Goal: Task Accomplishment & Management: Complete application form

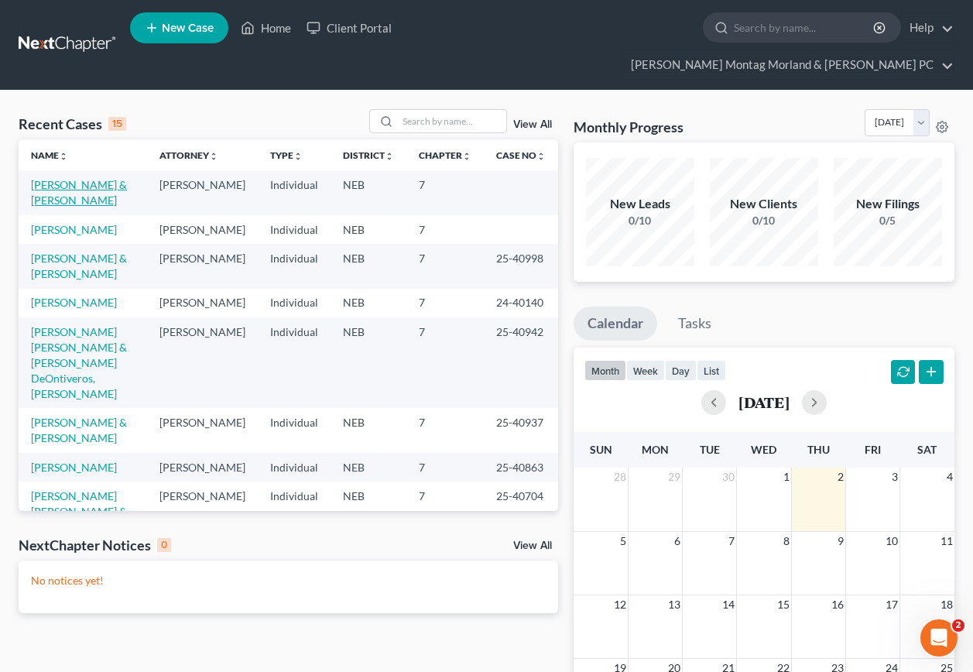
click at [90, 178] on link "[PERSON_NAME] & [PERSON_NAME]" at bounding box center [79, 192] width 96 height 29
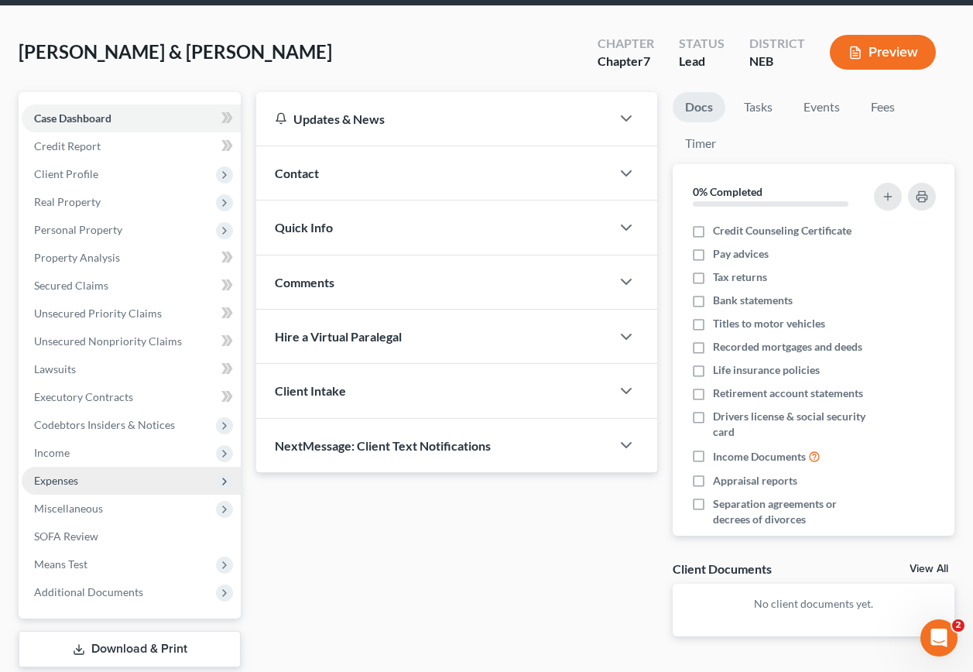
scroll to position [151, 0]
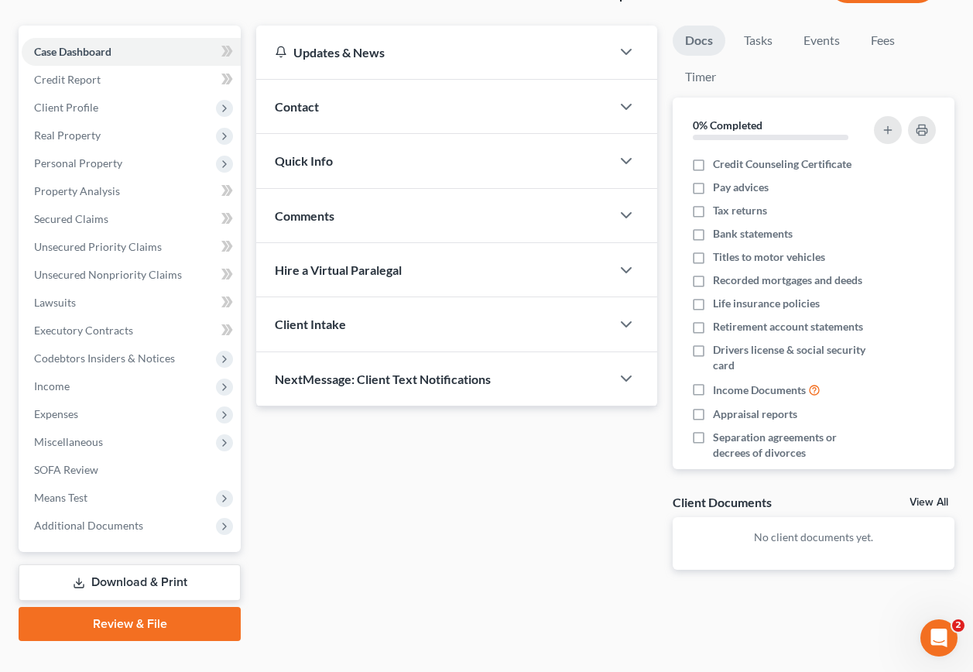
click at [125, 607] on link "Review & File" at bounding box center [130, 624] width 222 height 34
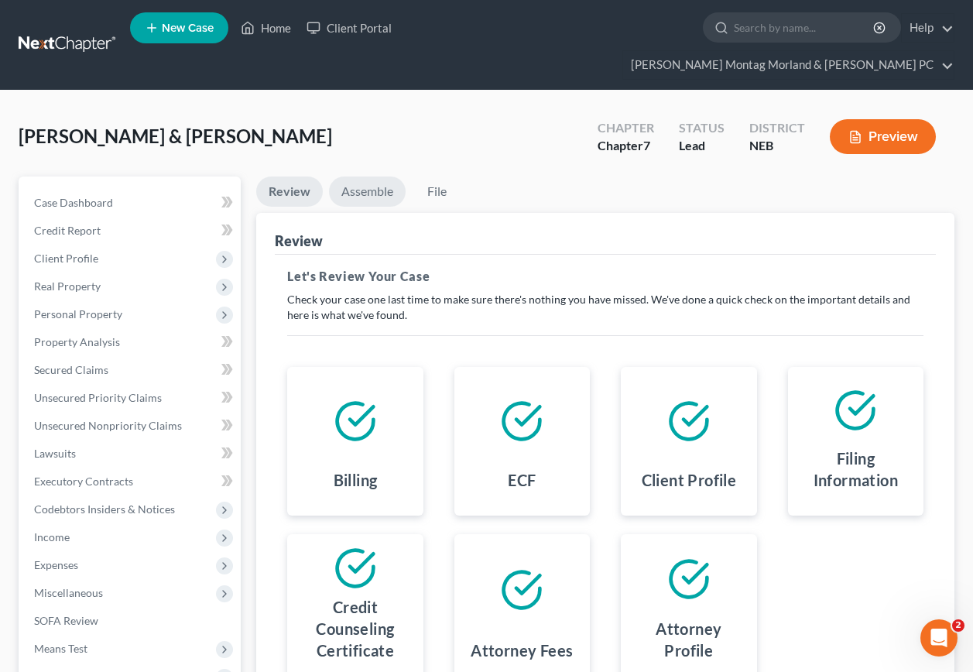
click at [374, 176] on link "Assemble" at bounding box center [367, 191] width 77 height 30
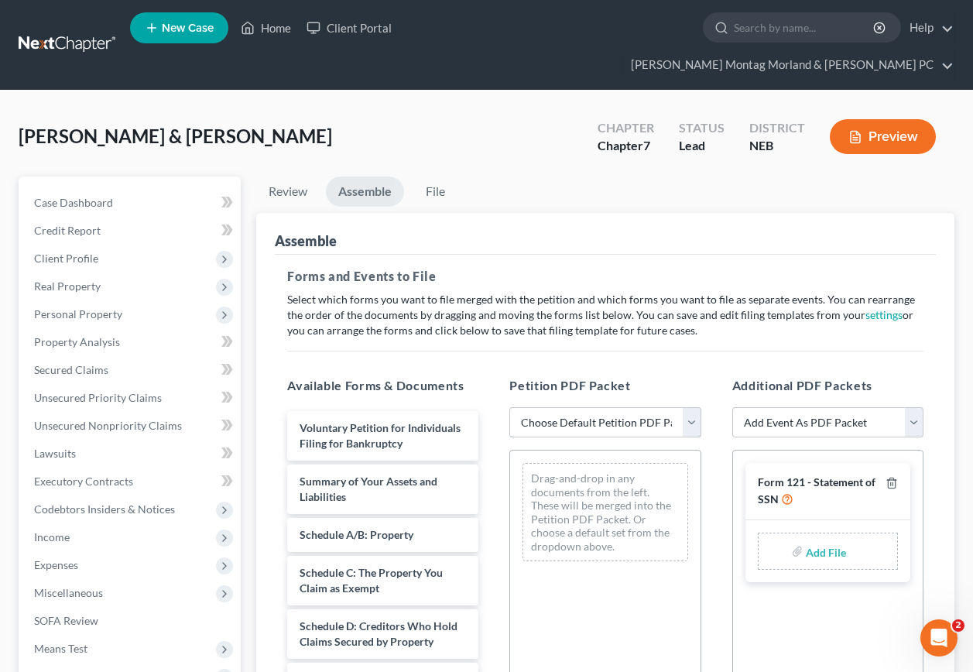
drag, startPoint x: 547, startPoint y: 396, endPoint x: 541, endPoint y: 407, distance: 12.8
click at [547, 407] on select "Choose Default Petition PDF Packet Complete Bankruptcy Petition (all forms and …" at bounding box center [604, 422] width 191 height 31
select select "0"
click at [509, 407] on select "Choose Default Petition PDF Packet Complete Bankruptcy Petition (all forms and …" at bounding box center [604, 422] width 191 height 31
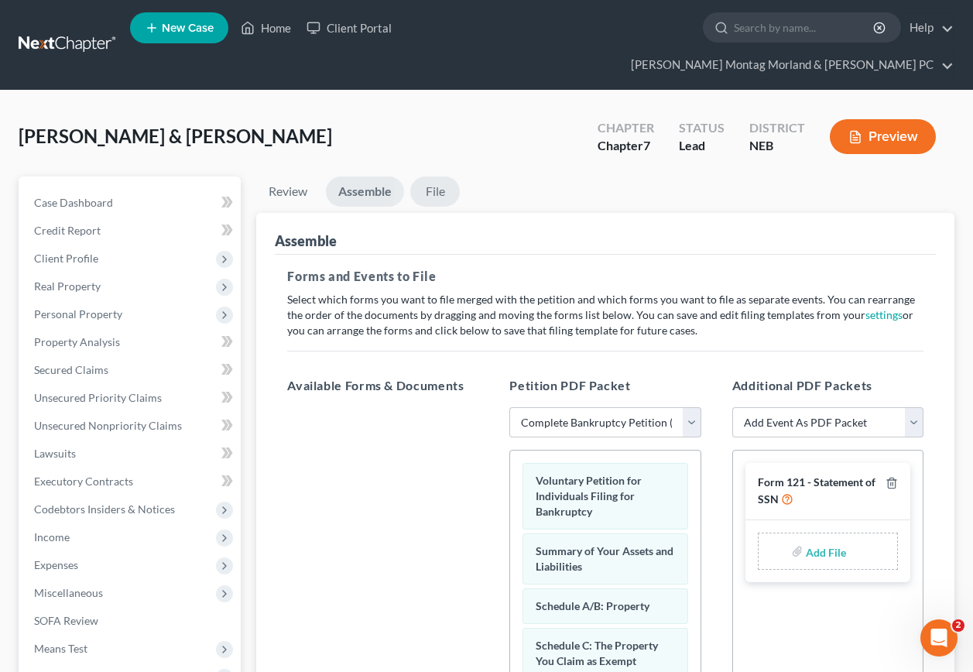
click at [439, 176] on link "File" at bounding box center [435, 191] width 50 height 30
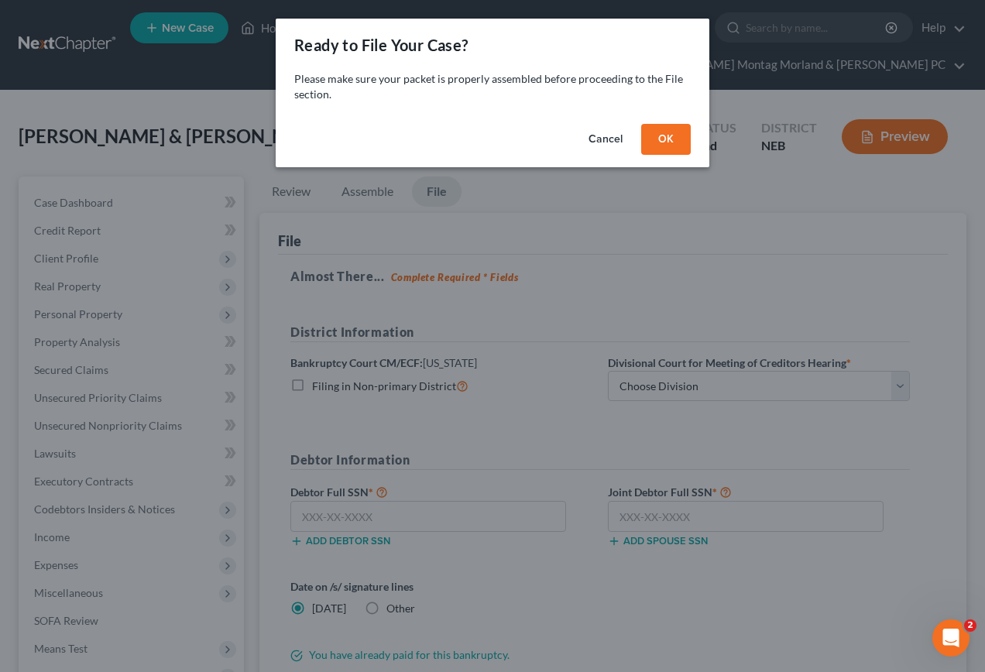
drag, startPoint x: 601, startPoint y: 132, endPoint x: 598, endPoint y: 145, distance: 12.6
click at [601, 136] on button "Cancel" at bounding box center [605, 139] width 59 height 31
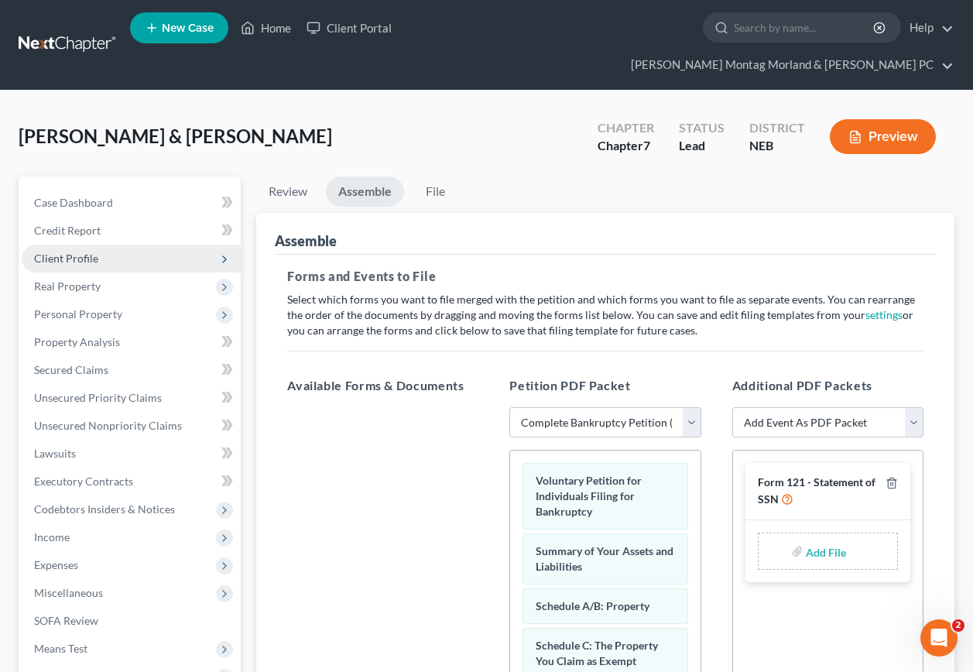
click at [70, 252] on span "Client Profile" at bounding box center [66, 258] width 64 height 13
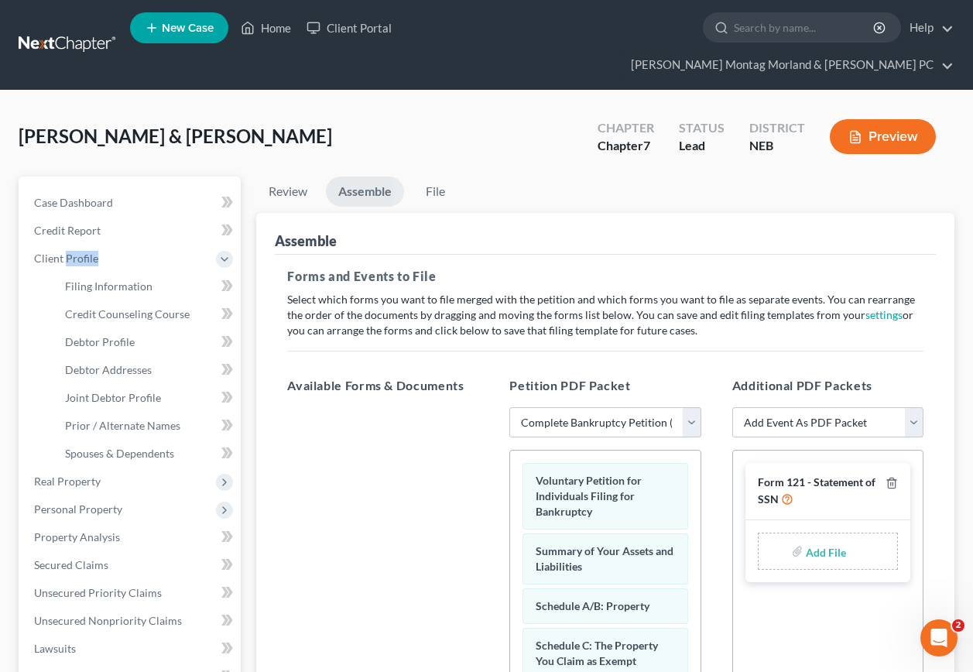
drag, startPoint x: 70, startPoint y: 228, endPoint x: 279, endPoint y: 268, distance: 211.9
click at [73, 252] on span "Client Profile" at bounding box center [66, 258] width 64 height 13
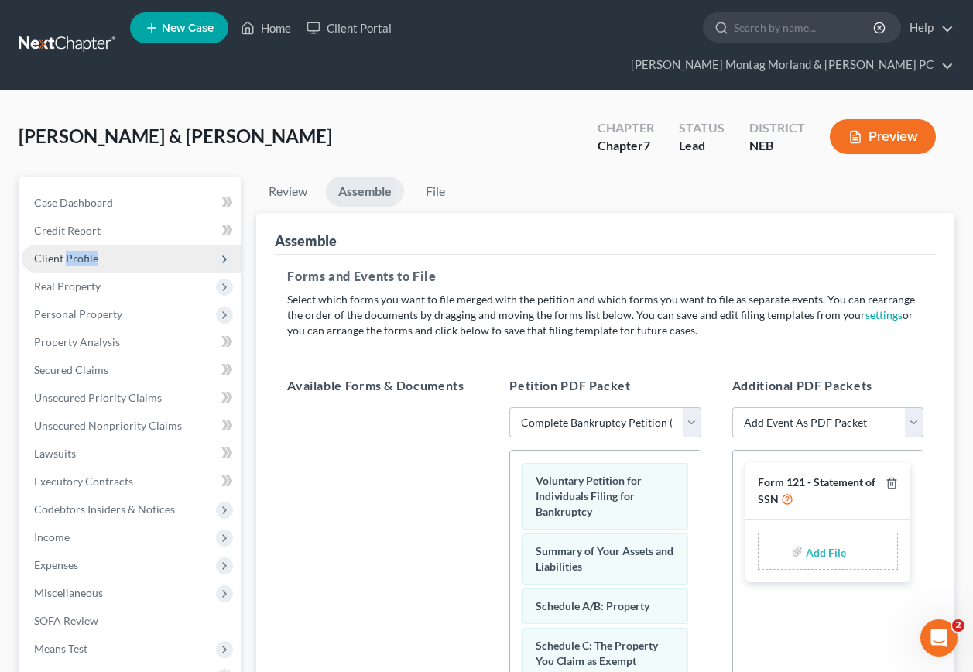
drag, startPoint x: 81, startPoint y: 228, endPoint x: 90, endPoint y: 235, distance: 11.5
click at [83, 252] on span "Client Profile" at bounding box center [66, 258] width 64 height 13
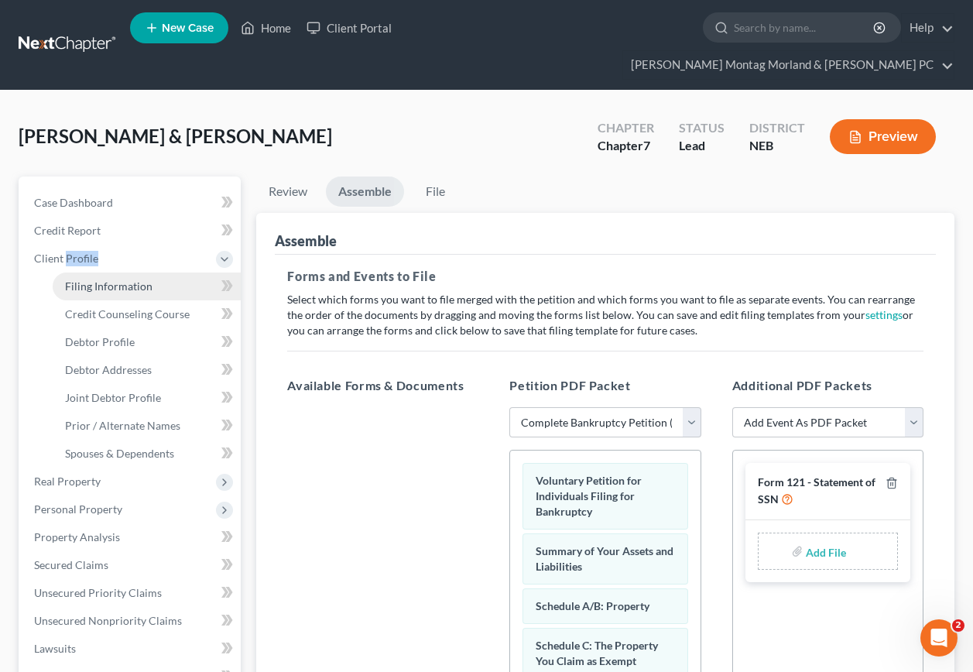
click at [108, 279] on span "Filing Information" at bounding box center [108, 285] width 87 height 13
select select "1"
select select "0"
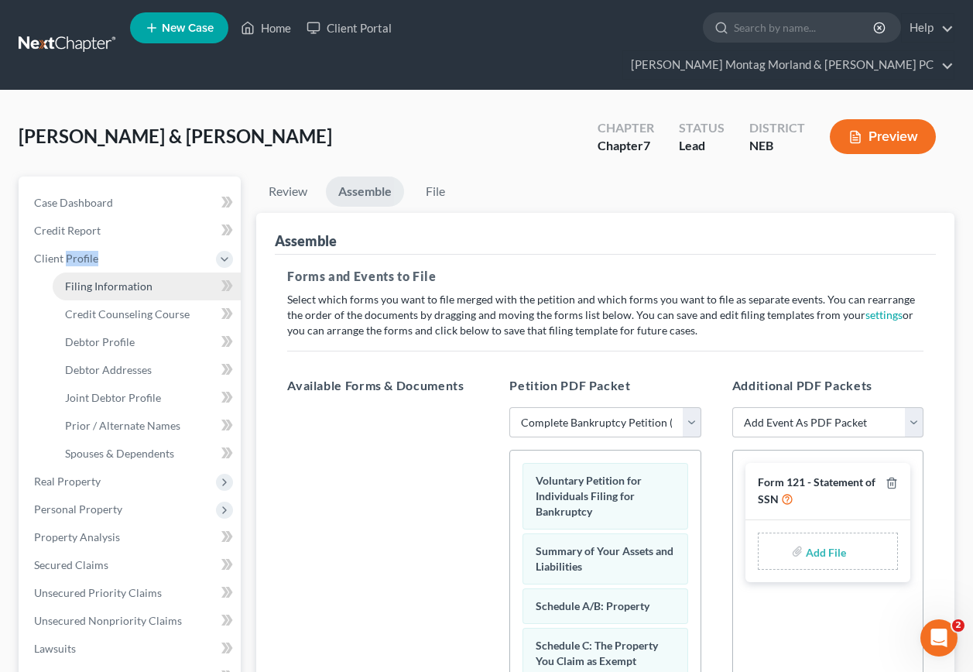
select select "30"
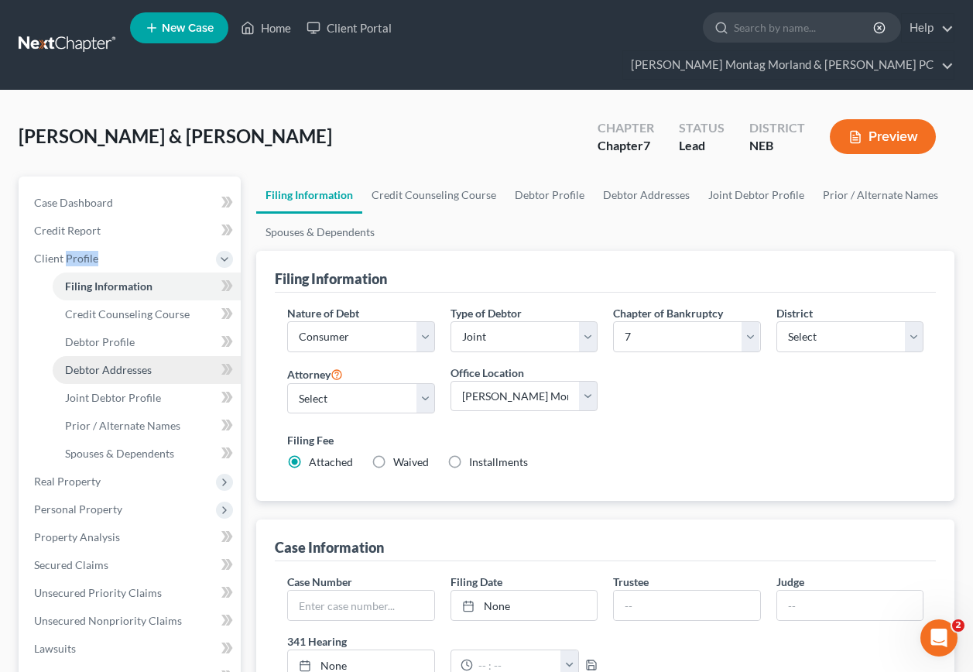
click at [134, 363] on span "Debtor Addresses" at bounding box center [108, 369] width 87 height 13
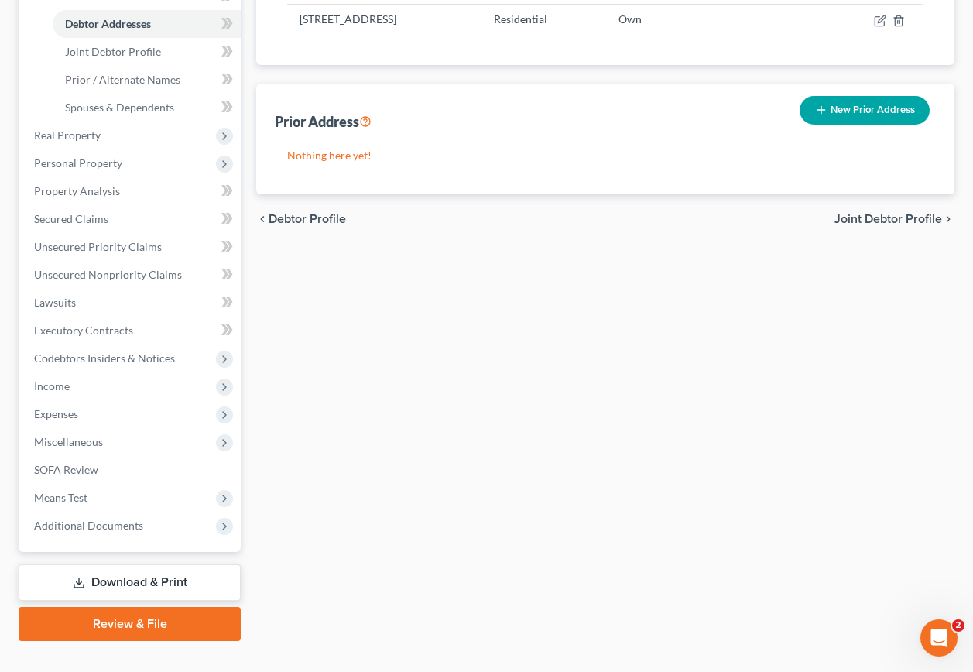
click at [104, 607] on link "Review & File" at bounding box center [130, 624] width 222 height 34
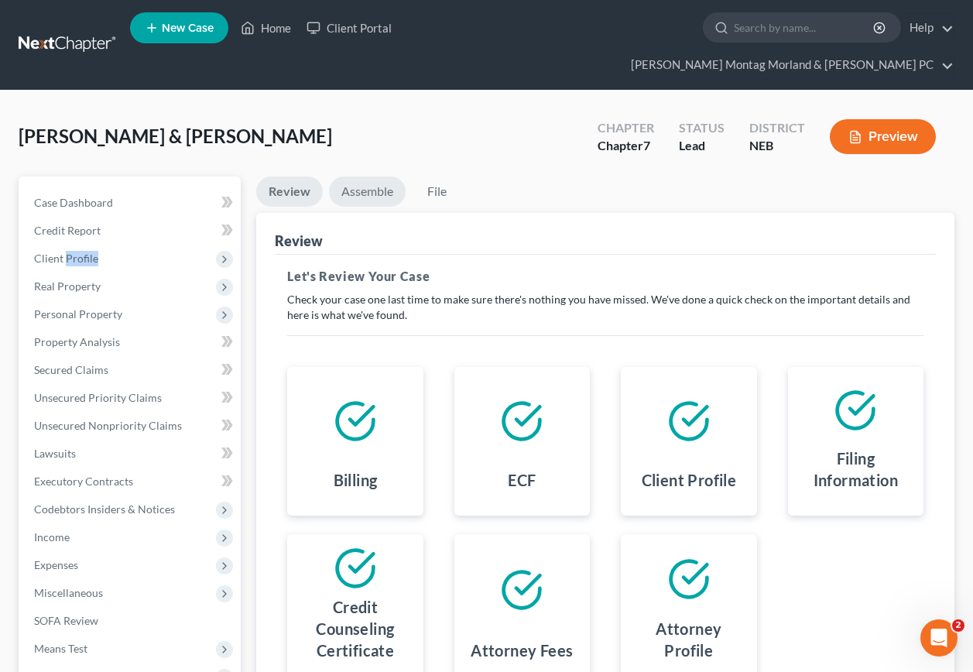
drag, startPoint x: 380, startPoint y: 166, endPoint x: 416, endPoint y: 235, distance: 76.9
click at [381, 176] on link "Assemble" at bounding box center [367, 191] width 77 height 30
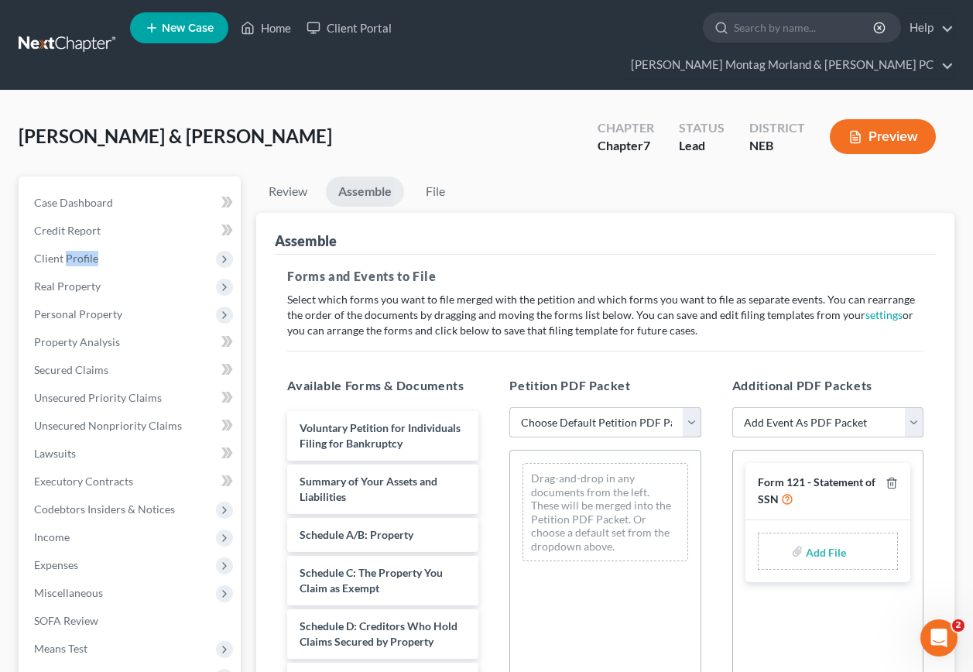
click at [577, 407] on select "Choose Default Petition PDF Packet Complete Bankruptcy Petition (all forms and …" at bounding box center [604, 422] width 191 height 31
select select "0"
click at [509, 407] on select "Choose Default Petition PDF Packet Complete Bankruptcy Petition (all forms and …" at bounding box center [604, 422] width 191 height 31
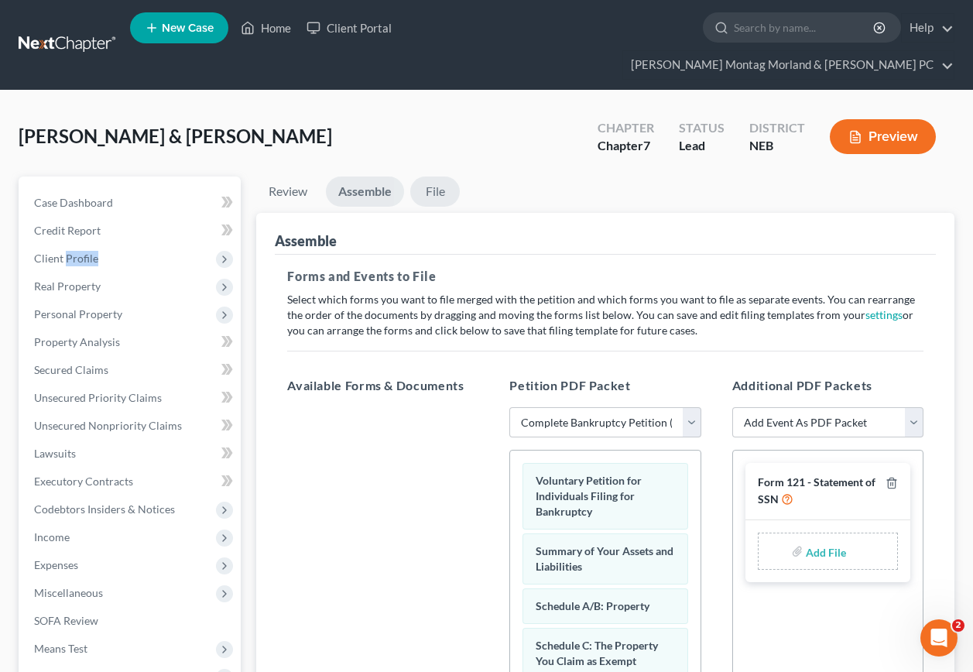
click at [437, 176] on link "File" at bounding box center [435, 191] width 50 height 30
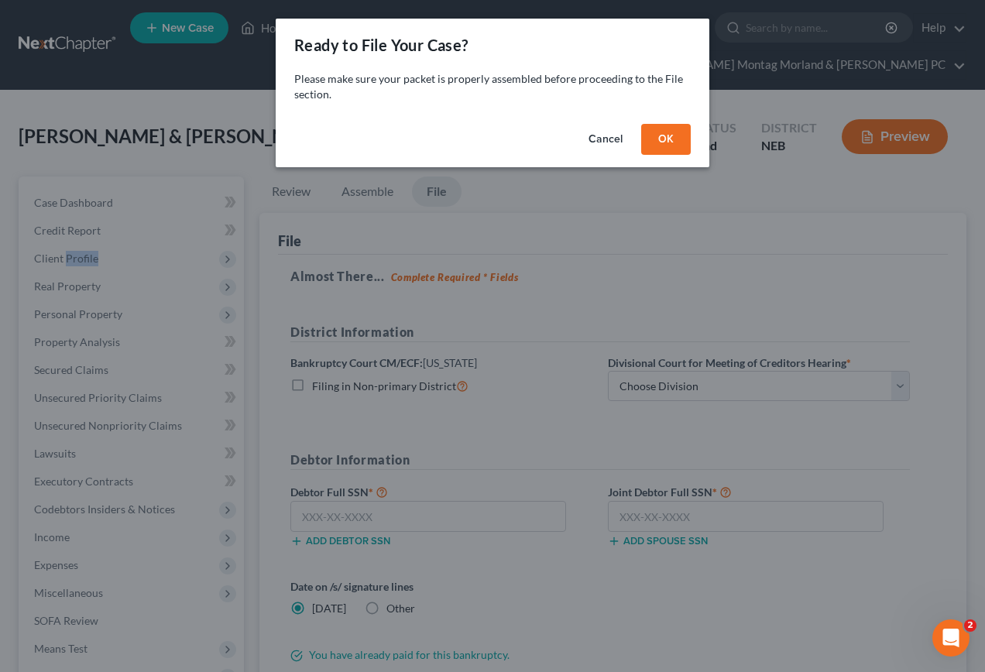
click at [667, 138] on button "OK" at bounding box center [666, 139] width 50 height 31
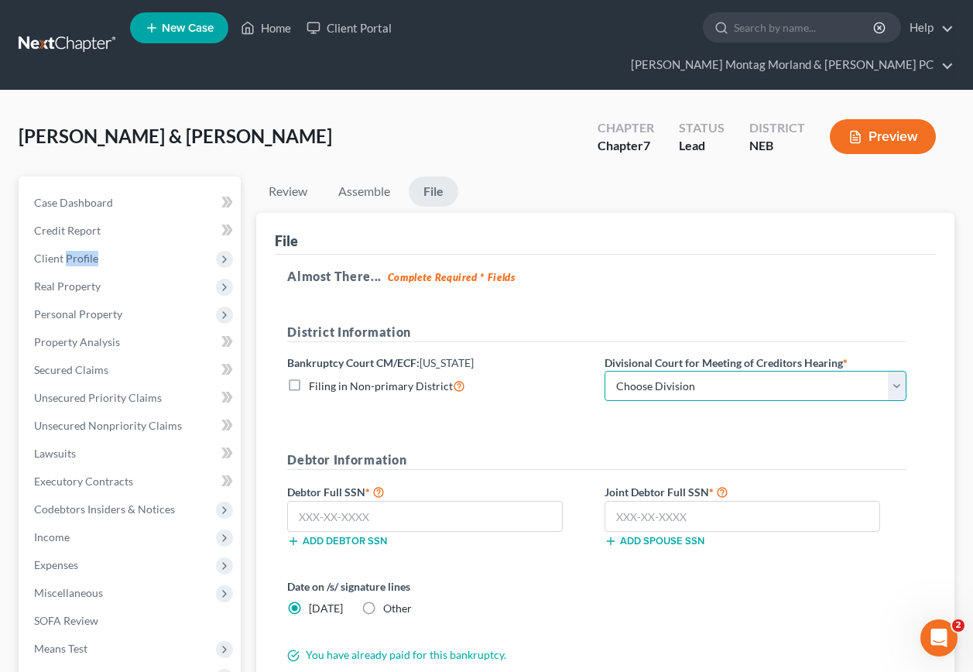
click at [699, 371] on select "Choose Division Lincoln Omaha" at bounding box center [756, 386] width 302 height 31
select select "0"
click at [605, 371] on select "Choose Division Lincoln Omaha" at bounding box center [756, 386] width 302 height 31
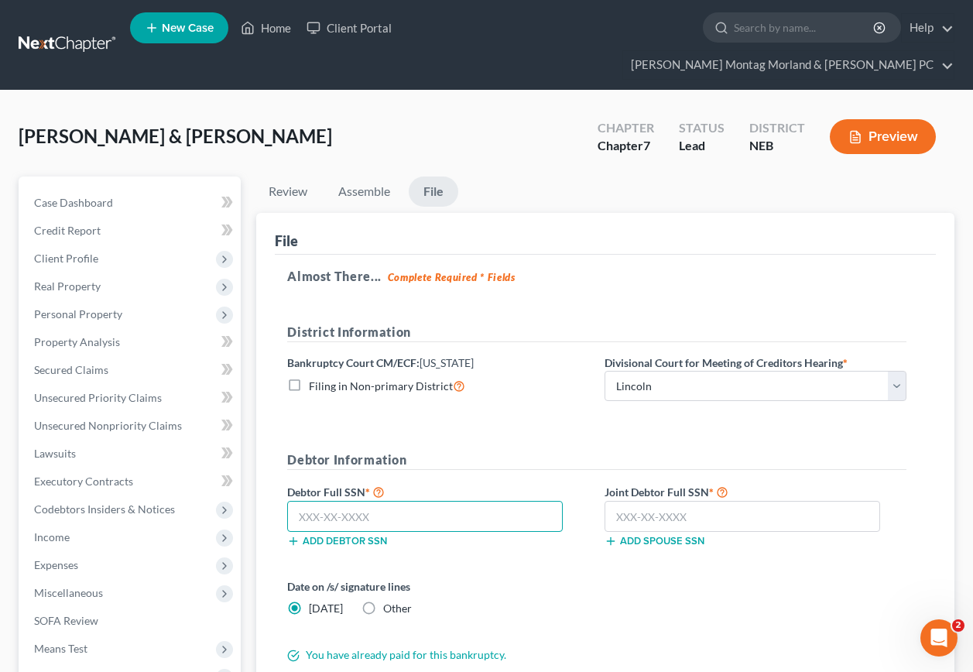
click at [385, 501] on input "text" at bounding box center [425, 516] width 276 height 31
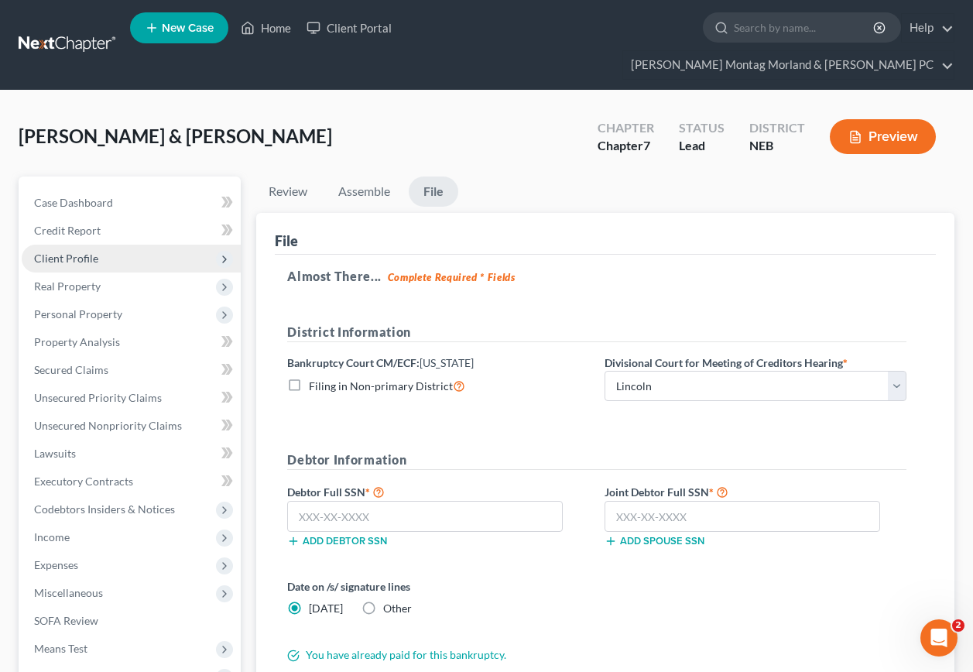
click at [70, 252] on span "Client Profile" at bounding box center [66, 258] width 64 height 13
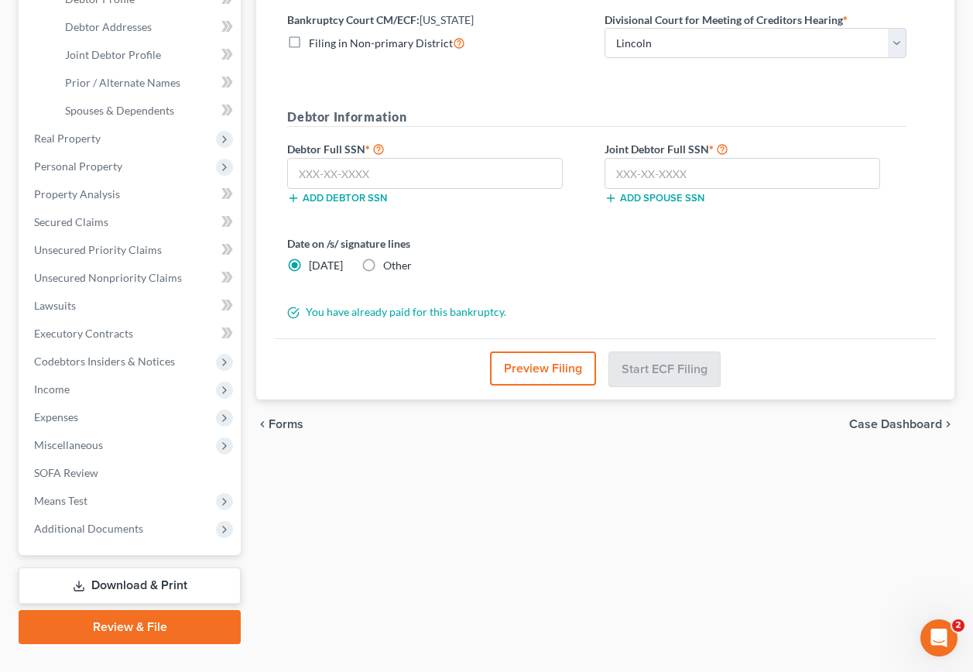
scroll to position [346, 0]
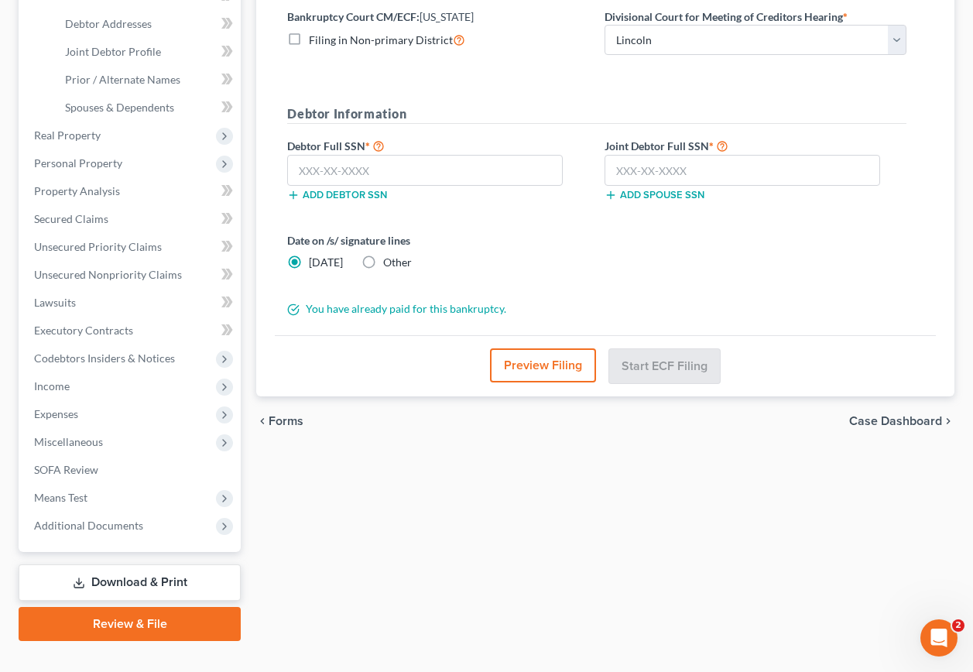
click at [123, 564] on link "Download & Print" at bounding box center [130, 582] width 222 height 36
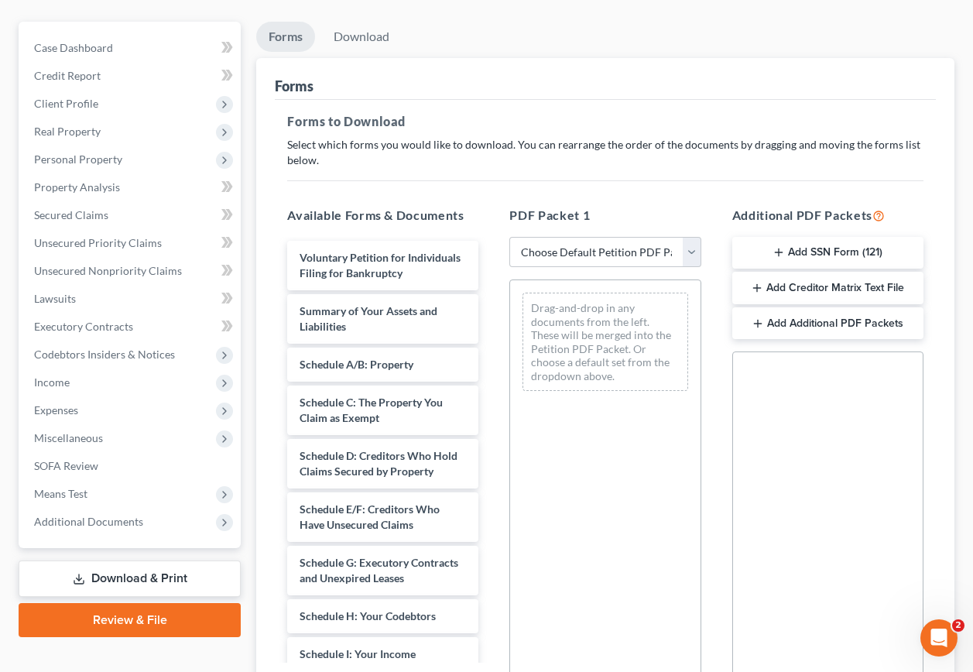
click at [824, 237] on button "Add SSN Form (121)" at bounding box center [827, 253] width 191 height 33
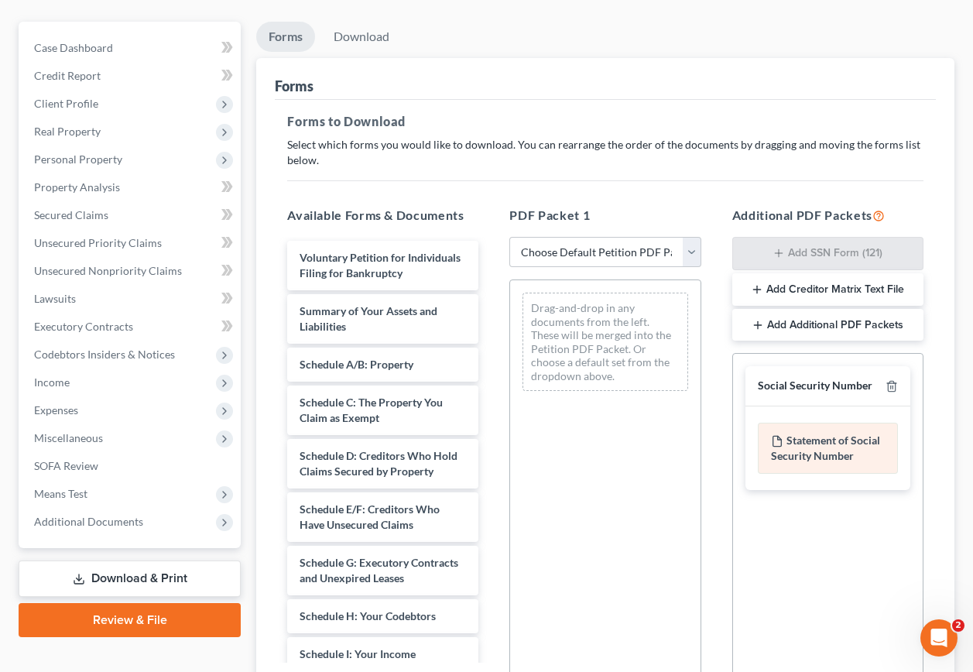
click at [816, 423] on div "Statement of Social Security Number" at bounding box center [828, 448] width 140 height 51
drag, startPoint x: 814, startPoint y: 424, endPoint x: 786, endPoint y: 394, distance: 40.6
click at [786, 406] on div "Statement of Social Security Number" at bounding box center [827, 448] width 165 height 84
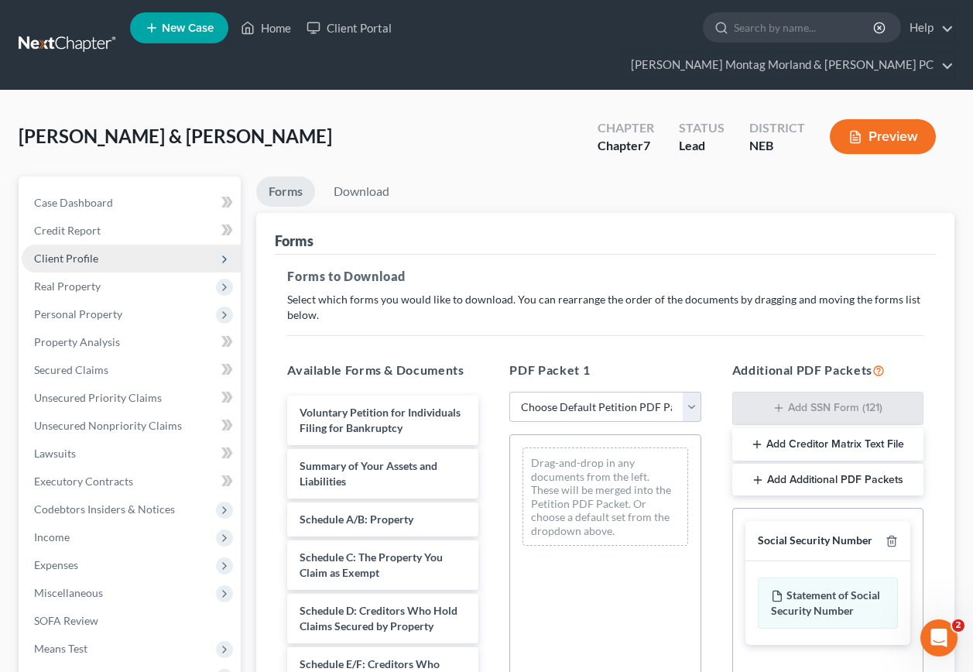
click at [69, 252] on span "Client Profile" at bounding box center [66, 258] width 64 height 13
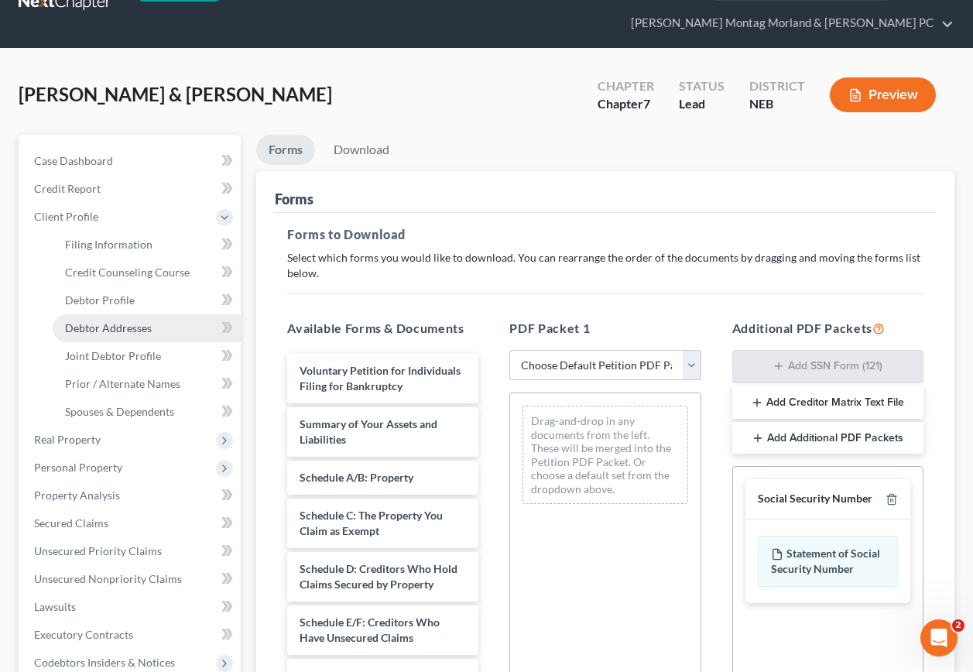
scroll to position [77, 0]
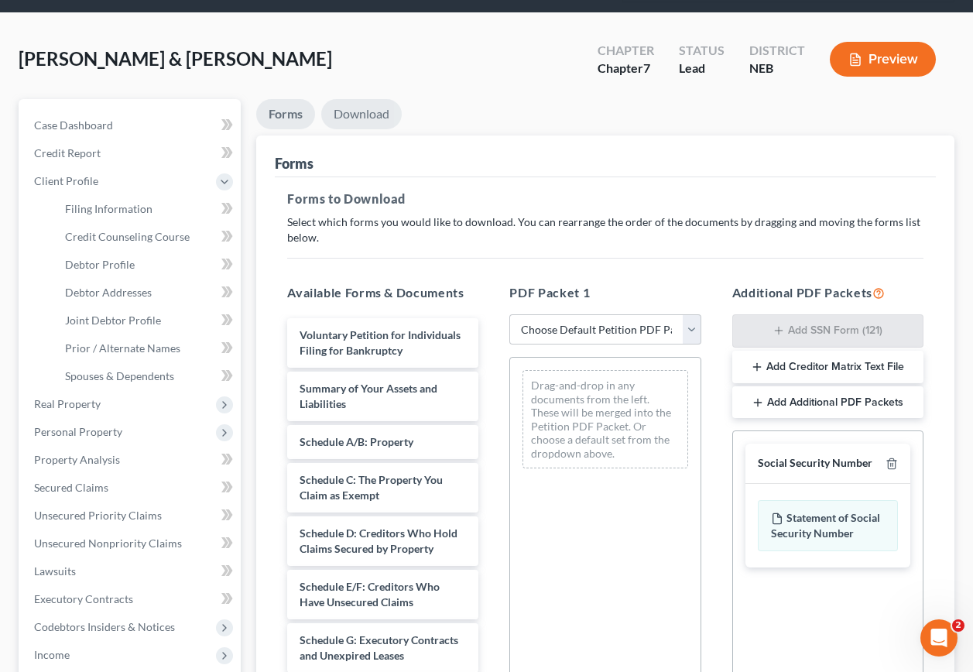
click at [362, 99] on link "Download" at bounding box center [361, 114] width 81 height 30
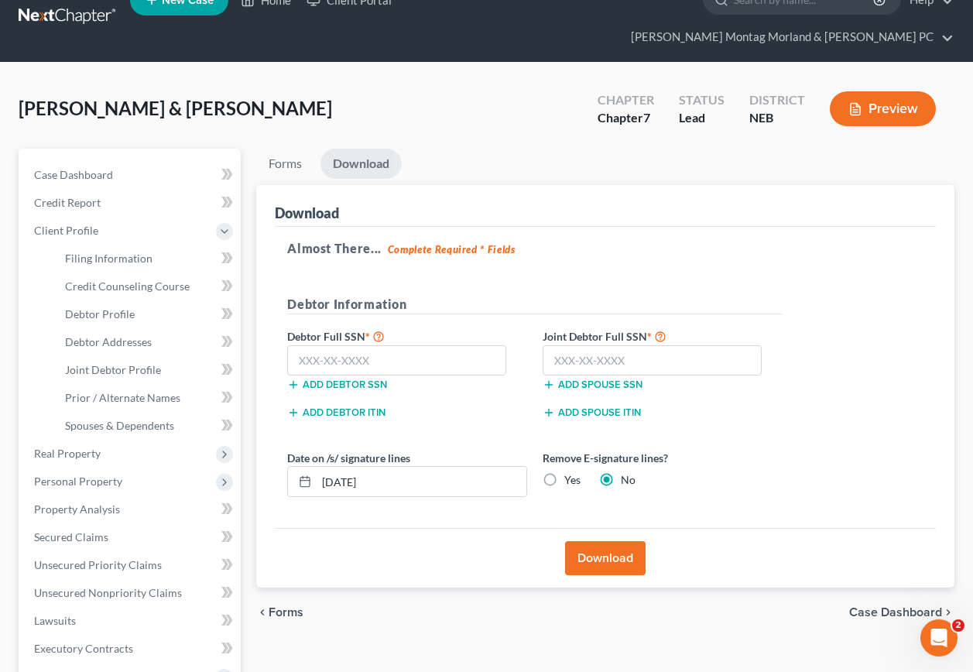
scroll to position [0, 0]
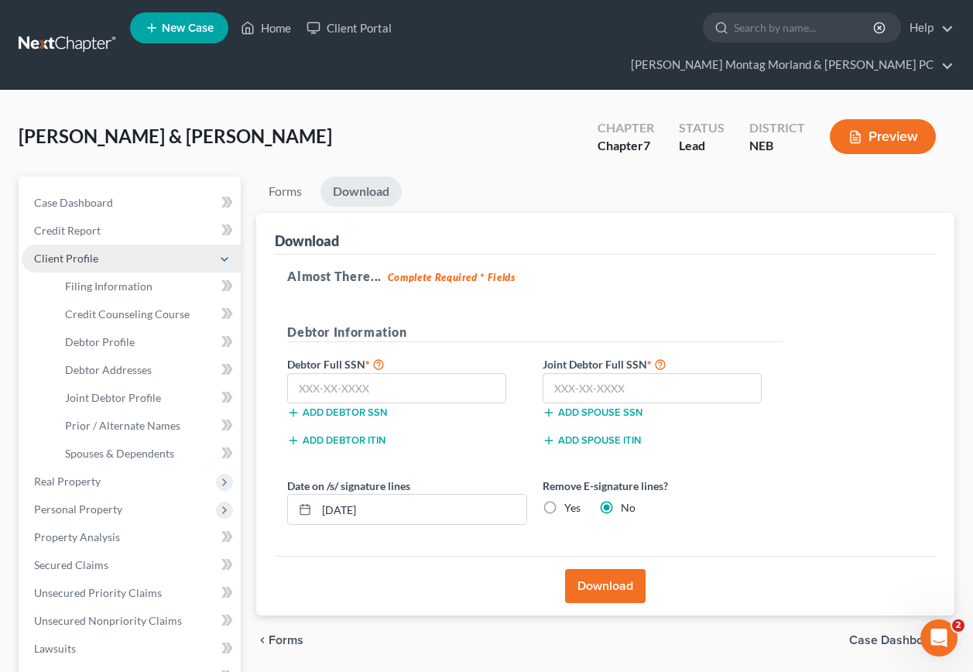
click at [76, 252] on span "Client Profile" at bounding box center [66, 258] width 64 height 13
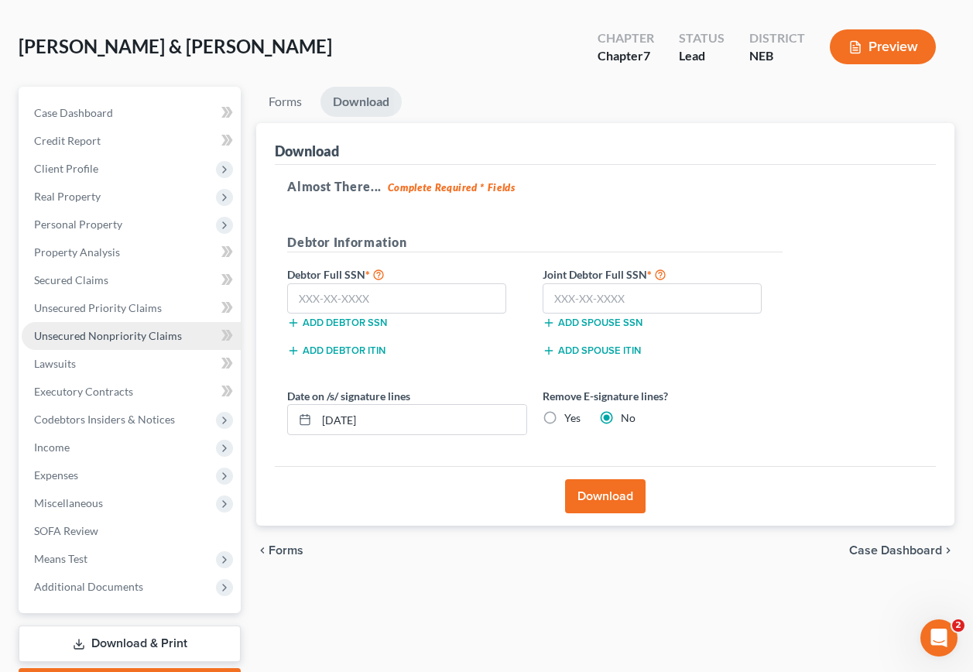
scroll to position [151, 0]
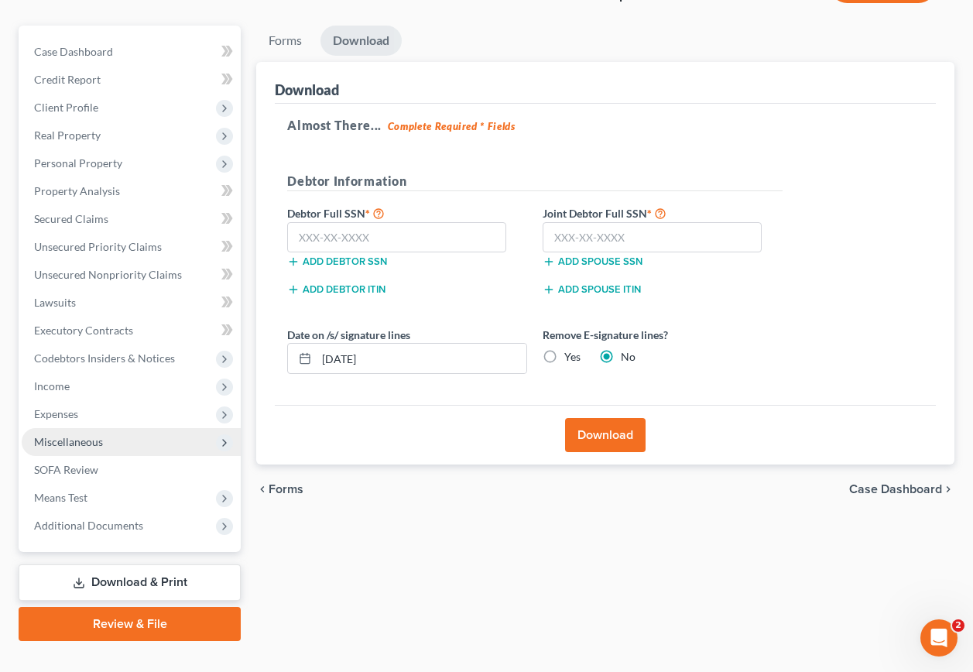
click at [60, 435] on span "Miscellaneous" at bounding box center [68, 441] width 69 height 13
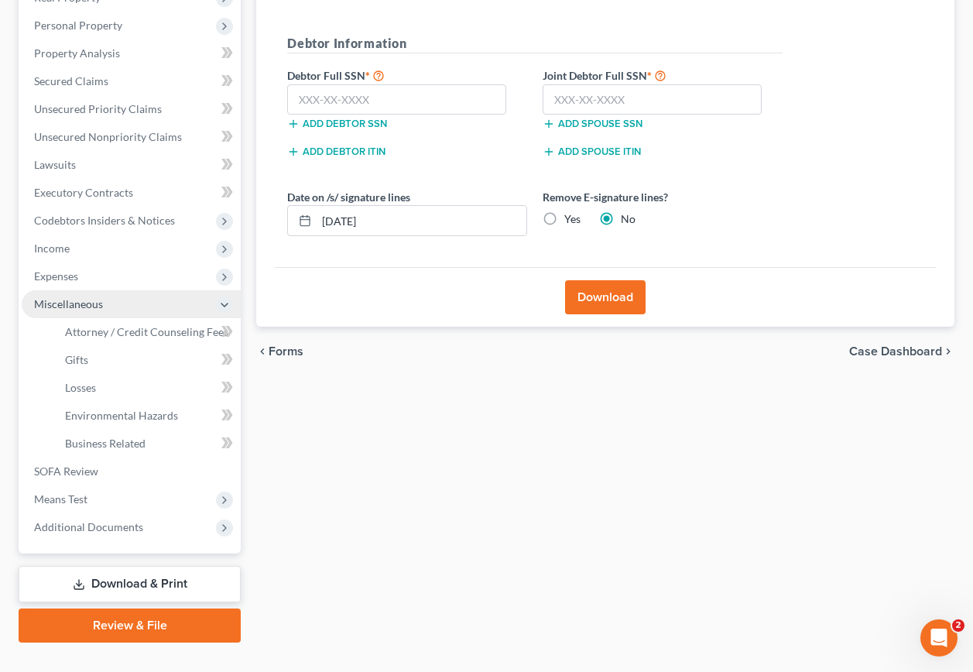
scroll to position [290, 0]
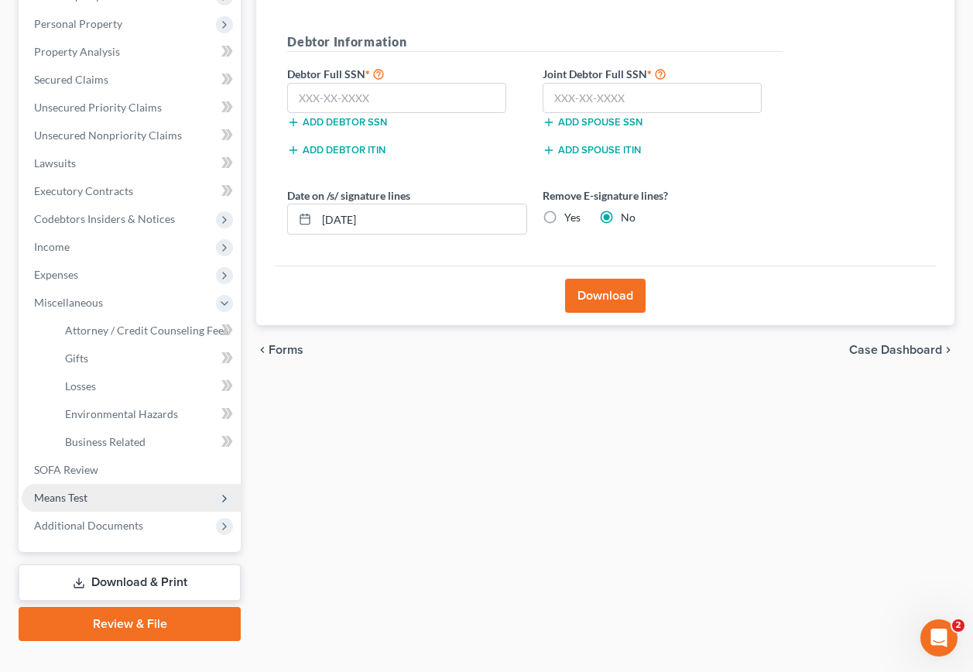
click at [57, 491] on span "Means Test" at bounding box center [60, 497] width 53 height 13
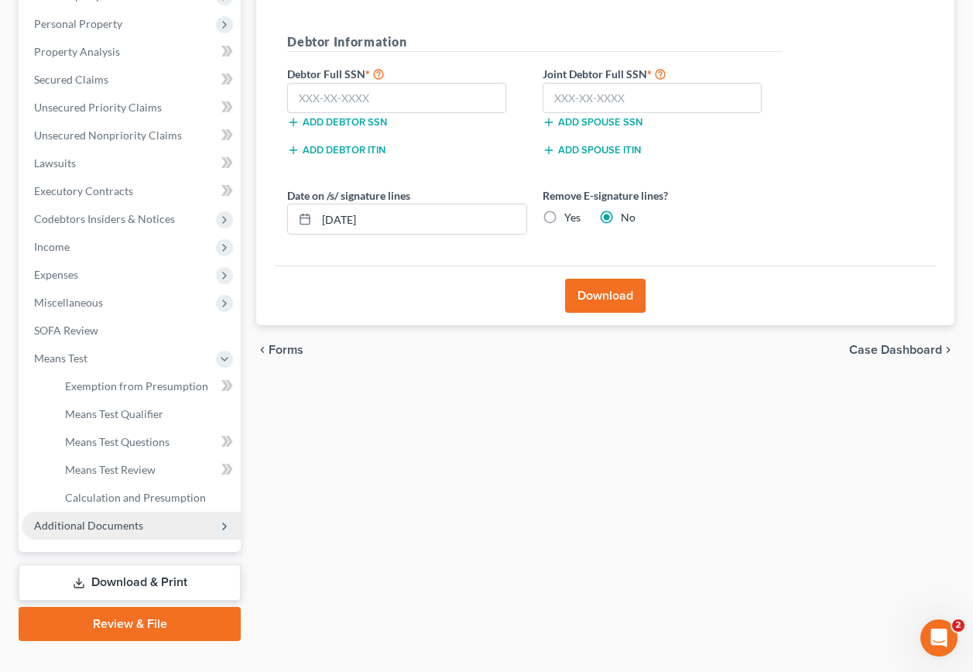
click at [63, 519] on span "Additional Documents" at bounding box center [88, 525] width 109 height 13
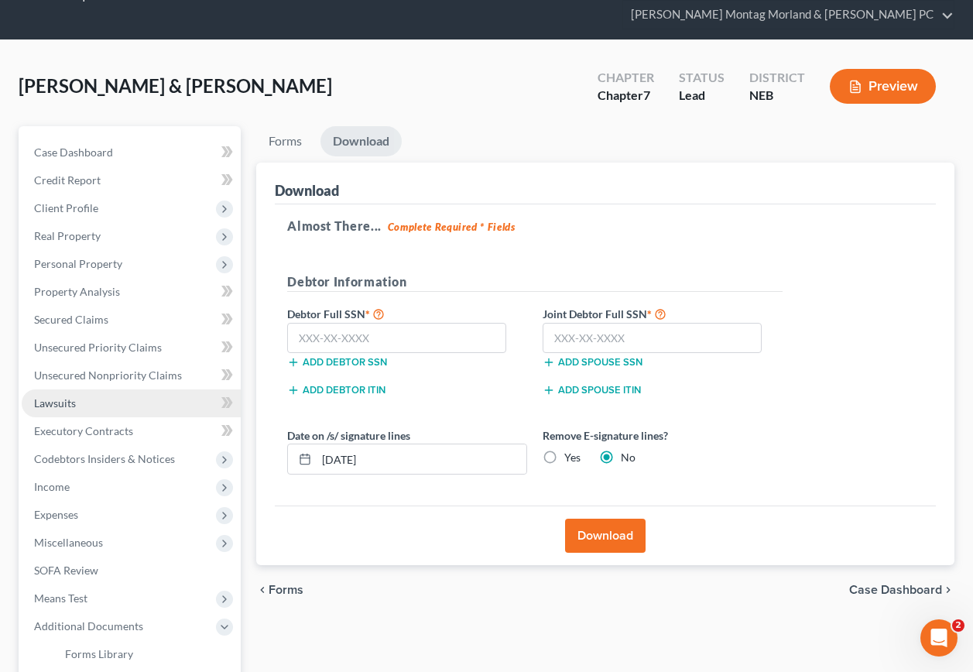
scroll to position [0, 0]
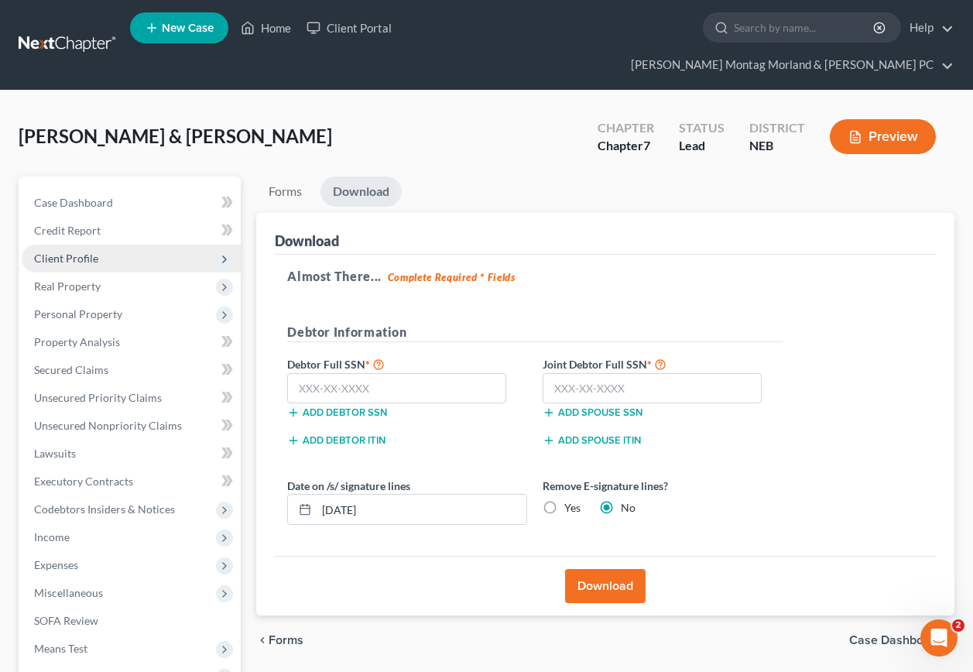
click at [61, 252] on span "Client Profile" at bounding box center [66, 258] width 64 height 13
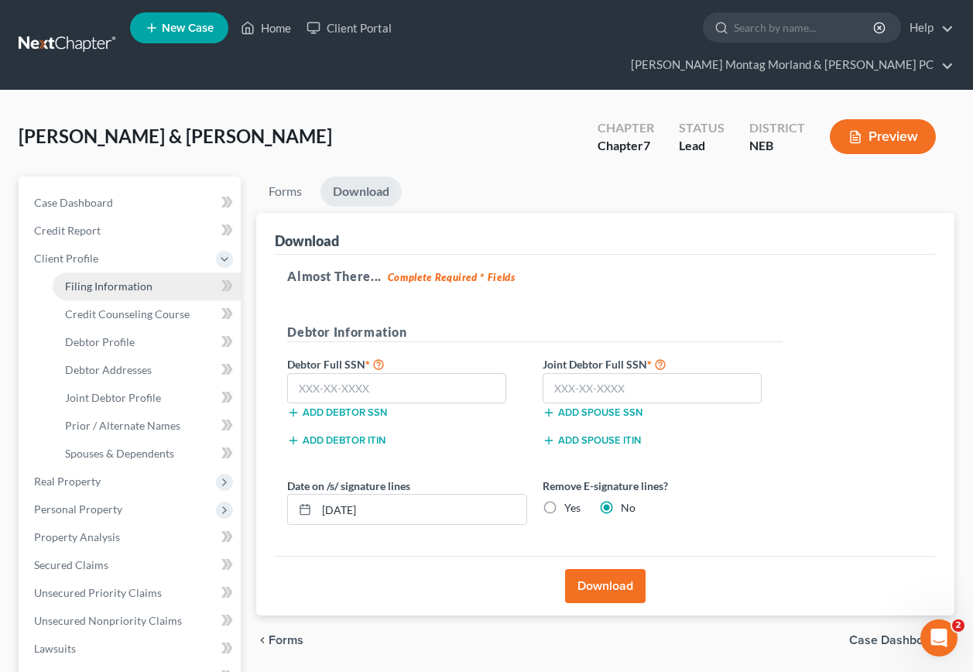
click at [91, 279] on span "Filing Information" at bounding box center [108, 285] width 87 height 13
select select "1"
select select "0"
select select "48"
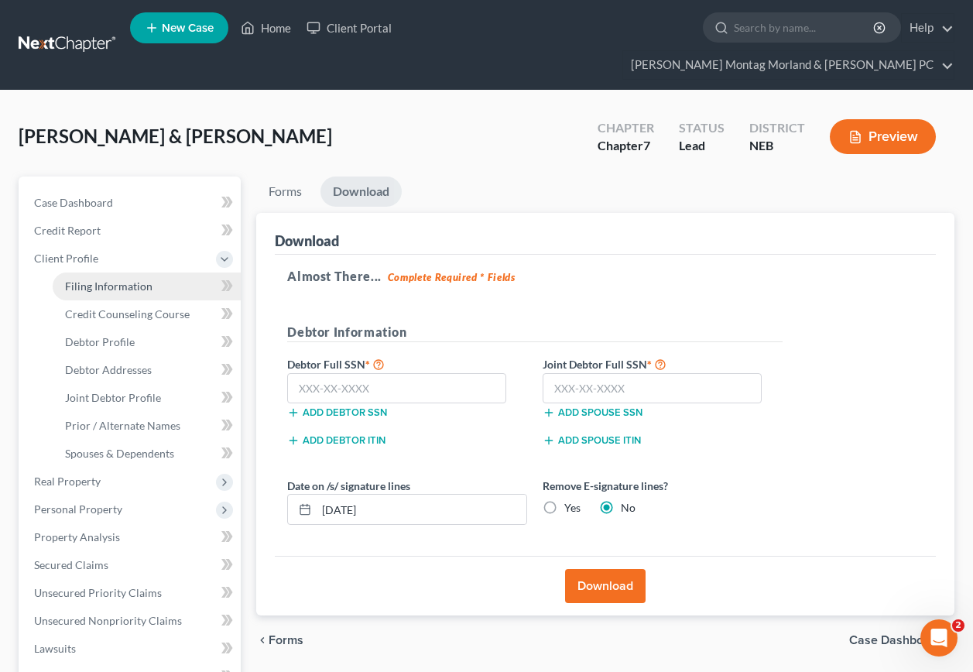
select select "1"
select select "0"
select select "30"
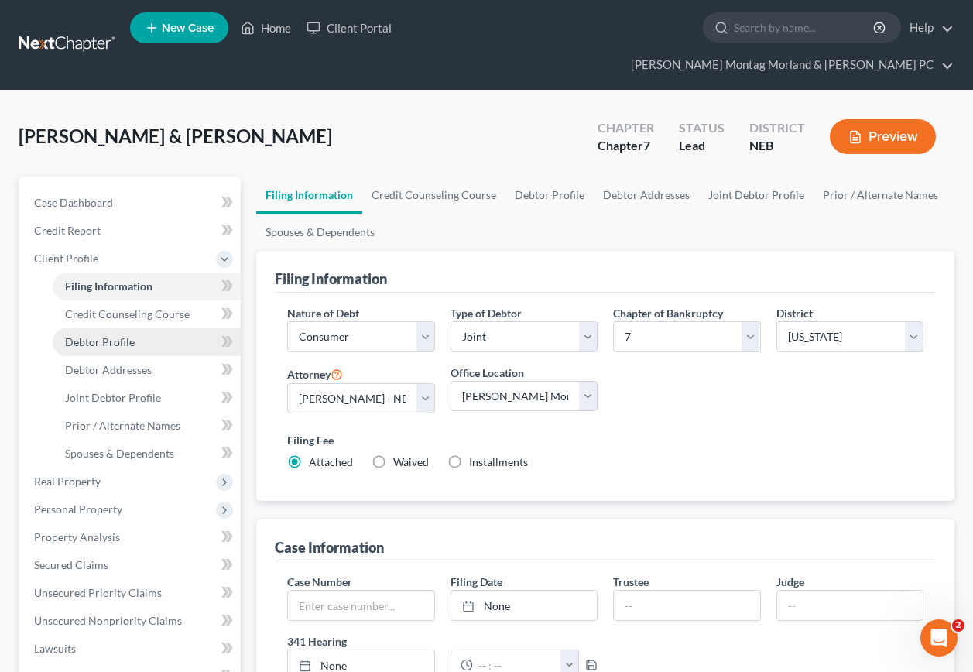
click at [95, 335] on span "Debtor Profile" at bounding box center [100, 341] width 70 height 13
select select "1"
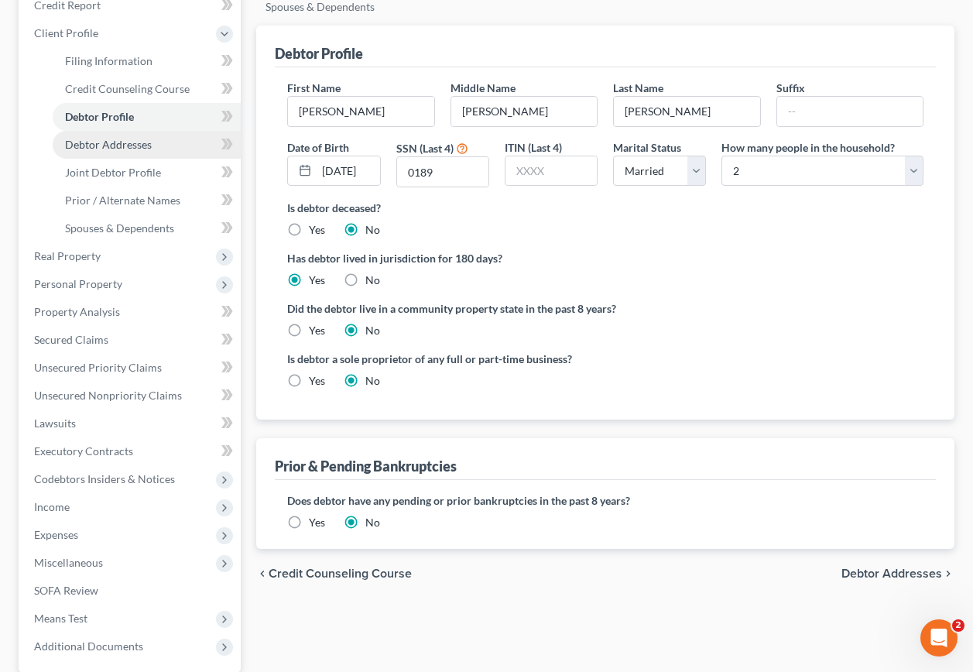
scroll to position [232, 0]
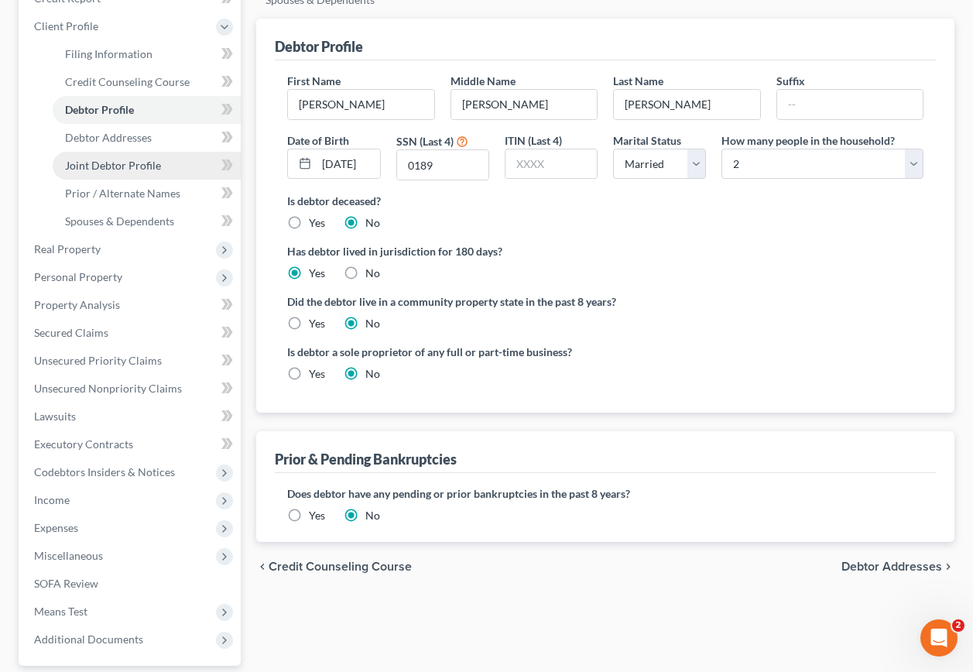
click at [99, 159] on span "Joint Debtor Profile" at bounding box center [113, 165] width 96 height 13
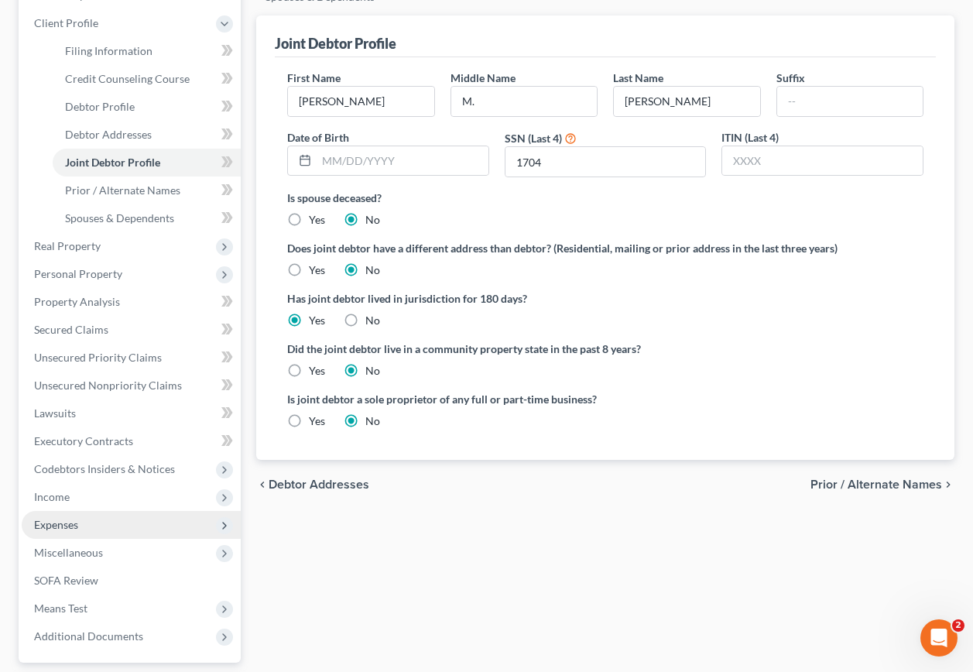
scroll to position [346, 0]
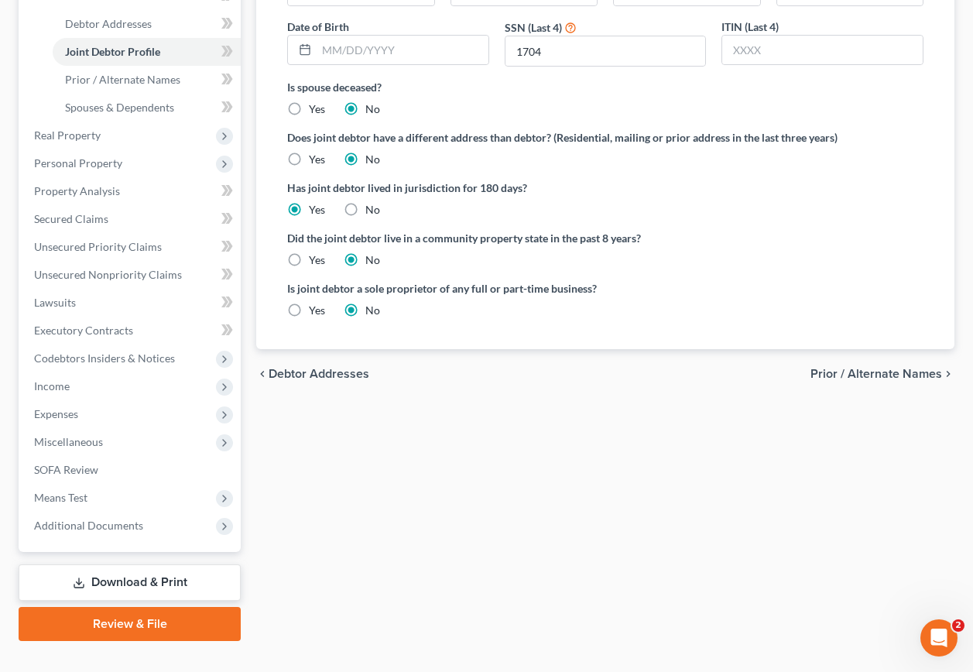
click at [112, 564] on link "Download & Print" at bounding box center [130, 582] width 222 height 36
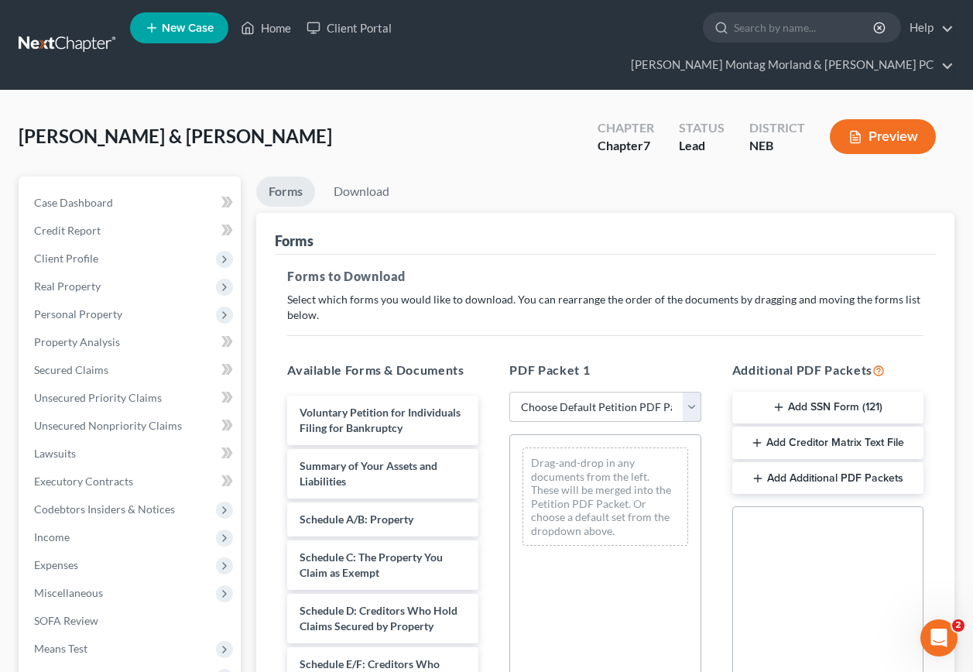
click at [676, 392] on select "Choose Default Petition PDF Packet Complete Bankruptcy Petition (all forms and …" at bounding box center [604, 407] width 191 height 31
select select "0"
click at [509, 392] on select "Choose Default Petition PDF Packet Complete Bankruptcy Petition (all forms and …" at bounding box center [604, 407] width 191 height 31
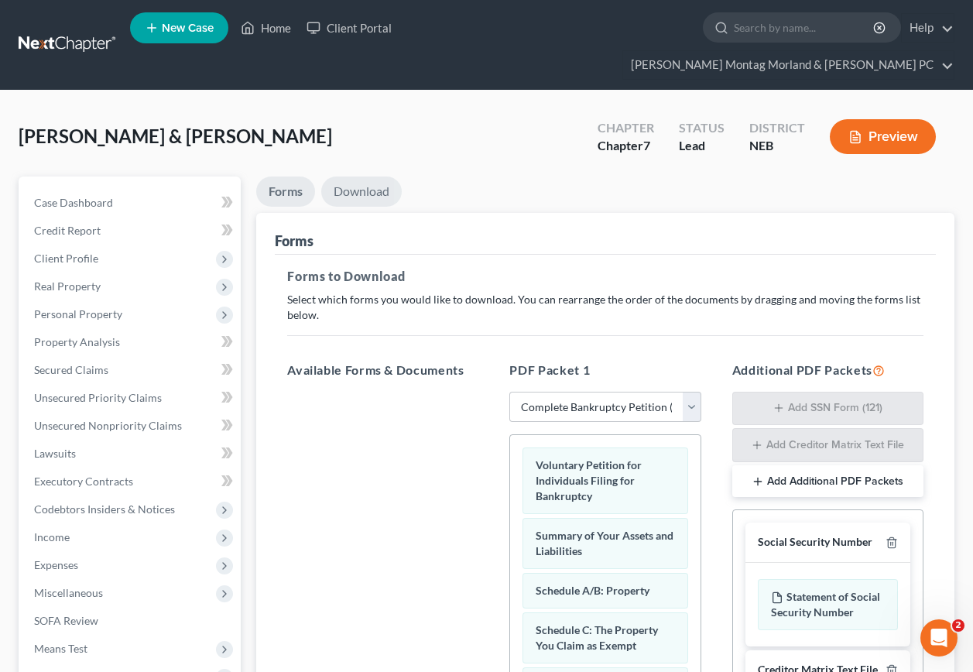
drag, startPoint x: 365, startPoint y: 168, endPoint x: 371, endPoint y: 175, distance: 9.3
click at [365, 176] on link "Download" at bounding box center [361, 191] width 81 height 30
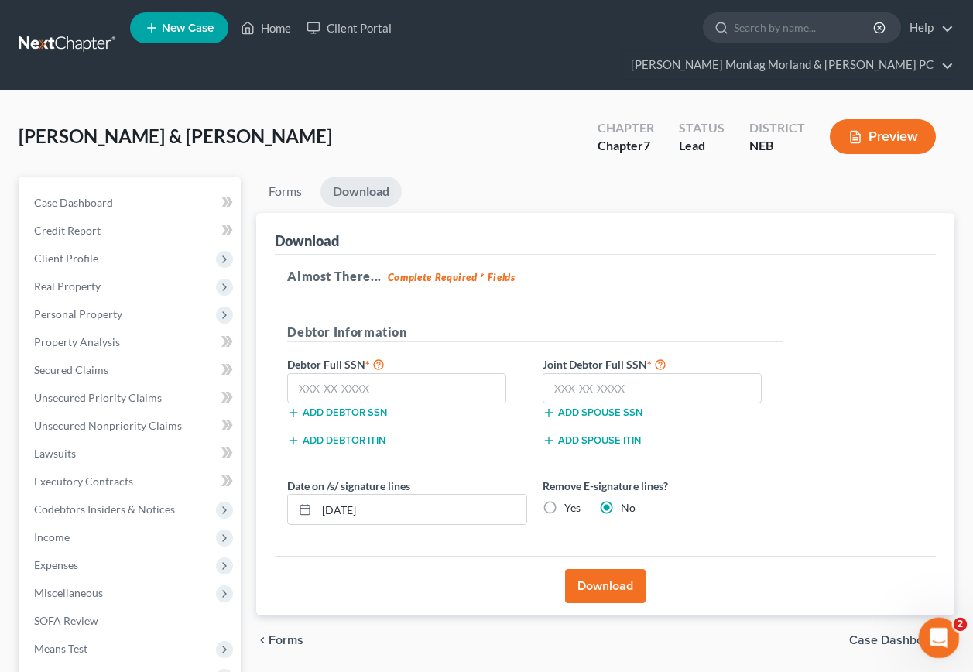
click at [937, 647] on div "Open Intercom Messenger" at bounding box center [936, 635] width 51 height 51
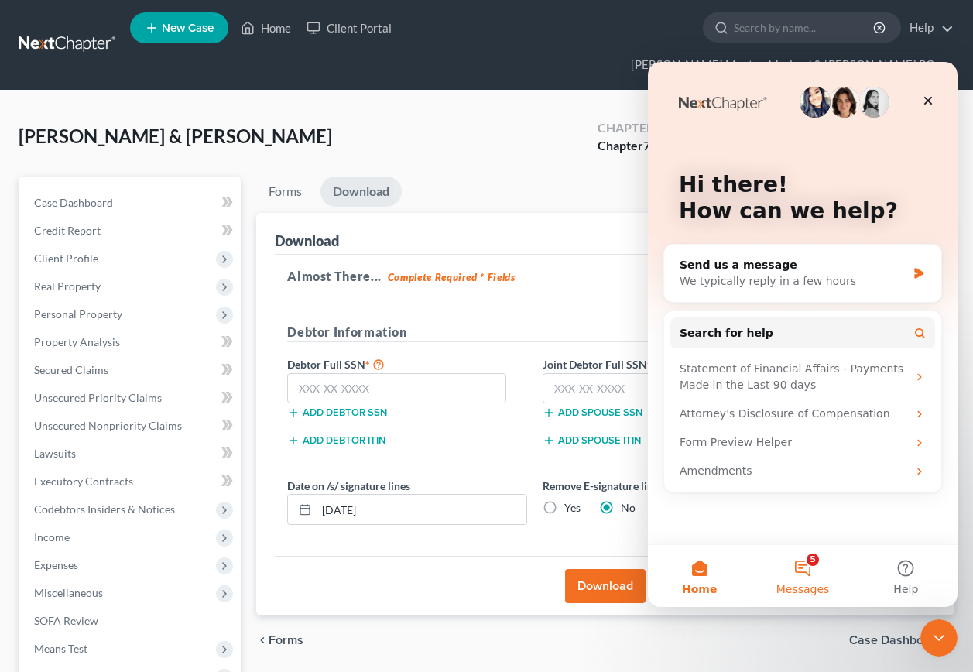
click at [807, 559] on button "5 Messages" at bounding box center [802, 576] width 103 height 62
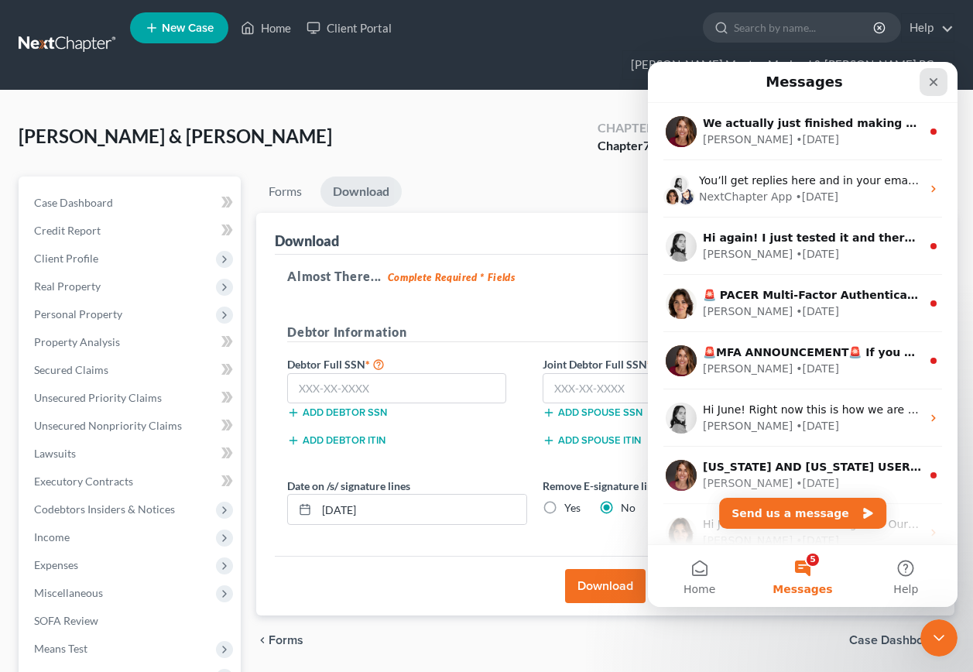
click at [938, 87] on icon "Close" at bounding box center [933, 82] width 12 height 12
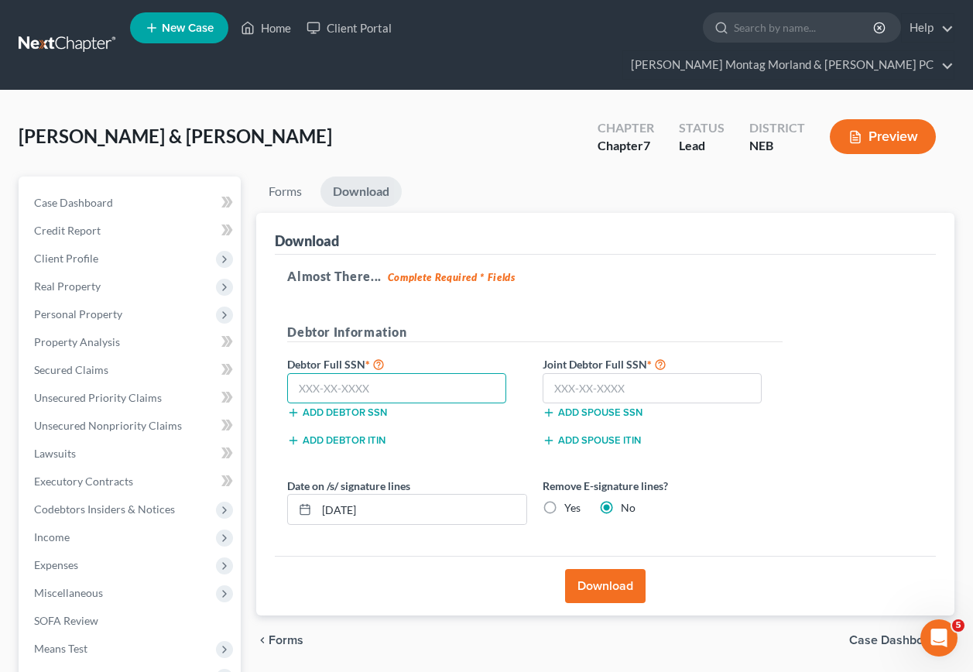
click at [399, 373] on input "text" at bounding box center [396, 388] width 219 height 31
type input "505-78"
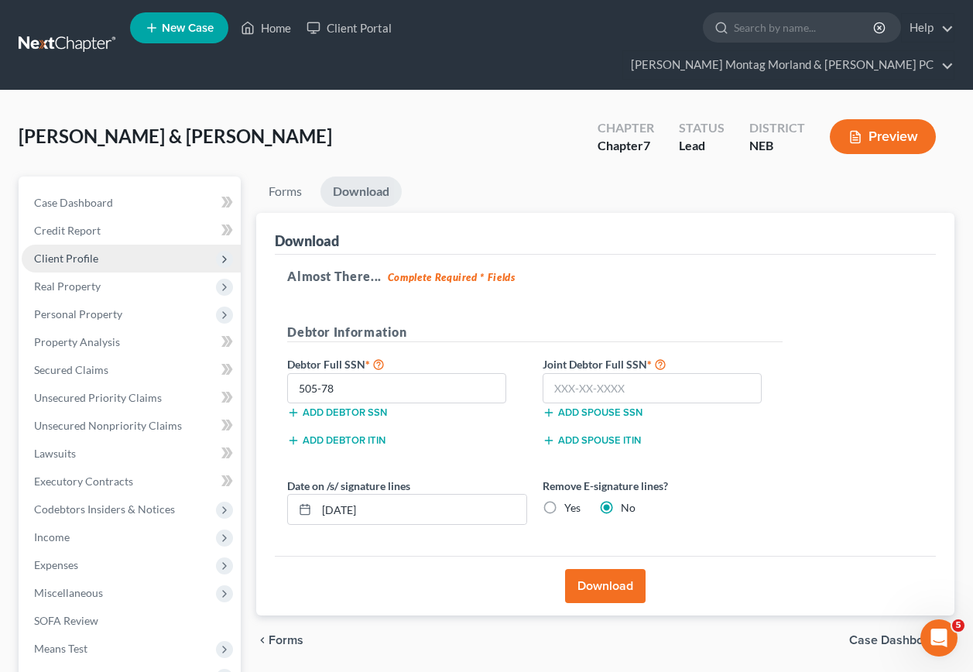
click at [71, 252] on span "Client Profile" at bounding box center [66, 258] width 64 height 13
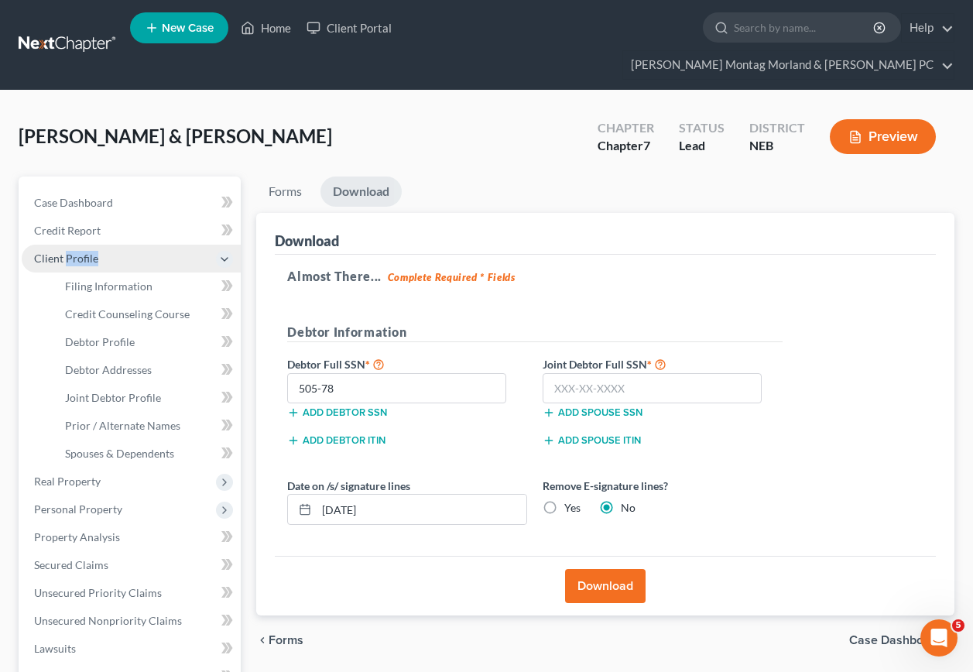
click at [71, 252] on span "Client Profile" at bounding box center [66, 258] width 64 height 13
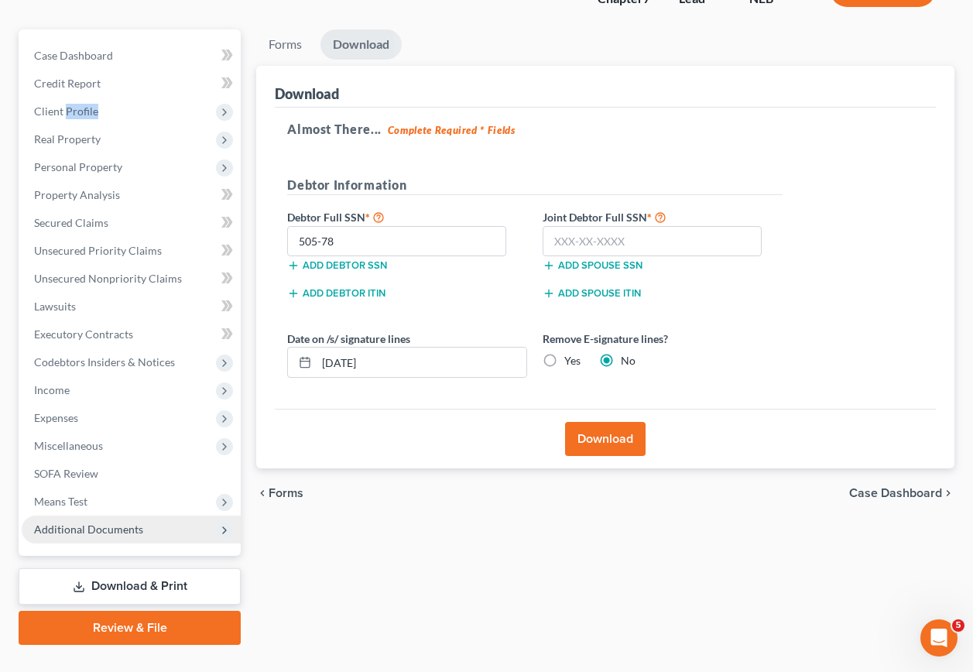
scroll to position [151, 0]
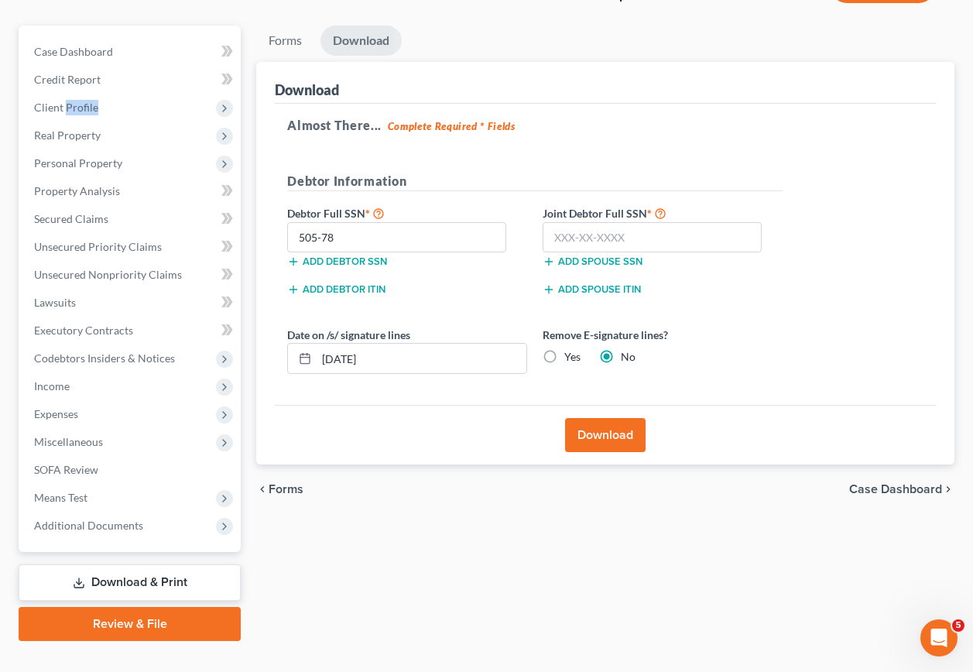
click at [109, 607] on link "Review & File" at bounding box center [130, 624] width 222 height 34
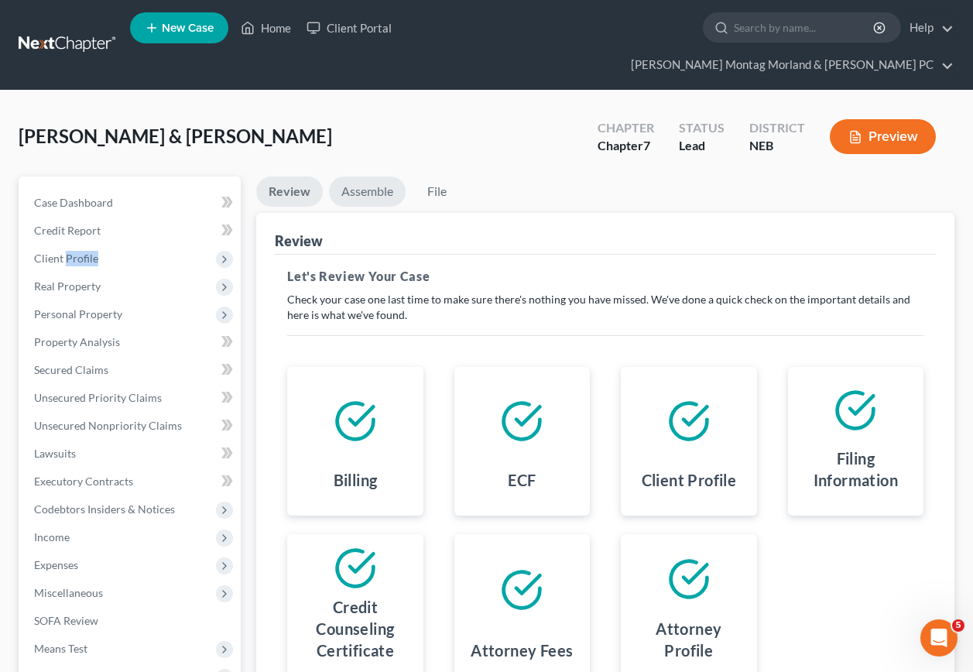
drag, startPoint x: 362, startPoint y: 160, endPoint x: 367, endPoint y: 173, distance: 14.0
click at [363, 176] on link "Assemble" at bounding box center [367, 191] width 77 height 30
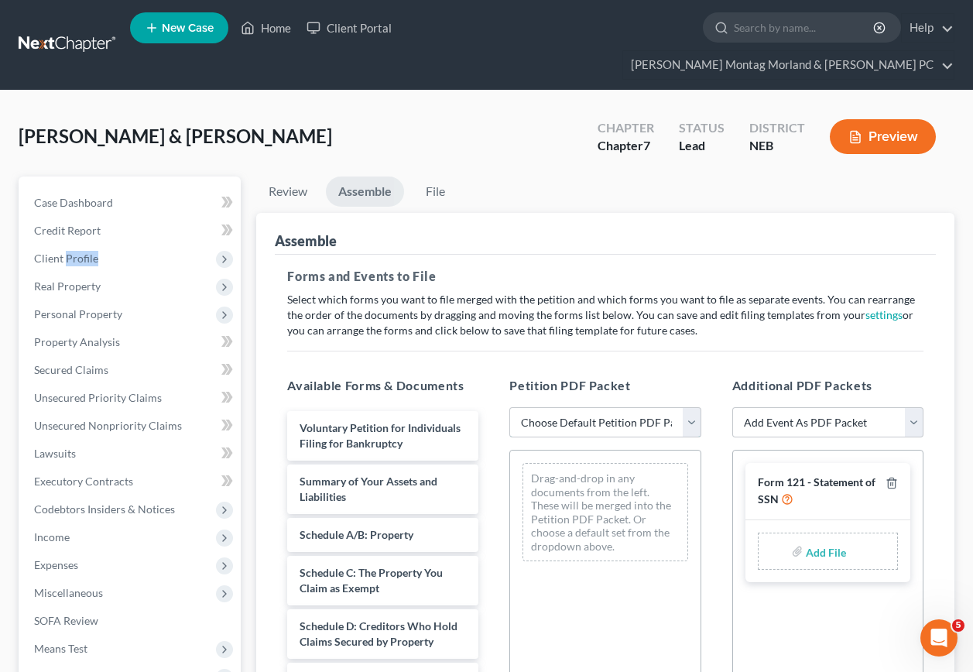
click at [583, 407] on select "Choose Default Petition PDF Packet Complete Bankruptcy Petition (all forms and …" at bounding box center [604, 422] width 191 height 31
select select "0"
click at [509, 407] on select "Choose Default Petition PDF Packet Complete Bankruptcy Petition (all forms and …" at bounding box center [604, 422] width 191 height 31
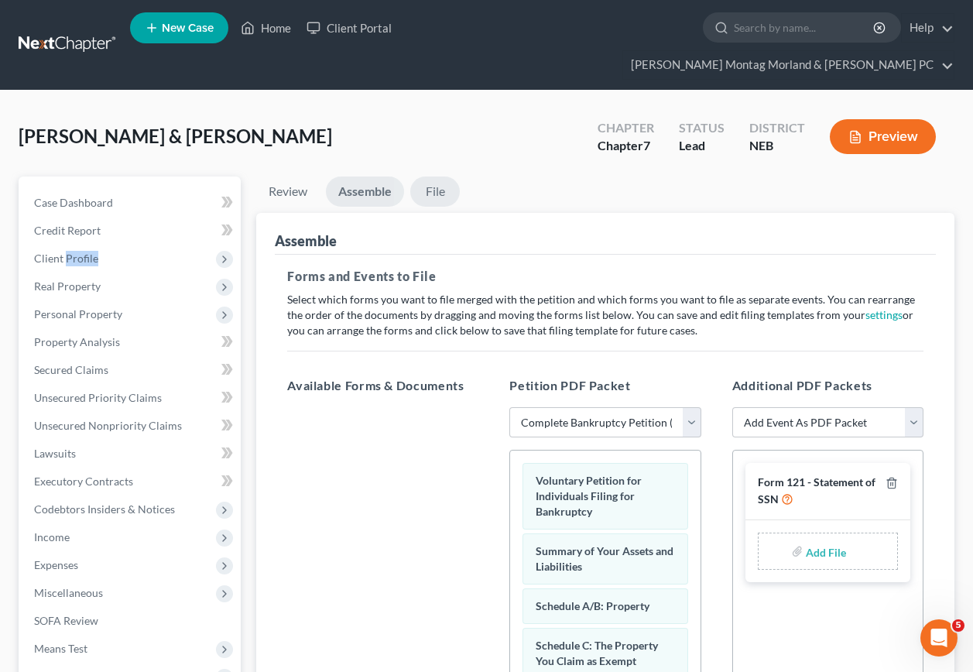
click at [433, 176] on link "File" at bounding box center [435, 191] width 50 height 30
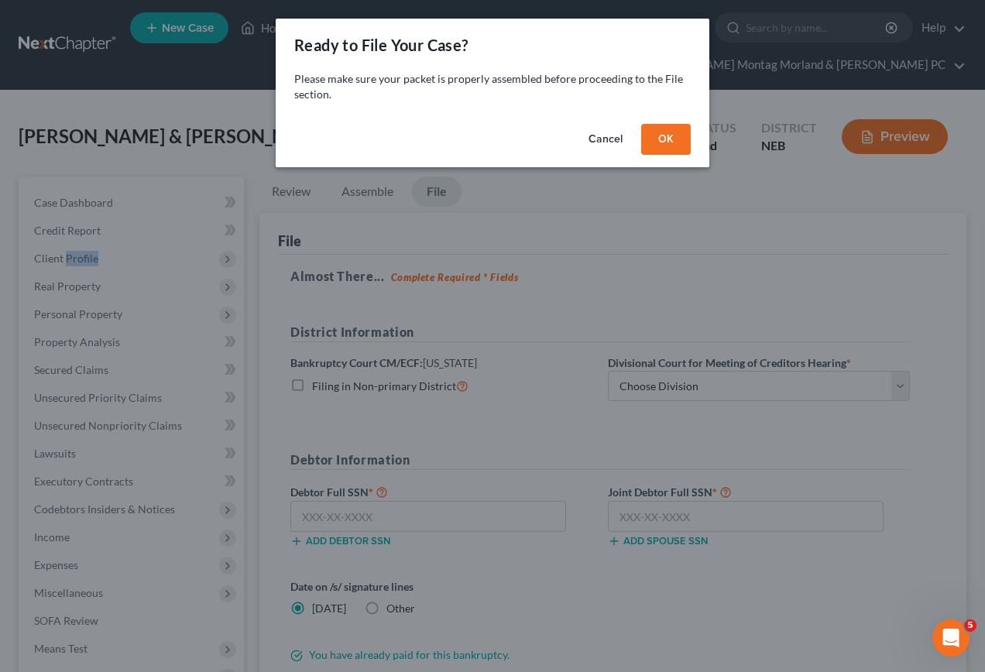
drag, startPoint x: 663, startPoint y: 143, endPoint x: 656, endPoint y: 183, distance: 40.0
click at [663, 147] on button "OK" at bounding box center [666, 139] width 50 height 31
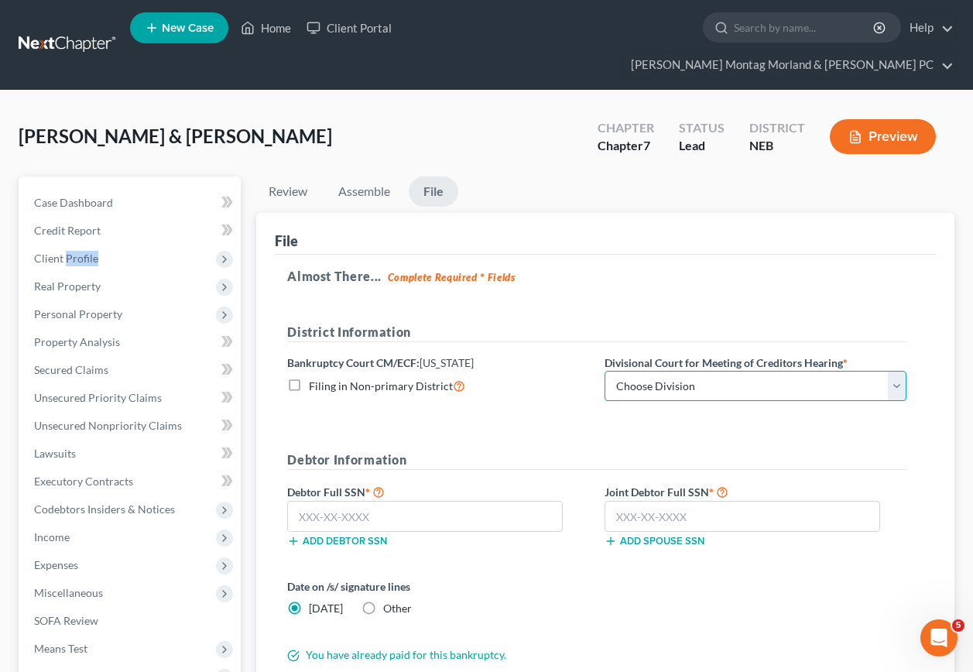
drag, startPoint x: 667, startPoint y: 356, endPoint x: 664, endPoint y: 367, distance: 11.1
click at [667, 371] on select "Choose Division Lincoln Omaha" at bounding box center [756, 386] width 302 height 31
select select "0"
click at [605, 371] on select "Choose Division Lincoln Omaha" at bounding box center [756, 386] width 302 height 31
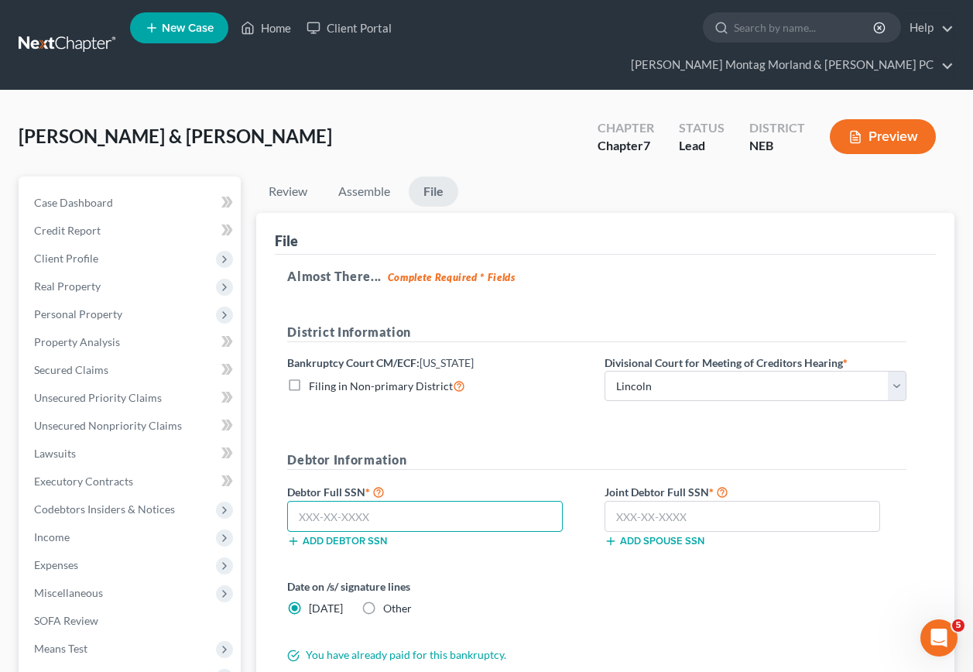
click at [403, 501] on input "text" at bounding box center [425, 516] width 276 height 31
type input "505-78-0189"
click at [721, 501] on input "text" at bounding box center [743, 516] width 276 height 31
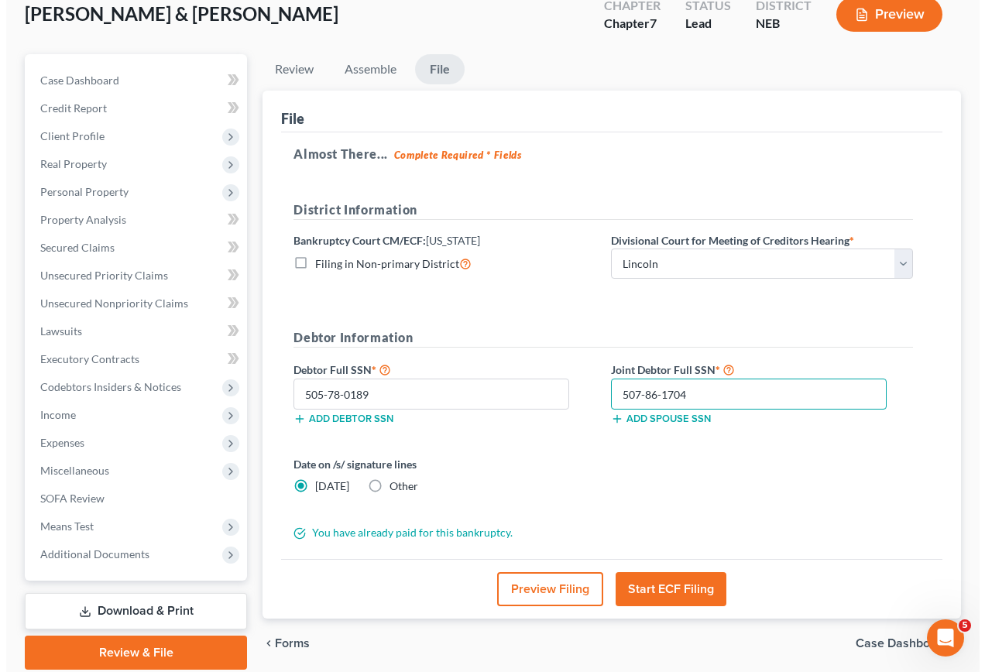
scroll to position [151, 0]
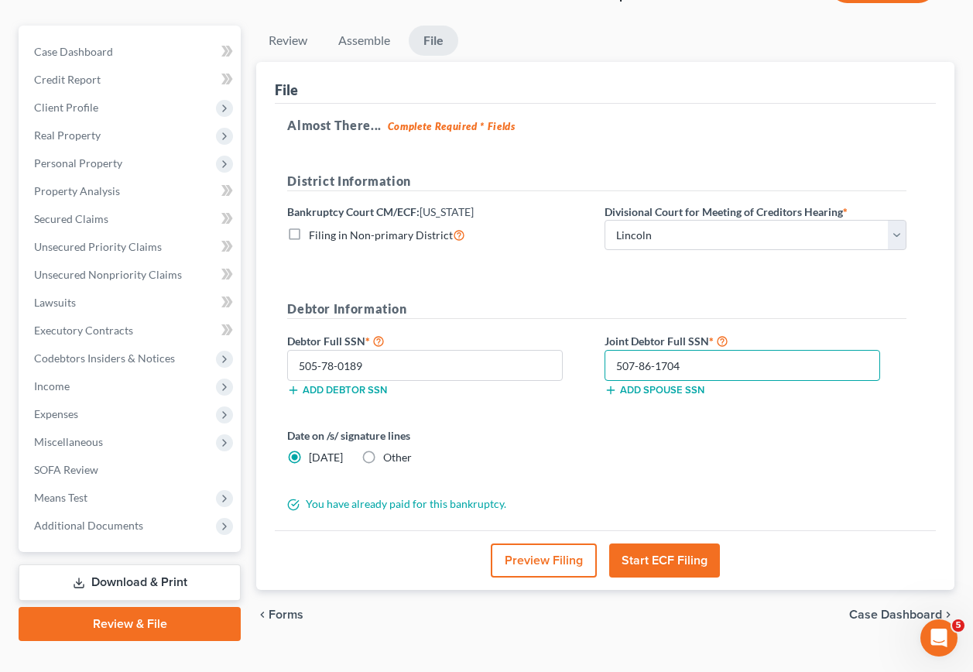
type input "507-86-1704"
click at [383, 450] on label "Other" at bounding box center [397, 457] width 29 height 15
click at [389, 450] on input "Other" at bounding box center [394, 455] width 10 height 10
radio input "true"
radio input "false"
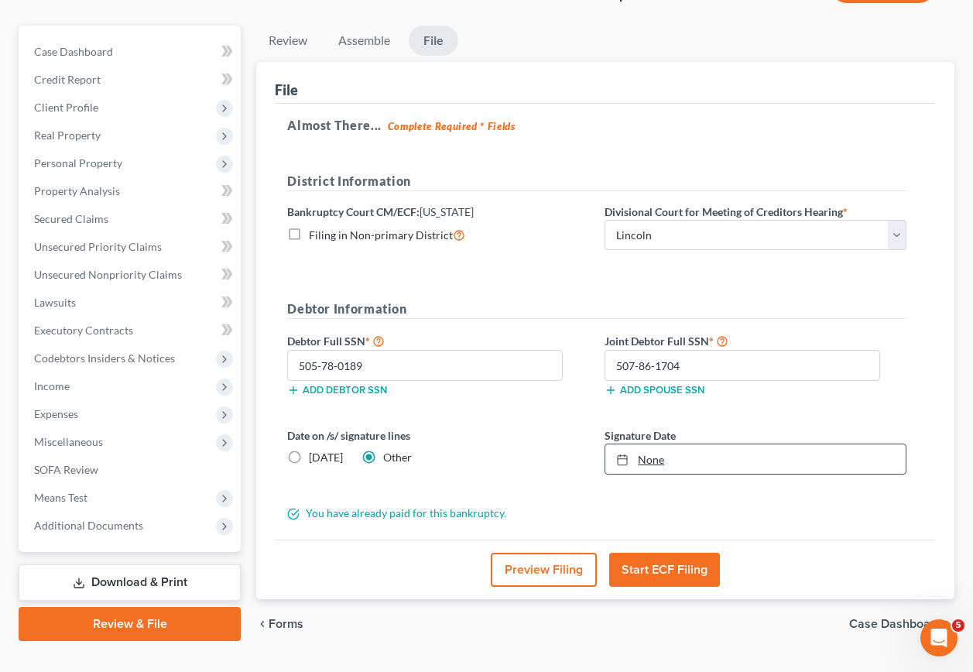
type input "[DATE]"
click at [622, 454] on icon at bounding box center [622, 460] width 12 height 12
click at [654, 553] on button "Start ECF Filing" at bounding box center [664, 570] width 111 height 34
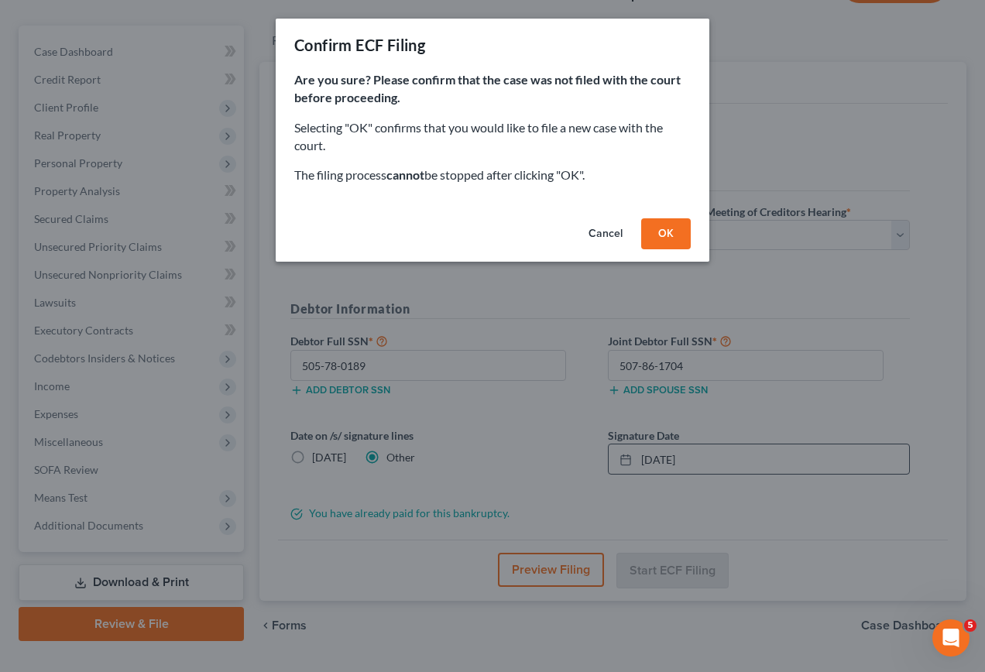
click at [669, 235] on button "OK" at bounding box center [666, 233] width 50 height 31
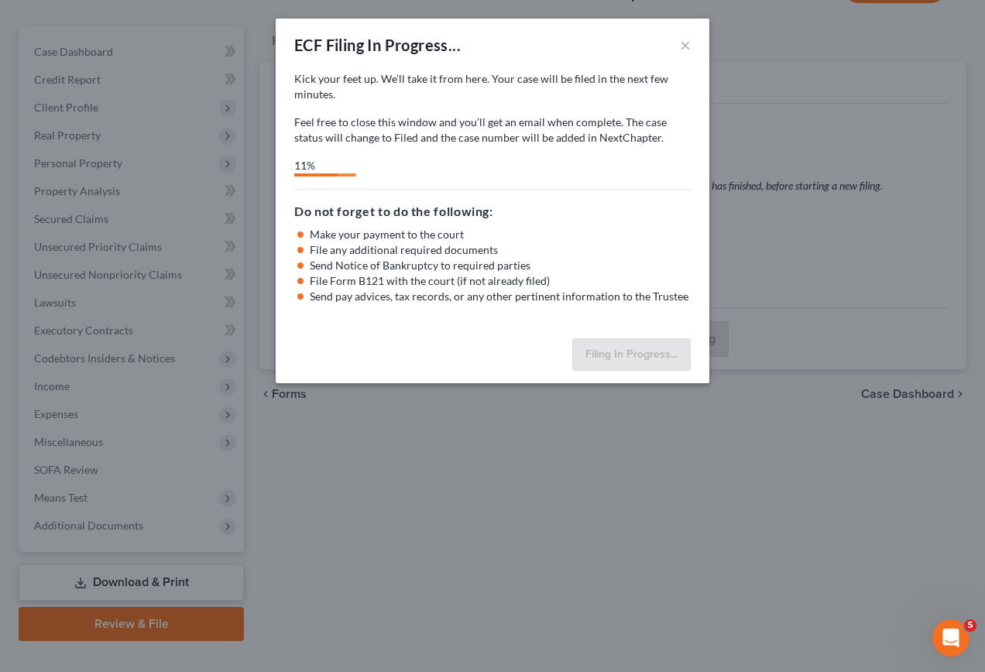
select select "0"
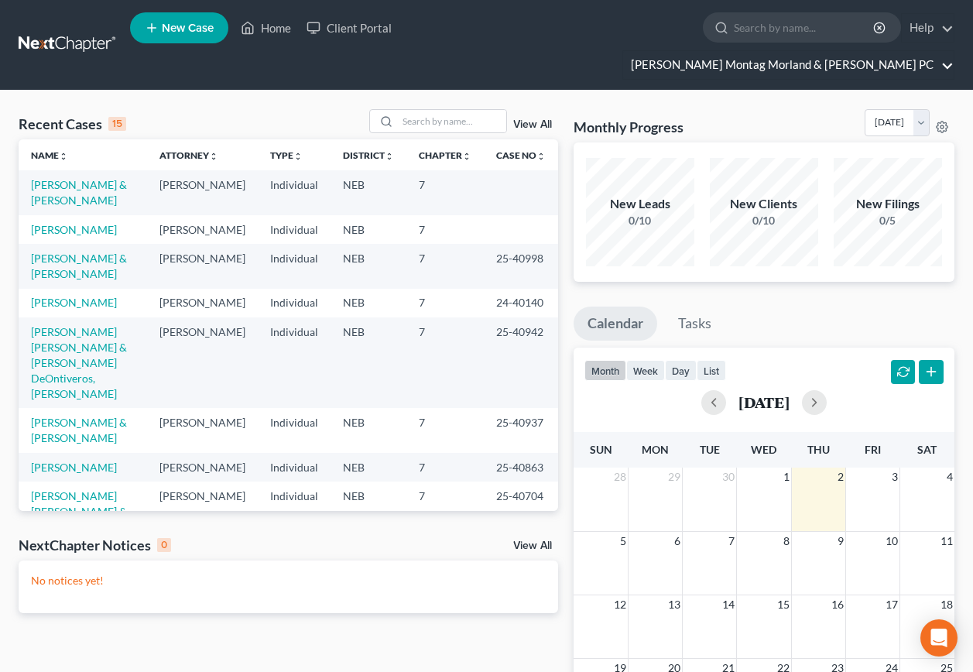
click at [800, 51] on link "[PERSON_NAME] Montag Morland & [PERSON_NAME] PC" at bounding box center [788, 65] width 331 height 28
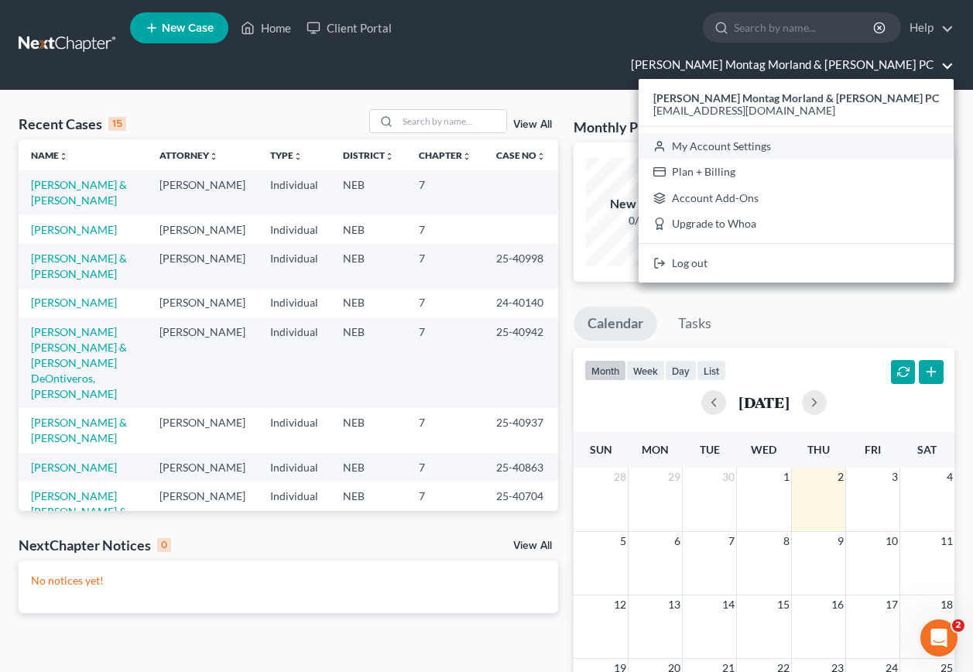
click at [775, 133] on link "My Account Settings" at bounding box center [796, 146] width 315 height 26
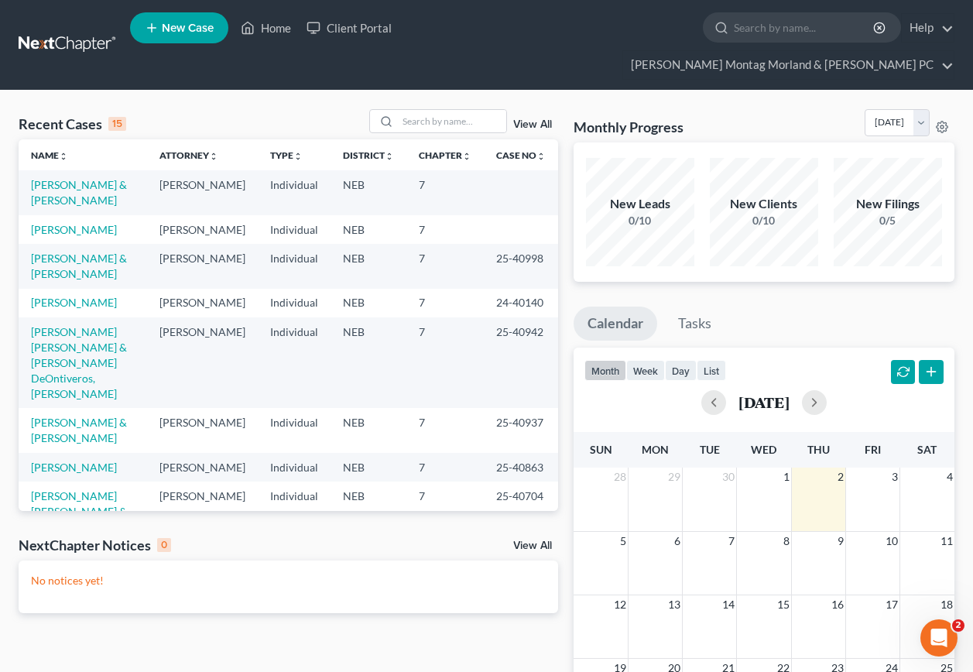
select select "24"
select select "30"
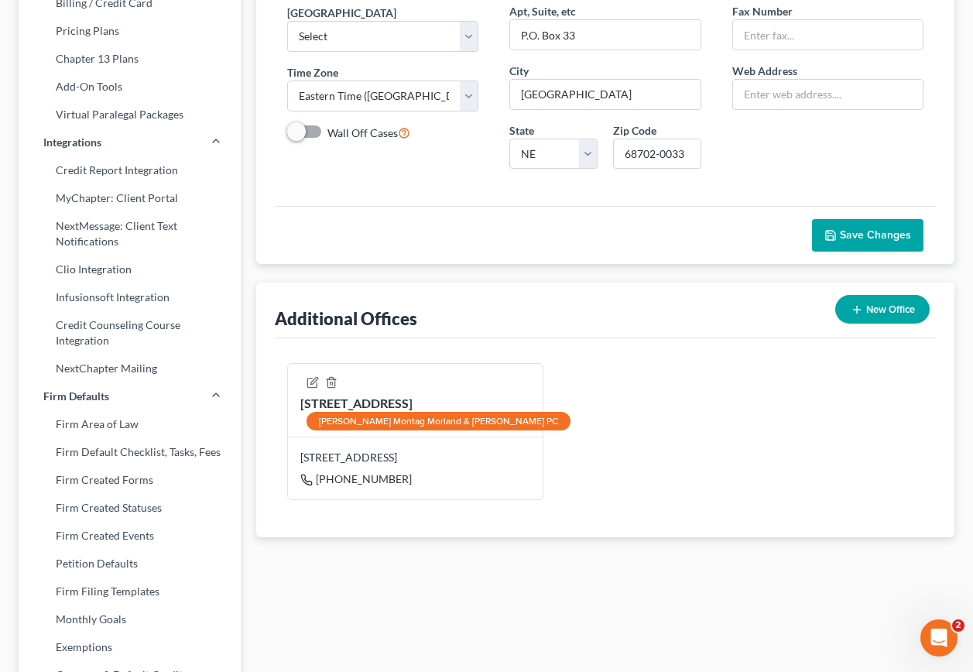
scroll to position [310, 0]
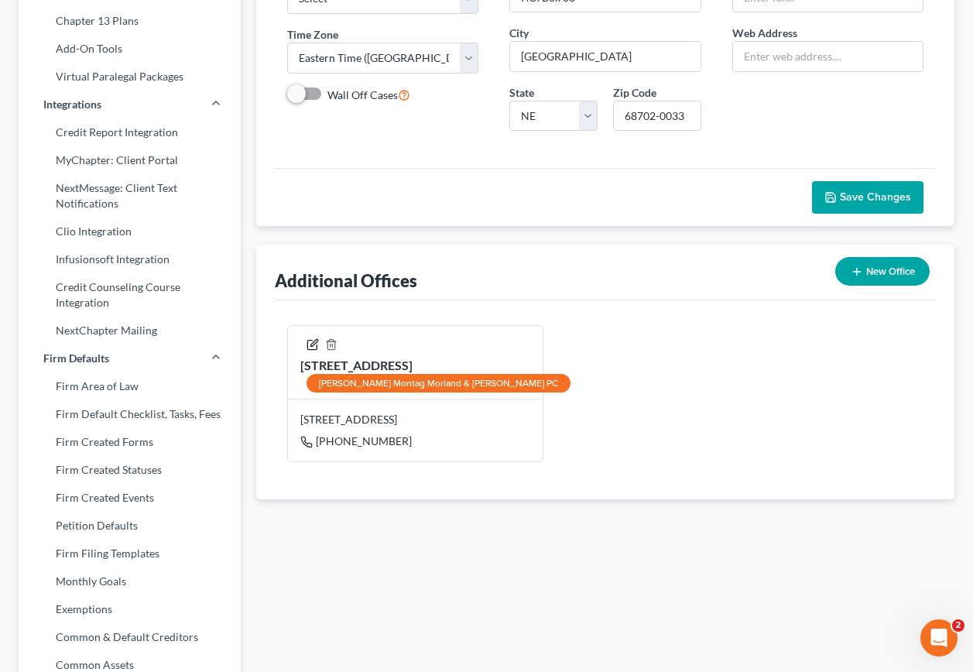
click at [310, 338] on icon "button" at bounding box center [313, 344] width 12 height 12
select select "30"
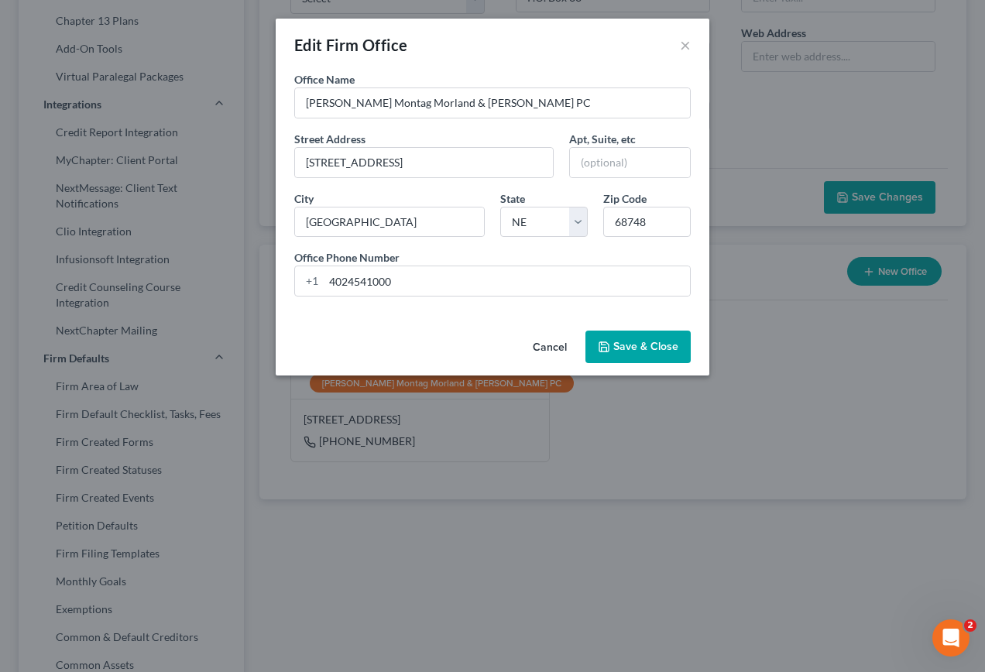
click at [632, 348] on button "Save & Close" at bounding box center [637, 347] width 105 height 33
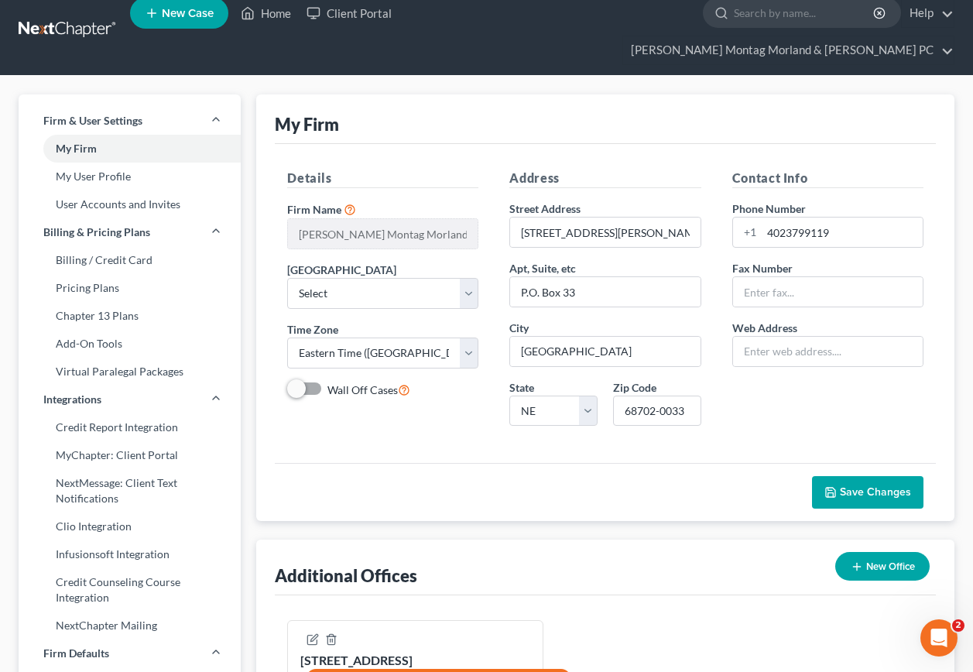
scroll to position [0, 0]
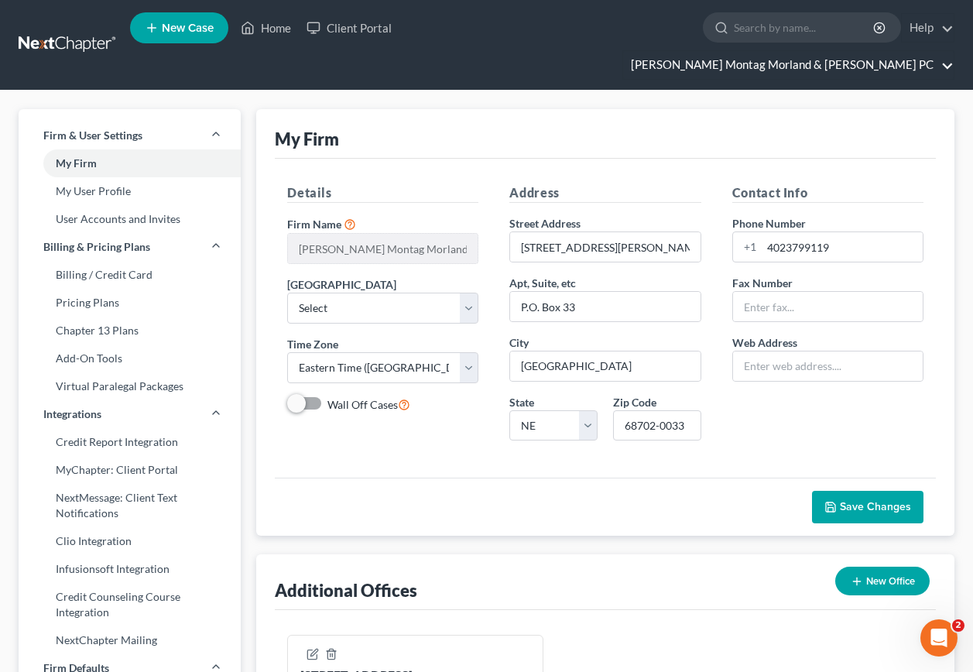
click at [948, 51] on link "[PERSON_NAME] Montag Morland & [PERSON_NAME] PC" at bounding box center [788, 65] width 331 height 28
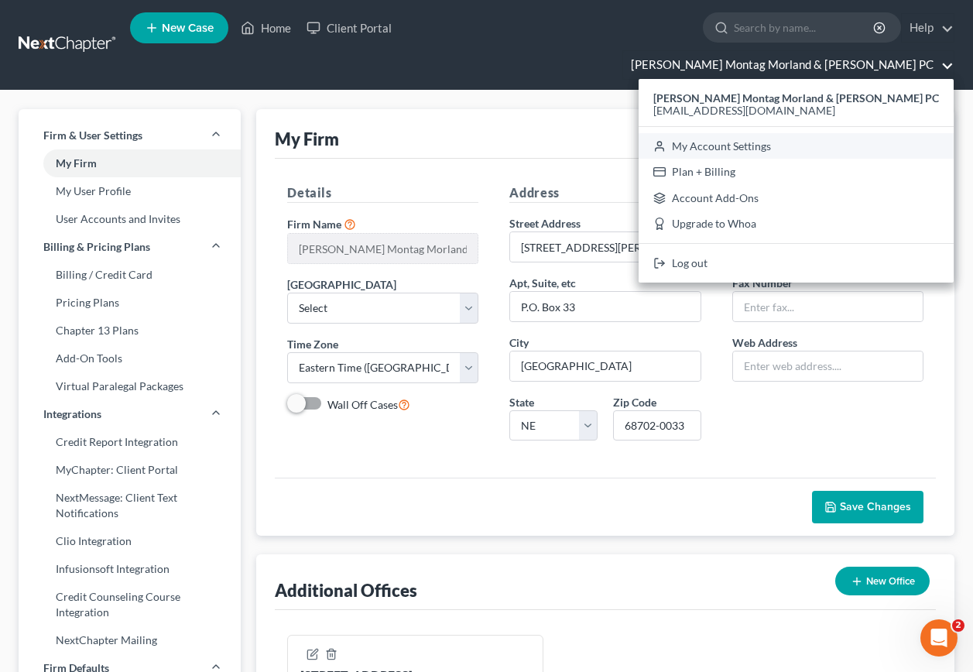
click at [840, 133] on link "My Account Settings" at bounding box center [796, 146] width 315 height 26
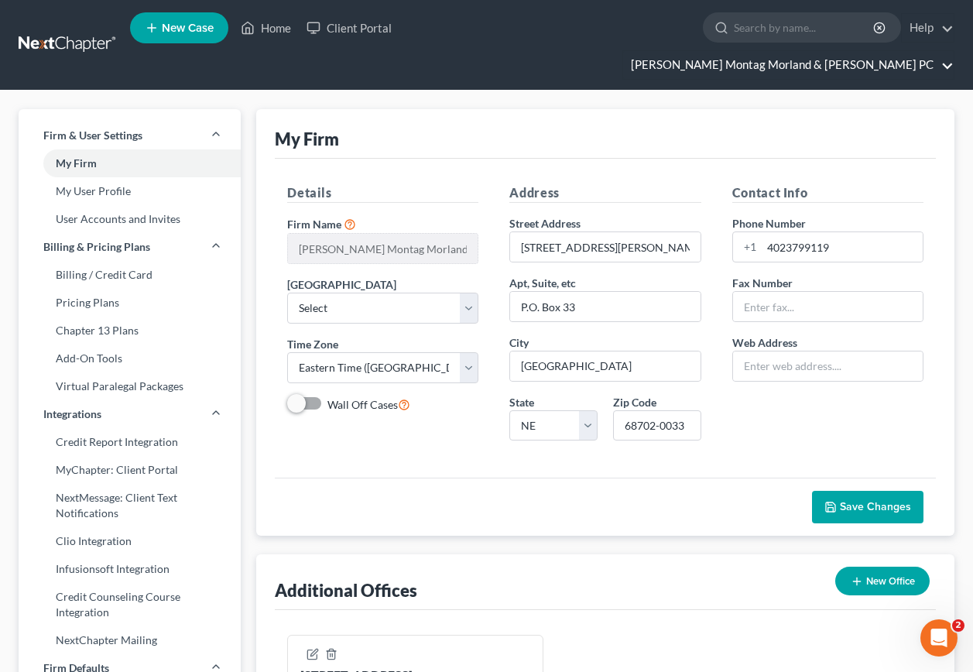
click at [951, 51] on link "[PERSON_NAME] Montag Morland & [PERSON_NAME] PC" at bounding box center [788, 65] width 331 height 28
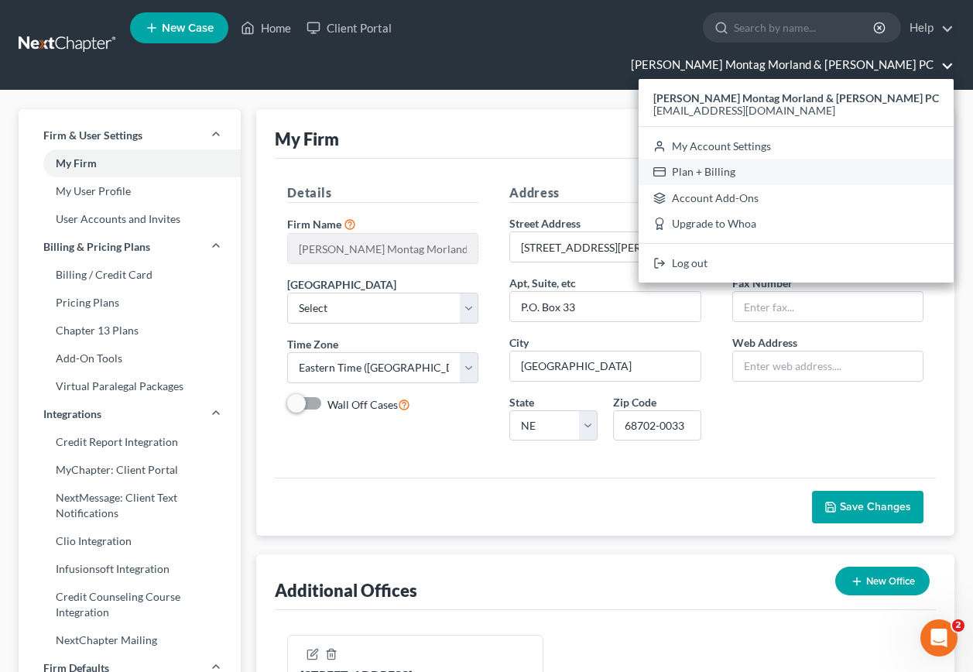
click at [780, 159] on link "Plan + Billing" at bounding box center [796, 172] width 315 height 26
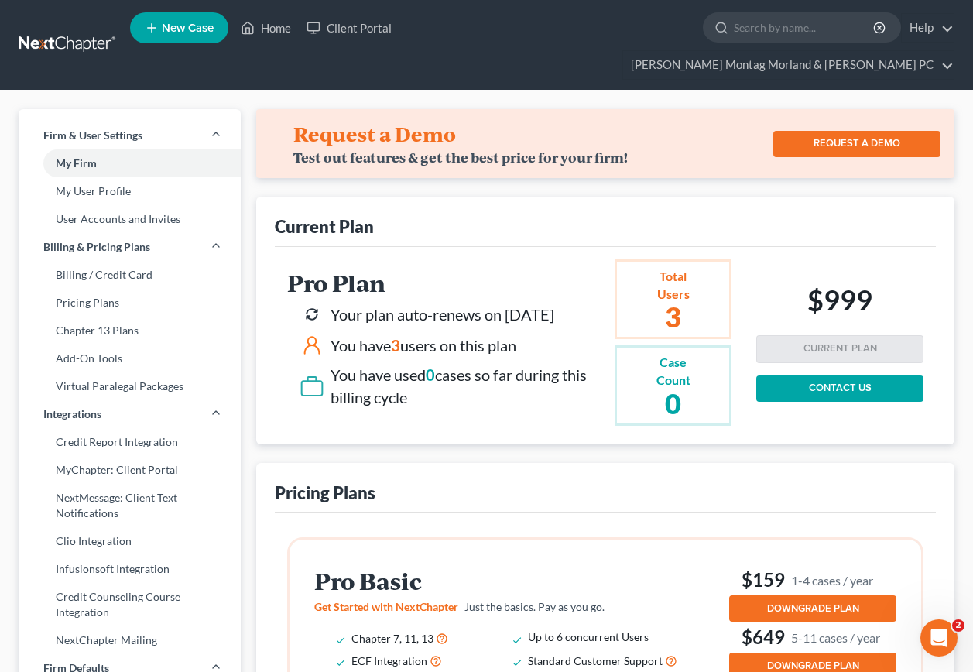
select select "48"
select select "24"
select select "30"
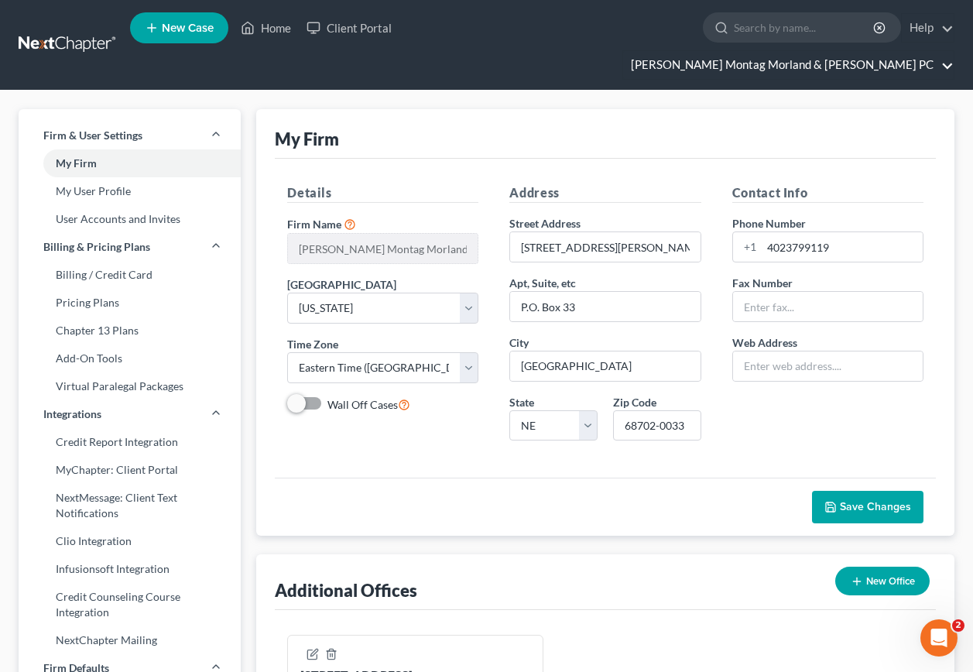
click at [946, 51] on link "[PERSON_NAME] Montag Morland & [PERSON_NAME] PC" at bounding box center [788, 65] width 331 height 28
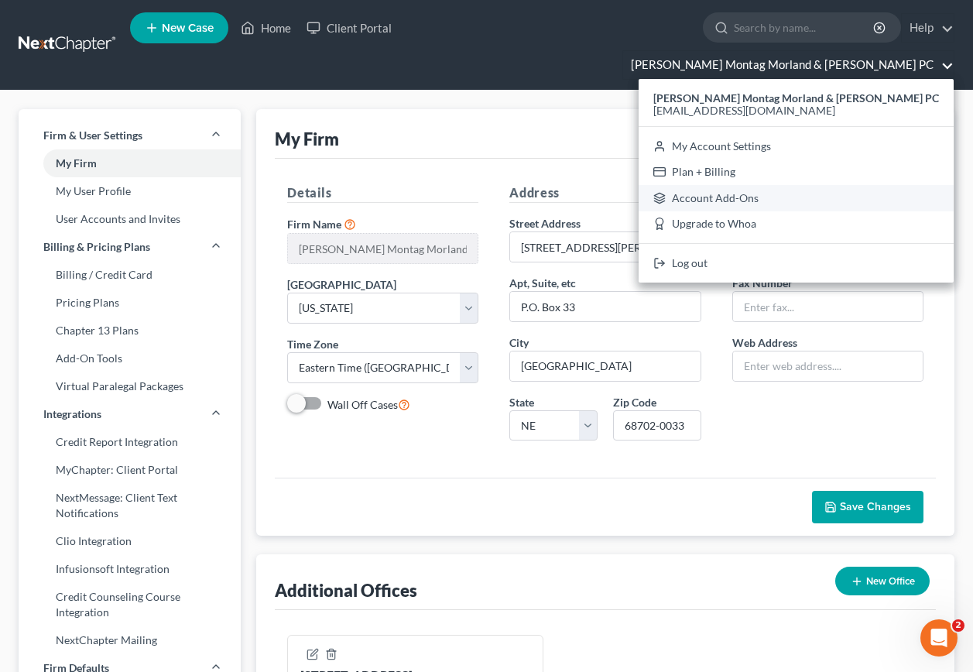
click at [808, 185] on link "Account Add-Ons" at bounding box center [796, 198] width 315 height 26
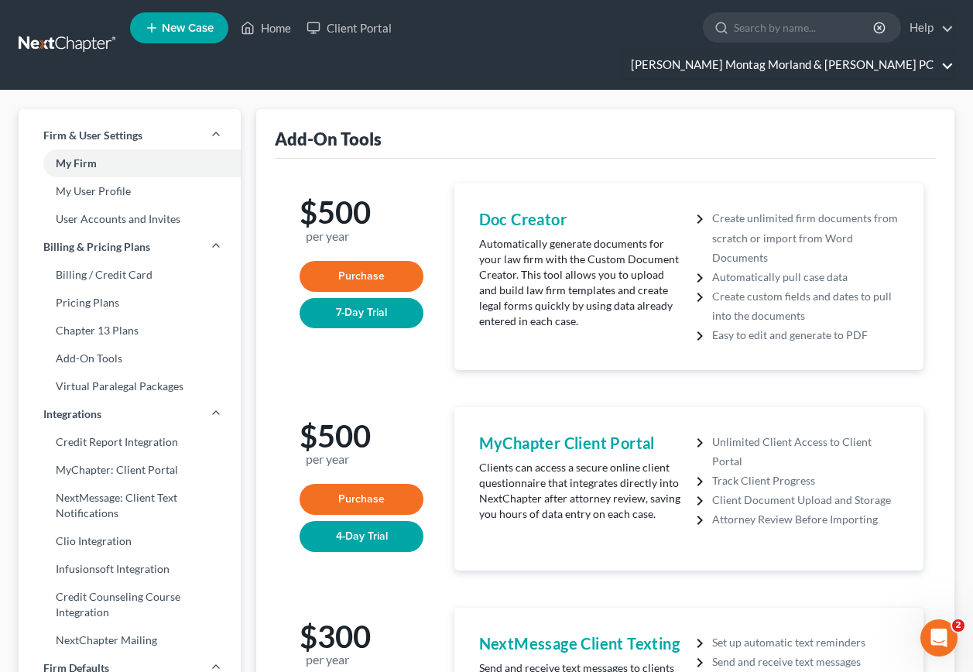
click at [948, 51] on link "[PERSON_NAME] Montag Morland & [PERSON_NAME] PC" at bounding box center [788, 65] width 331 height 28
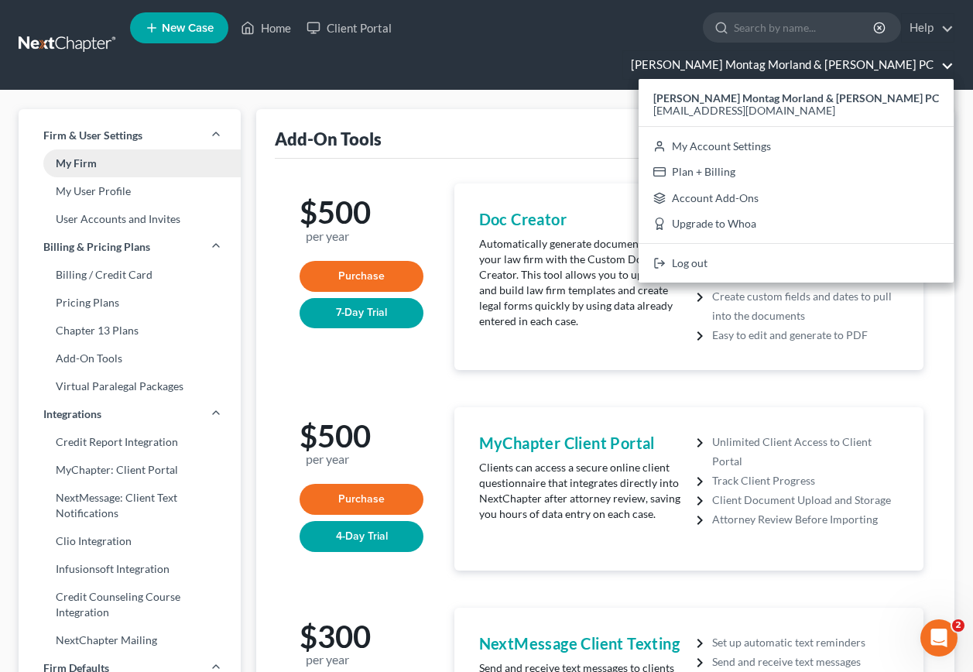
click at [78, 149] on link "My Firm" at bounding box center [130, 163] width 222 height 28
select select "48"
select select "24"
select select "30"
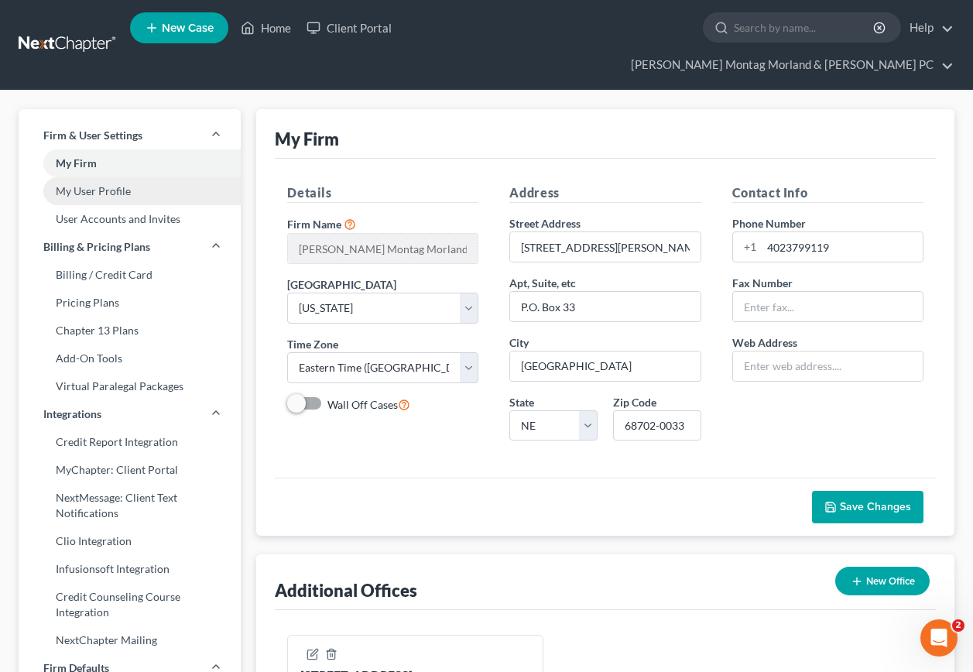
click at [84, 177] on link "My User Profile" at bounding box center [130, 191] width 222 height 28
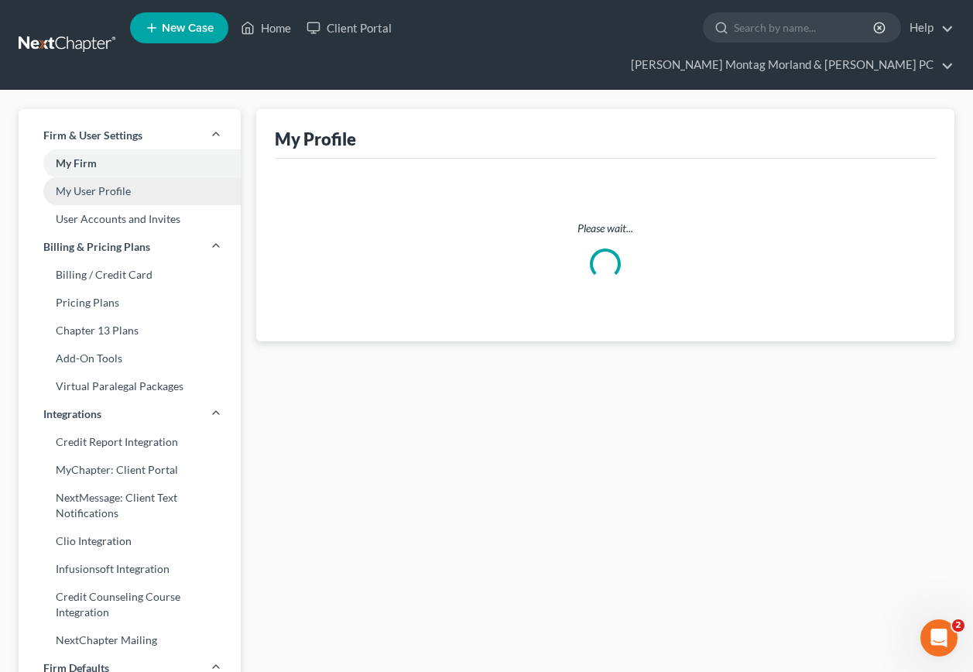
click at [84, 177] on link "My User Profile" at bounding box center [130, 191] width 222 height 28
select select "30"
select select "paralegal"
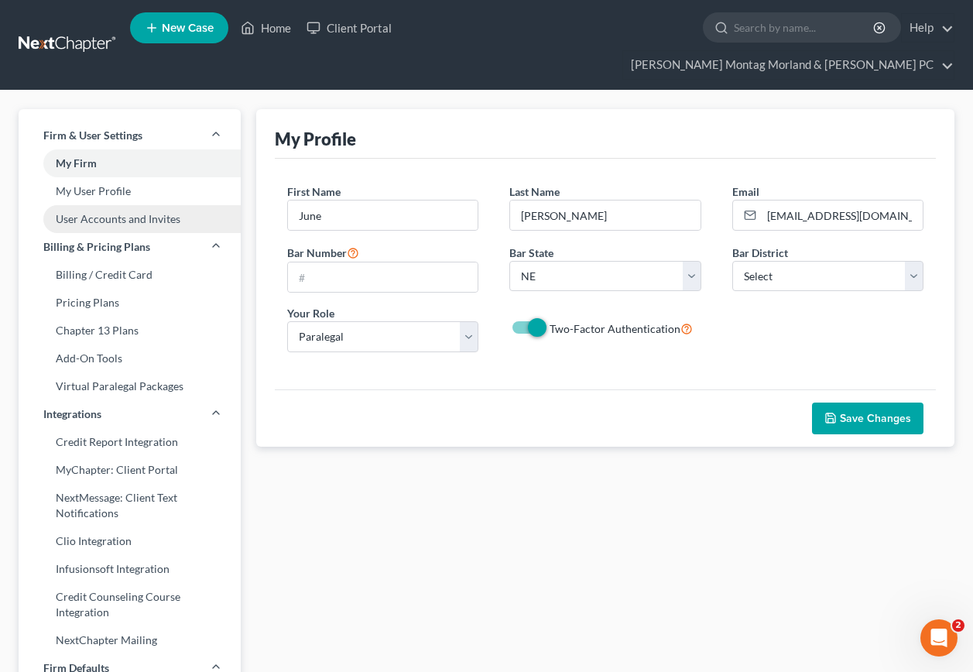
click at [90, 205] on link "User Accounts and Invites" at bounding box center [130, 219] width 222 height 28
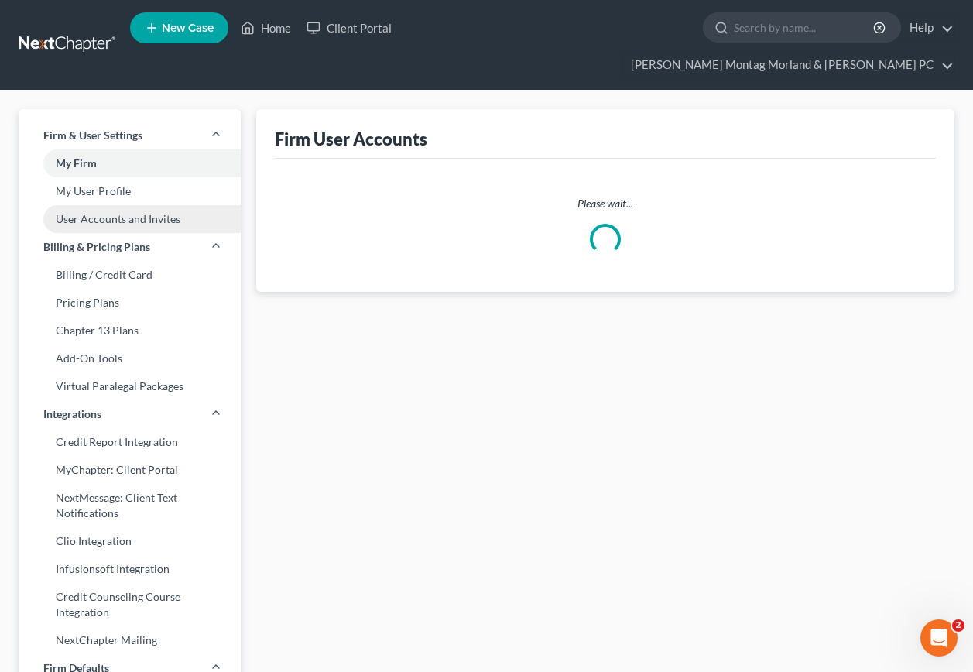
select select "1"
select select "0"
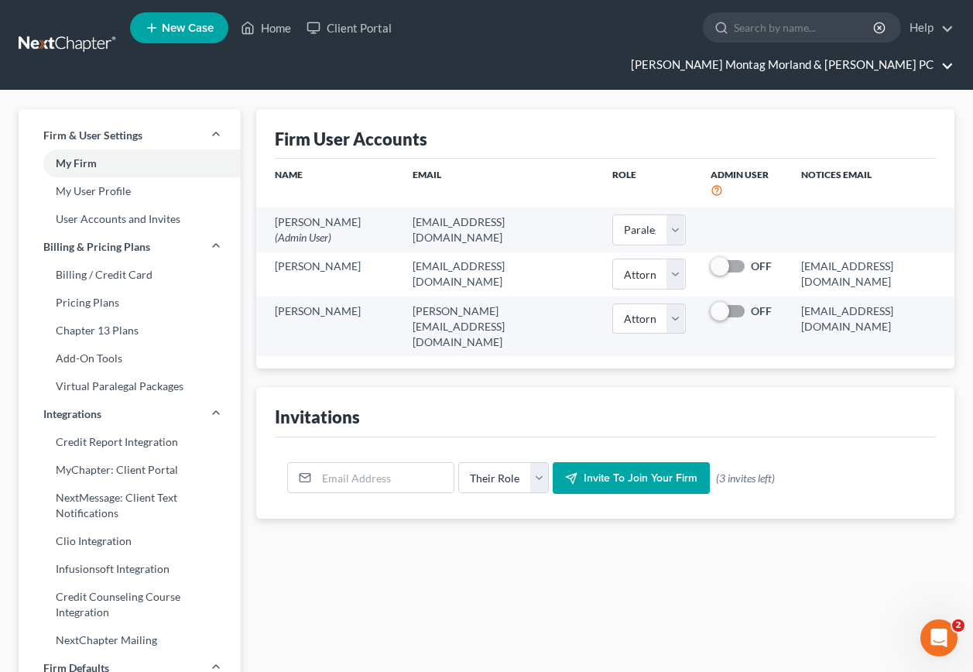
click at [946, 51] on link "[PERSON_NAME] Montag Morland & [PERSON_NAME] PC" at bounding box center [788, 65] width 331 height 28
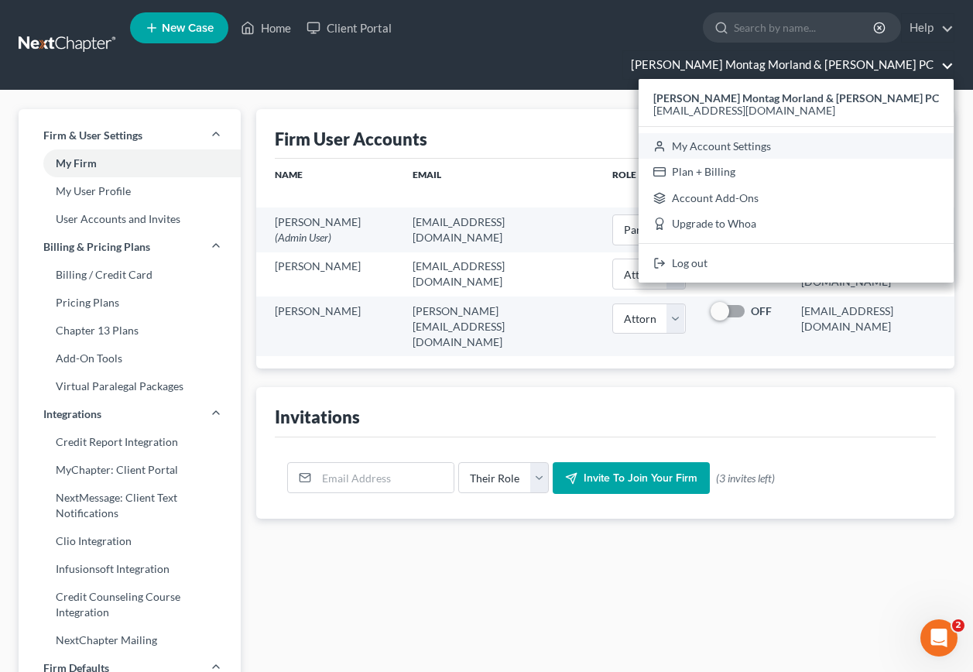
click at [793, 133] on link "My Account Settings" at bounding box center [796, 146] width 315 height 26
select select "48"
select select "24"
select select "30"
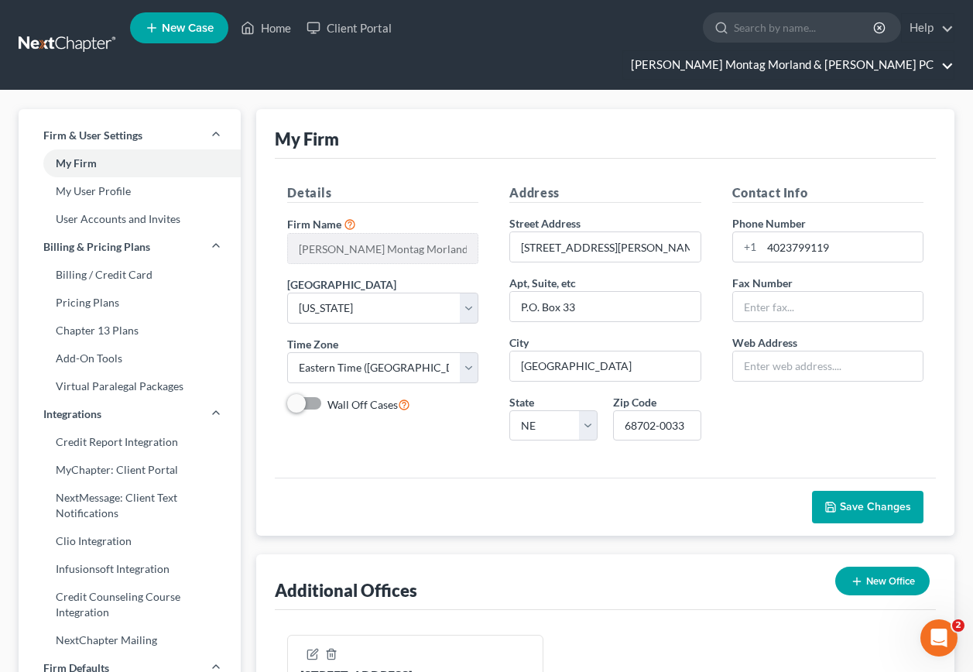
click at [948, 51] on link "[PERSON_NAME] Montag Morland & [PERSON_NAME] PC" at bounding box center [788, 65] width 331 height 28
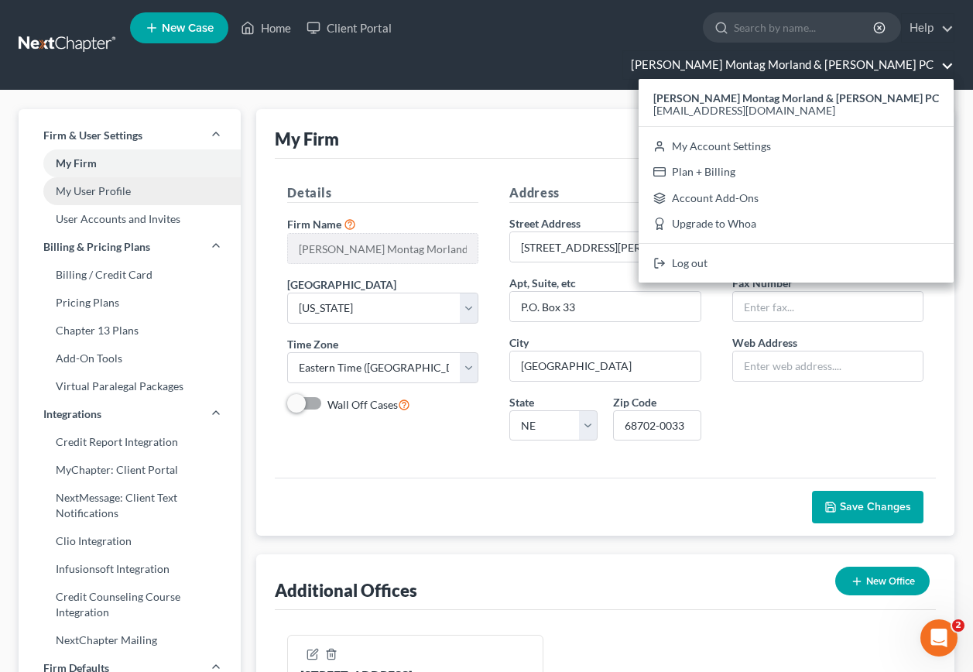
click at [98, 177] on link "My User Profile" at bounding box center [130, 191] width 222 height 28
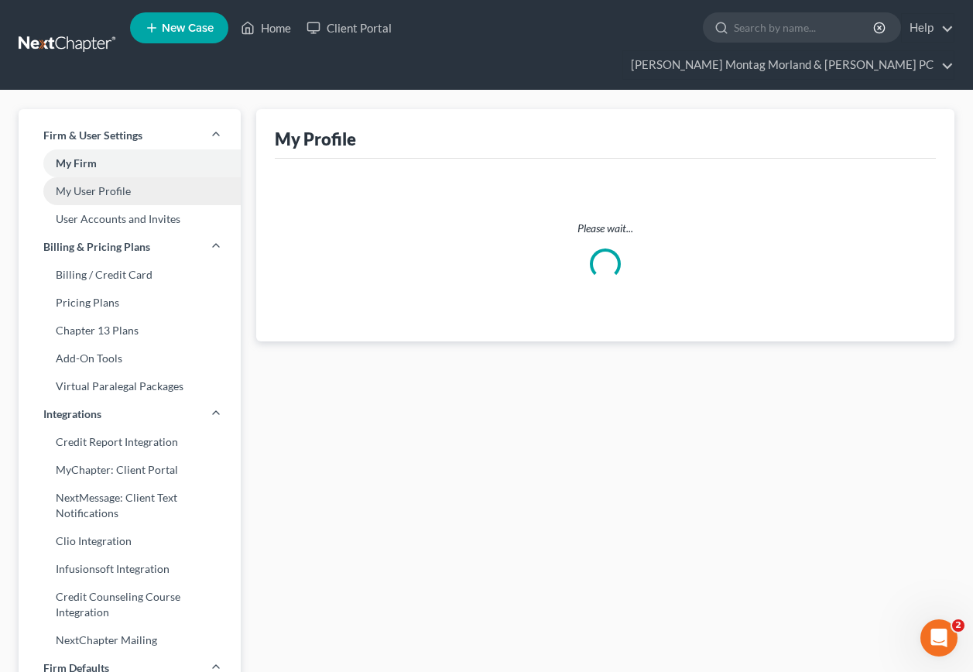
select select "30"
select select "paralegal"
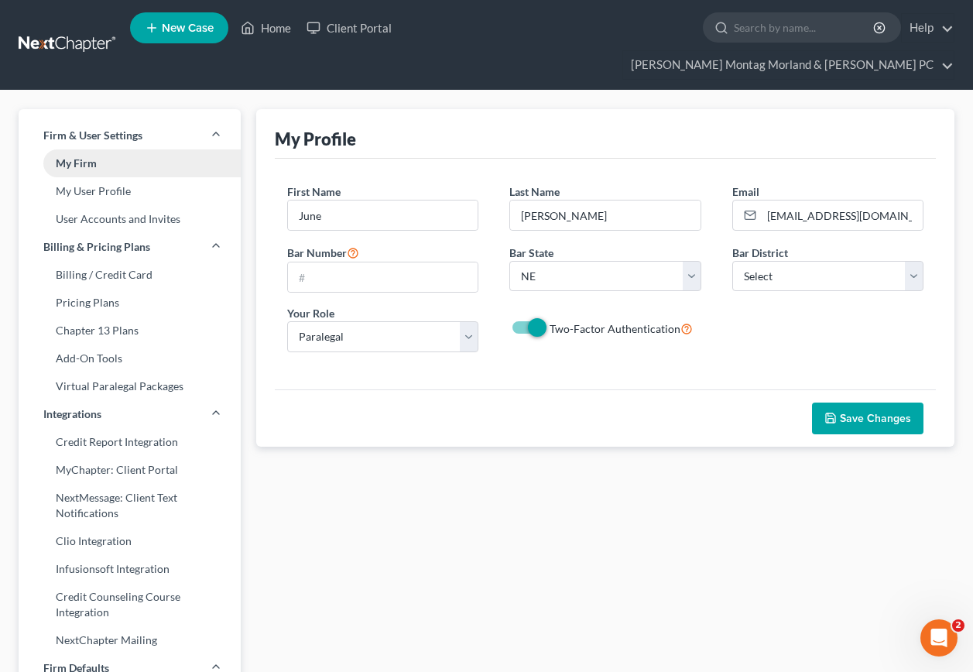
click at [77, 149] on link "My Firm" at bounding box center [130, 163] width 222 height 28
select select "48"
select select "24"
select select "30"
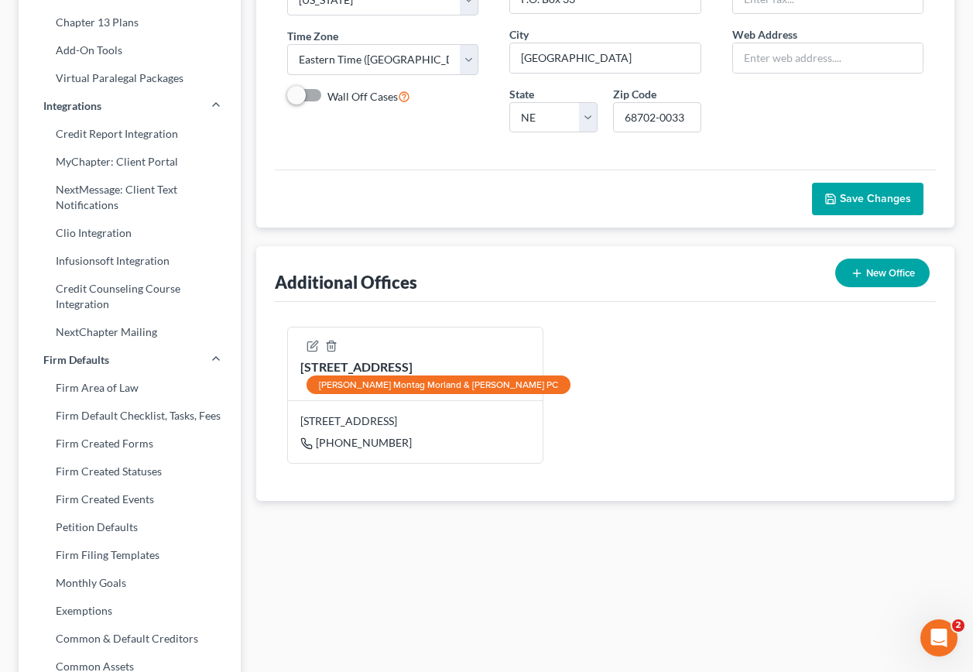
scroll to position [310, 0]
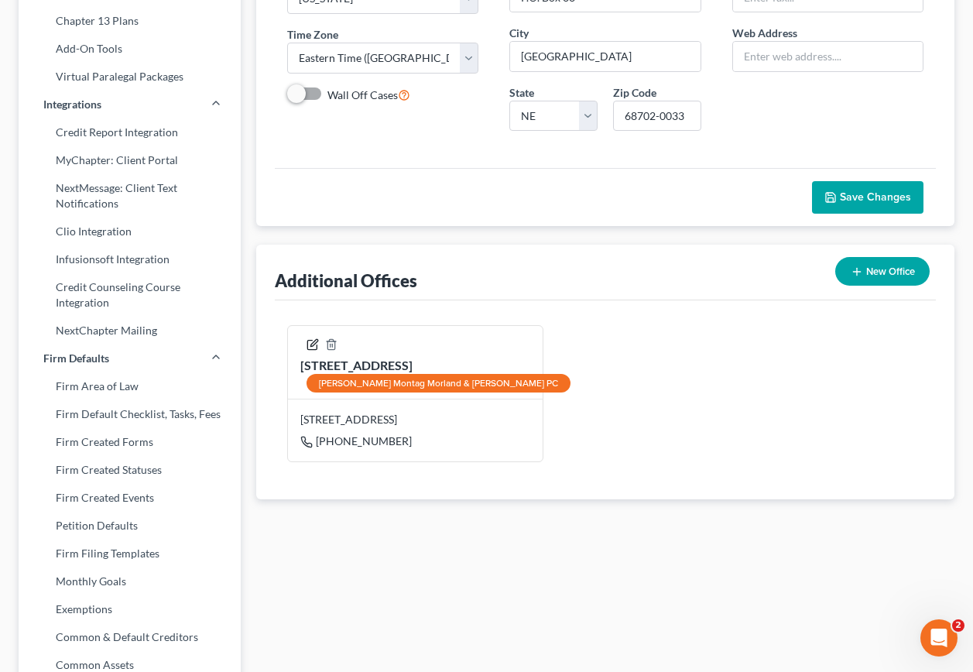
click at [312, 338] on icon "button" at bounding box center [313, 344] width 12 height 12
select select "30"
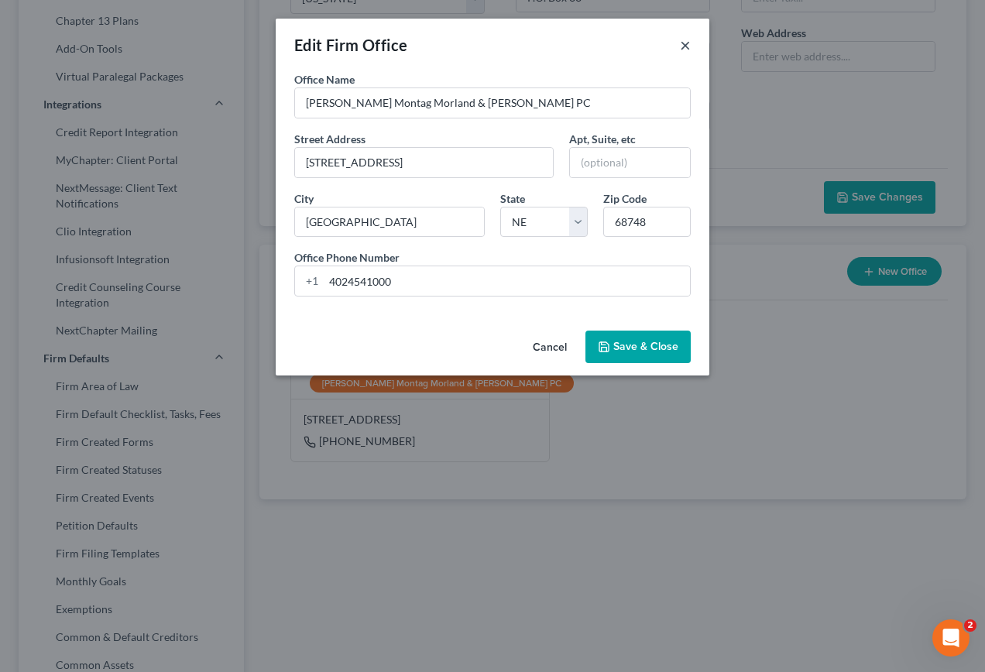
click at [685, 47] on button "×" at bounding box center [685, 45] width 11 height 19
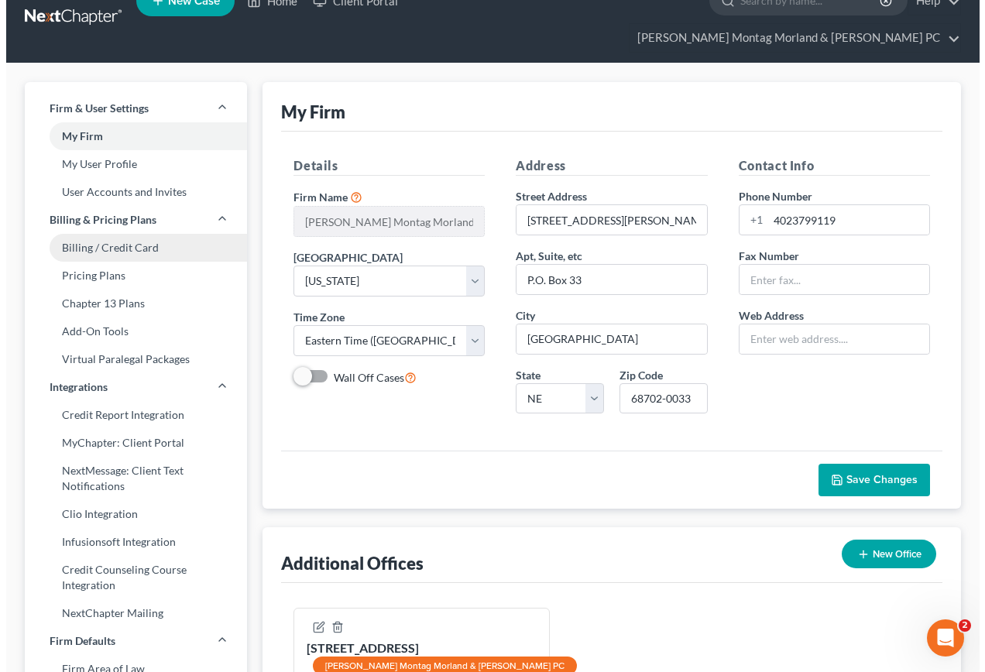
scroll to position [0, 0]
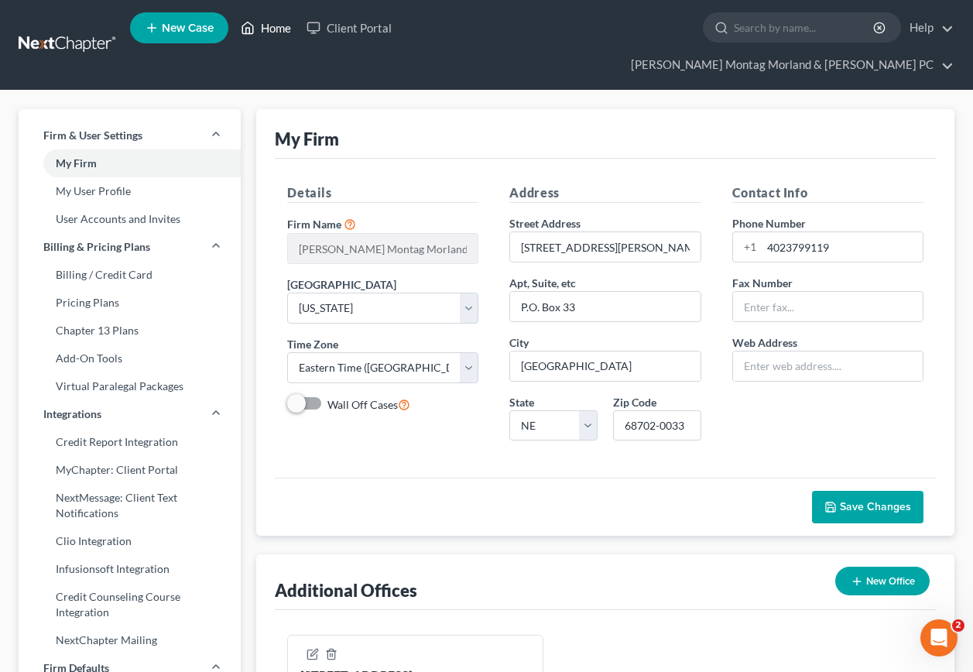
click at [276, 29] on link "Home" at bounding box center [266, 28] width 66 height 28
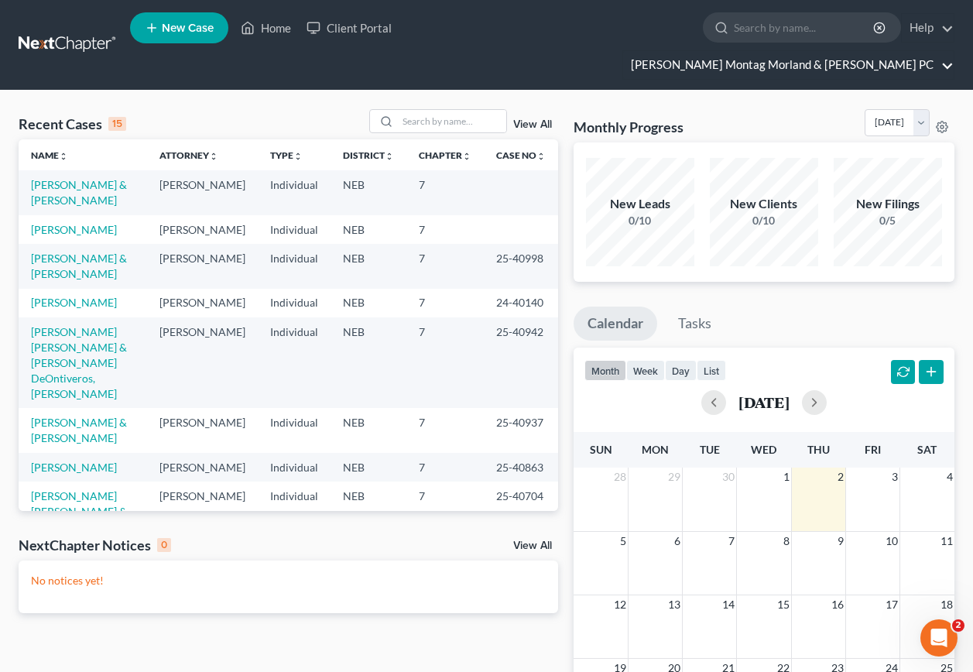
click at [948, 51] on link "[PERSON_NAME] Montag Morland & [PERSON_NAME] PC" at bounding box center [788, 65] width 331 height 28
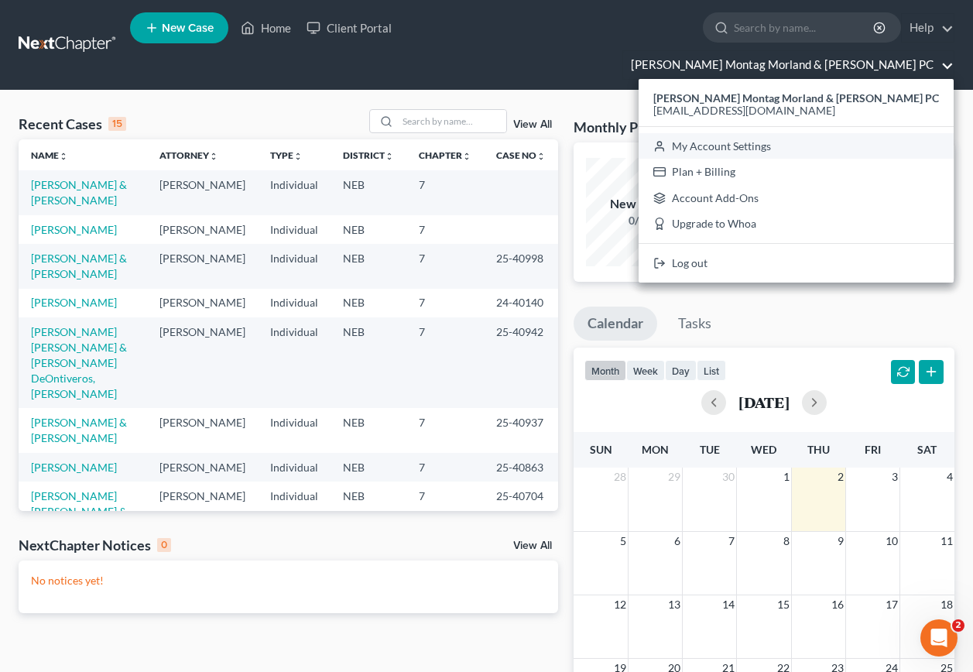
click at [823, 133] on link "My Account Settings" at bounding box center [796, 146] width 315 height 26
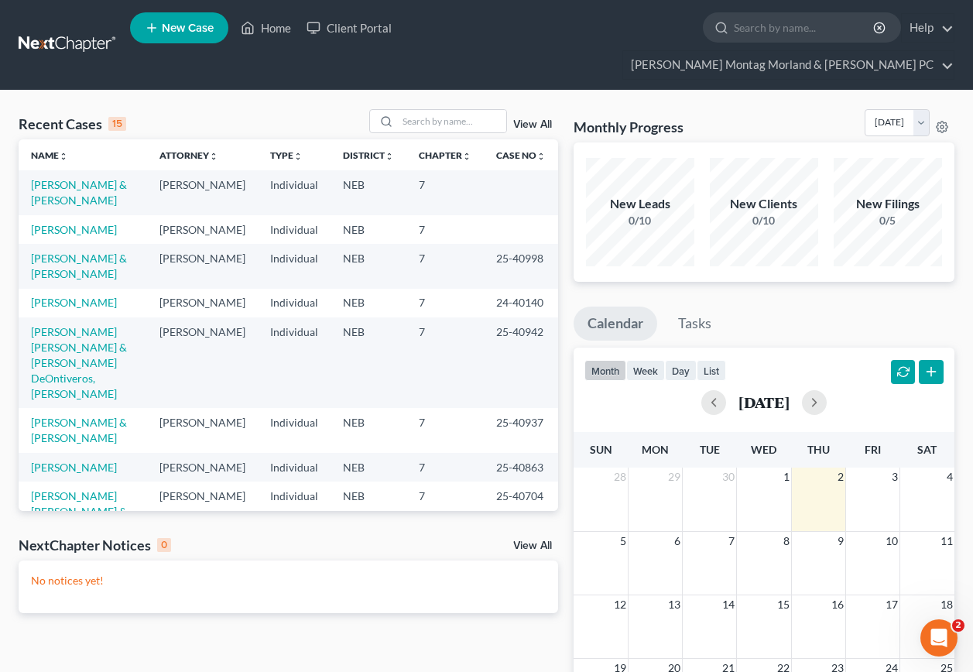
select select "48"
select select "24"
select select "30"
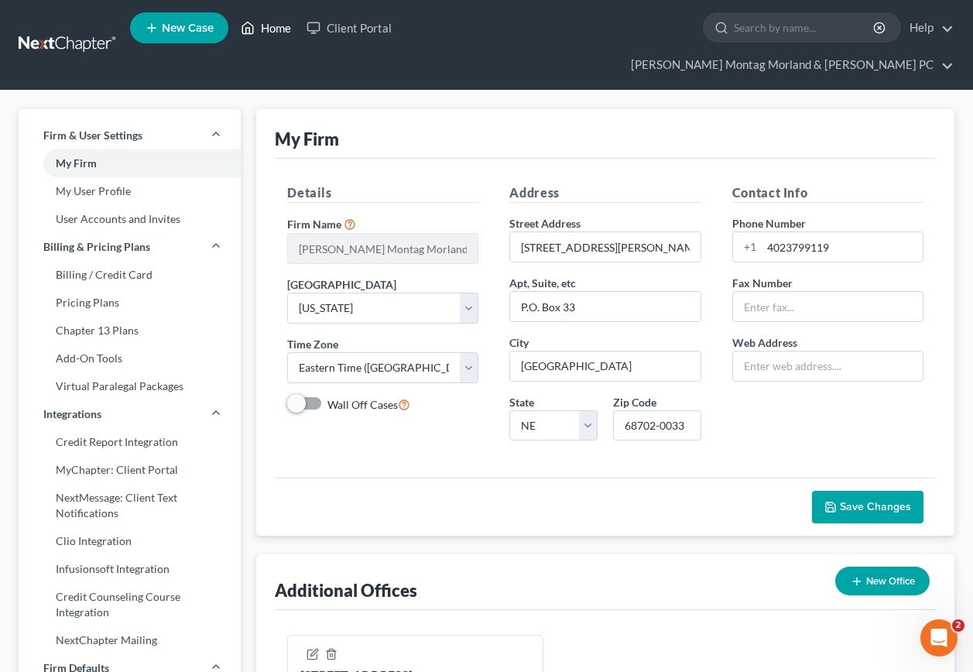
click at [274, 33] on link "Home" at bounding box center [266, 28] width 66 height 28
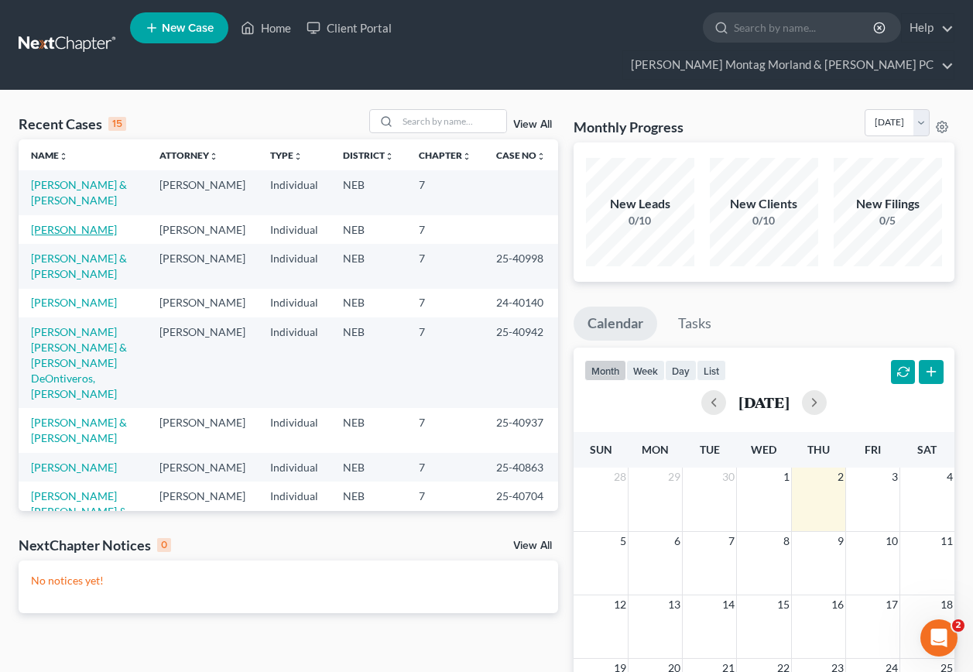
click at [49, 223] on link "[PERSON_NAME]" at bounding box center [74, 229] width 86 height 13
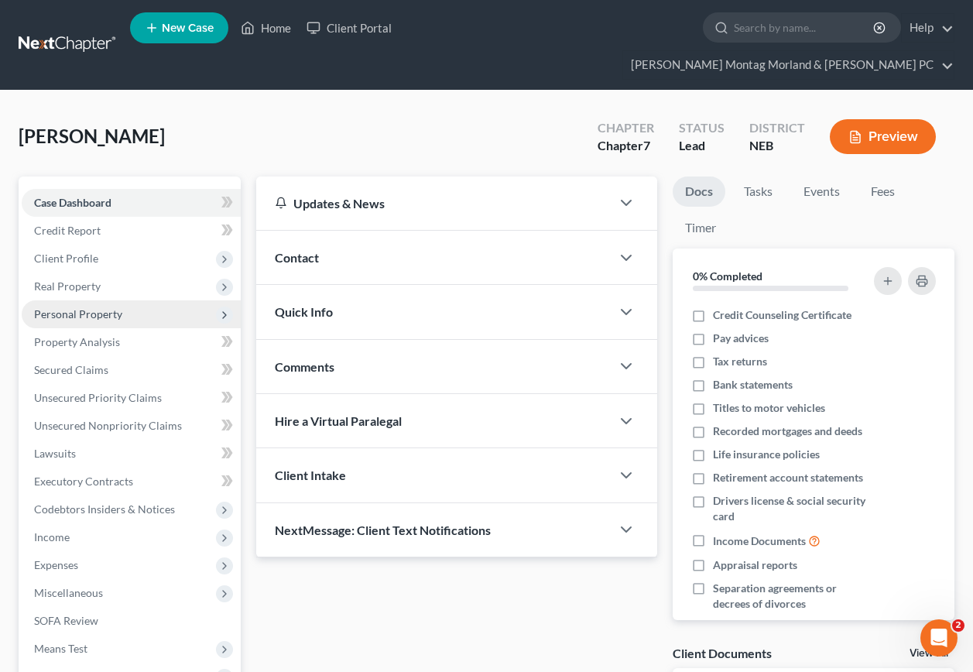
click at [91, 307] on span "Personal Property" at bounding box center [78, 313] width 88 height 13
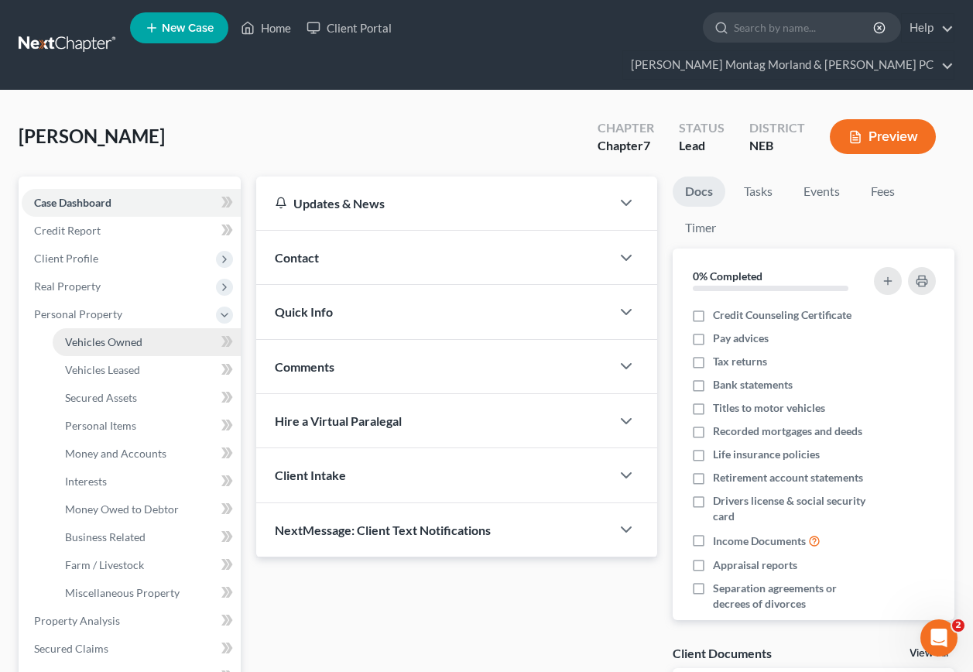
click at [112, 335] on span "Vehicles Owned" at bounding box center [103, 341] width 77 height 13
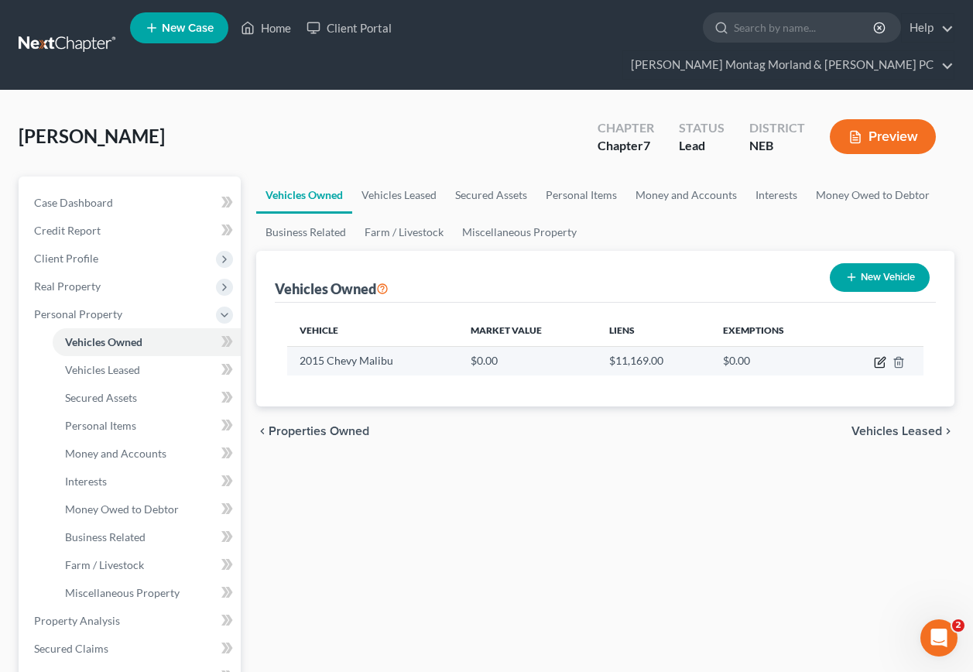
click at [881, 356] on icon "button" at bounding box center [880, 362] width 12 height 12
select select "0"
select select "11"
select select "0"
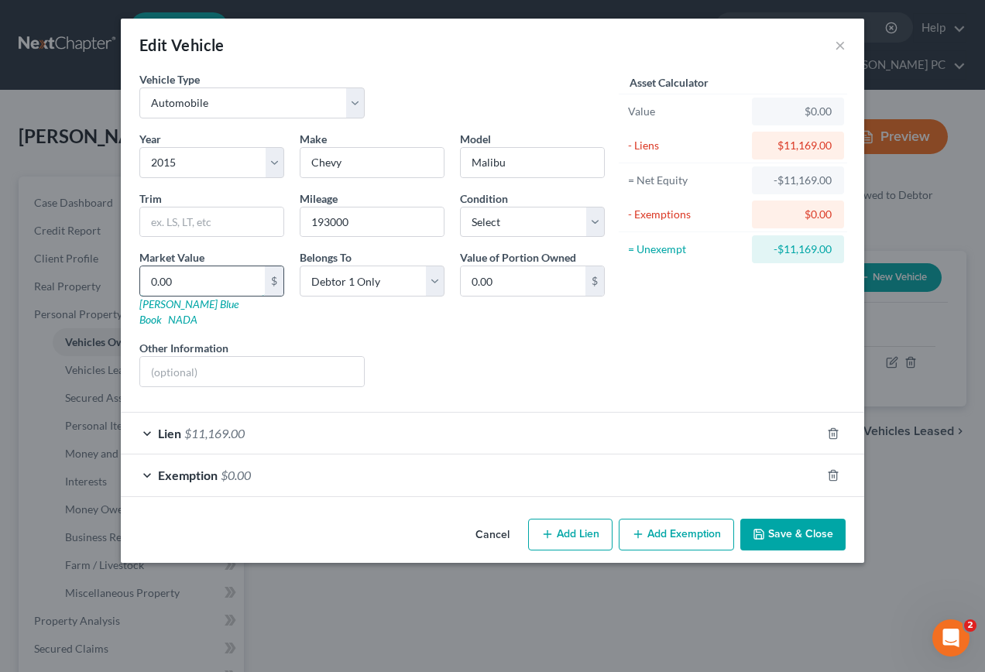
drag, startPoint x: 200, startPoint y: 274, endPoint x: 209, endPoint y: 277, distance: 9.1
click at [201, 274] on input "0.00" at bounding box center [202, 280] width 125 height 29
type input "5"
type input "5.00"
type input "50"
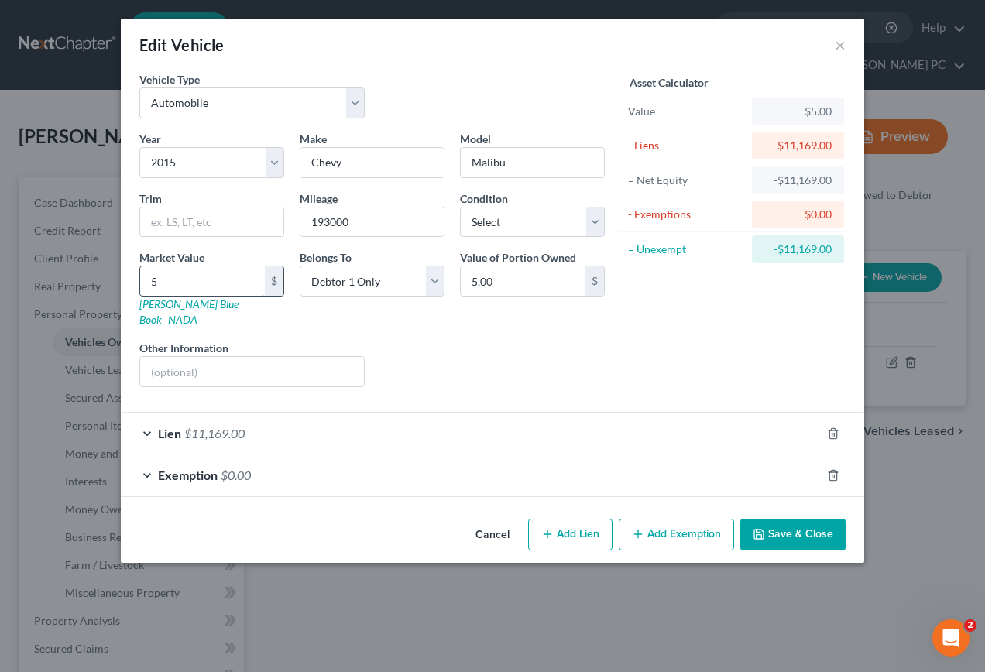
type input "50.00"
type input "500"
type input "500.00"
type input "5000"
type input "5,000.00"
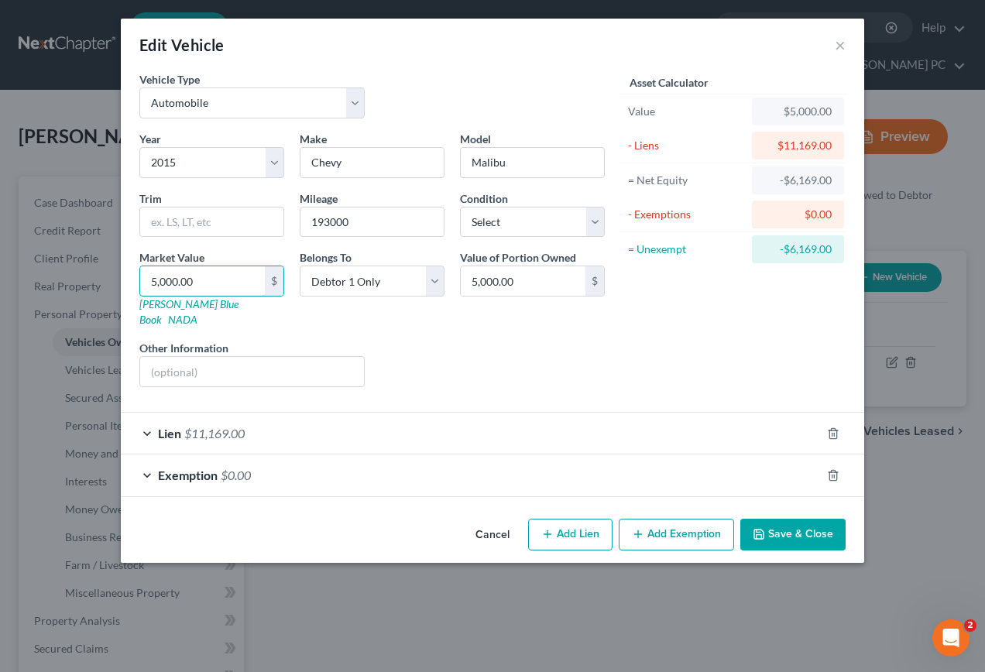
type input "5,000.00"
click at [673, 521] on button "Add Exemption" at bounding box center [676, 535] width 115 height 33
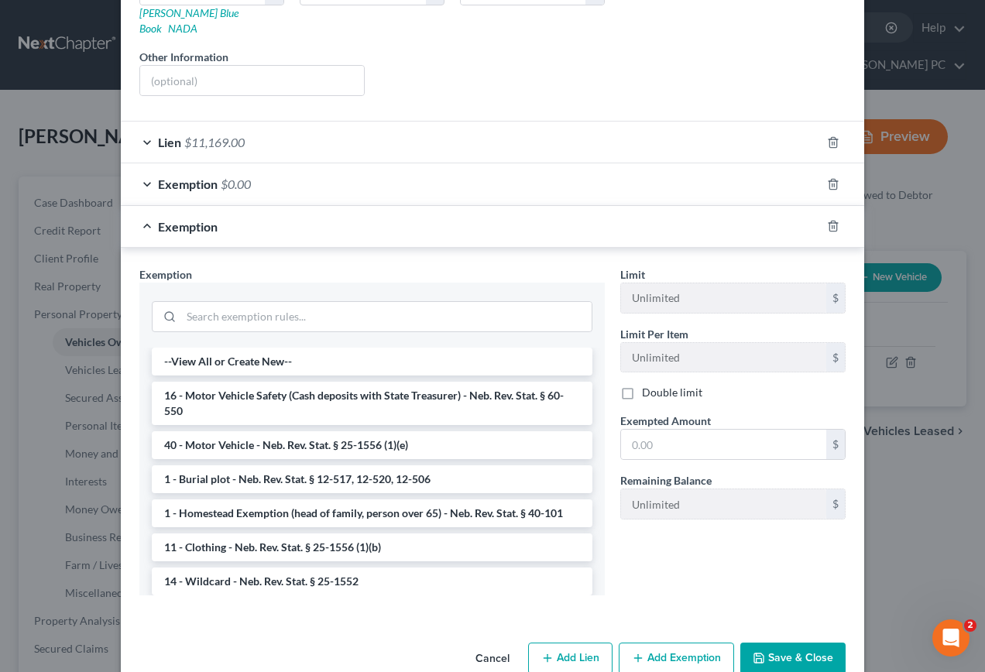
scroll to position [309, 0]
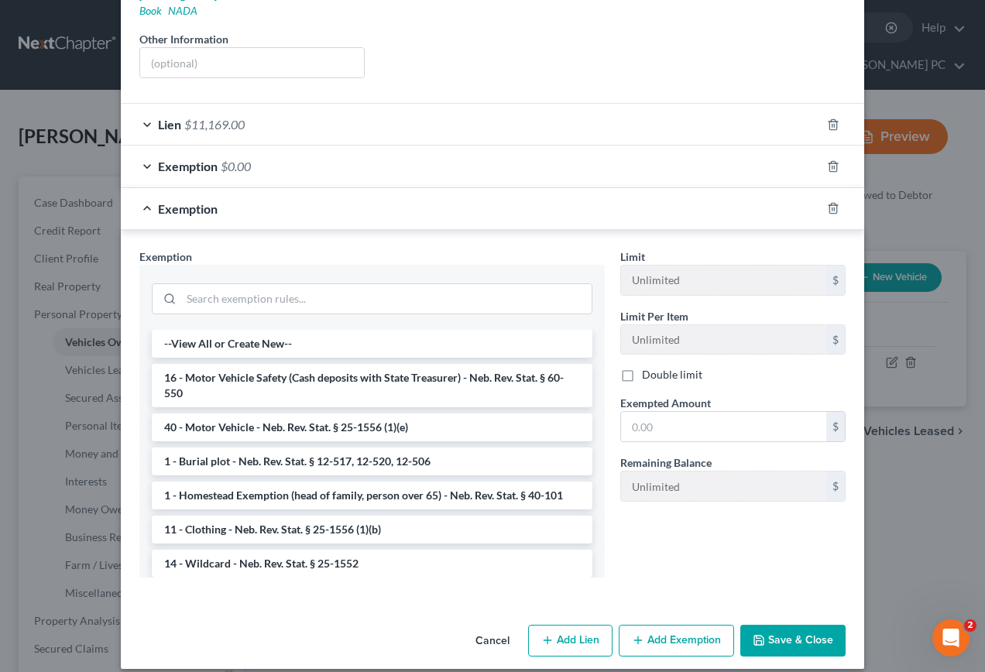
click at [771, 627] on button "Save & Close" at bounding box center [792, 641] width 105 height 33
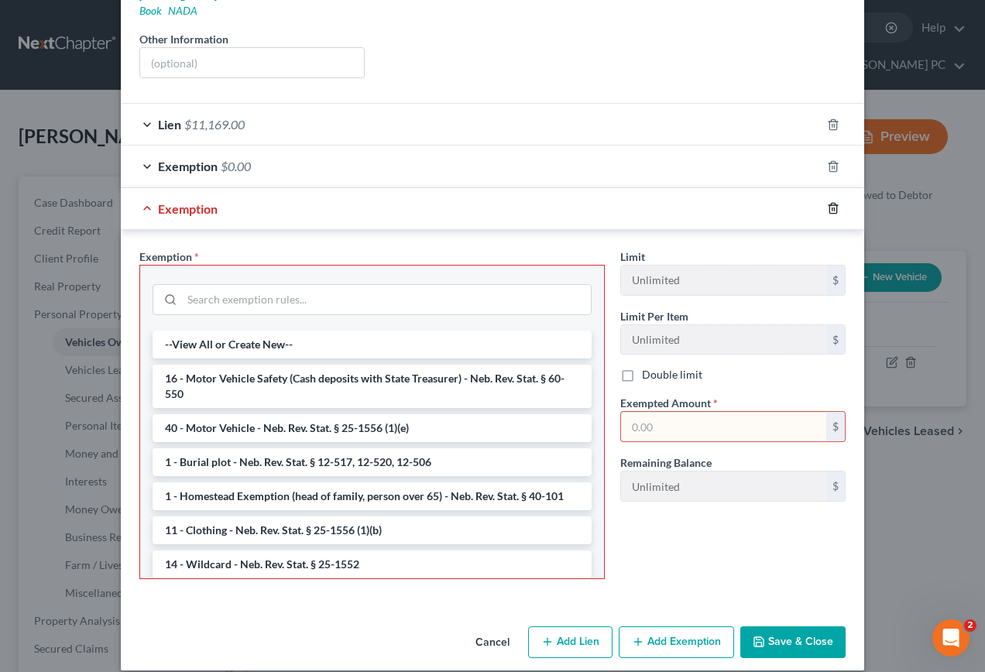
drag, startPoint x: 824, startPoint y: 196, endPoint x: 832, endPoint y: 222, distance: 27.4
click at [827, 202] on icon "button" at bounding box center [833, 208] width 12 height 12
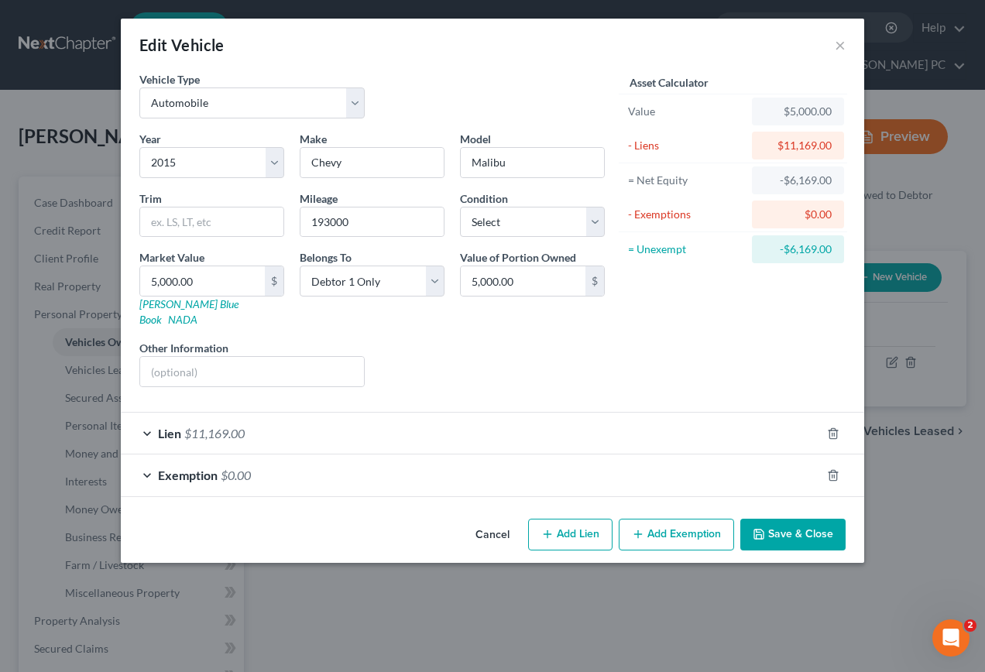
click at [197, 426] on span "$11,169.00" at bounding box center [214, 433] width 60 height 15
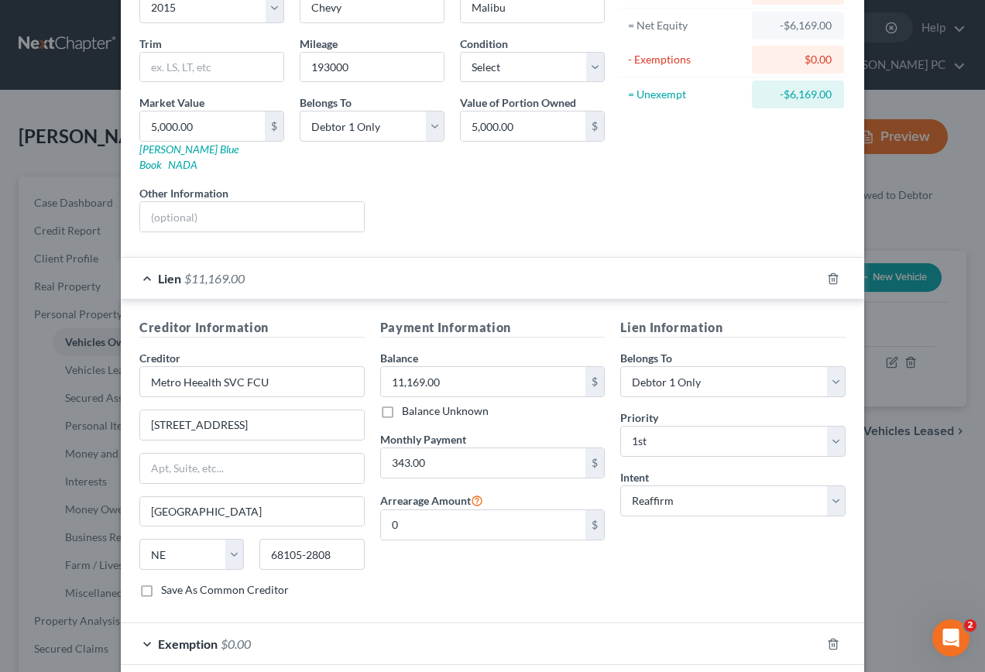
scroll to position [218, 0]
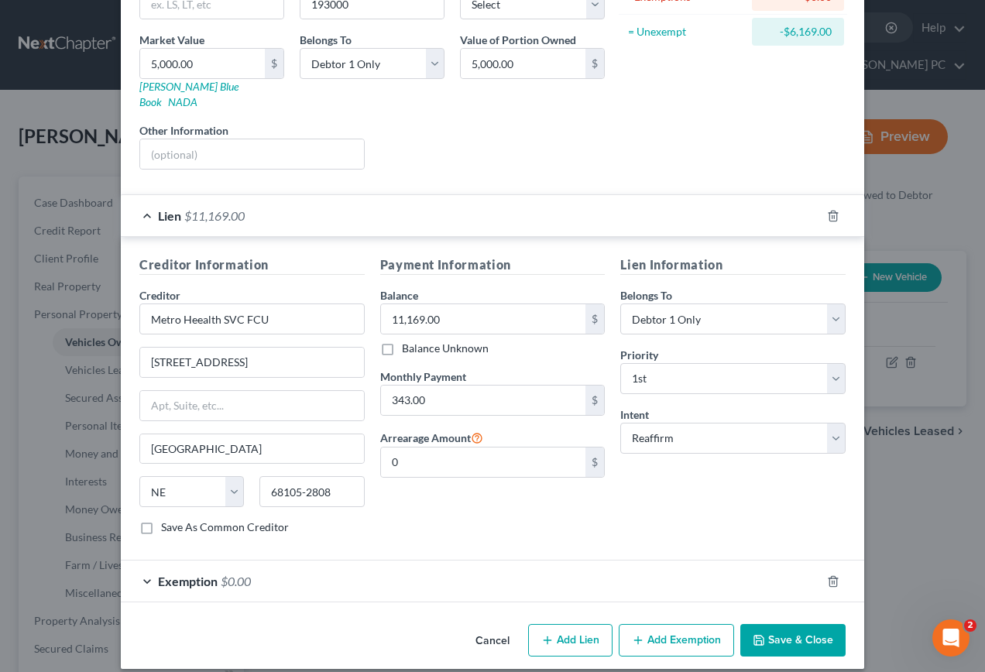
click at [752, 634] on icon "button" at bounding box center [758, 640] width 12 height 12
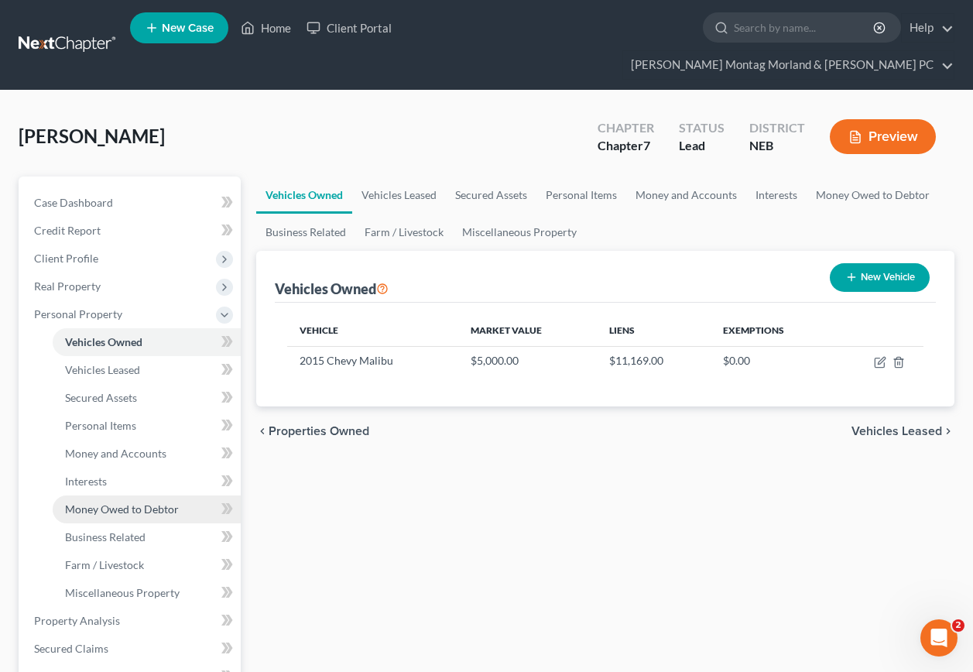
click at [144, 502] on span "Money Owed to Debtor" at bounding box center [122, 508] width 114 height 13
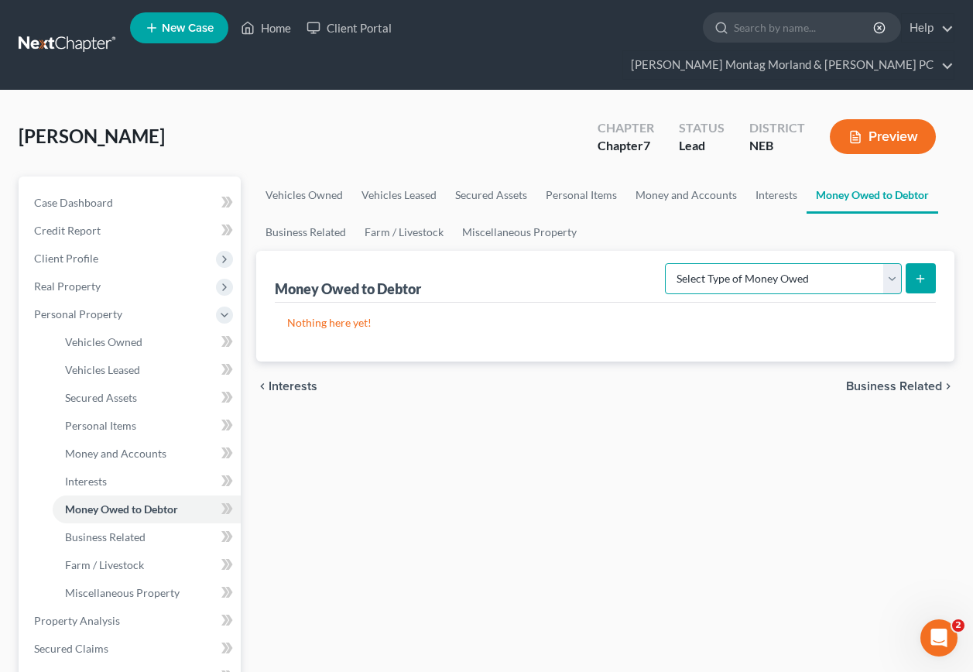
click at [892, 263] on select "Select Type of Money Owed Accounts Receivable Alimony Child Support Claims Agai…" at bounding box center [783, 278] width 237 height 31
select select "claims_against_third_parties"
click at [667, 263] on select "Select Type of Money Owed Accounts Receivable Alimony Child Support Claims Agai…" at bounding box center [783, 278] width 237 height 31
click at [924, 272] on icon "submit" at bounding box center [920, 278] width 12 height 12
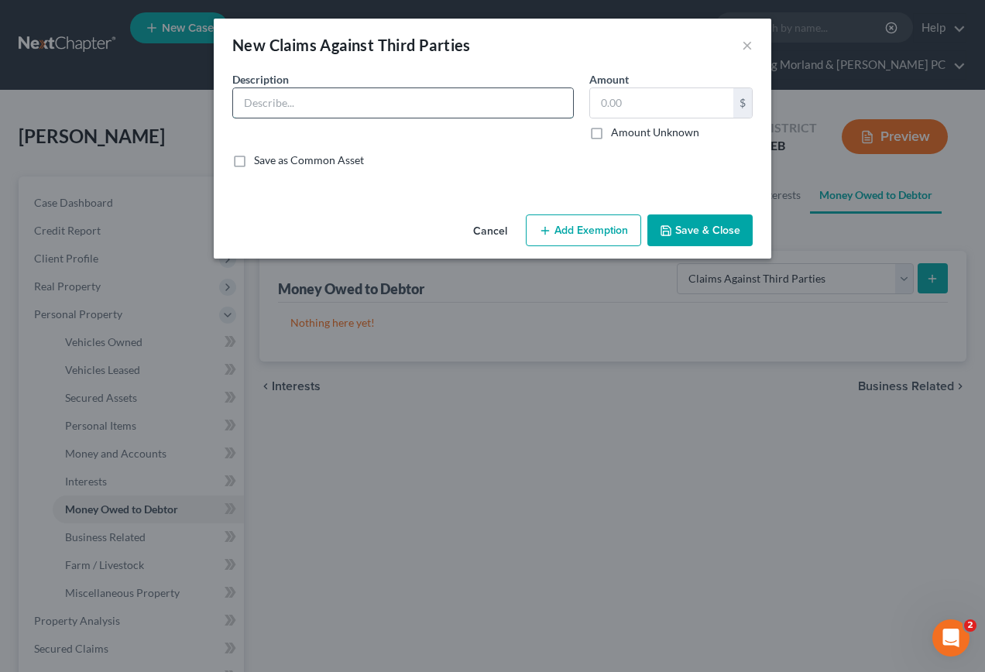
click at [308, 111] on input "text" at bounding box center [403, 102] width 340 height 29
type input "Personal Injury claim from car accident on April 28, 2025"
click at [611, 133] on label "Amount Unknown" at bounding box center [655, 132] width 88 height 15
click at [617, 133] on input "Amount Unknown" at bounding box center [622, 130] width 10 height 10
checkbox input "true"
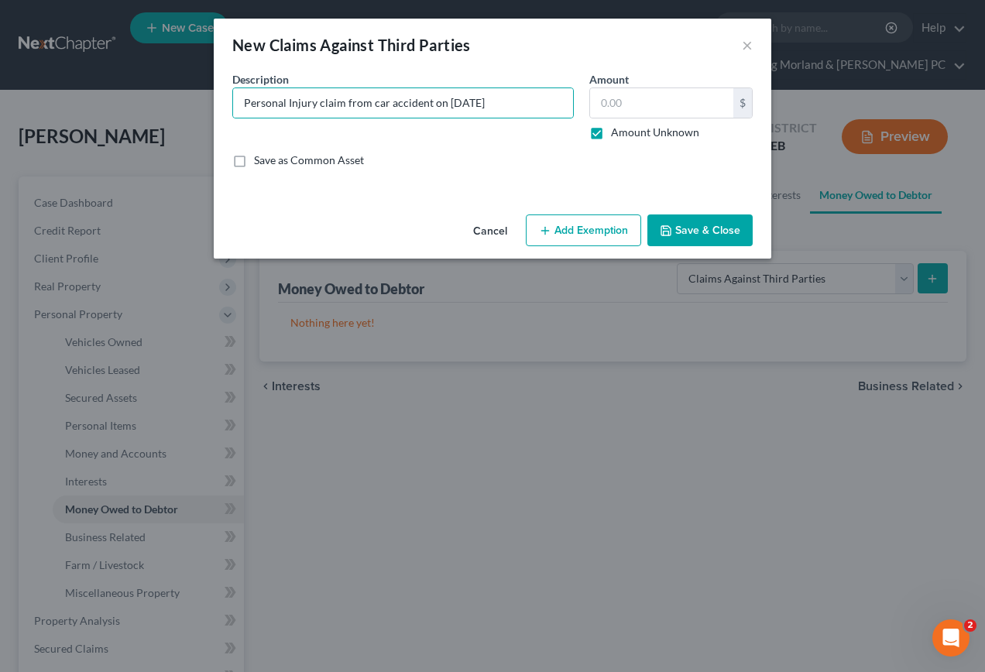
type input "0.00"
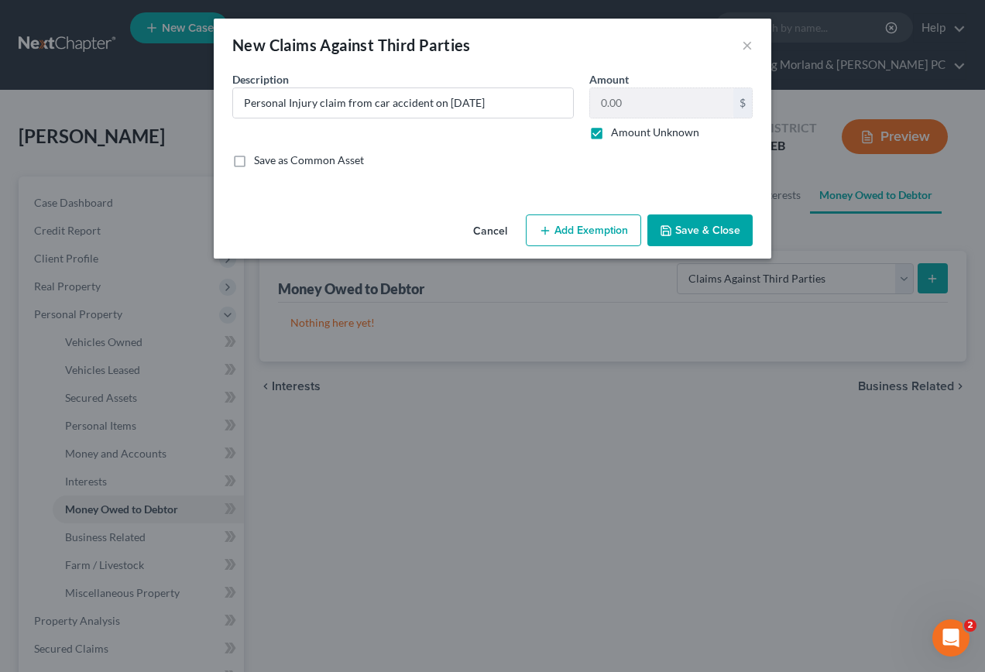
click at [595, 224] on button "Add Exemption" at bounding box center [583, 230] width 115 height 33
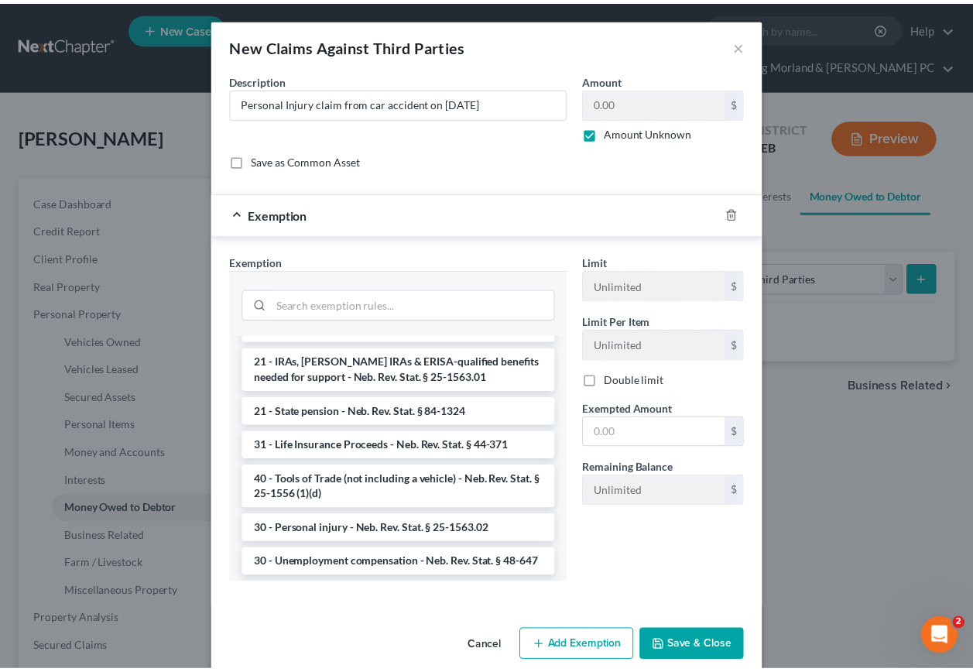
scroll to position [1084, 0]
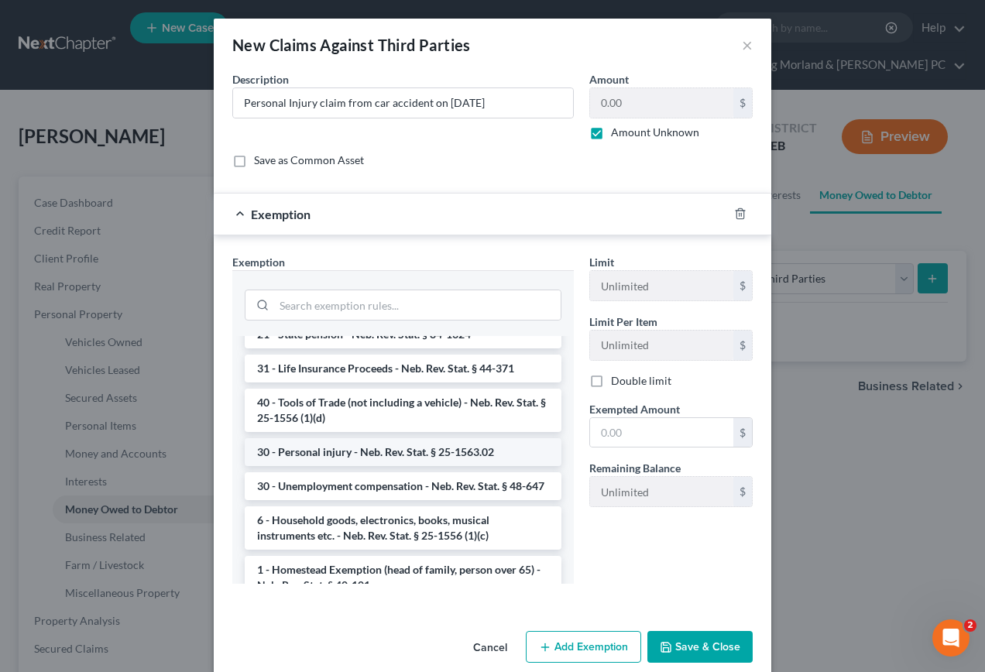
click at [334, 450] on li "30 - Personal injury - Neb. Rev. Stat. § 25-1563.02" at bounding box center [403, 452] width 317 height 28
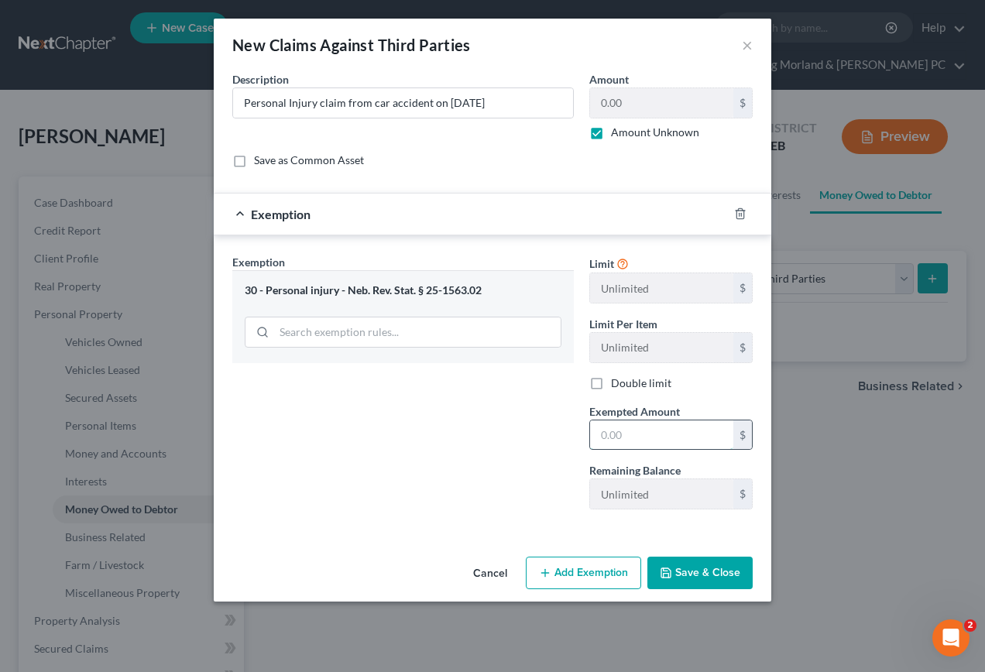
click at [677, 439] on input "text" at bounding box center [661, 434] width 143 height 29
type input "00.00"
click at [692, 581] on button "Save & Close" at bounding box center [699, 573] width 105 height 33
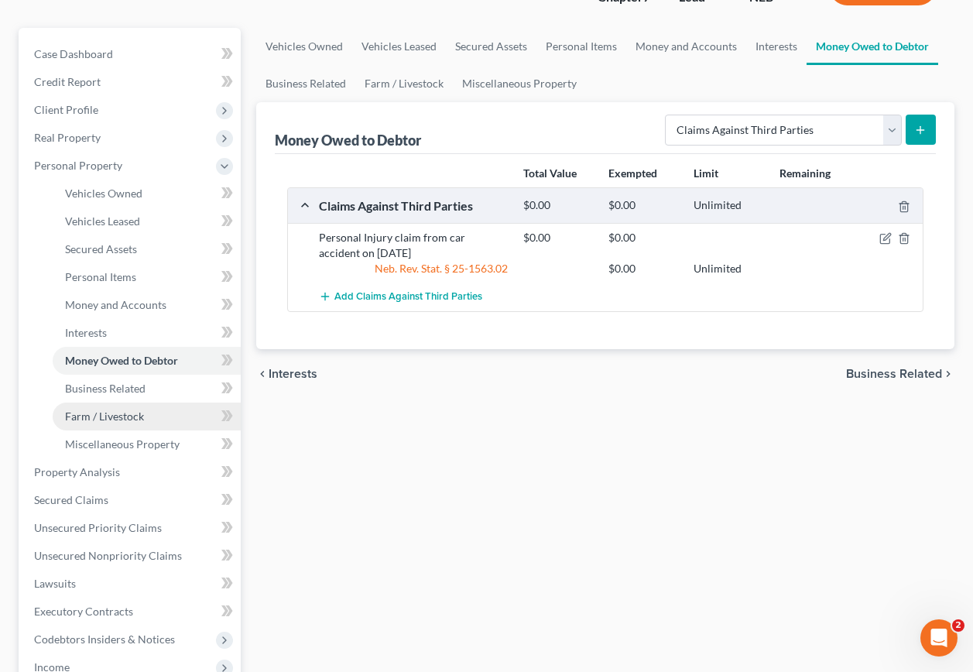
scroll to position [155, 0]
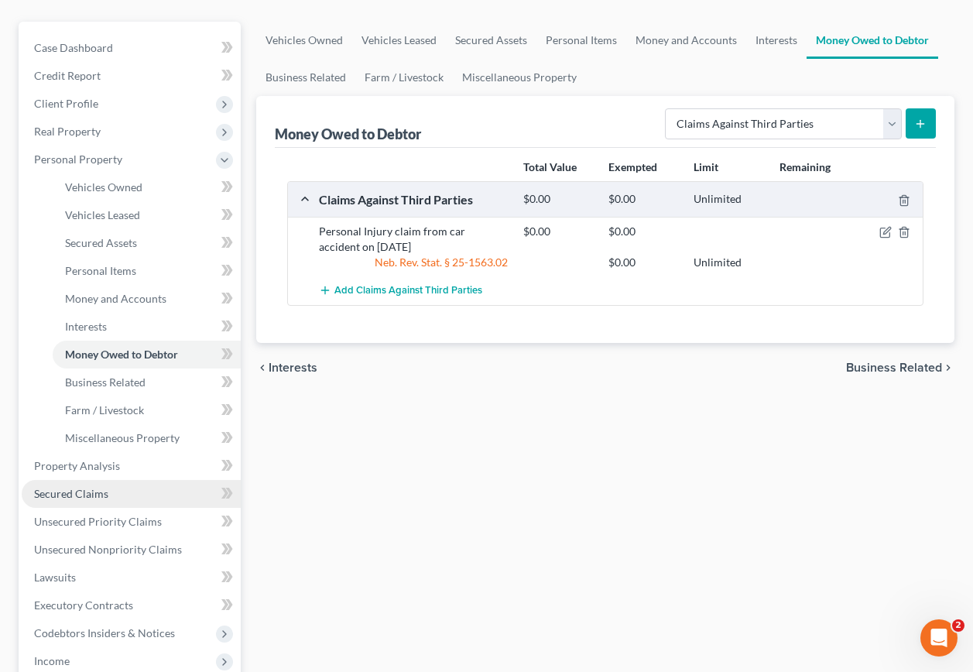
click at [98, 487] on span "Secured Claims" at bounding box center [71, 493] width 74 height 13
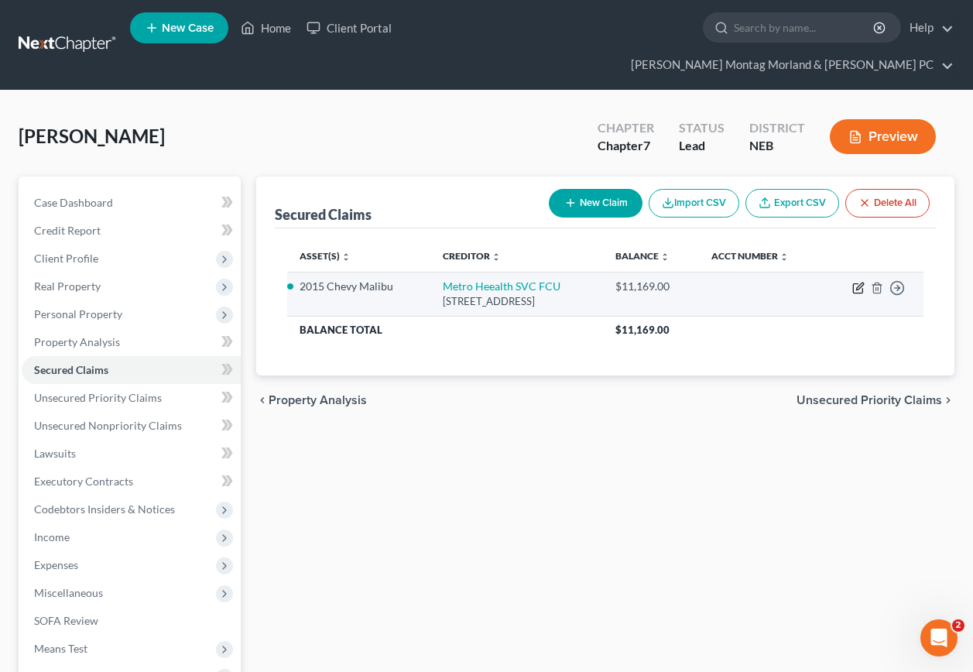
click at [860, 282] on icon "button" at bounding box center [858, 288] width 12 height 12
select select "30"
select select "2"
select select "0"
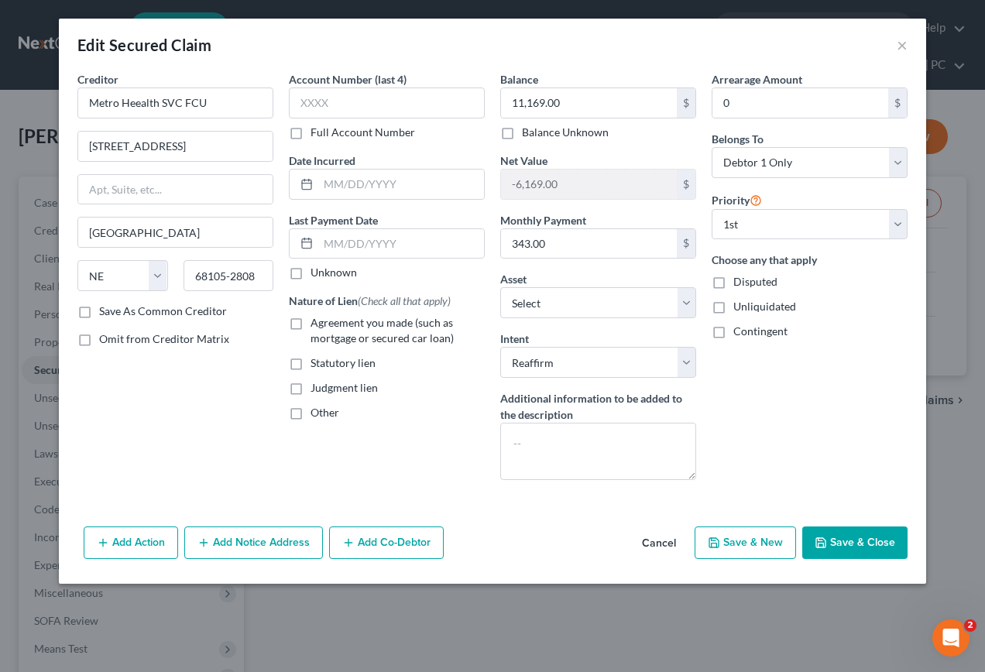
click at [862, 542] on button "Save & Close" at bounding box center [854, 542] width 105 height 33
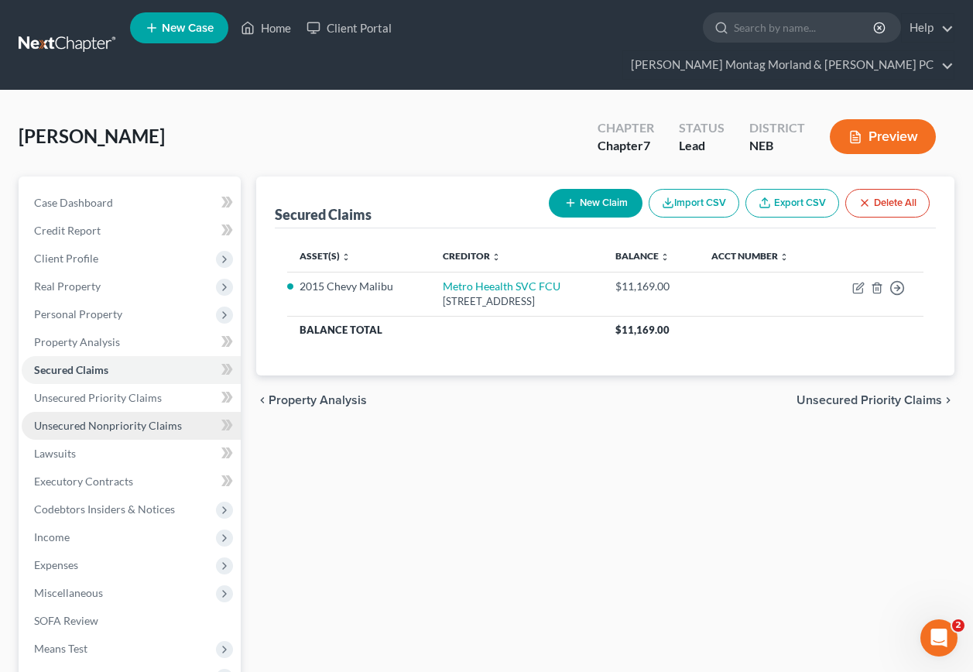
click at [97, 419] on span "Unsecured Nonpriority Claims" at bounding box center [108, 425] width 148 height 13
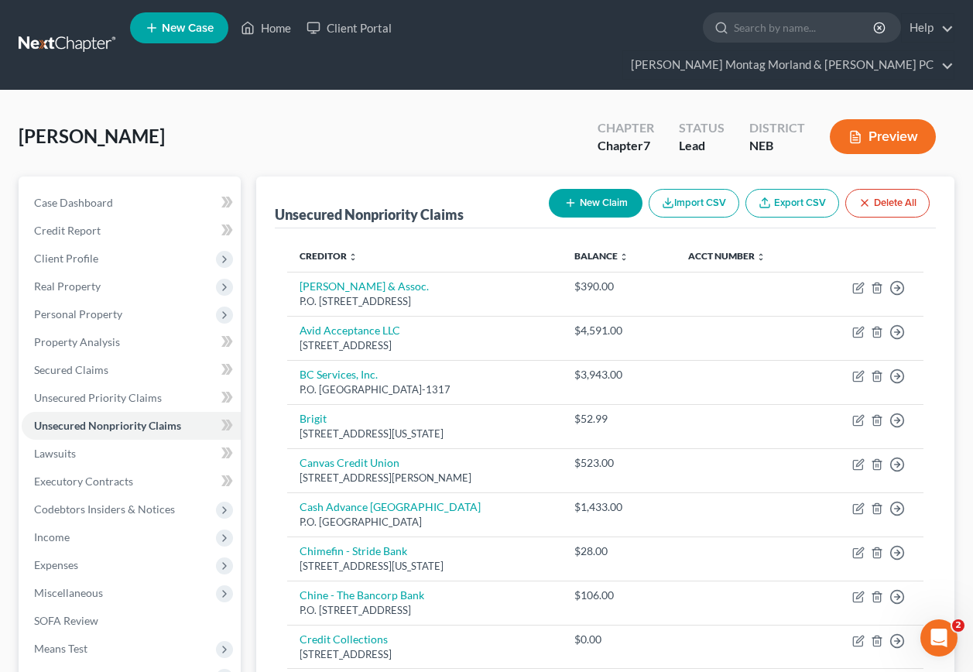
click at [589, 189] on button "New Claim" at bounding box center [596, 203] width 94 height 29
select select "0"
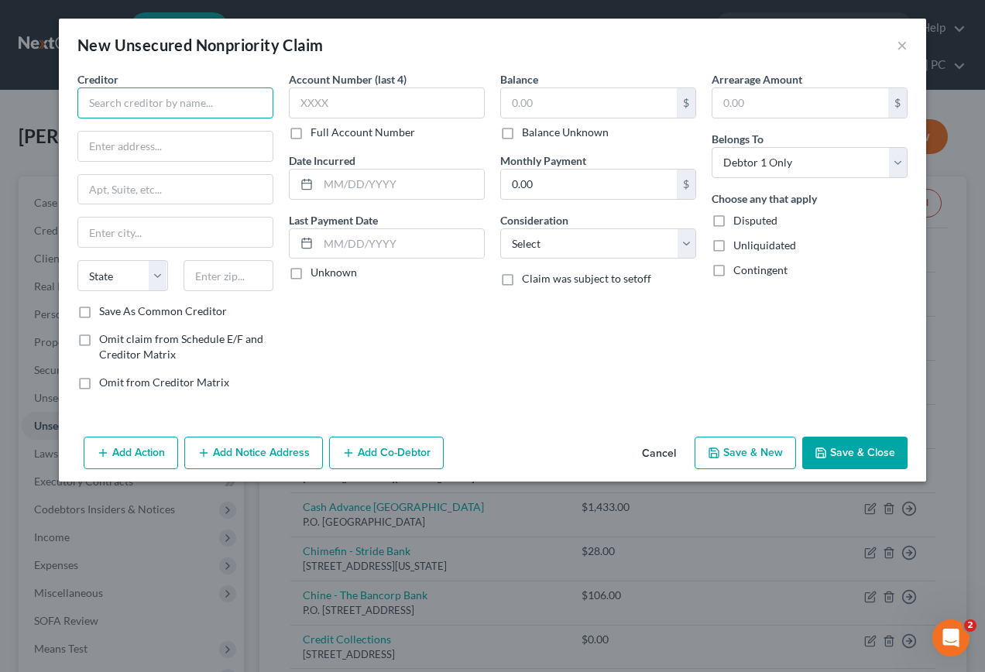
click at [243, 109] on input "text" at bounding box center [175, 102] width 196 height 31
type input "National Account Systems of Omaha"
type input "c/o Thomas C. Underwood"
type input "P.O. Box 451089"
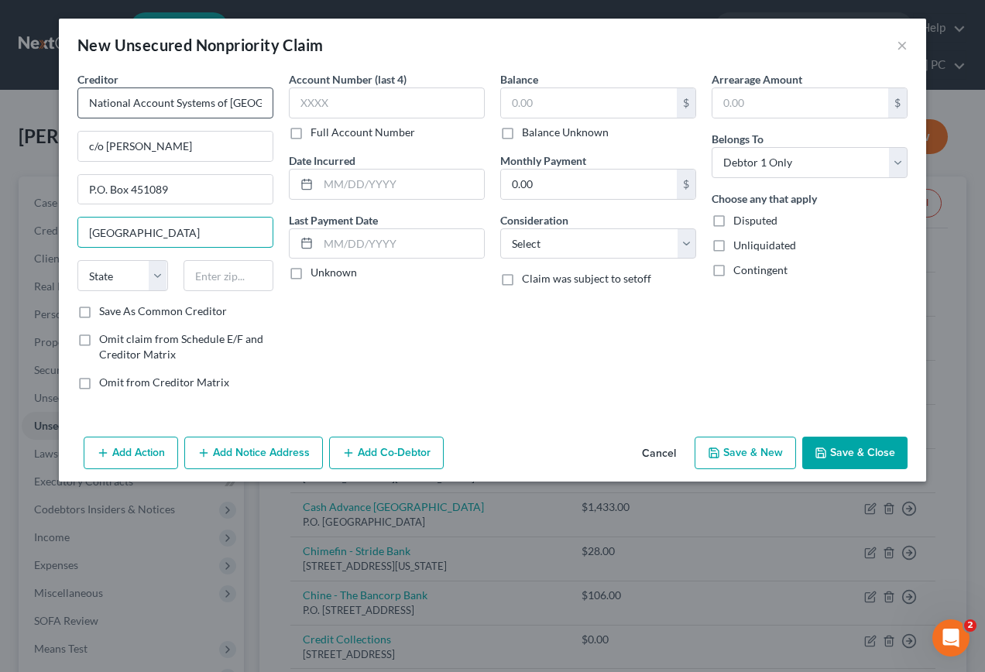
type input "[GEOGRAPHIC_DATA]"
select select "30"
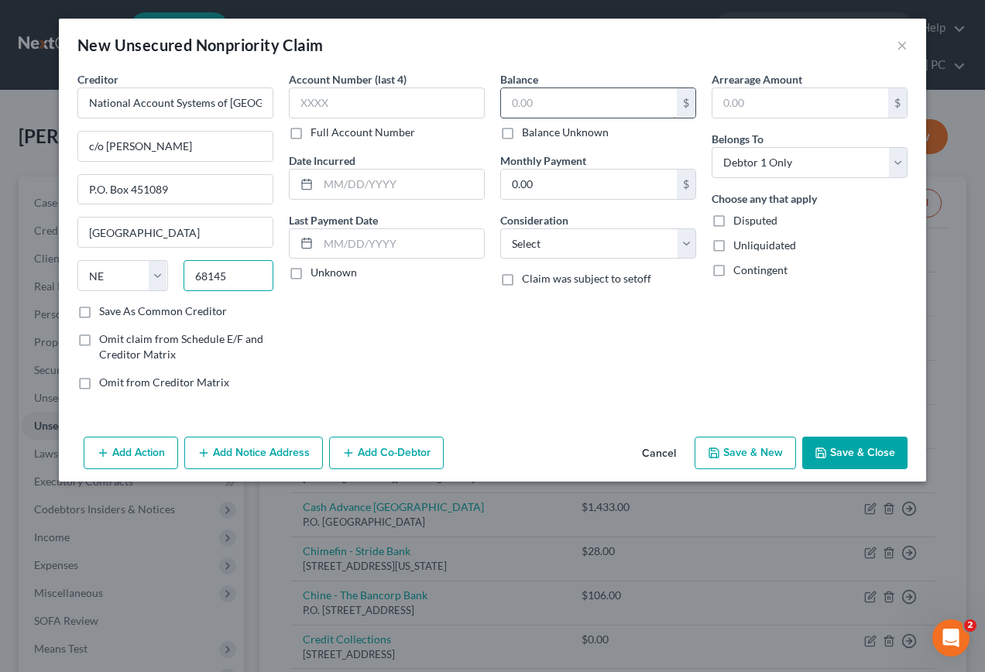
type input "68145"
click at [553, 111] on input "text" at bounding box center [589, 102] width 176 height 29
type input "592.80"
click at [857, 452] on button "Save & Close" at bounding box center [854, 453] width 105 height 33
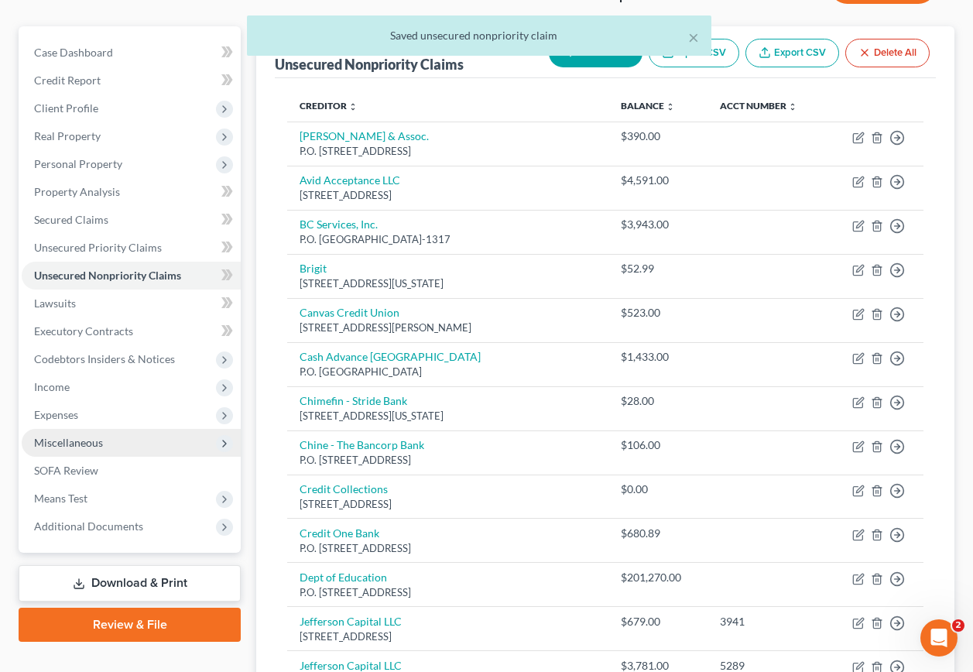
scroll to position [155, 0]
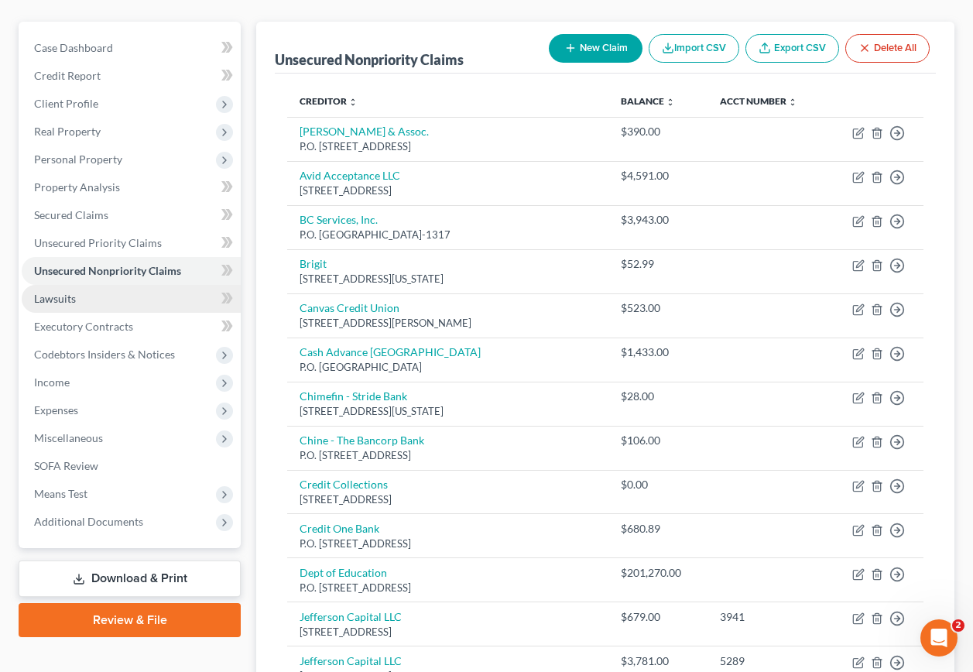
click at [58, 292] on span "Lawsuits" at bounding box center [55, 298] width 42 height 13
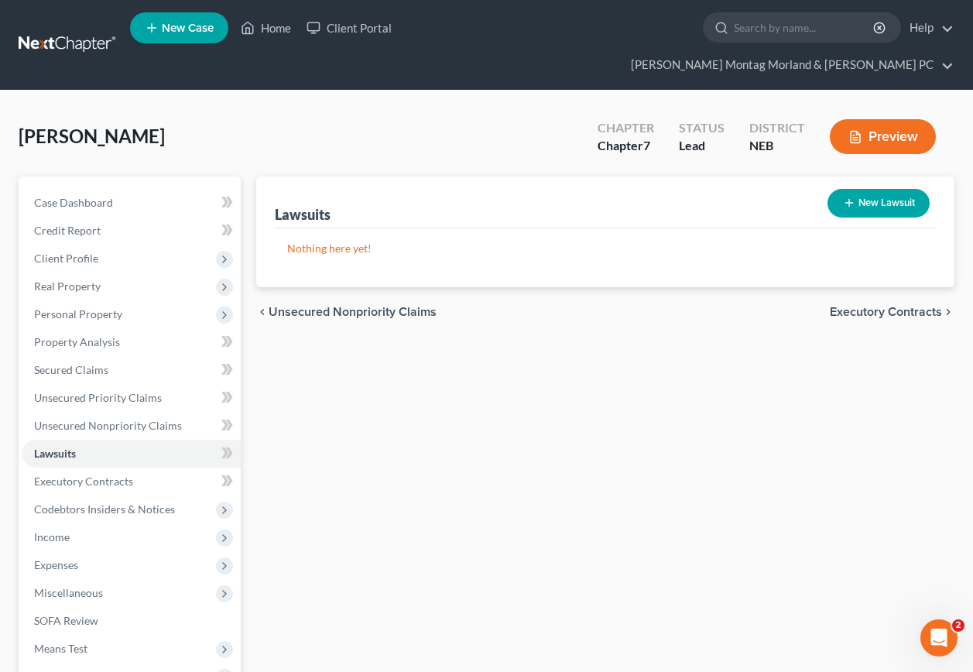
click at [876, 189] on button "New Lawsuit" at bounding box center [879, 203] width 102 height 29
select select "0"
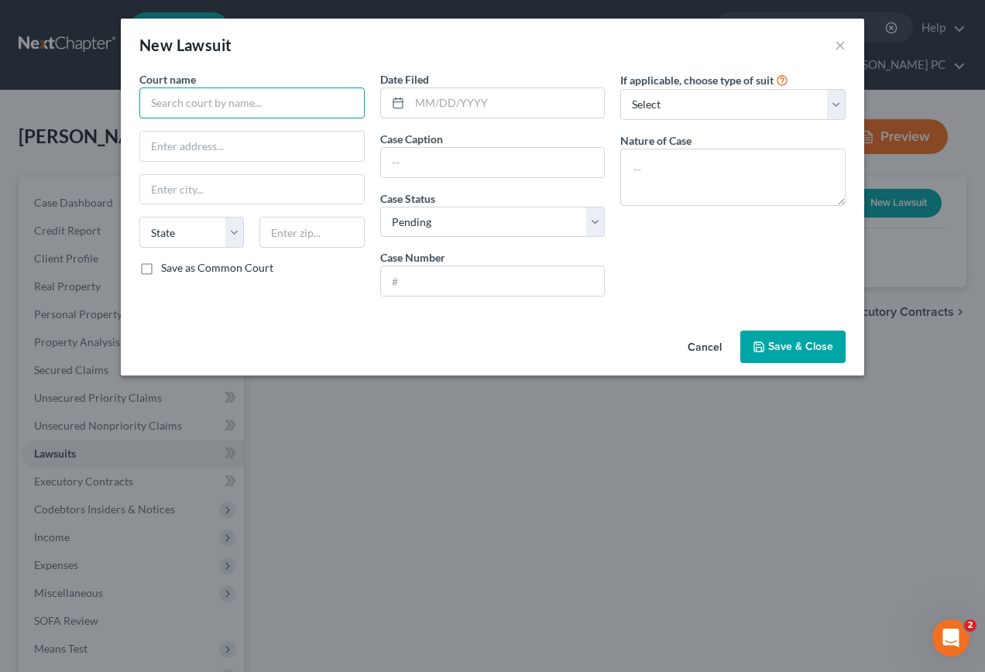
click at [307, 106] on input "text" at bounding box center [251, 102] width 225 height 31
type input "Douglas County Court"
type input "[GEOGRAPHIC_DATA]"
select select "30"
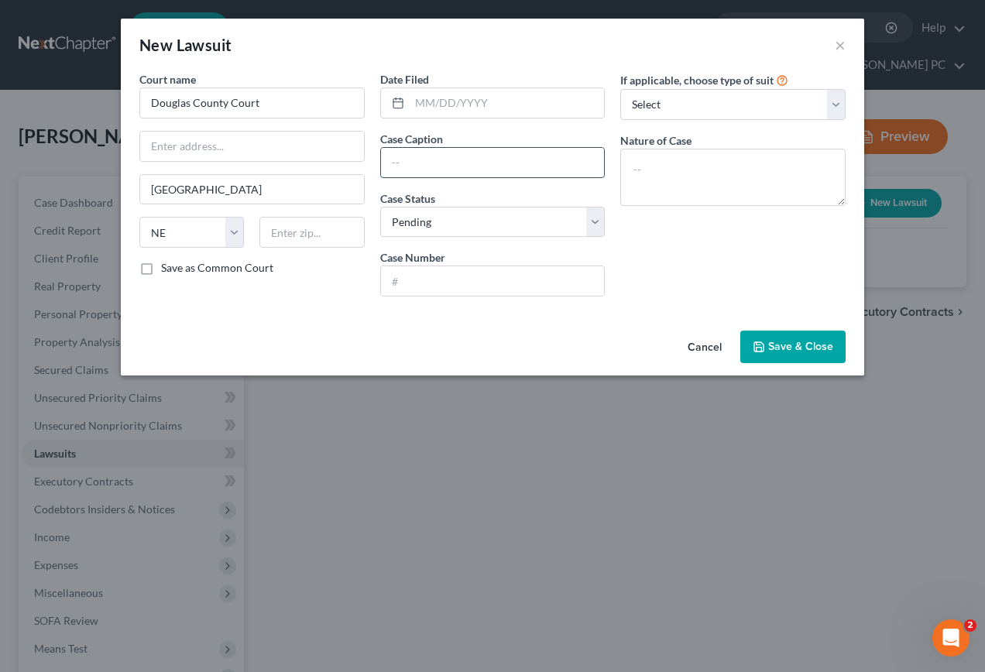
click at [418, 161] on input "text" at bounding box center [493, 162] width 224 height 29
type input "National Account Systems of Omaha"
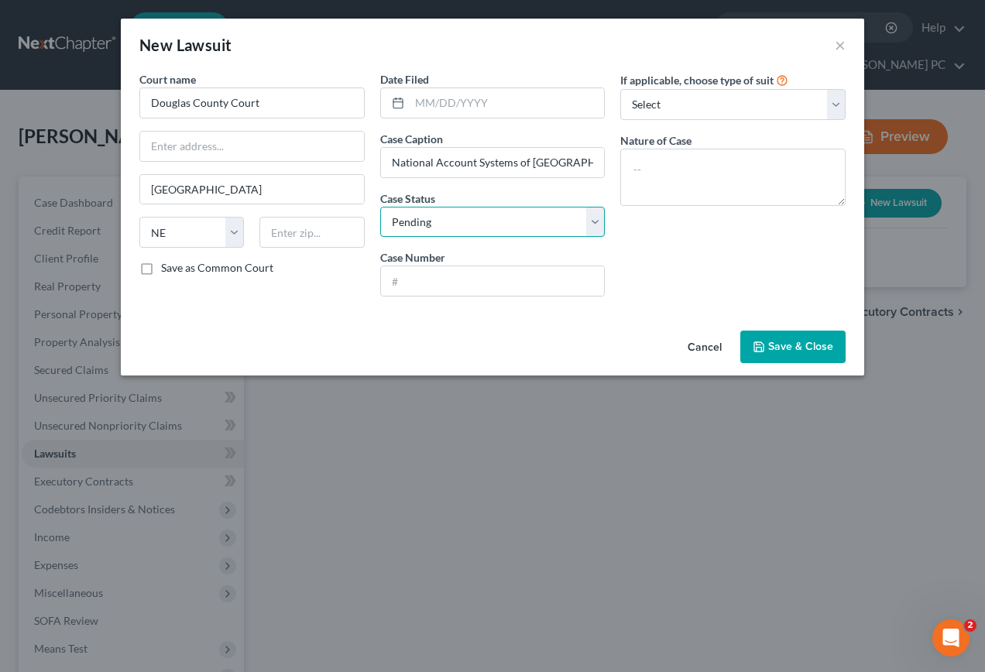
click at [598, 221] on select "Select Pending On Appeal Concluded" at bounding box center [492, 222] width 225 height 31
select select "2"
click at [380, 207] on select "Select Pending On Appeal Concluded" at bounding box center [492, 222] width 225 height 31
click at [433, 279] on input "text" at bounding box center [493, 280] width 224 height 29
type input "CI25-16361"
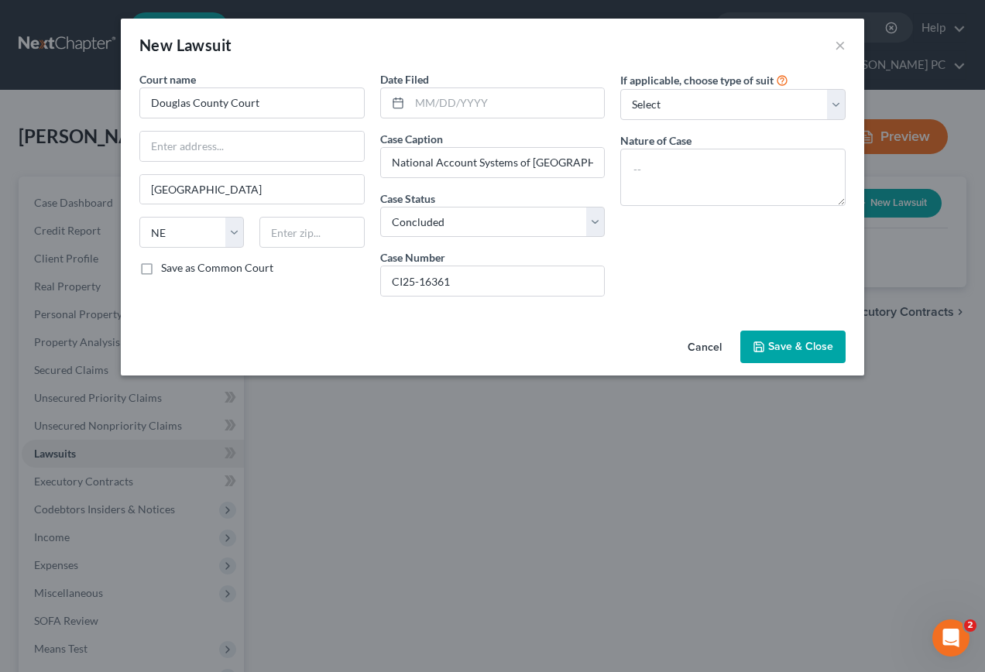
click at [798, 345] on span "Save & Close" at bounding box center [800, 346] width 65 height 13
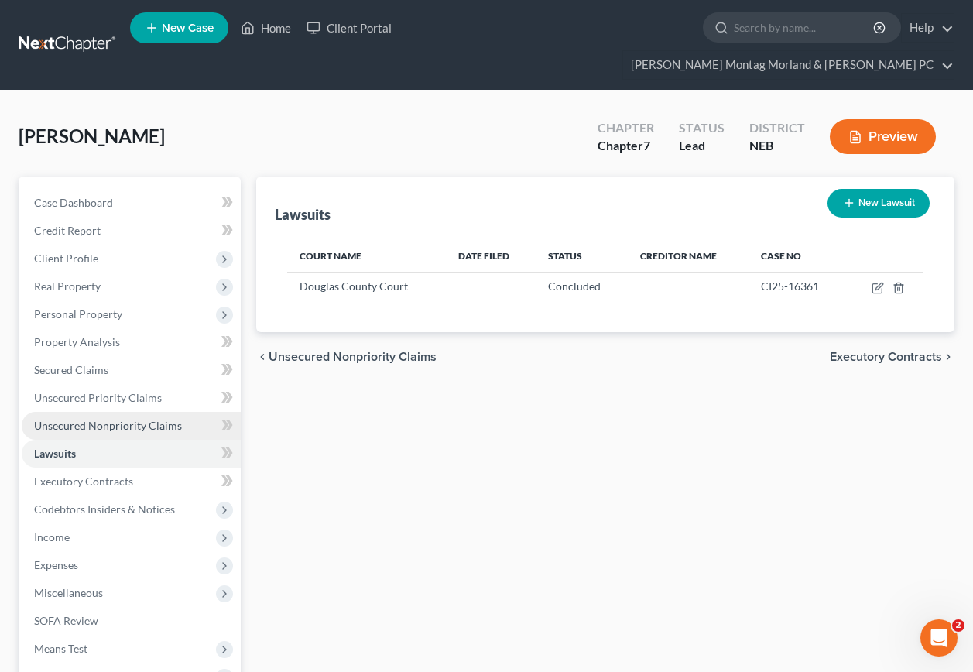
drag, startPoint x: 77, startPoint y: 397, endPoint x: 176, endPoint y: 389, distance: 99.4
click at [77, 419] on span "Unsecured Nonpriority Claims" at bounding box center [108, 425] width 148 height 13
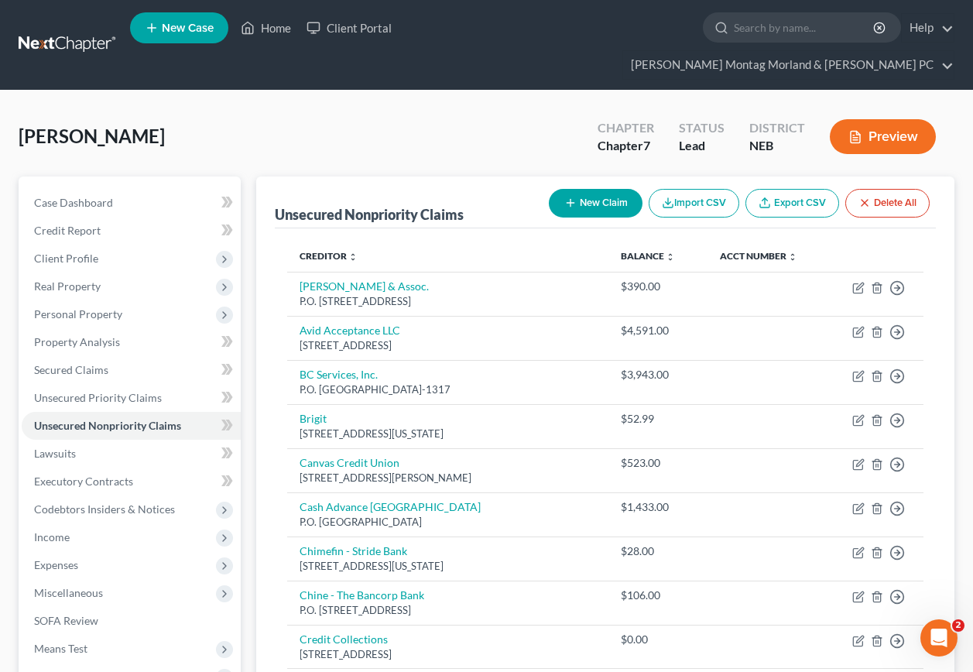
click at [612, 189] on button "New Claim" at bounding box center [596, 203] width 94 height 29
select select "0"
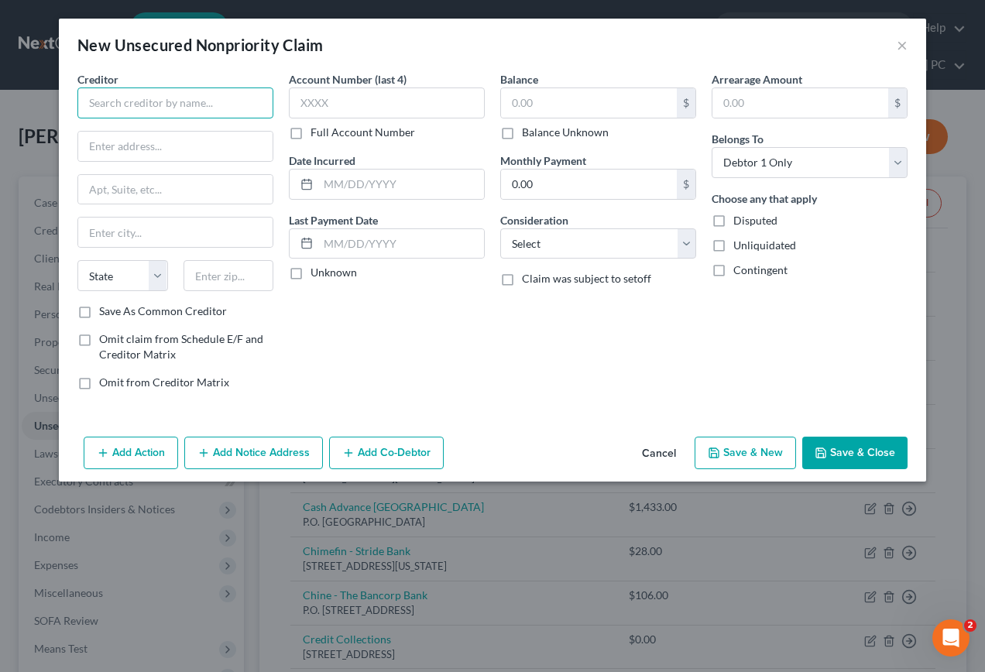
click at [222, 99] on input "text" at bounding box center [175, 102] width 196 height 31
type input "Children's Nebraska"
type input "P.O. Box 24607"
type input "[GEOGRAPHIC_DATA]"
select select "30"
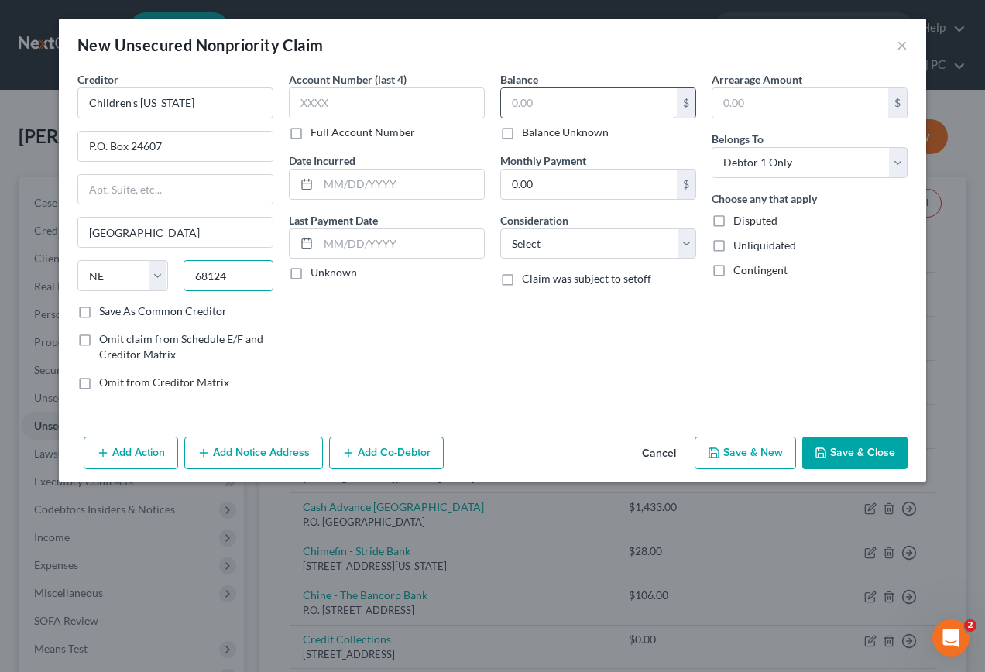
type input "68124"
click at [574, 107] on input "text" at bounding box center [589, 102] width 176 height 29
type input "1,019.00"
click at [742, 451] on button "Save & New" at bounding box center [744, 453] width 101 height 33
select select "0"
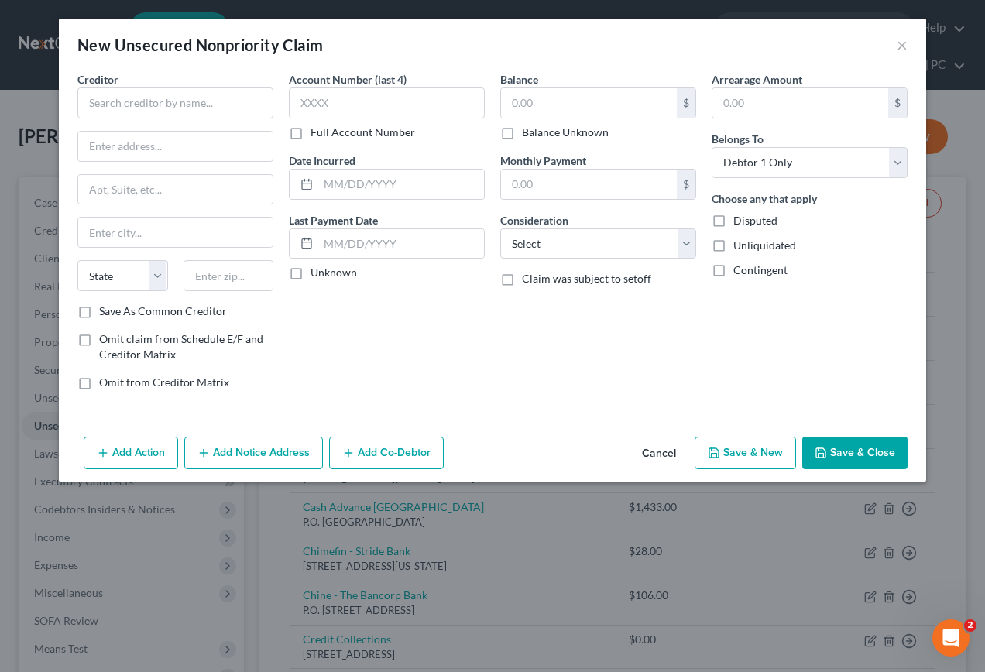
click at [848, 468] on div "Add Action Add Notice Address Add Co-Debtor Cancel Save & New Save & Close" at bounding box center [492, 455] width 867 height 51
drag, startPoint x: 848, startPoint y: 468, endPoint x: 854, endPoint y: 453, distance: 15.7
click at [849, 466] on button "Save & Close" at bounding box center [854, 453] width 105 height 33
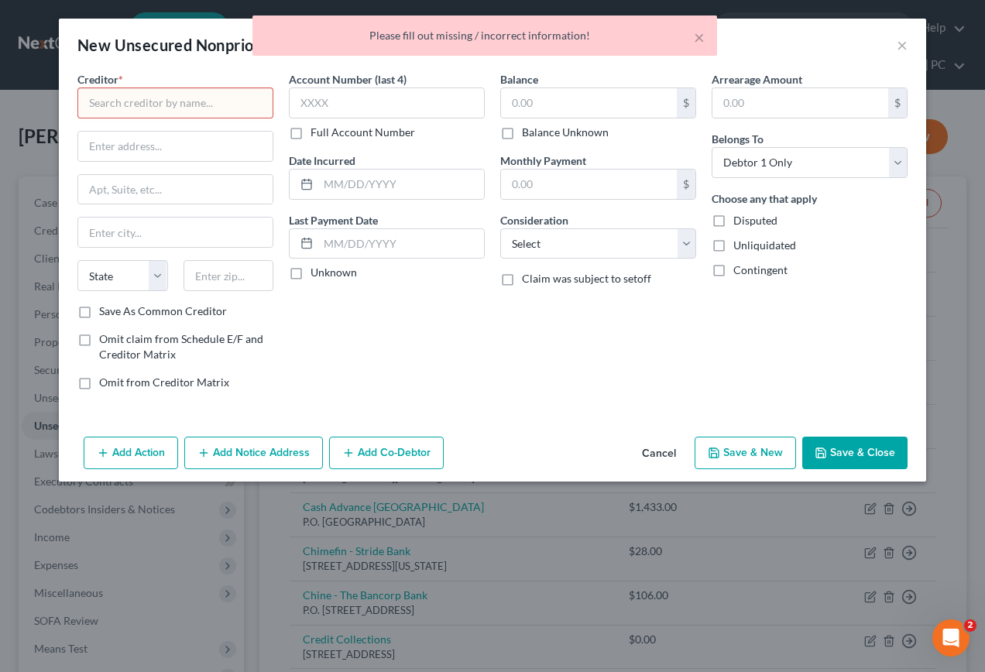
click at [852, 452] on button "Save & Close" at bounding box center [854, 453] width 105 height 33
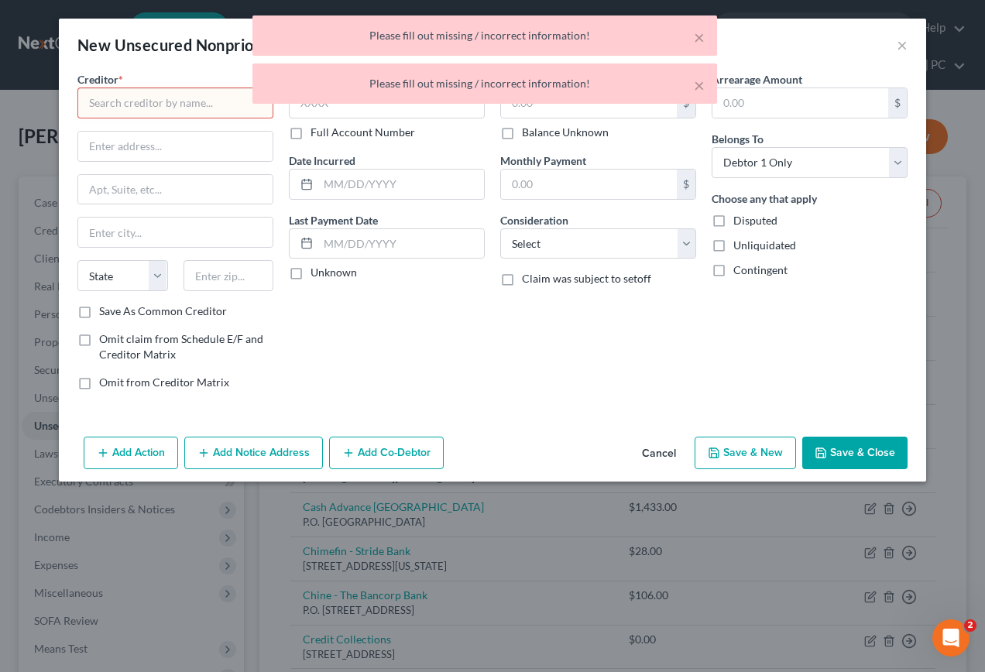
click at [900, 44] on div "× Please fill out missing / incorrect information! × Please fill out missing / …" at bounding box center [484, 63] width 985 height 96
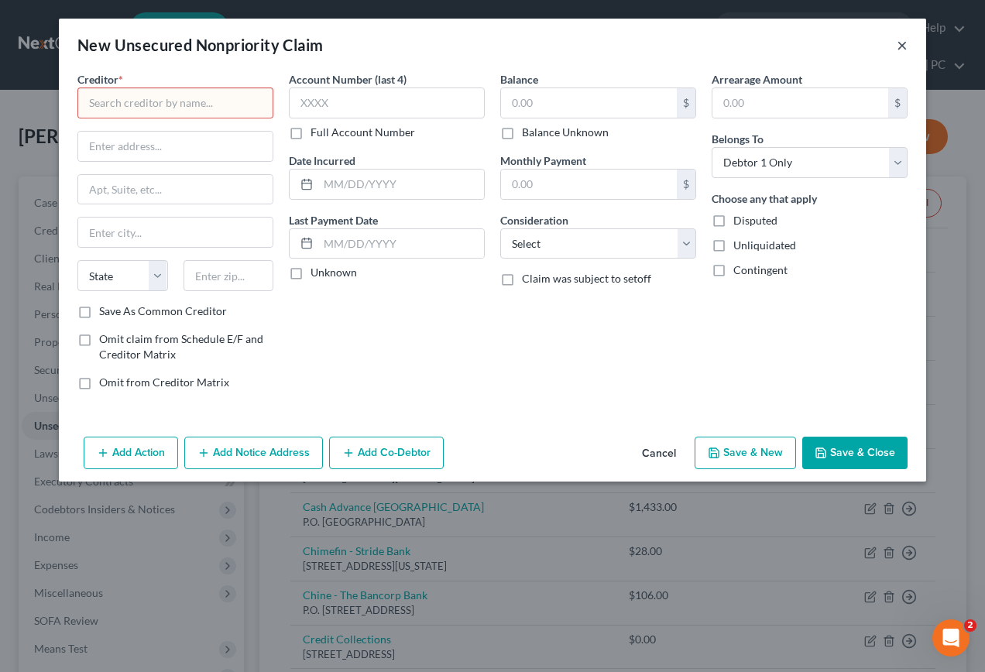
click at [905, 48] on button "×" at bounding box center [901, 45] width 11 height 19
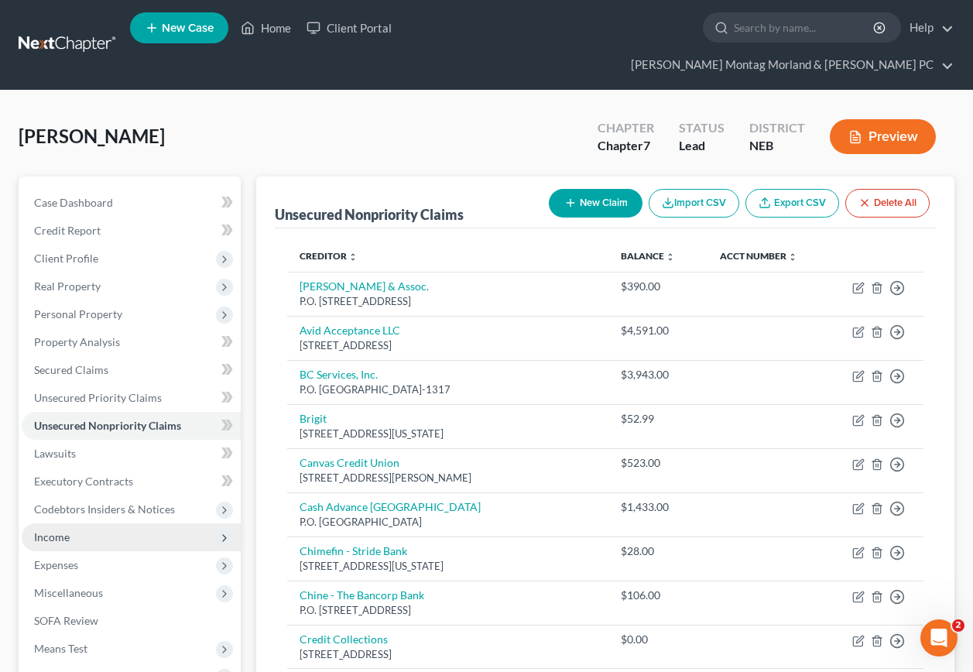
click at [60, 530] on span "Income" at bounding box center [52, 536] width 36 height 13
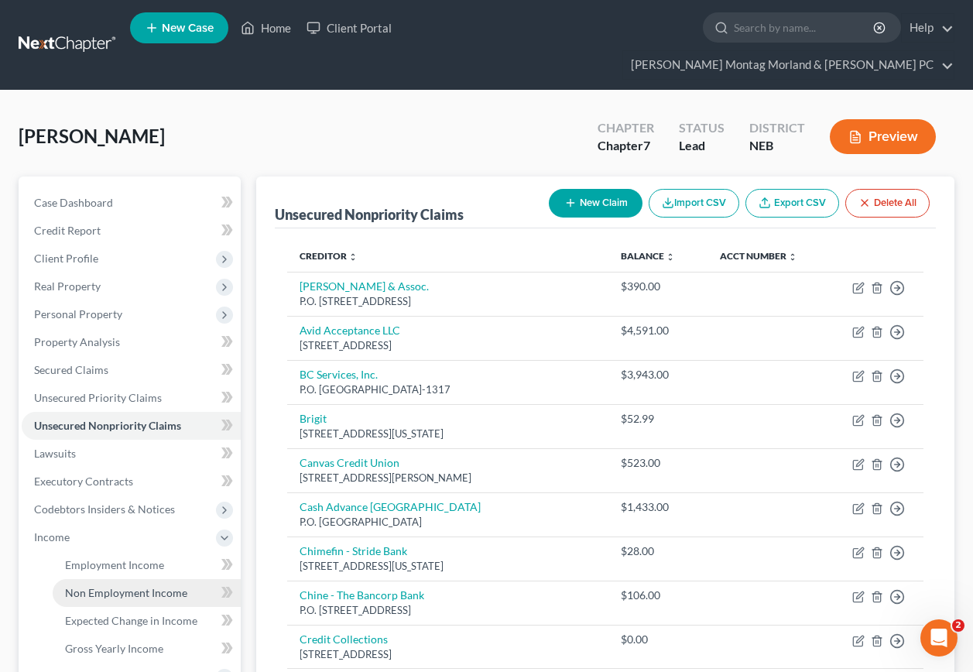
click at [134, 586] on span "Non Employment Income" at bounding box center [126, 592] width 122 height 13
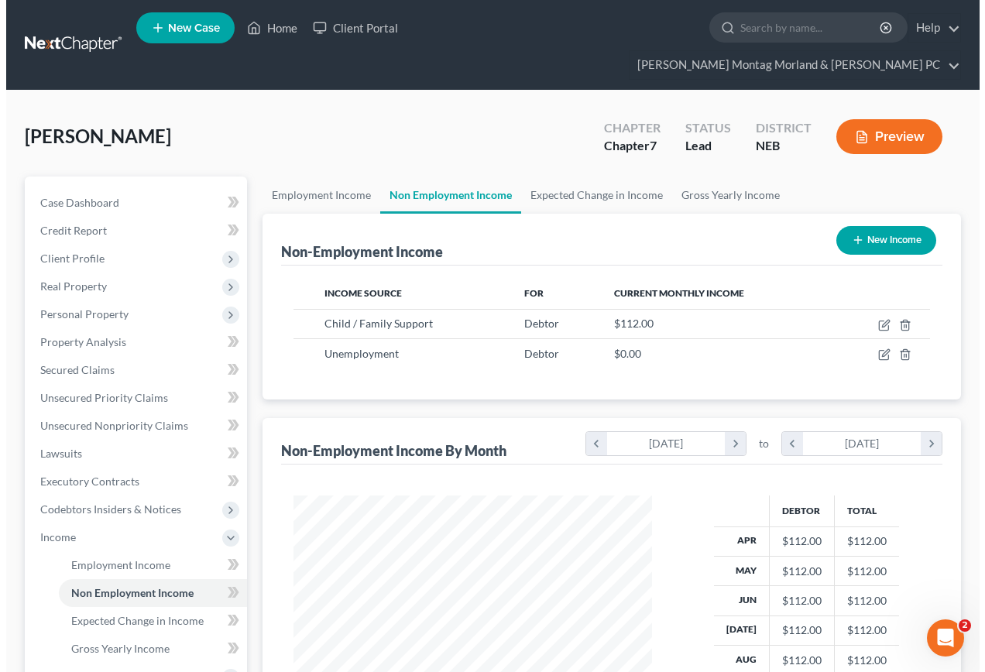
scroll to position [278, 389]
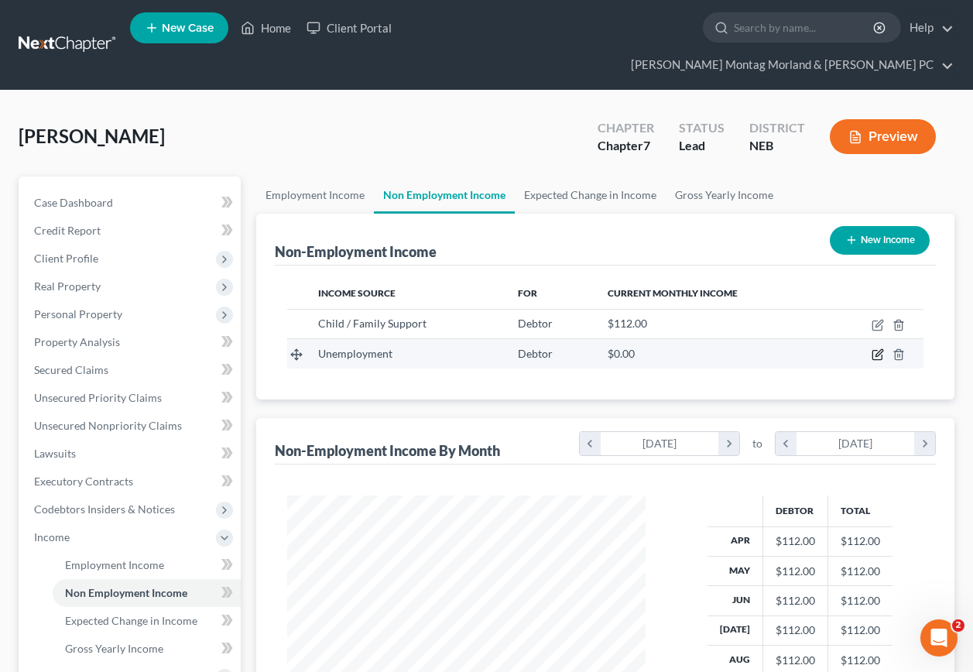
click at [878, 350] on icon "button" at bounding box center [879, 353] width 7 height 7
select select "0"
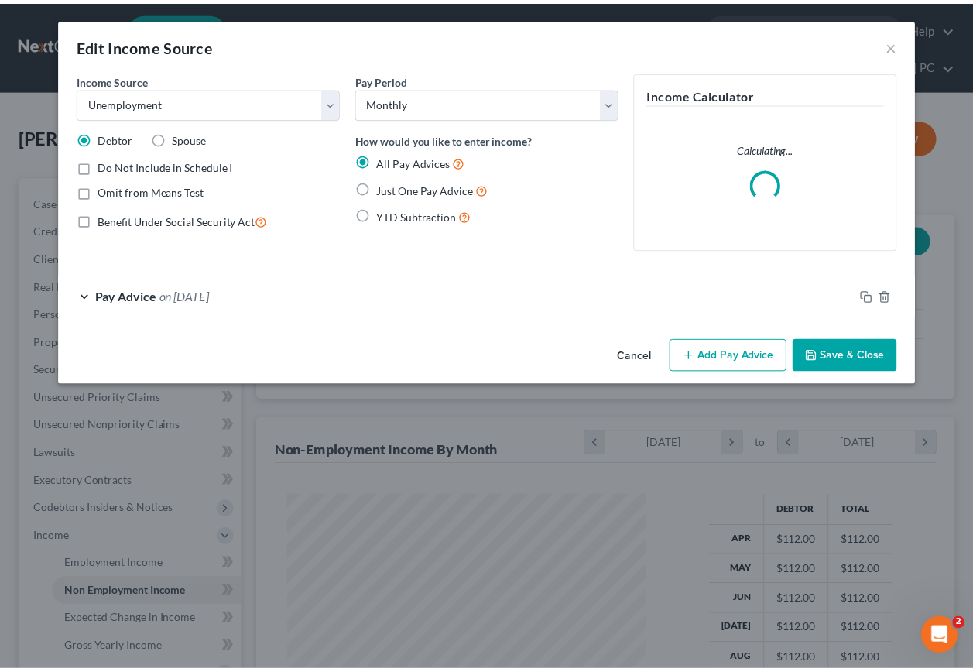
scroll to position [278, 395]
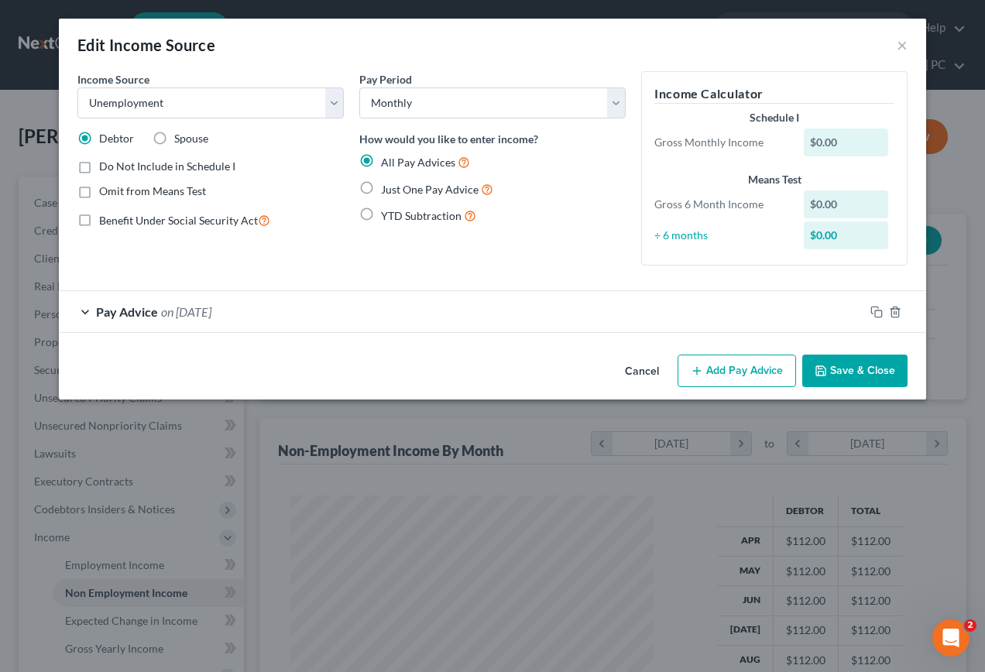
click at [148, 313] on span "Pay Advice" at bounding box center [127, 311] width 62 height 15
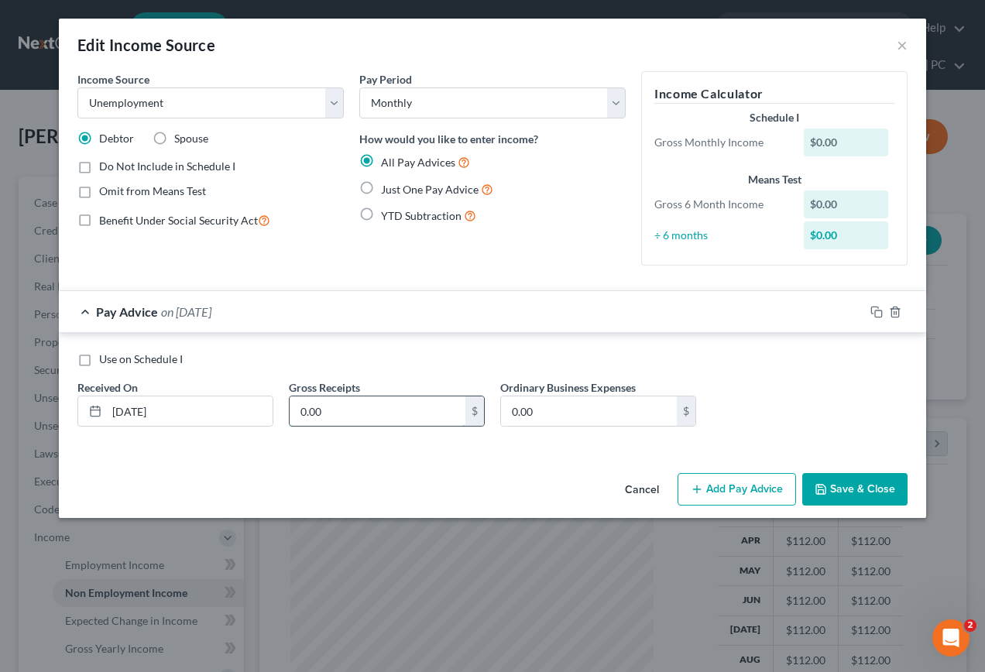
click at [343, 410] on input "0.00" at bounding box center [378, 410] width 176 height 29
type input "735.00"
type input "00.00"
click at [837, 489] on button "Save & Close" at bounding box center [854, 489] width 105 height 33
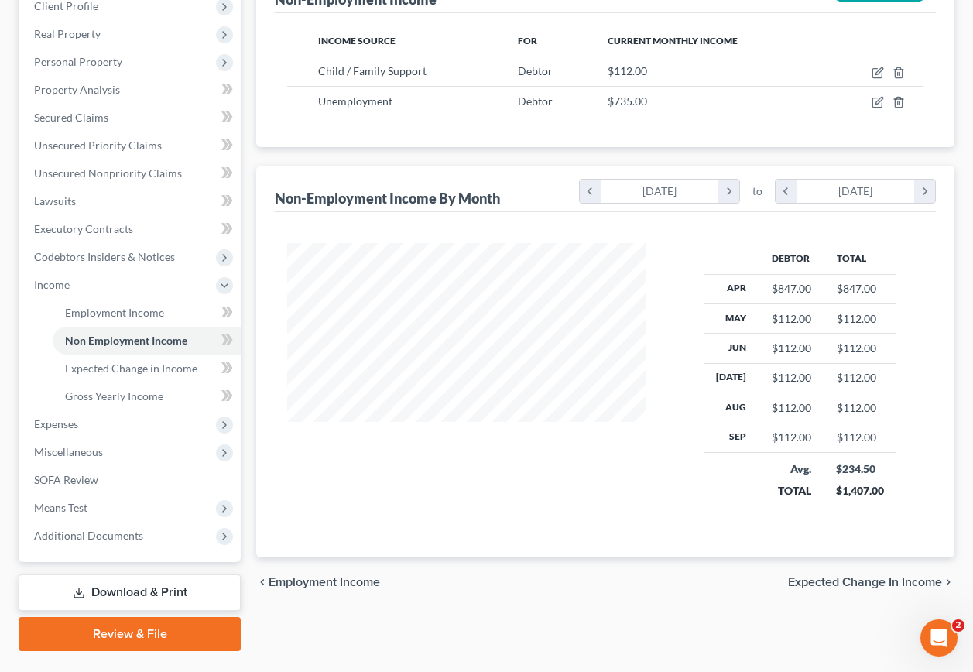
scroll to position [262, 0]
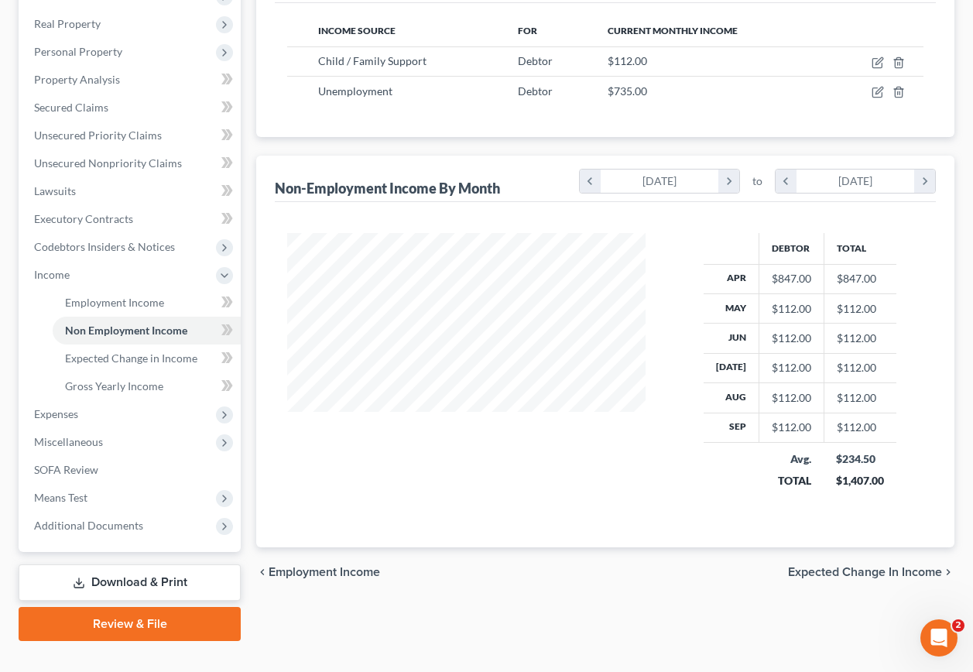
click at [827, 566] on span "Expected Change in Income" at bounding box center [865, 572] width 154 height 12
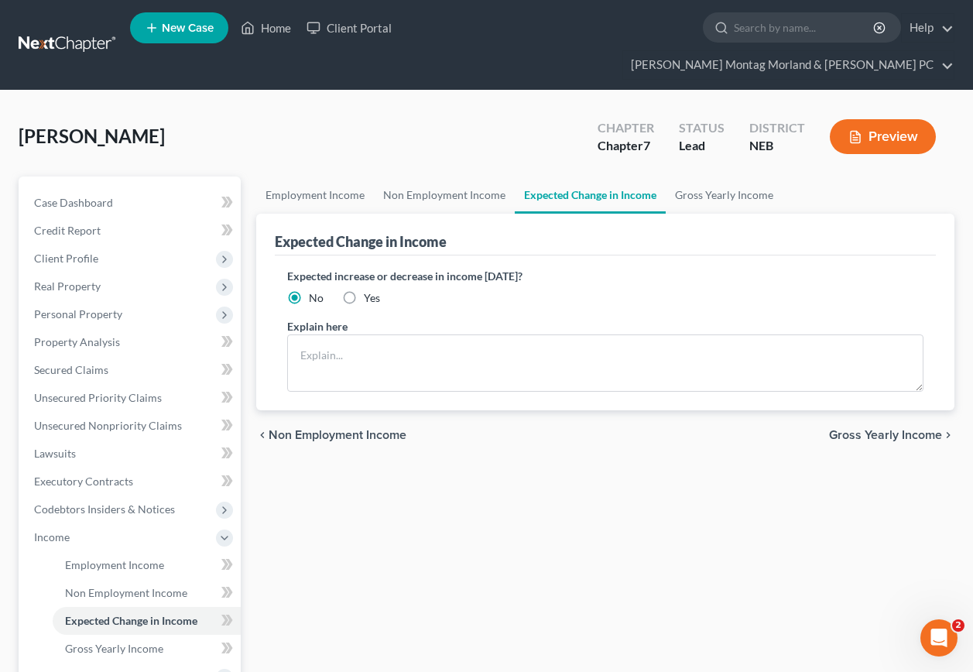
click at [858, 429] on span "Gross Yearly Income" at bounding box center [885, 435] width 113 height 12
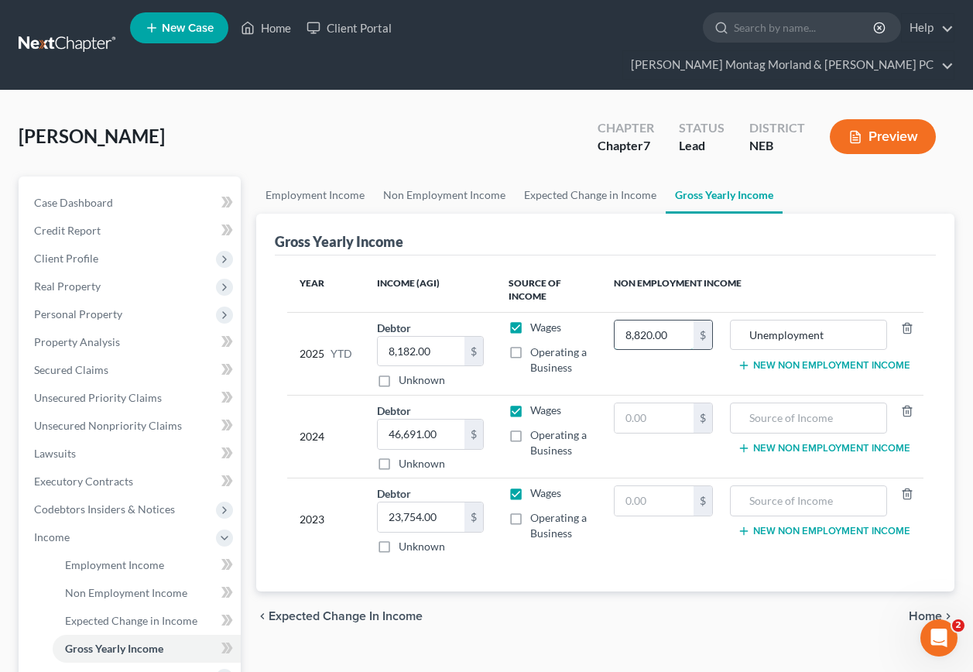
click at [676, 320] on input "8,820.00" at bounding box center [654, 334] width 78 height 29
click at [930, 610] on span "Home" at bounding box center [925, 616] width 33 height 12
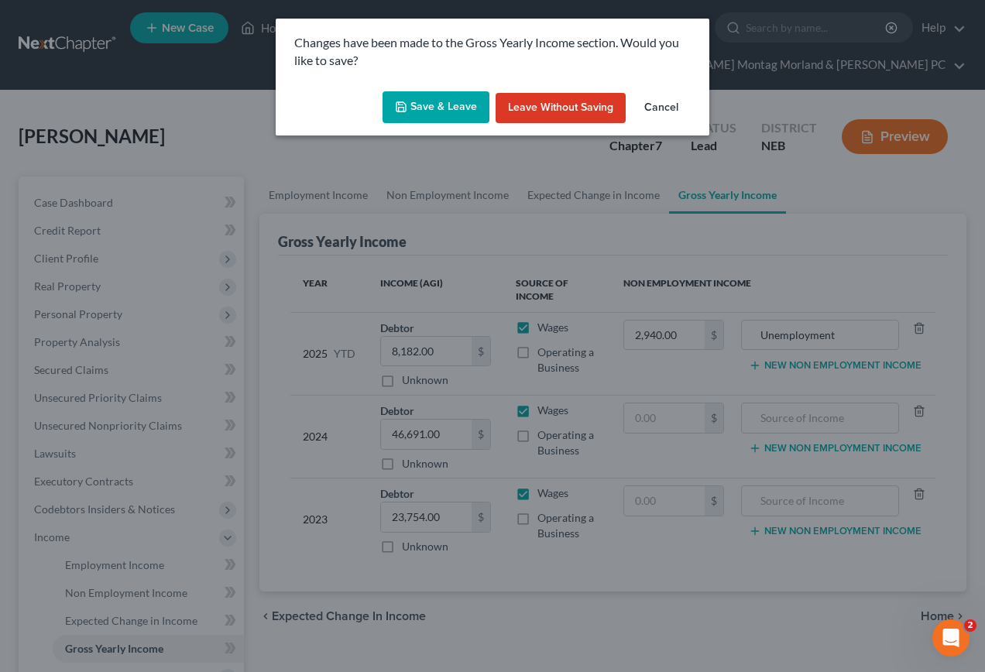
click at [672, 106] on button "Cancel" at bounding box center [661, 108] width 59 height 31
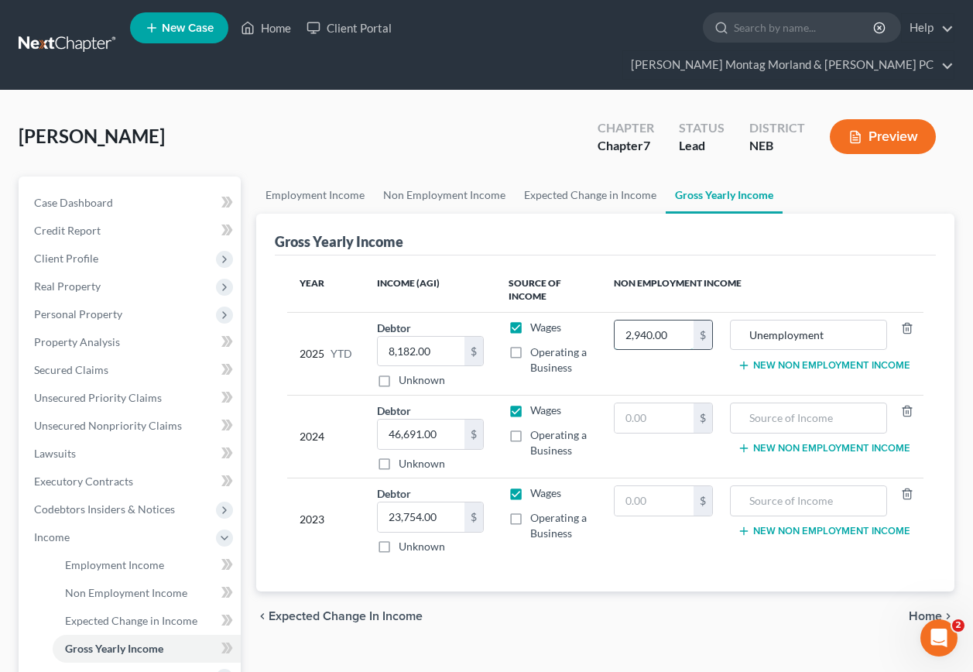
click at [687, 320] on input "2,940.00" at bounding box center [654, 334] width 78 height 29
type input "8,820.00"
click at [924, 610] on span "Home" at bounding box center [925, 616] width 33 height 12
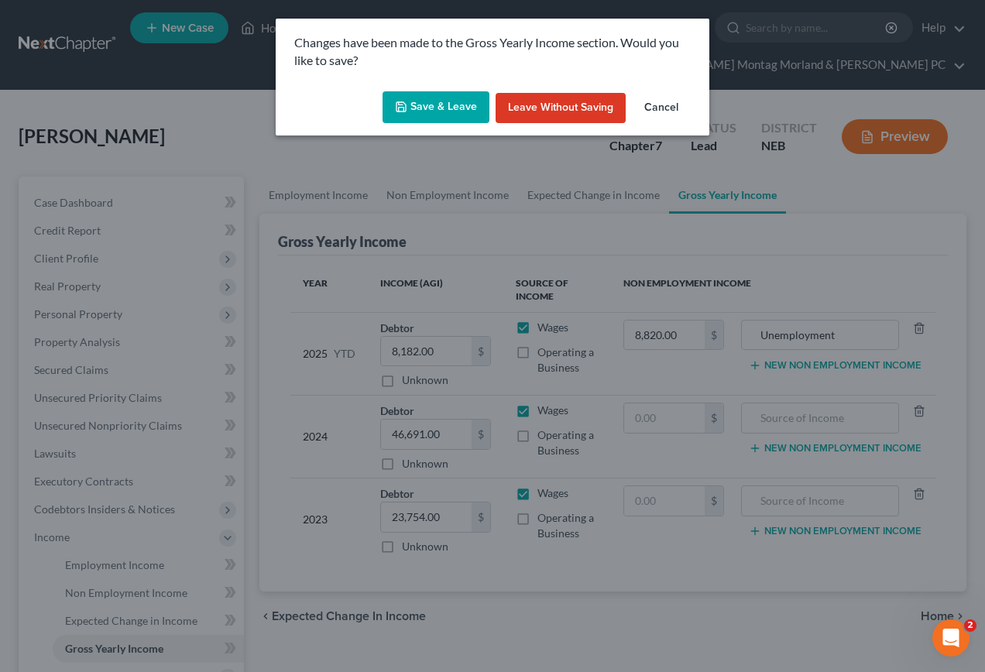
drag, startPoint x: 416, startPoint y: 109, endPoint x: 420, endPoint y: 132, distance: 22.9
click at [416, 109] on button "Save & Leave" at bounding box center [435, 107] width 107 height 33
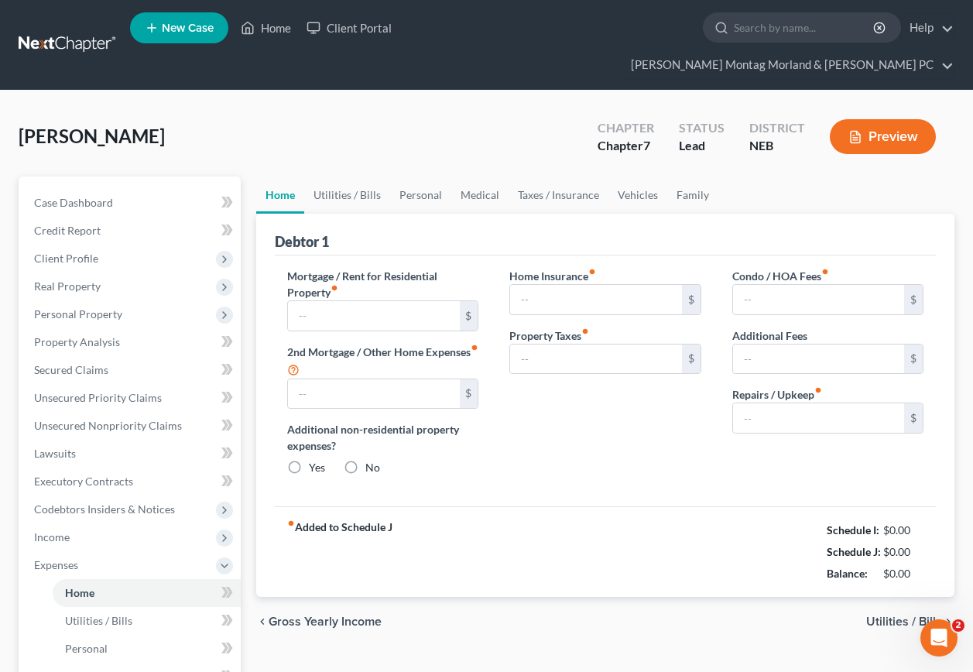
type input "382.00"
type input "0.00"
radio input "true"
type input "0.00"
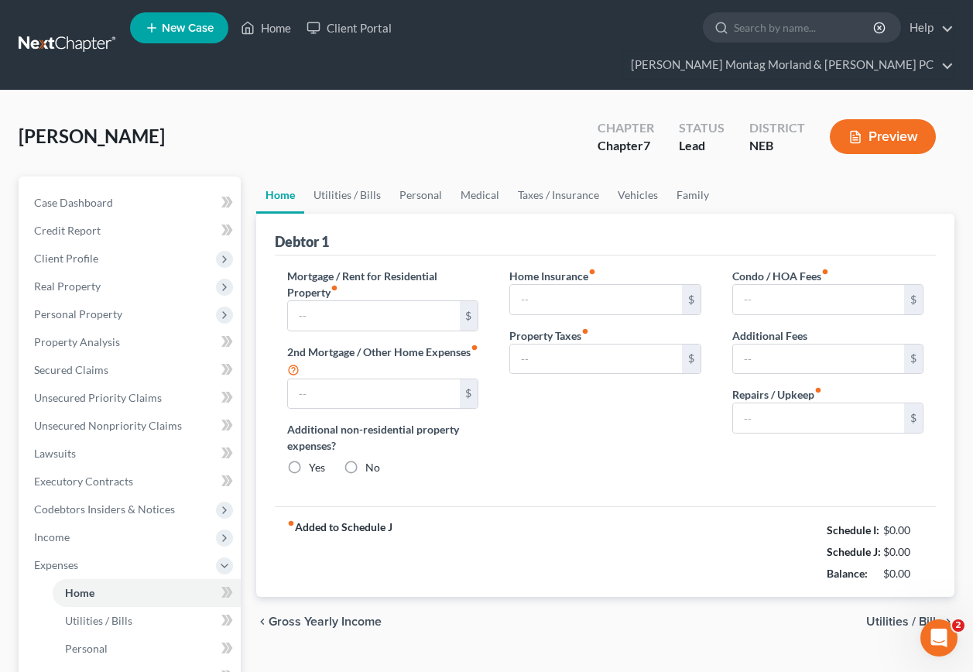
type input "0.00"
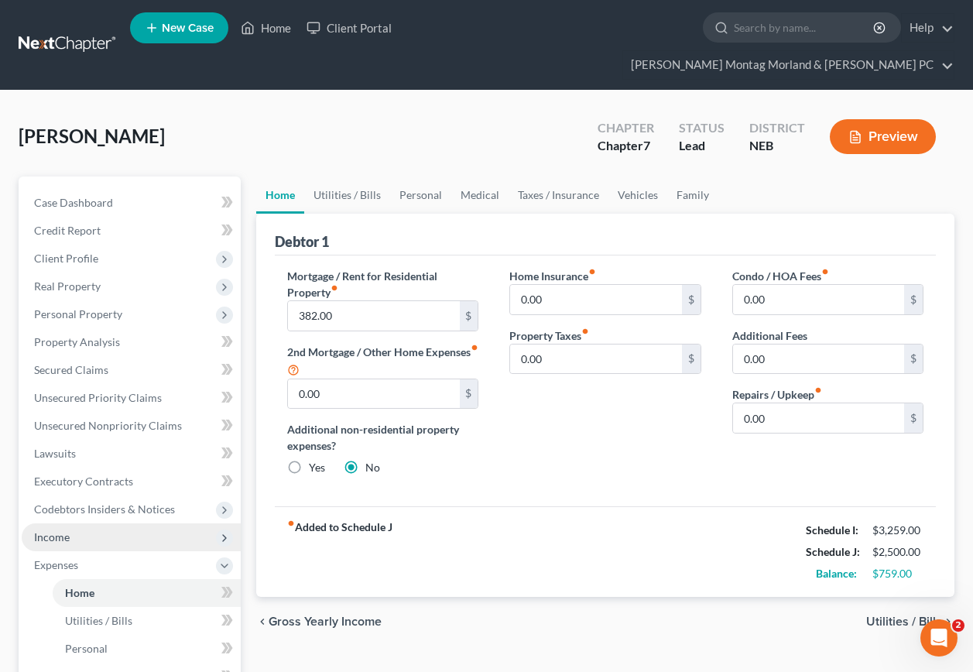
click at [50, 530] on span "Income" at bounding box center [52, 536] width 36 height 13
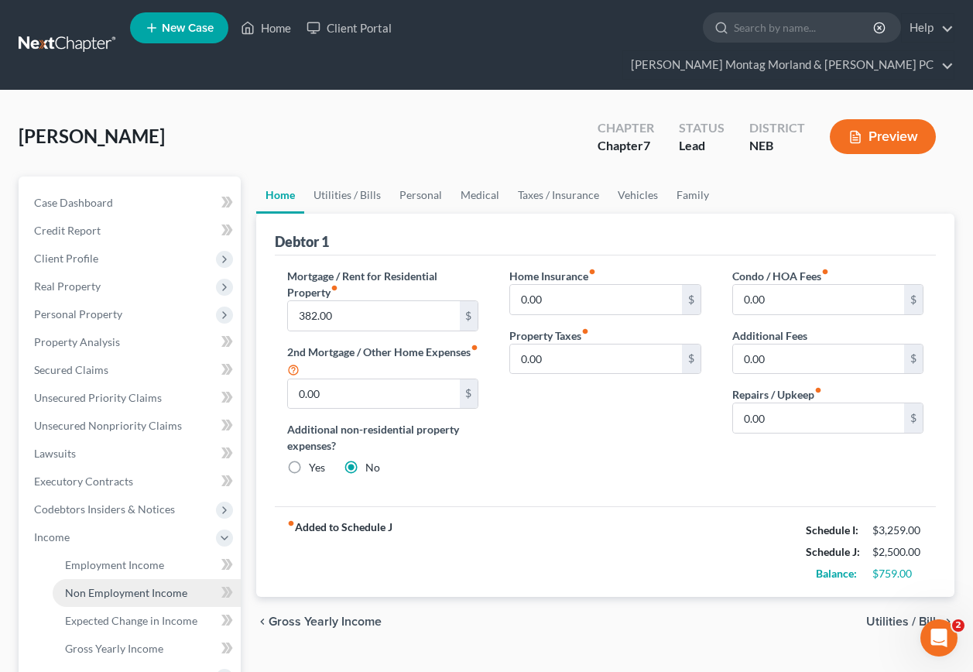
click at [122, 579] on link "Non Employment Income" at bounding box center [147, 593] width 188 height 28
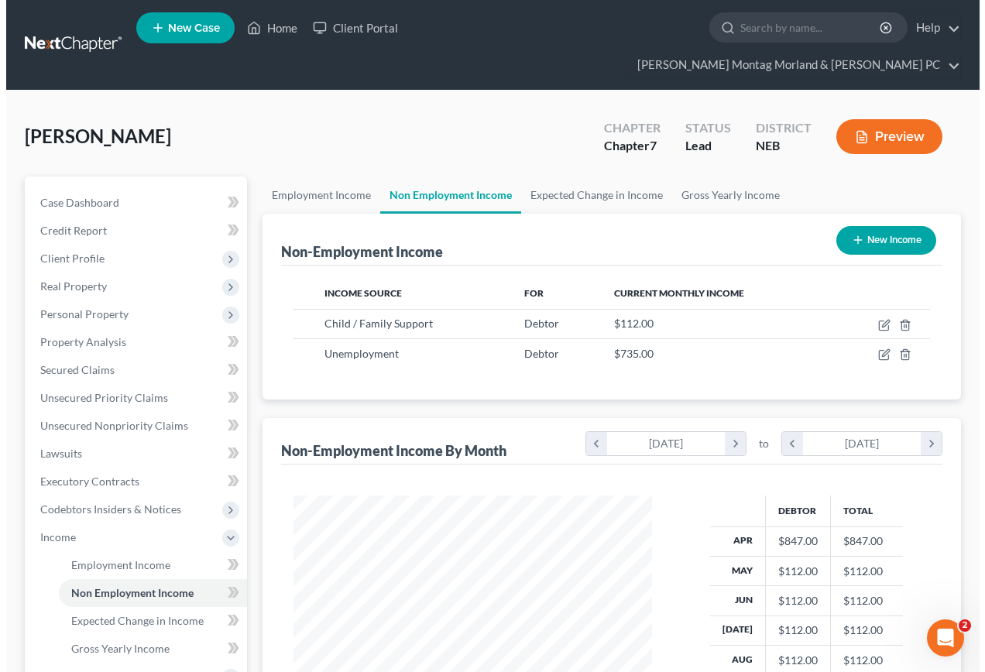
scroll to position [278, 389]
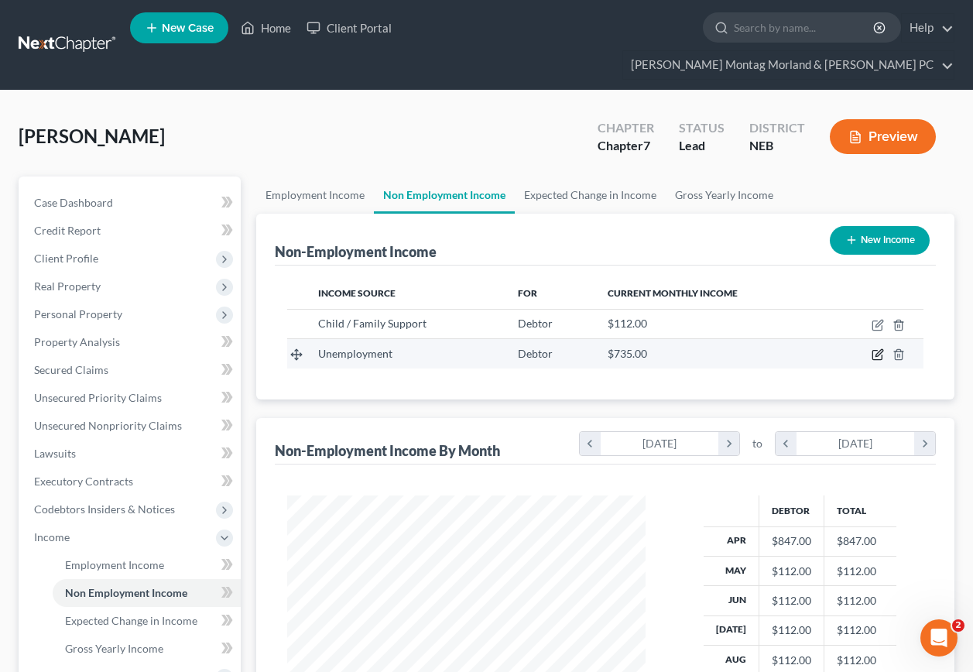
click at [876, 348] on icon "button" at bounding box center [878, 354] width 12 height 12
select select "0"
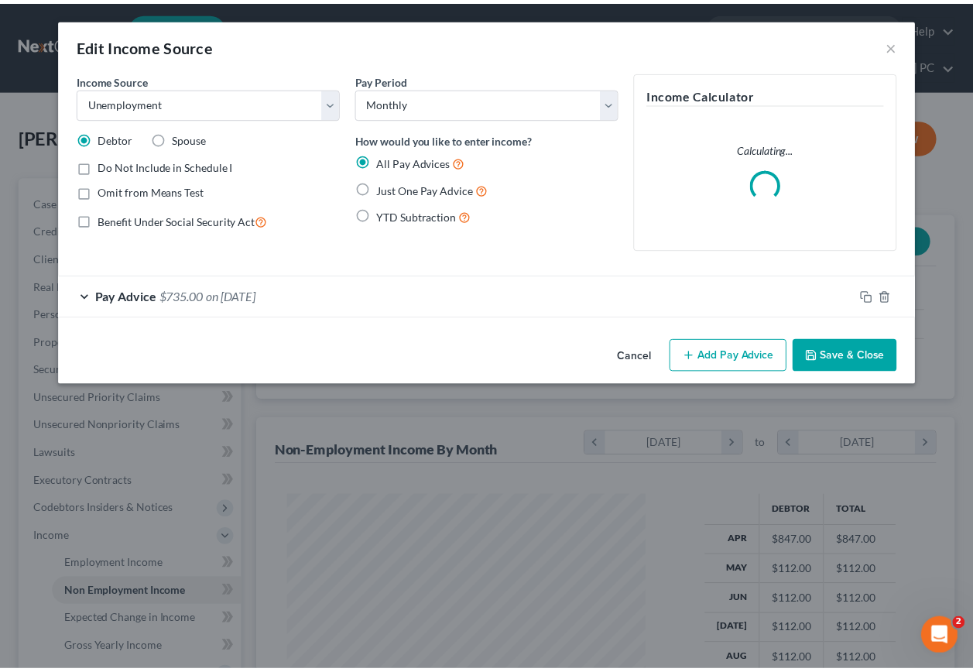
scroll to position [278, 395]
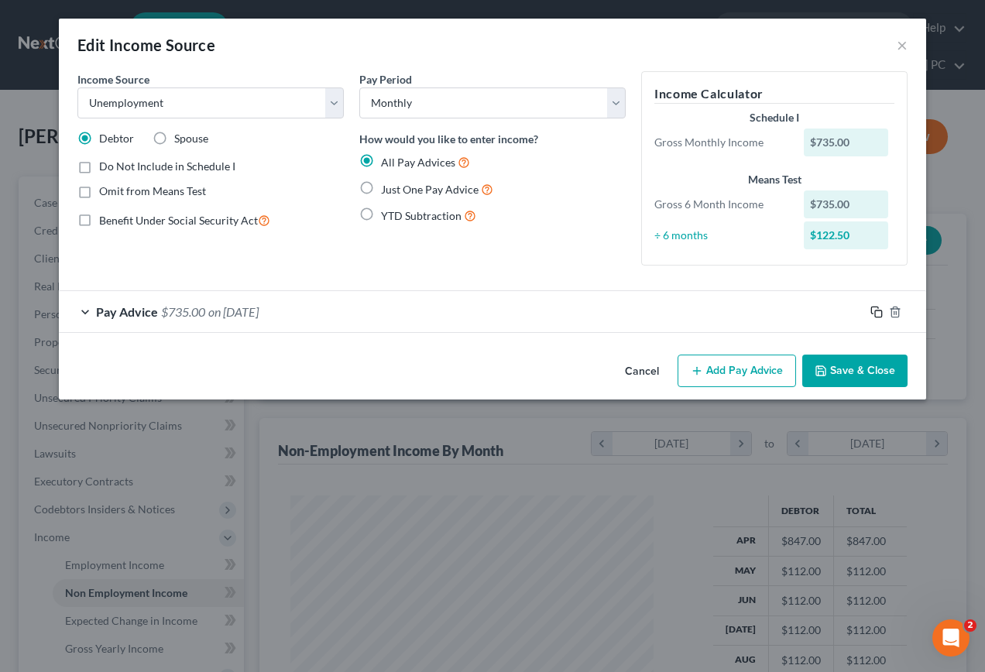
click at [873, 315] on icon "button" at bounding box center [876, 312] width 12 height 12
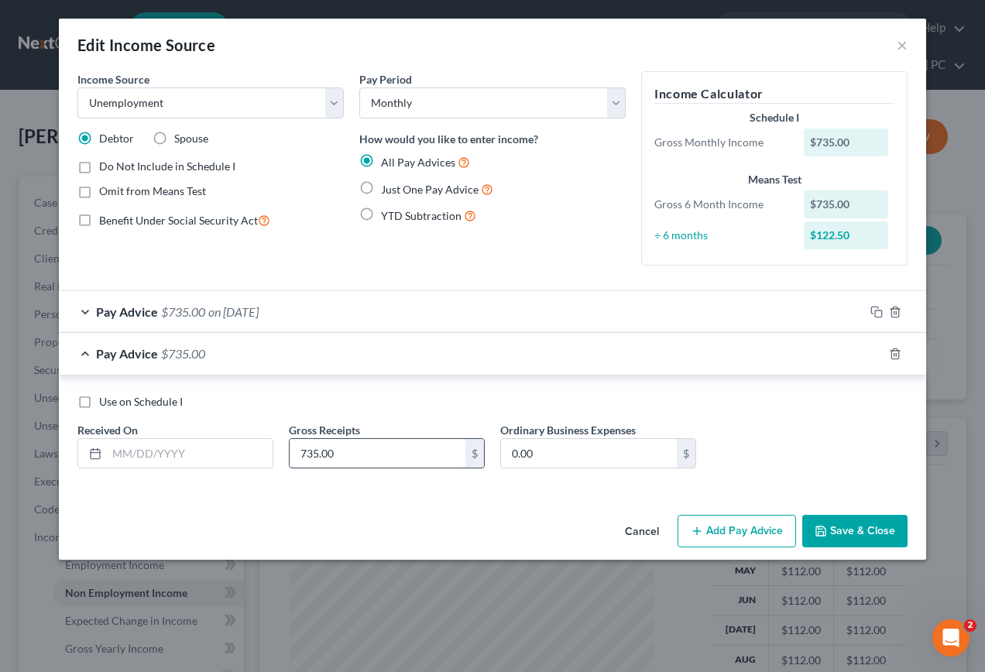
drag, startPoint x: 351, startPoint y: 457, endPoint x: 368, endPoint y: 462, distance: 16.9
click at [352, 460] on input "735.00" at bounding box center [378, 453] width 176 height 29
click at [896, 354] on line "button" at bounding box center [896, 354] width 0 height 3
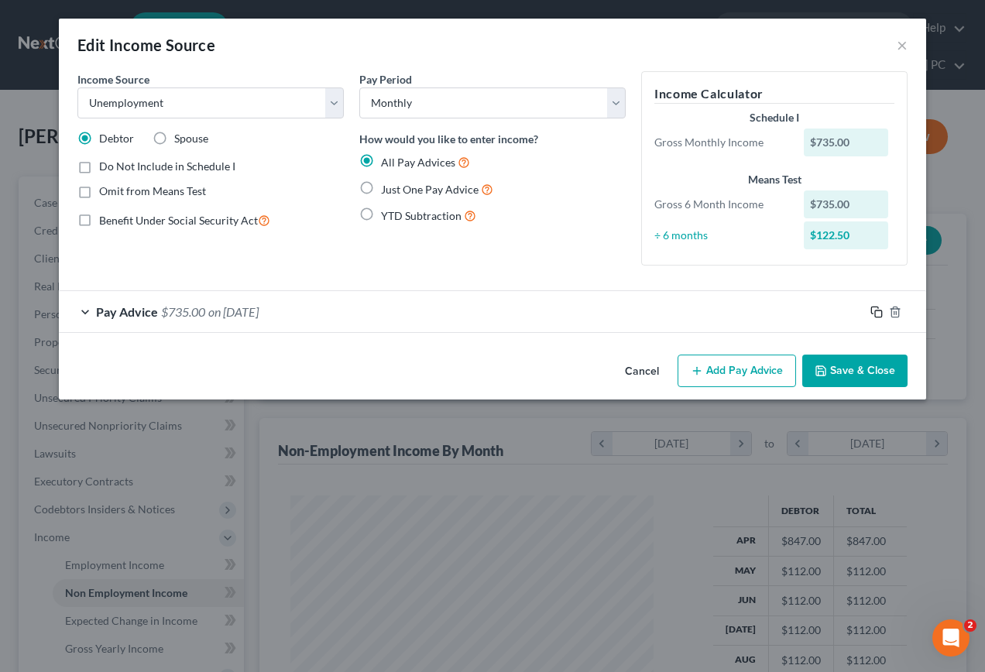
click at [877, 310] on rect "button" at bounding box center [878, 313] width 7 height 7
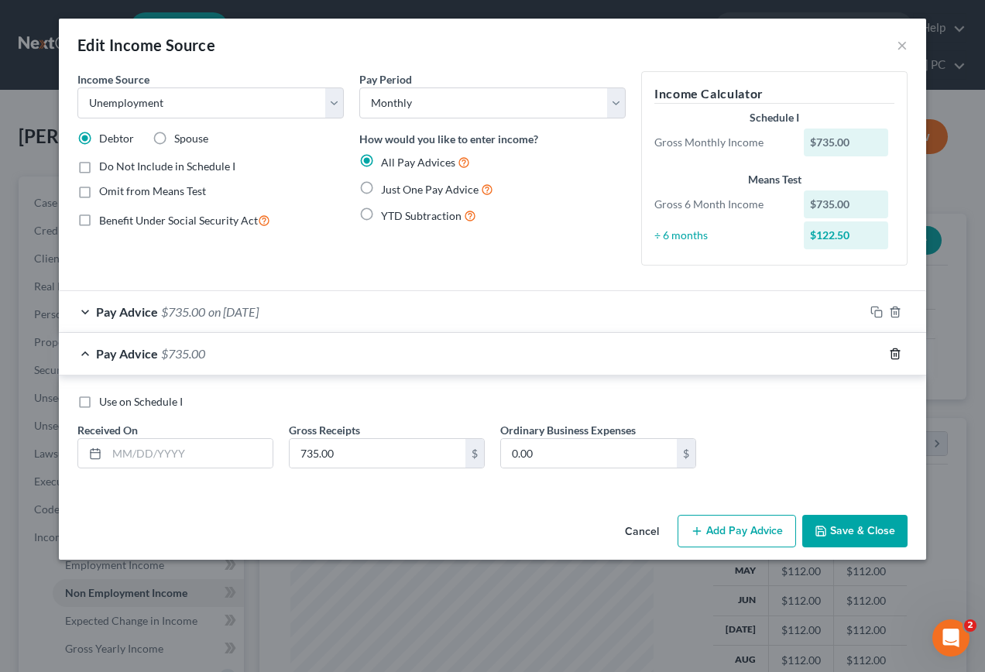
click at [896, 354] on line "button" at bounding box center [896, 354] width 0 height 3
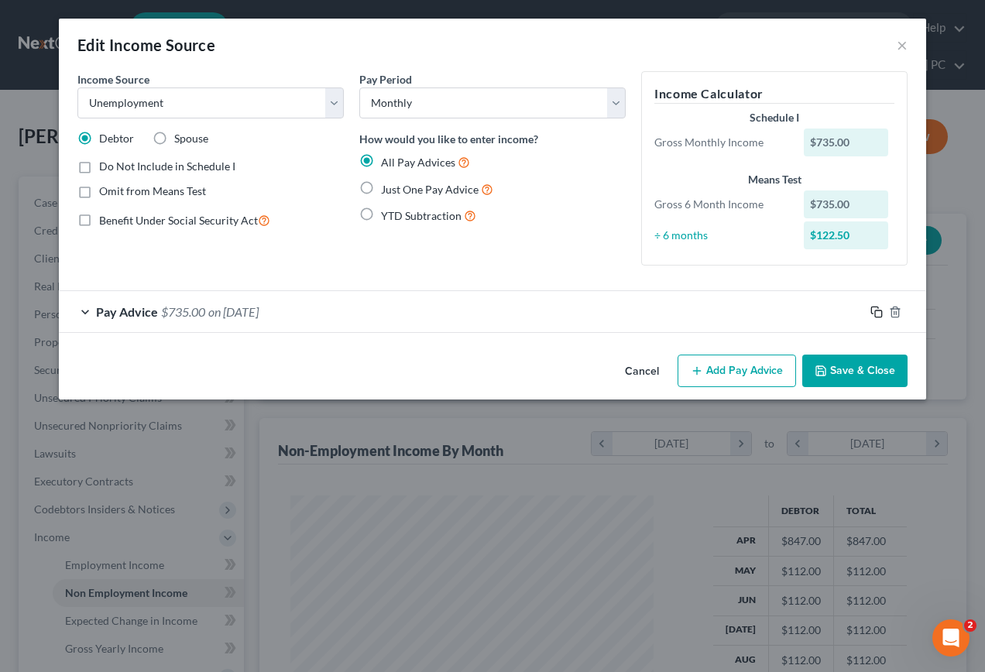
click at [879, 312] on icon "button" at bounding box center [876, 312] width 12 height 12
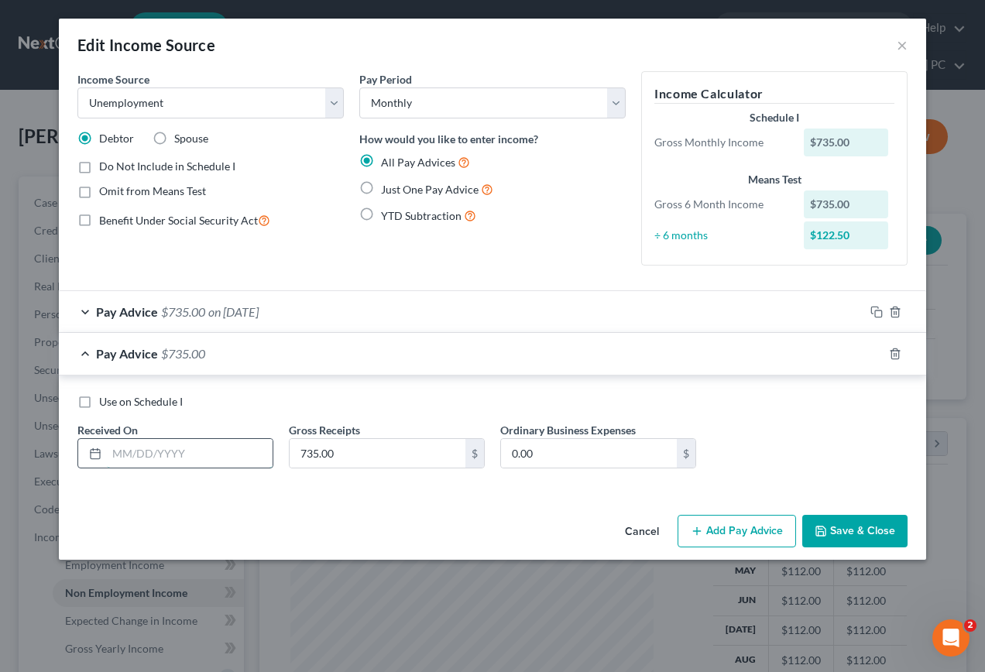
click at [209, 451] on input "text" at bounding box center [190, 453] width 166 height 29
type input "[DATE]"
click at [368, 461] on input "735.00" at bounding box center [378, 453] width 176 height 29
type input "2,940.00"
type input "00.00"
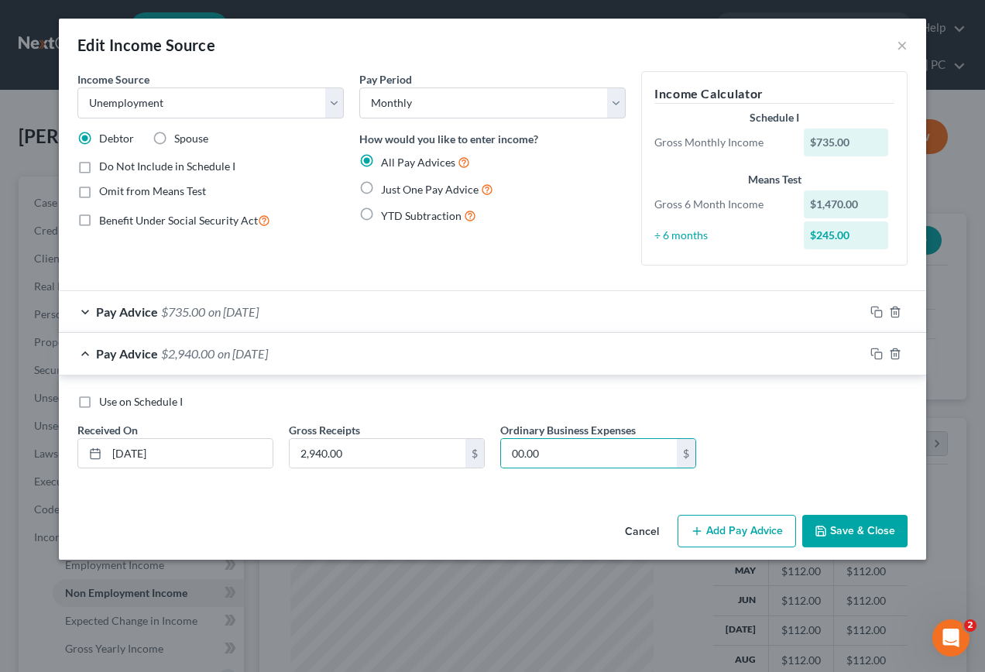
drag, startPoint x: 876, startPoint y: 529, endPoint x: 868, endPoint y: 526, distance: 9.4
click at [876, 529] on button "Save & Close" at bounding box center [854, 531] width 105 height 33
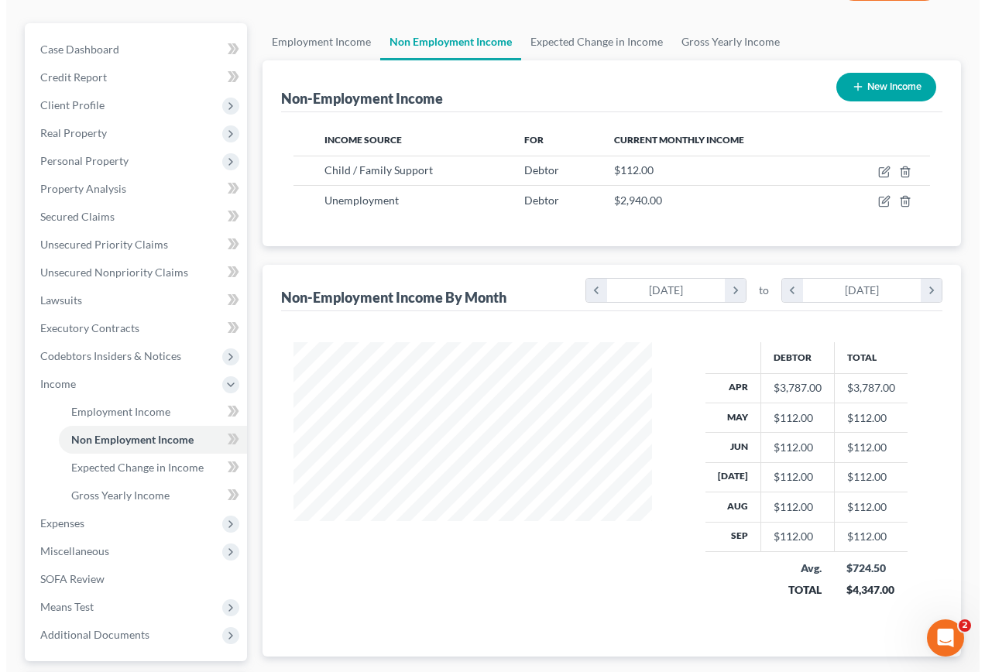
scroll to position [155, 0]
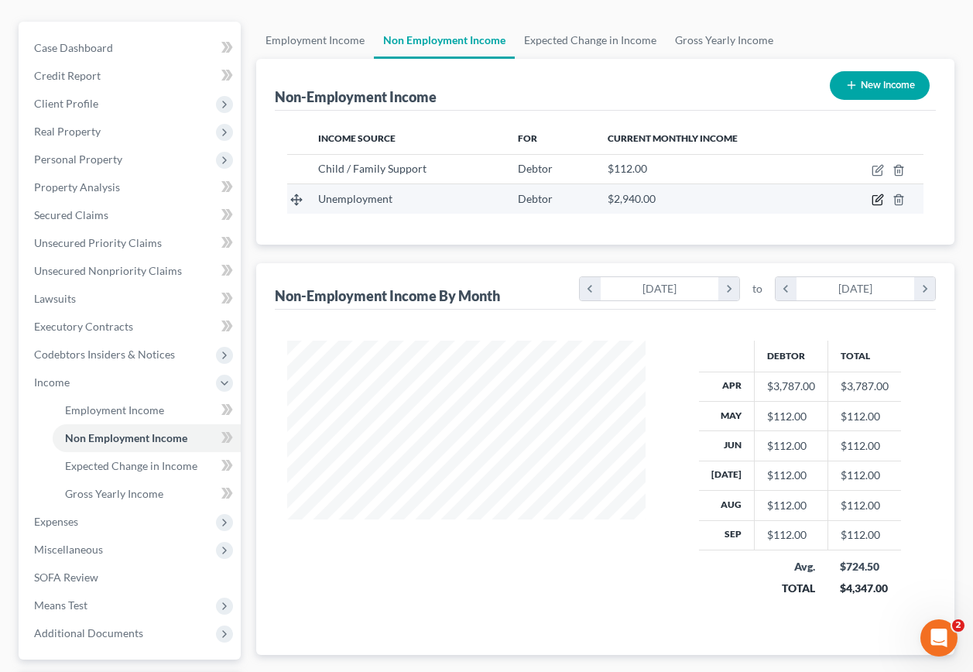
click at [879, 195] on icon "button" at bounding box center [879, 198] width 7 height 7
select select "0"
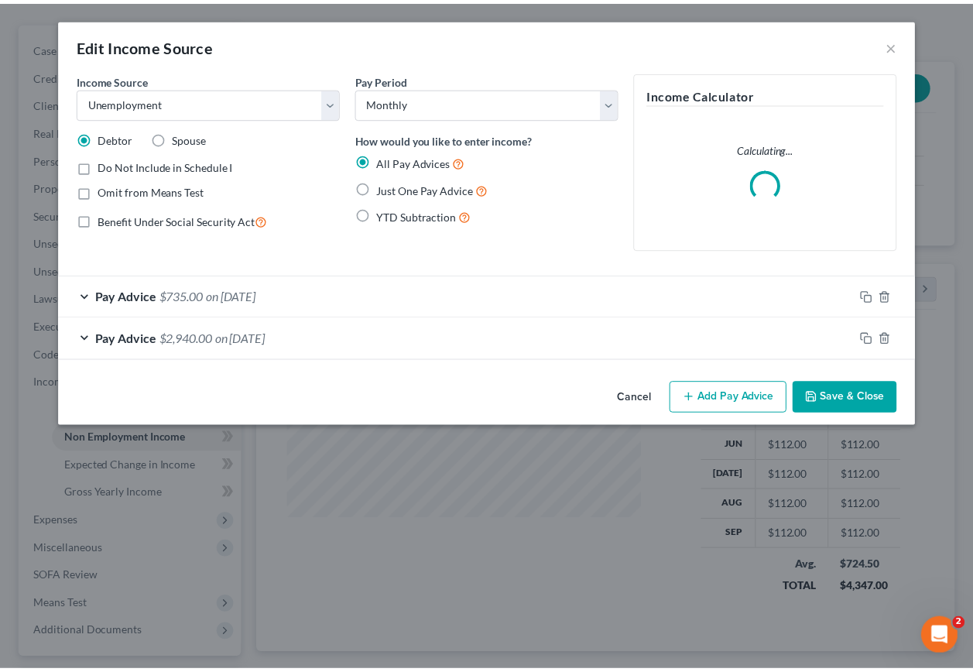
scroll to position [278, 395]
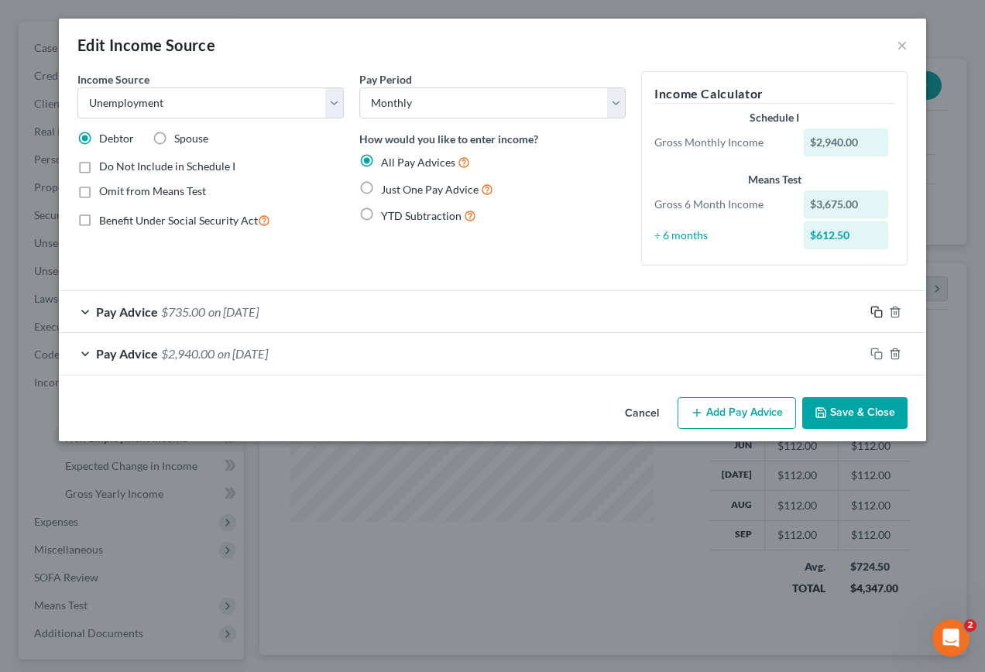
click at [879, 312] on icon "button" at bounding box center [876, 312] width 12 height 12
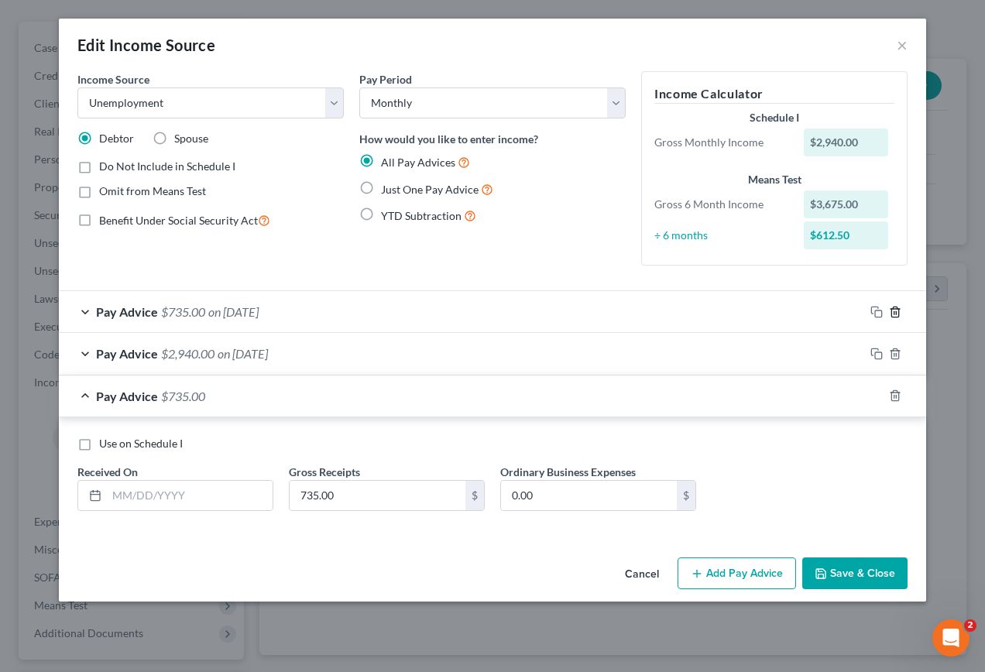
click at [894, 314] on line "button" at bounding box center [894, 312] width 0 height 3
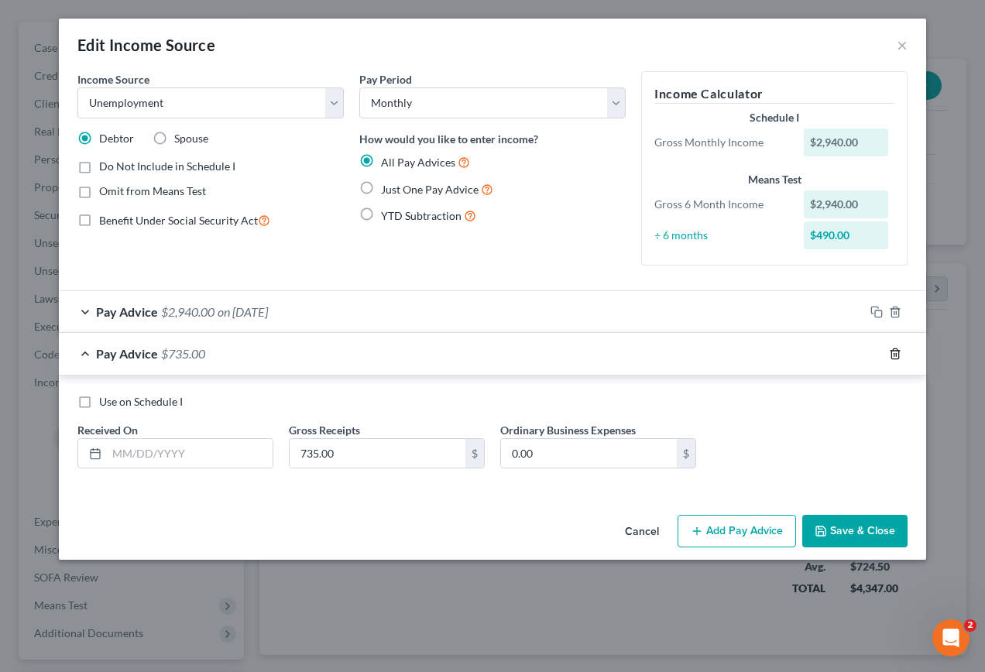
drag, startPoint x: 895, startPoint y: 355, endPoint x: 913, endPoint y: 382, distance: 32.2
click at [896, 357] on icon "button" at bounding box center [895, 354] width 12 height 12
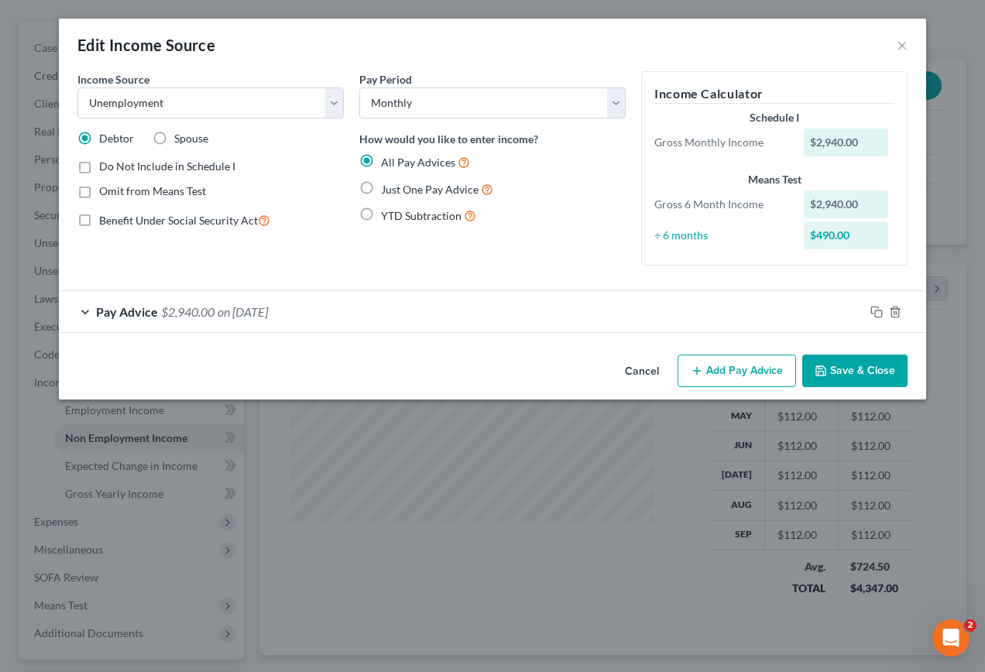
click at [852, 373] on button "Save & Close" at bounding box center [854, 371] width 105 height 33
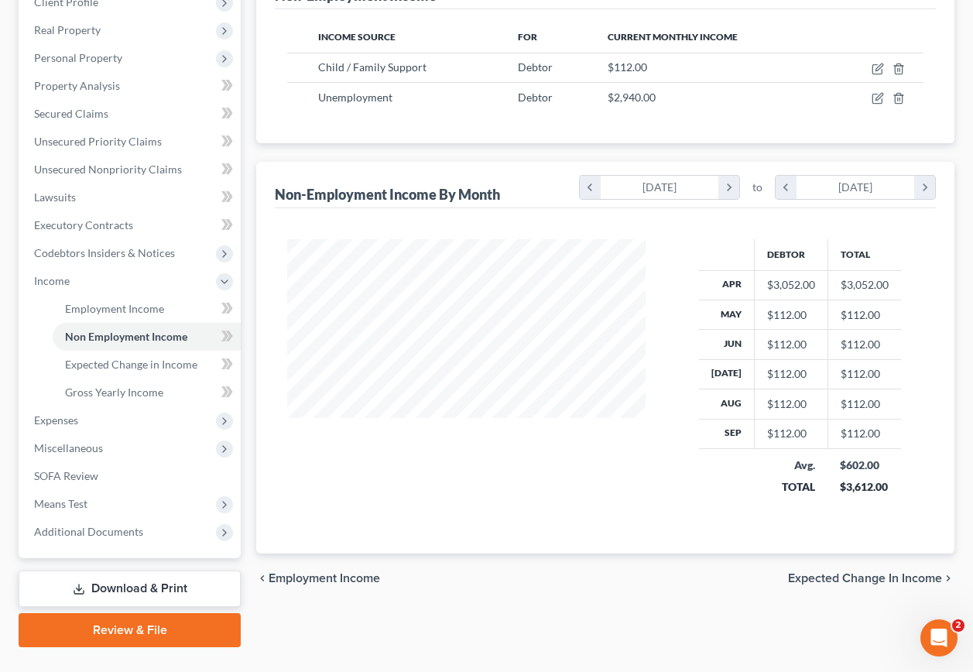
scroll to position [262, 0]
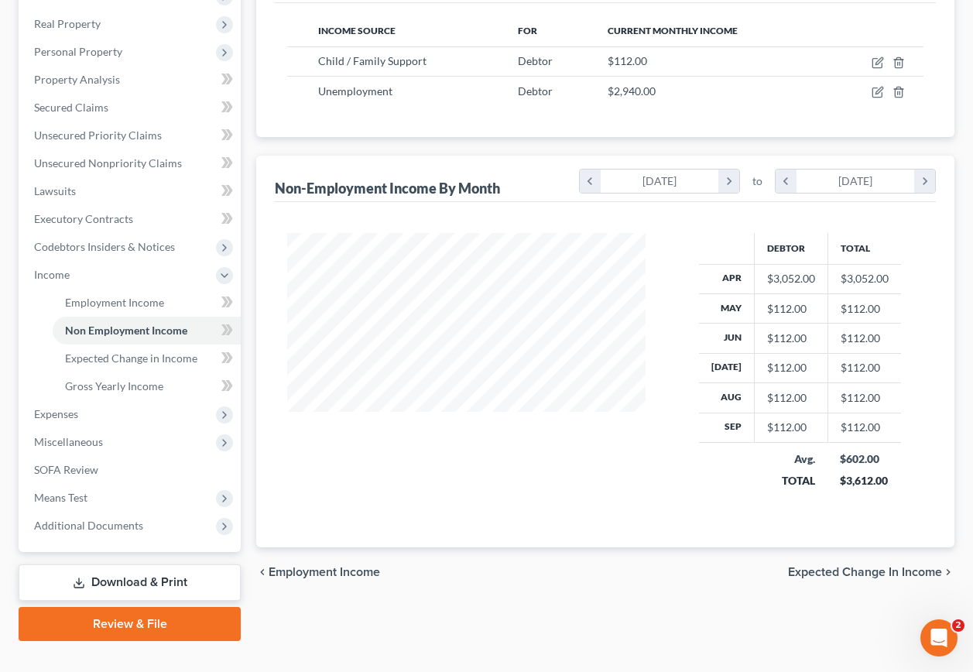
click at [889, 566] on span "Expected Change in Income" at bounding box center [865, 572] width 154 height 12
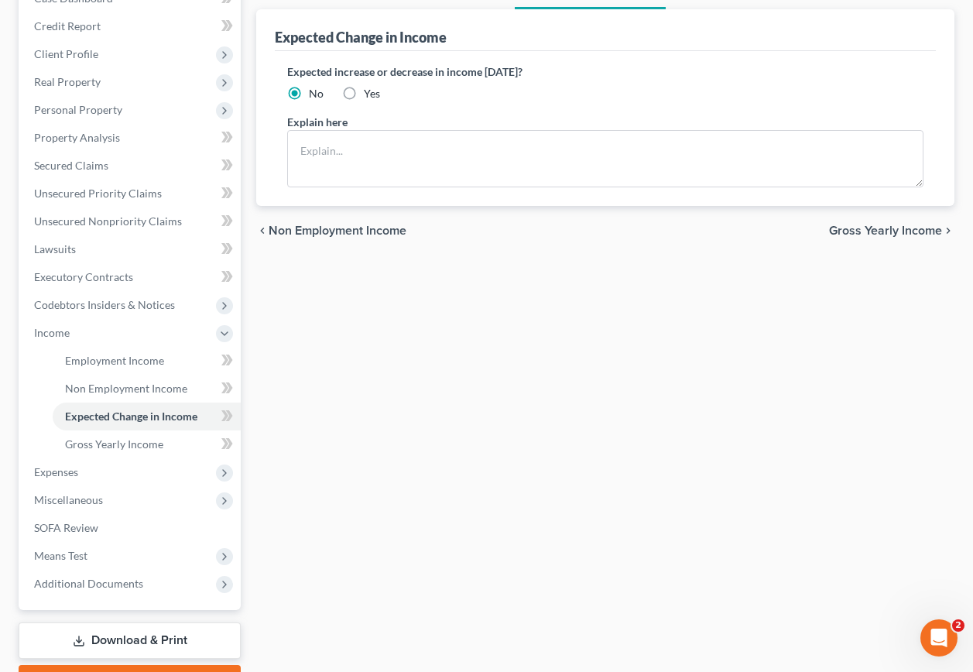
scroll to position [262, 0]
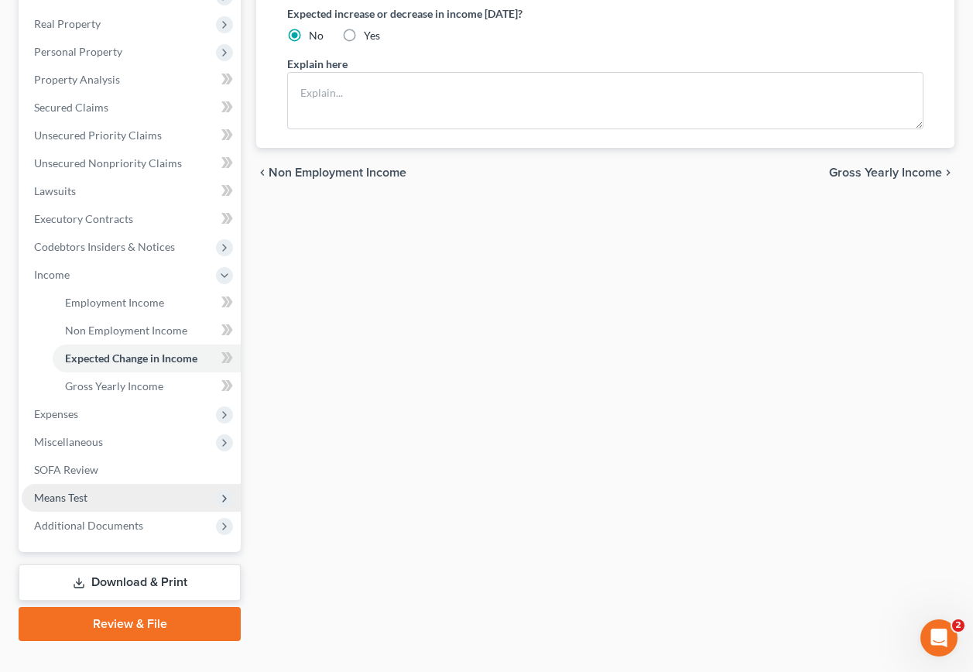
drag, startPoint x: 108, startPoint y: 551, endPoint x: 173, endPoint y: 468, distance: 104.8
click at [108, 564] on link "Download & Print" at bounding box center [130, 582] width 222 height 36
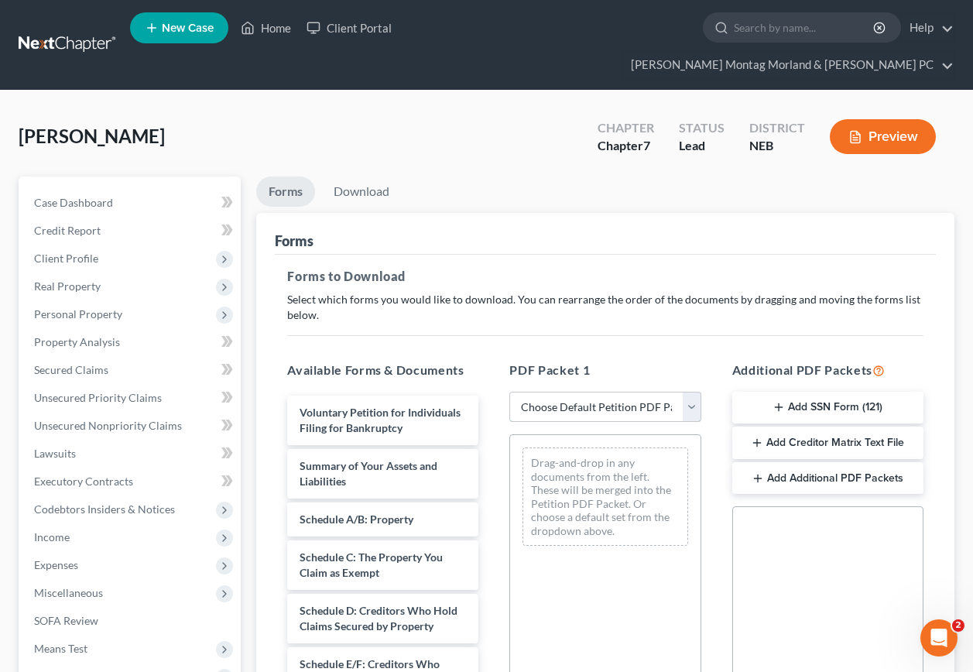
click at [638, 392] on select "Choose Default Petition PDF Packet Complete Bankruptcy Petition (all forms and …" at bounding box center [604, 407] width 191 height 31
select select "0"
click at [509, 392] on select "Choose Default Petition PDF Packet Complete Bankruptcy Petition (all forms and …" at bounding box center [604, 407] width 191 height 31
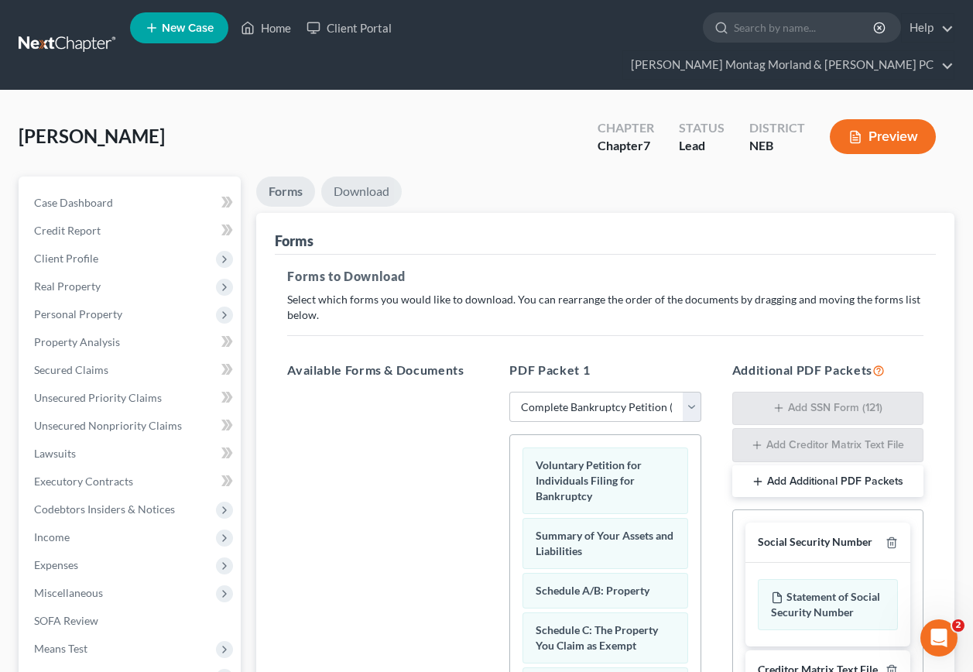
click at [358, 176] on link "Download" at bounding box center [361, 191] width 81 height 30
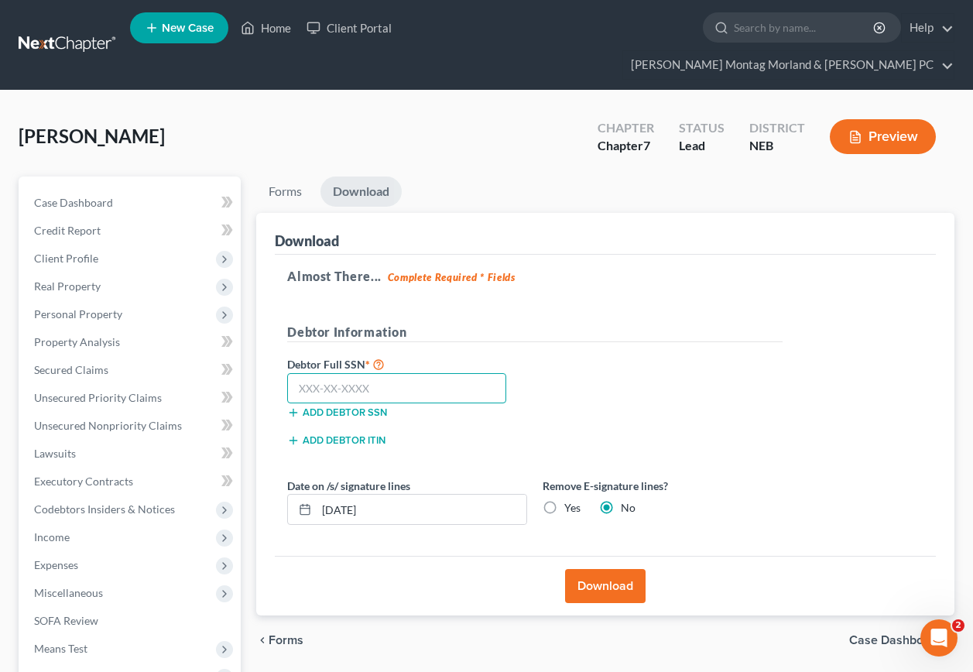
click at [383, 373] on input "text" at bounding box center [396, 388] width 219 height 31
type input "505-11-9943"
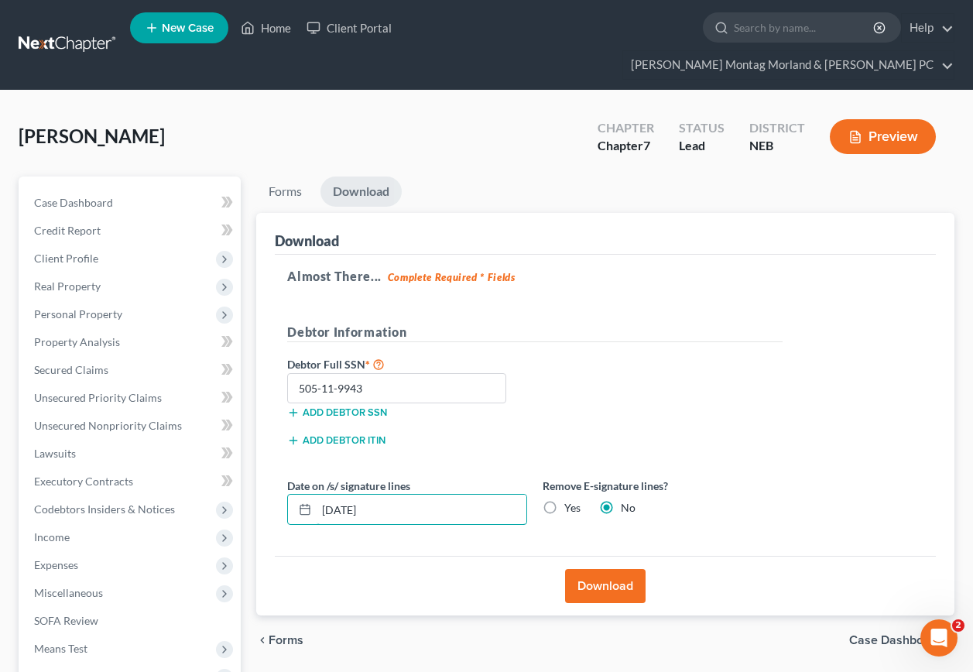
drag, startPoint x: 396, startPoint y: 485, endPoint x: 244, endPoint y: 483, distance: 152.5
click at [242, 483] on div "Petition Navigation Case Dashboard Payments Invoices Payments Payments Credit R…" at bounding box center [486, 483] width 951 height 615
click at [564, 500] on label "Yes" at bounding box center [572, 507] width 16 height 15
click at [571, 500] on input "Yes" at bounding box center [576, 505] width 10 height 10
radio input "true"
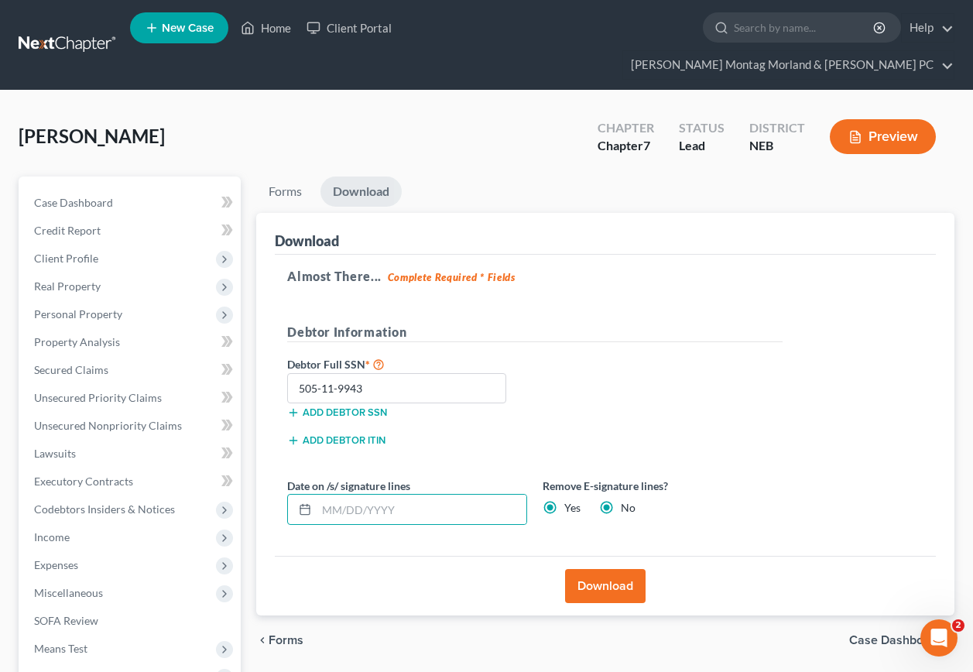
radio input "false"
click at [588, 569] on button "Download" at bounding box center [605, 586] width 81 height 34
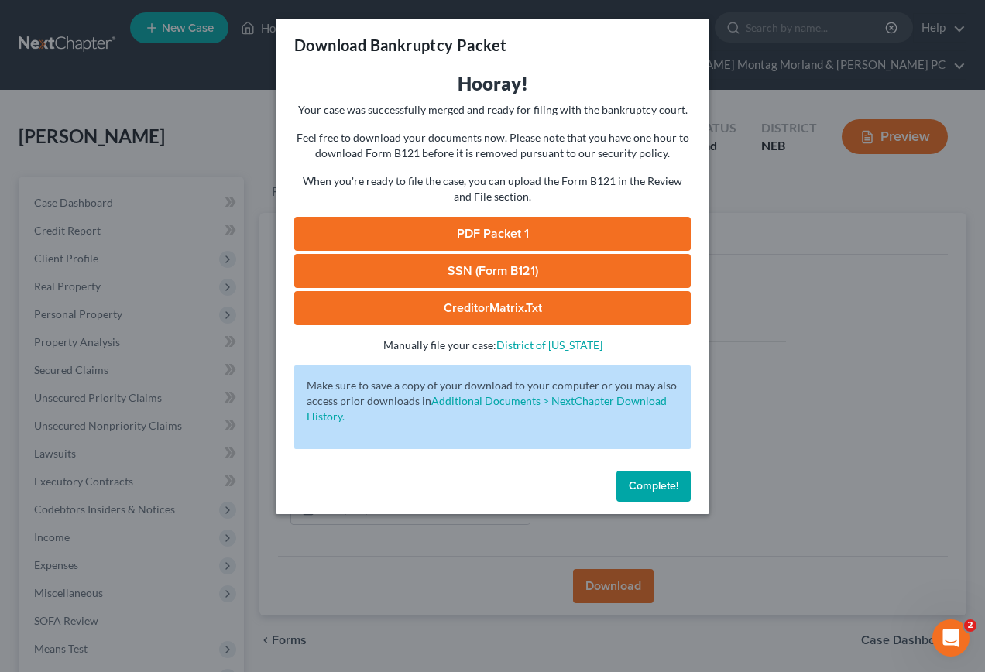
click at [494, 235] on link "PDF Packet 1" at bounding box center [492, 234] width 396 height 34
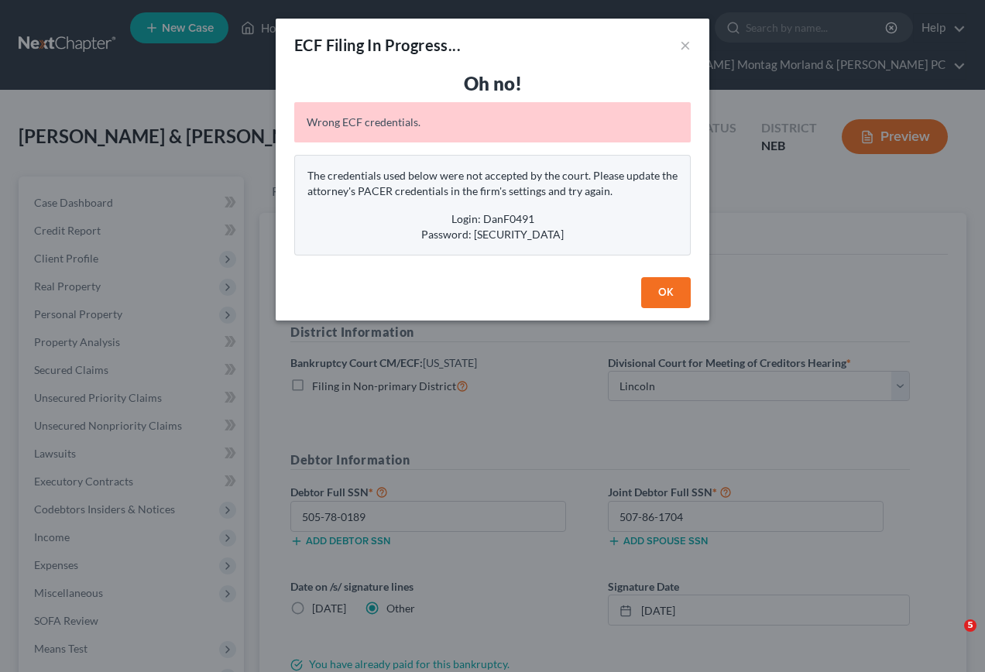
select select "0"
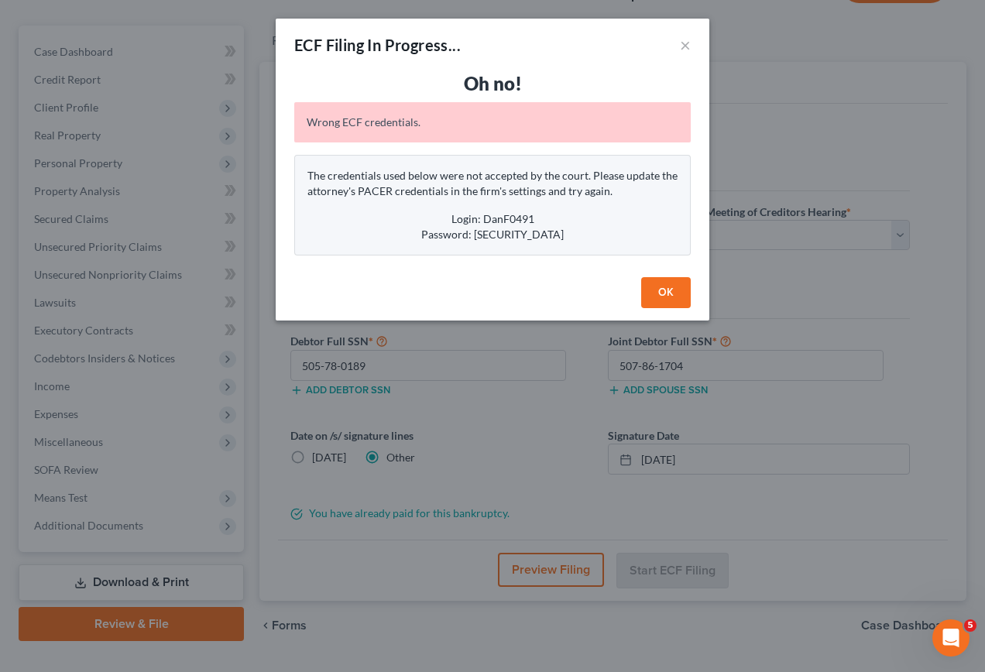
click at [677, 286] on button "OK" at bounding box center [666, 292] width 50 height 31
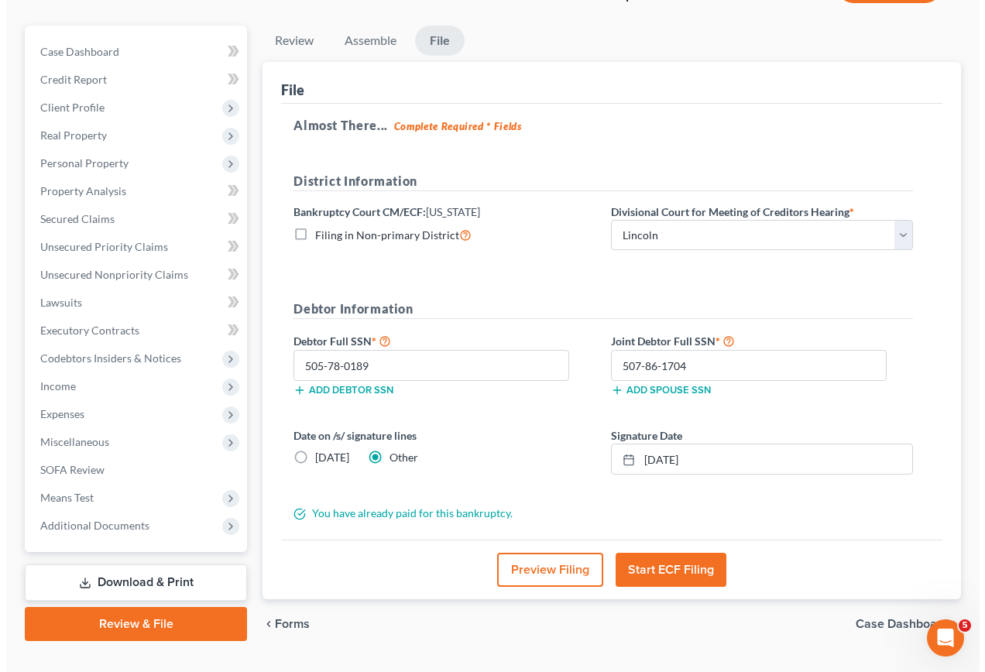
scroll to position [159, 0]
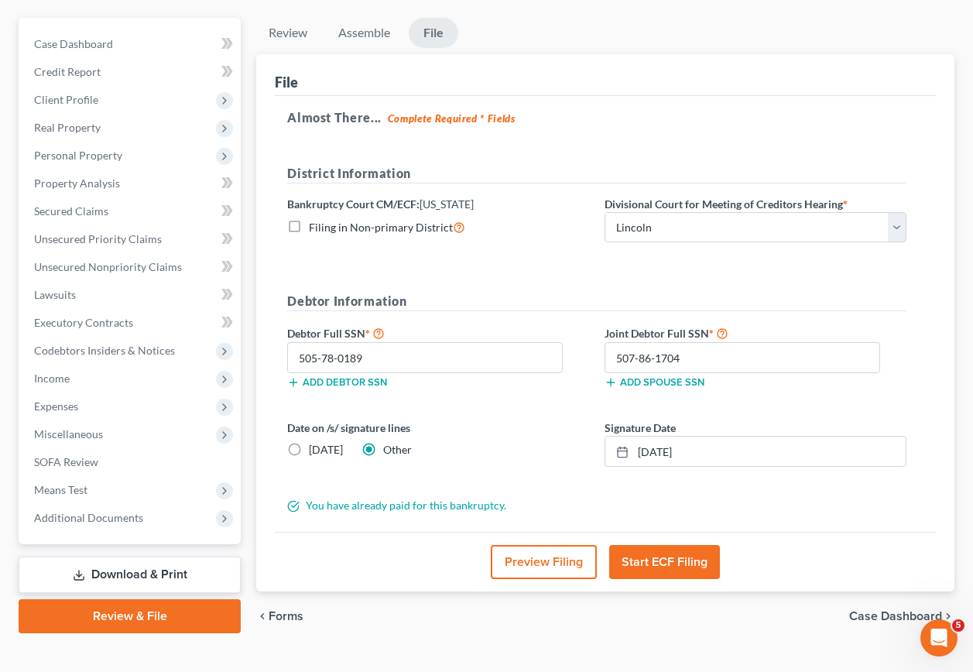
click at [118, 599] on link "Review & File" at bounding box center [130, 616] width 222 height 34
click at [168, 599] on link "Review & File" at bounding box center [130, 616] width 222 height 34
click at [663, 545] on button "Start ECF Filing" at bounding box center [664, 562] width 111 height 34
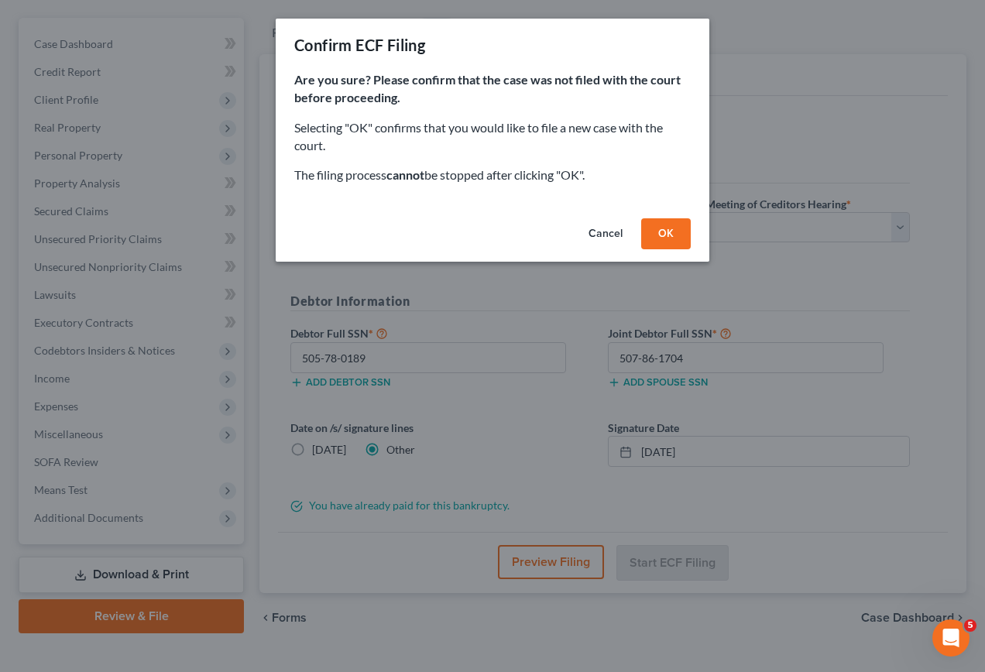
click at [668, 231] on button "OK" at bounding box center [666, 233] width 50 height 31
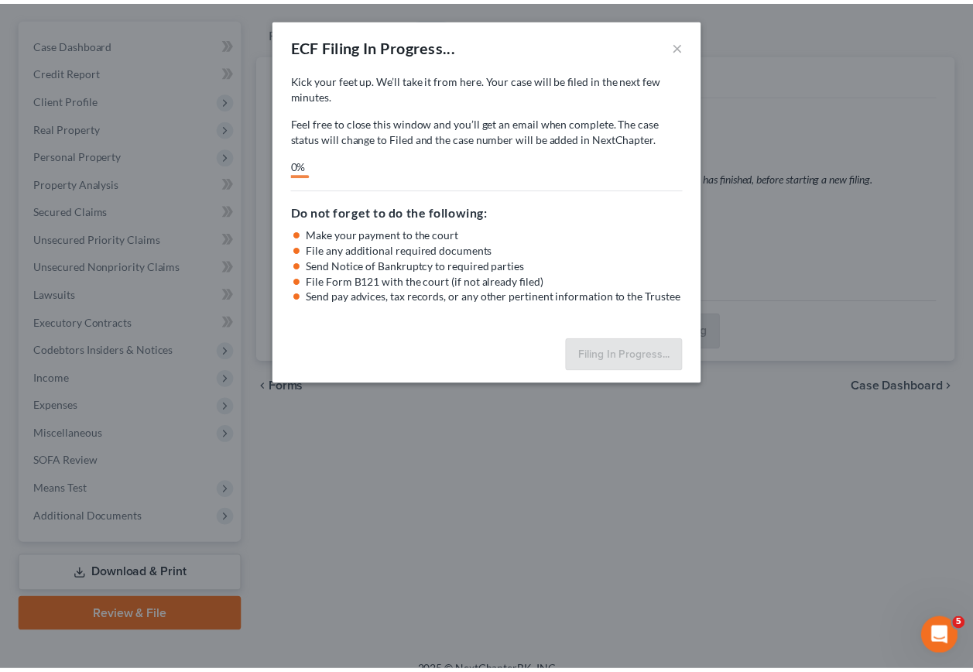
scroll to position [151, 0]
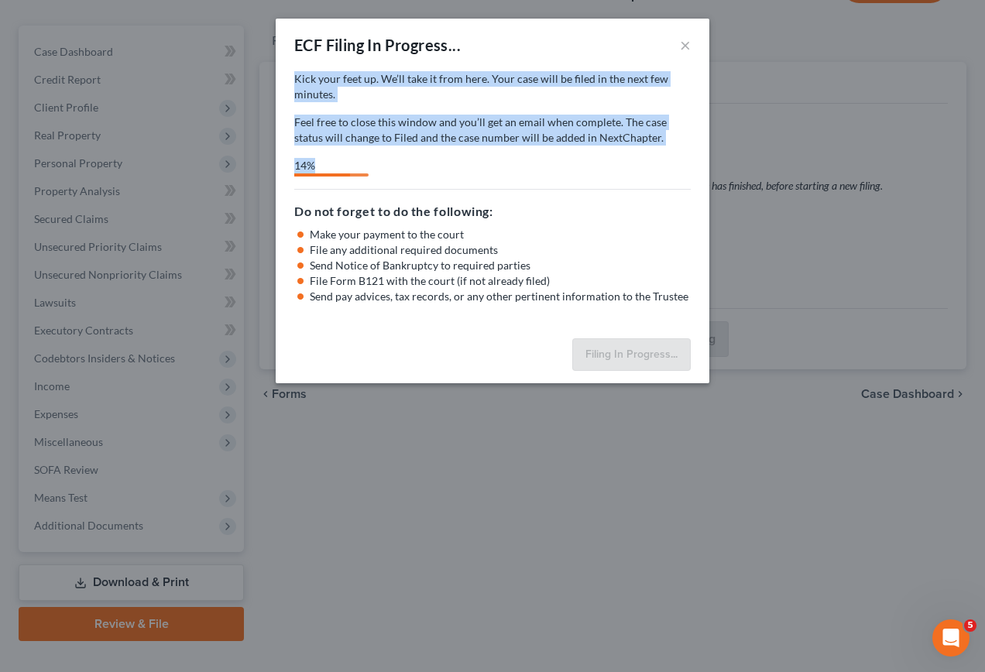
drag, startPoint x: 810, startPoint y: 44, endPoint x: 814, endPoint y: 162, distance: 117.7
click at [814, 162] on div "ECF Filing In Progress... × Kick your feet up. We’ll take it from here. Your ca…" at bounding box center [492, 336] width 985 height 672
click at [683, 121] on p "Feel free to close this window and you’ll get an email when complete. The case …" at bounding box center [492, 130] width 396 height 31
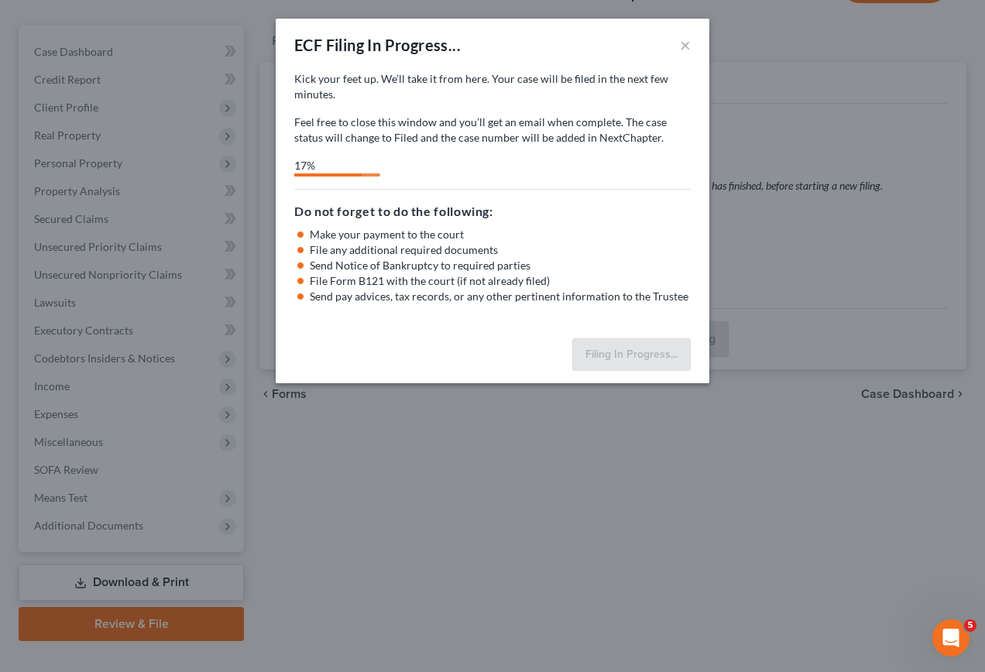
select select "0"
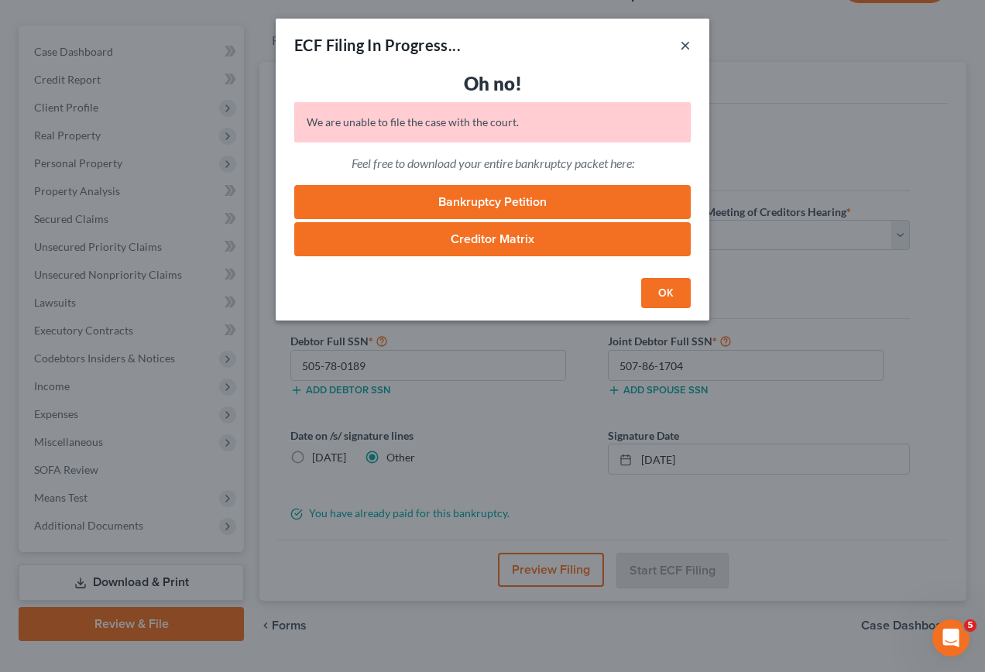
click at [685, 46] on button "×" at bounding box center [685, 45] width 11 height 19
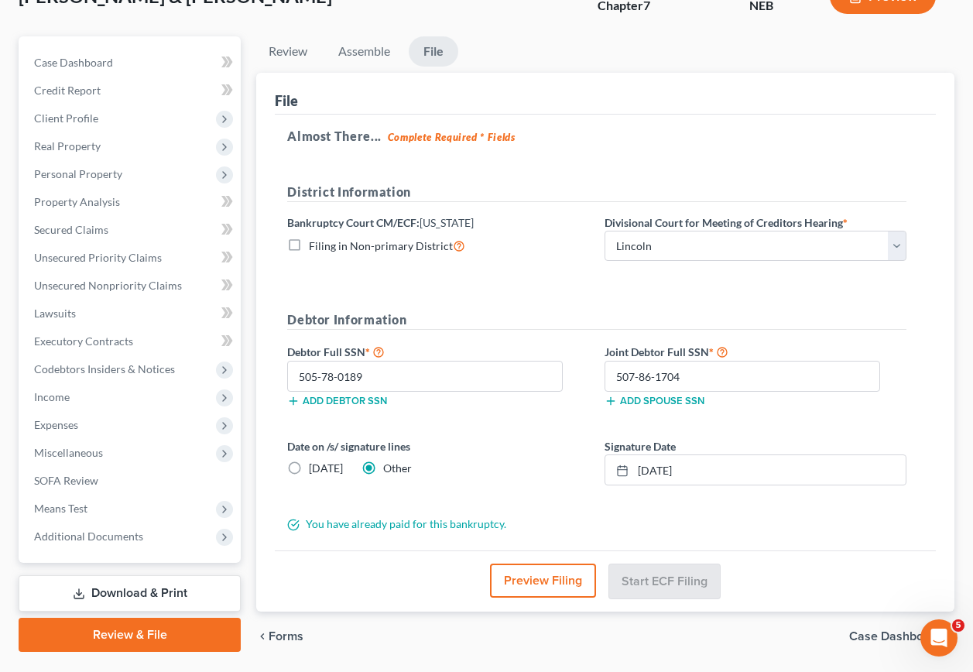
scroll to position [155, 0]
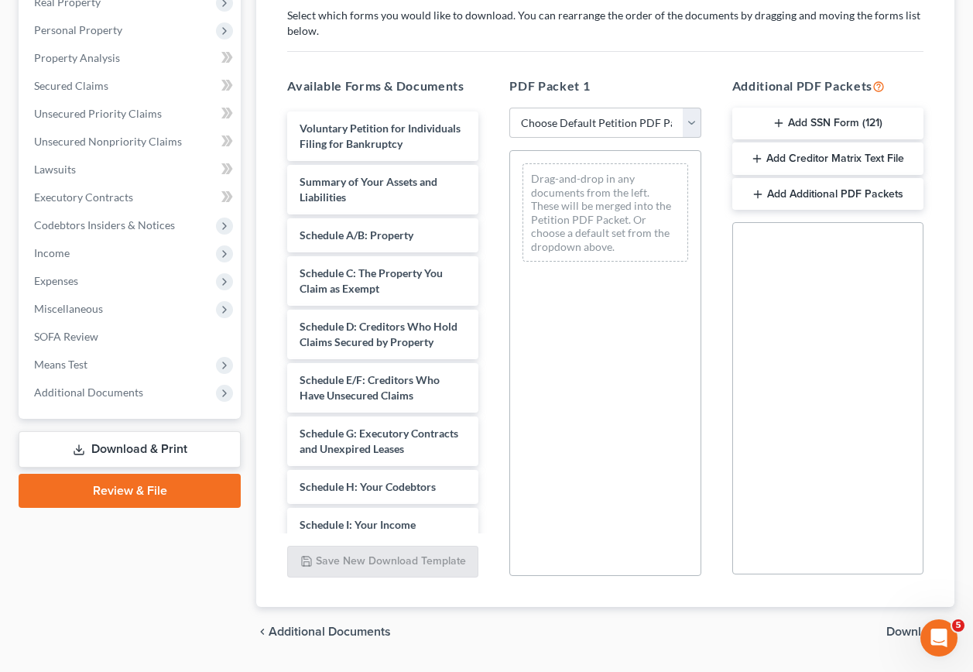
scroll to position [300, 0]
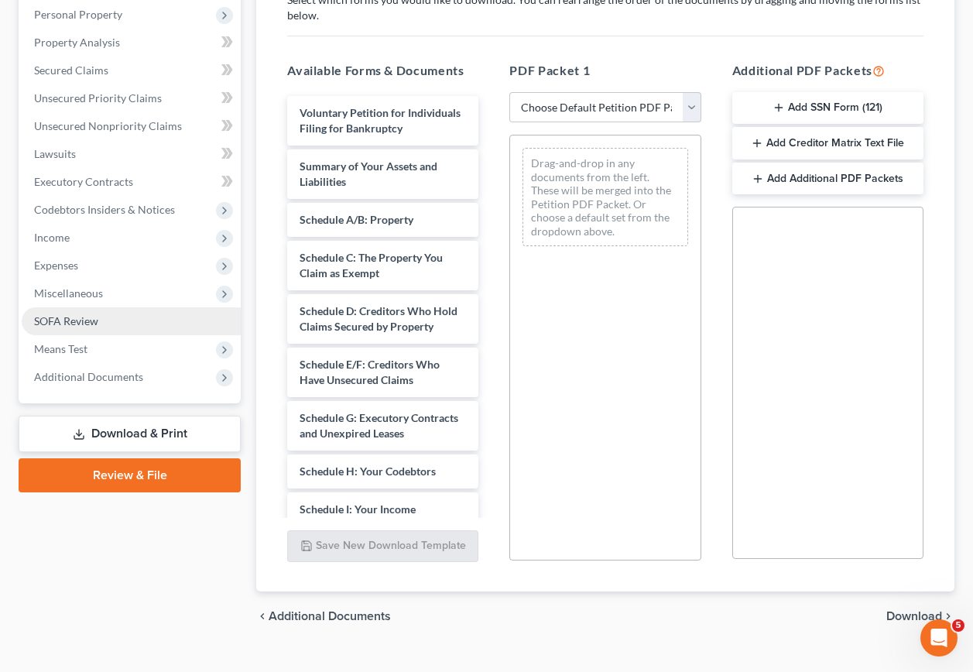
drag, startPoint x: 121, startPoint y: 450, endPoint x: 225, endPoint y: 427, distance: 106.9
click at [122, 458] on link "Review & File" at bounding box center [130, 475] width 222 height 34
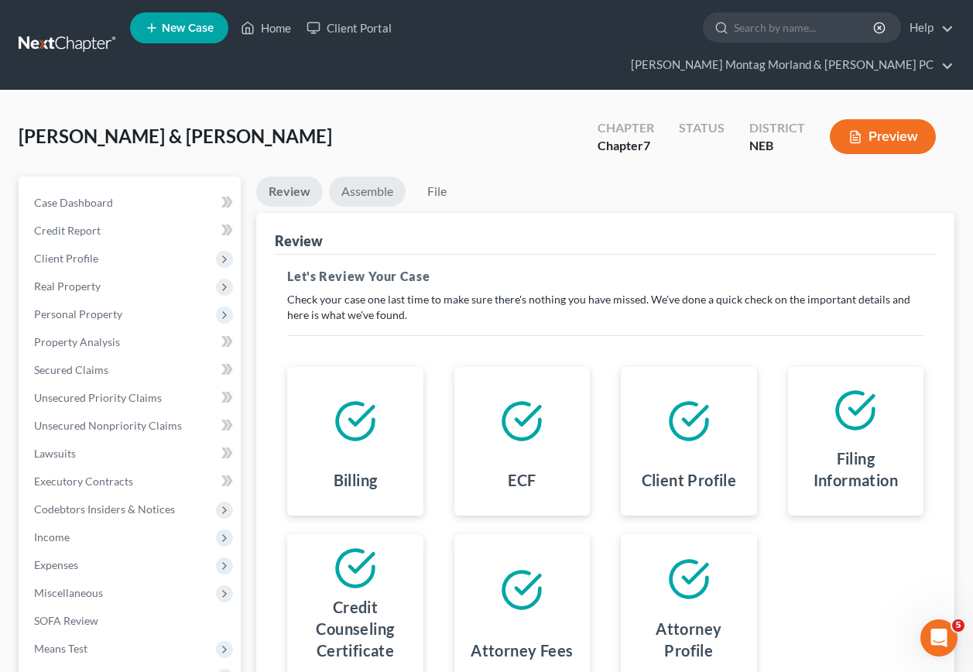
click at [357, 176] on link "Assemble" at bounding box center [367, 191] width 77 height 30
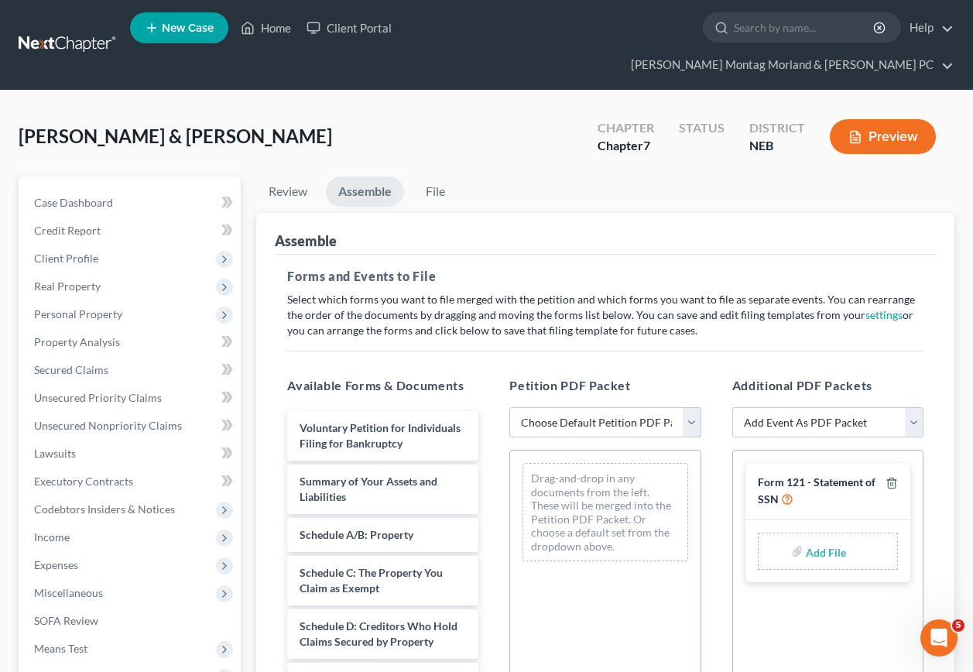
click at [594, 407] on select "Choose Default Petition PDF Packet Complete Bankruptcy Petition (all forms and …" at bounding box center [604, 422] width 191 height 31
select select "0"
click at [509, 407] on select "Choose Default Petition PDF Packet Complete Bankruptcy Petition (all forms and …" at bounding box center [604, 422] width 191 height 31
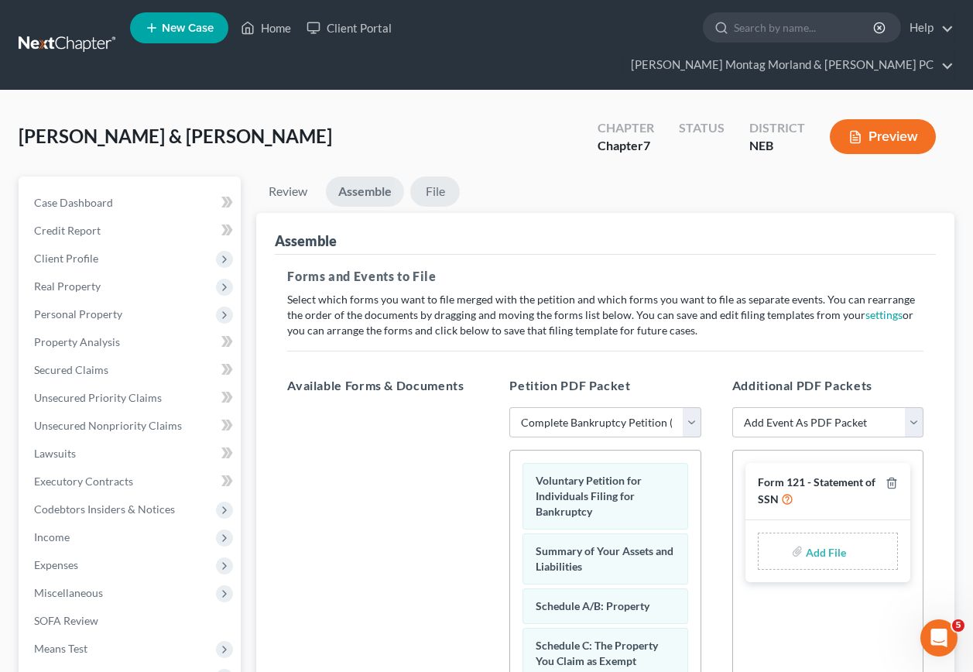
click at [437, 176] on link "File" at bounding box center [435, 191] width 50 height 30
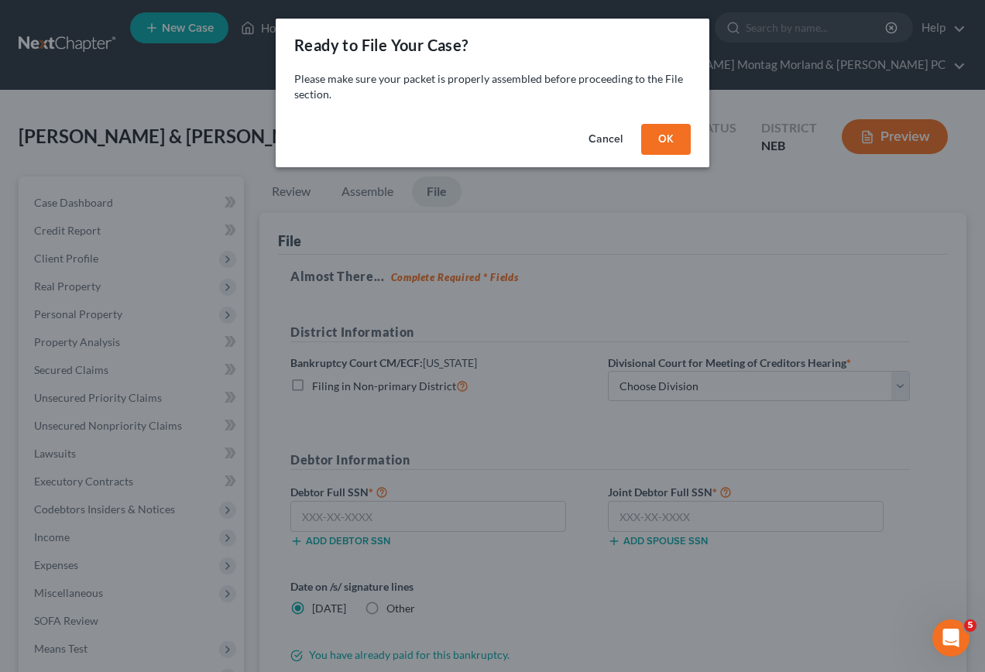
click at [665, 142] on button "OK" at bounding box center [666, 139] width 50 height 31
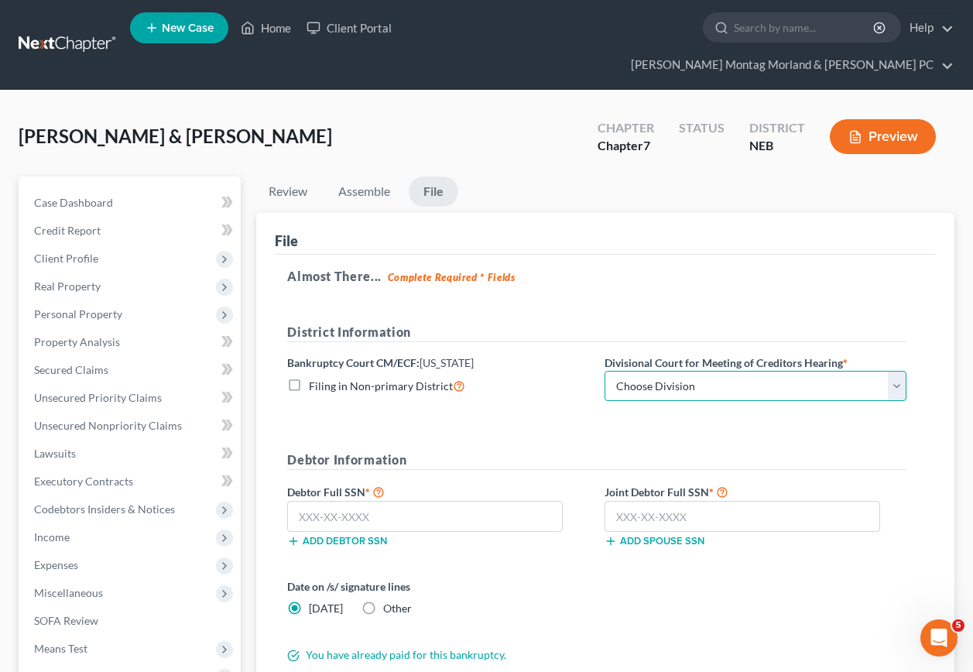
click at [770, 371] on select "Choose Division Lincoln Omaha" at bounding box center [756, 386] width 302 height 31
select select "0"
click at [605, 371] on select "Choose Division Lincoln Omaha" at bounding box center [756, 386] width 302 height 31
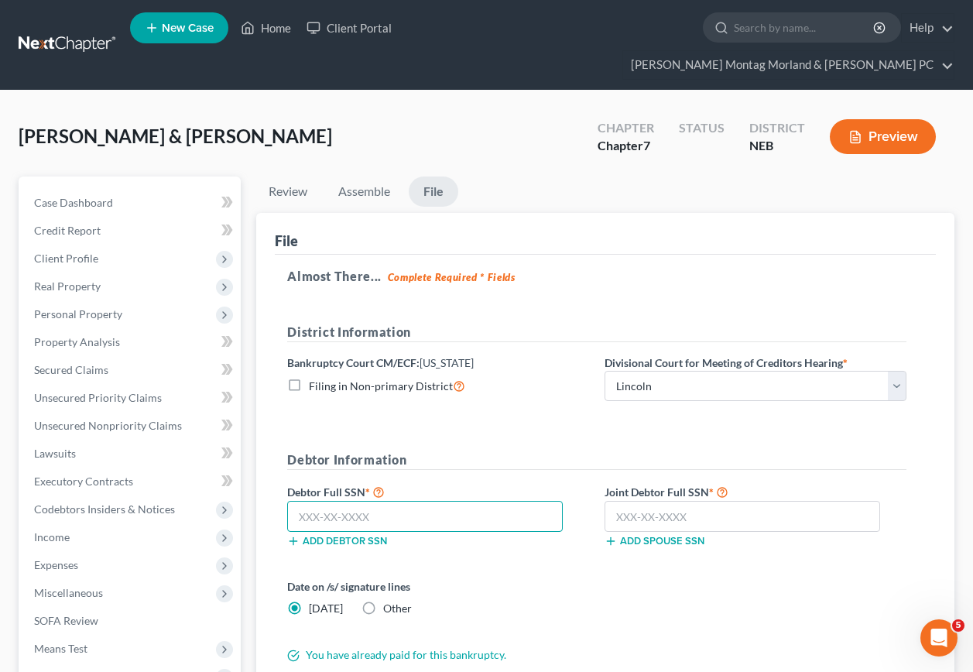
click at [418, 501] on input "text" at bounding box center [425, 516] width 276 height 31
type input "505-78-0189"
drag, startPoint x: 721, startPoint y: 495, endPoint x: 732, endPoint y: 482, distance: 16.5
click at [721, 501] on input "text" at bounding box center [743, 516] width 276 height 31
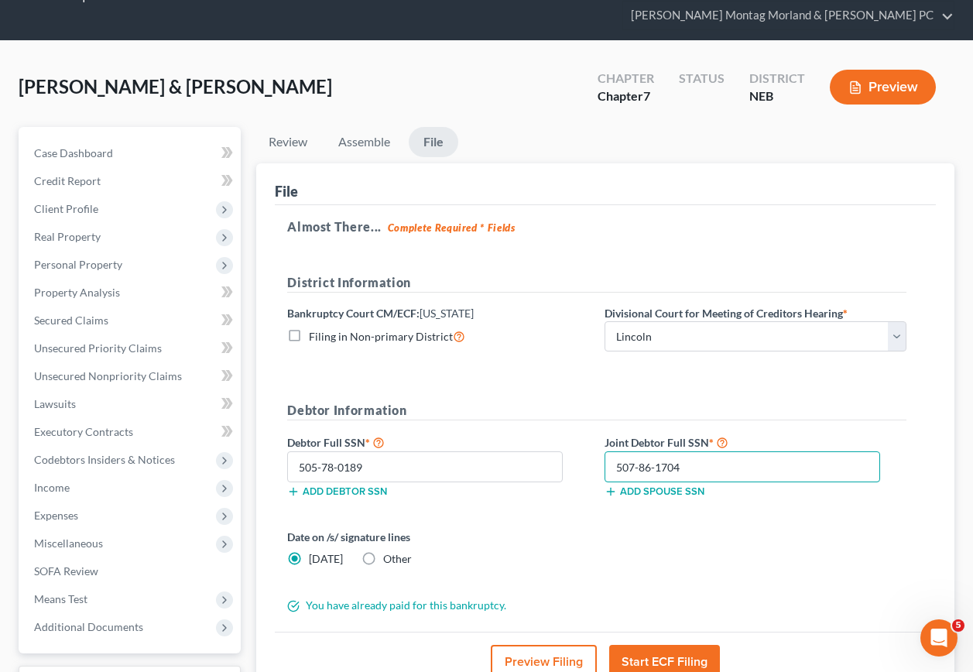
scroll to position [77, 0]
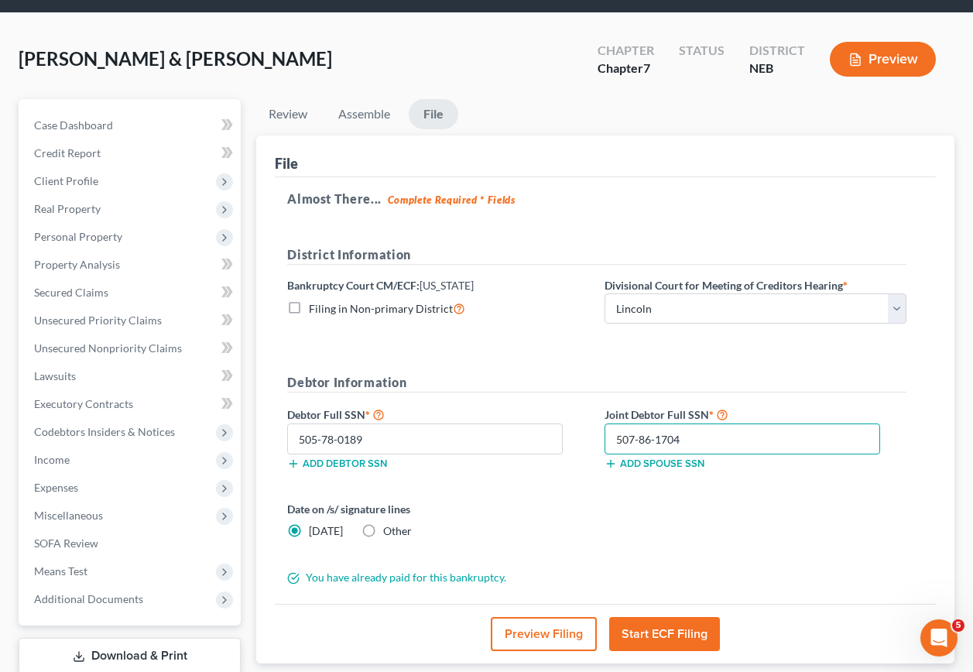
type input "507-86-1704"
drag, startPoint x: 364, startPoint y: 503, endPoint x: 368, endPoint y: 541, distance: 38.1
click at [383, 523] on label "Other" at bounding box center [397, 530] width 29 height 15
click at [389, 523] on input "Other" at bounding box center [394, 528] width 10 height 10
radio input "true"
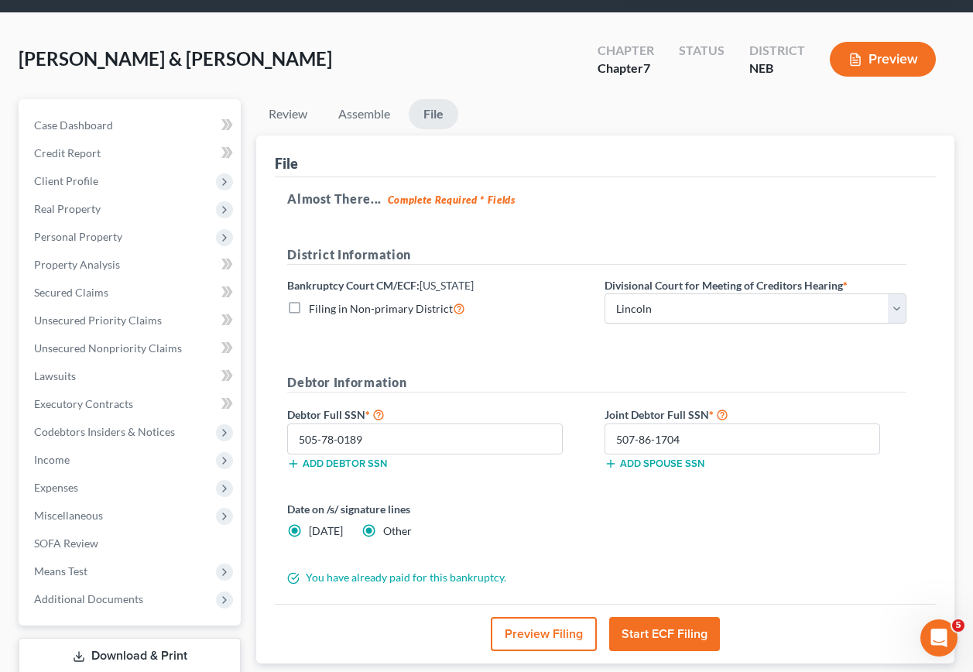
radio input "false"
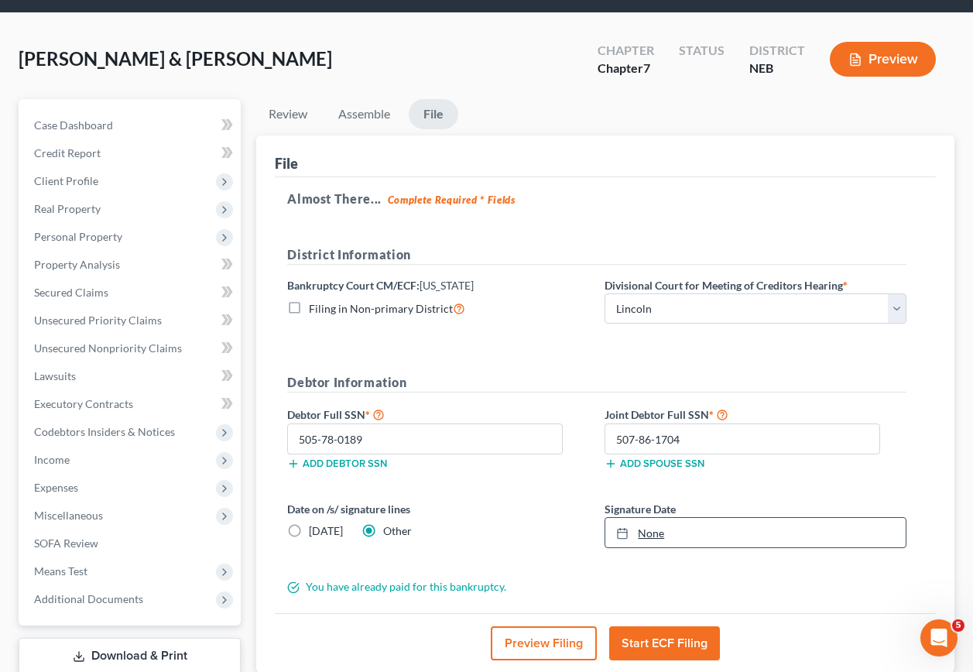
click at [619, 527] on icon at bounding box center [622, 533] width 12 height 12
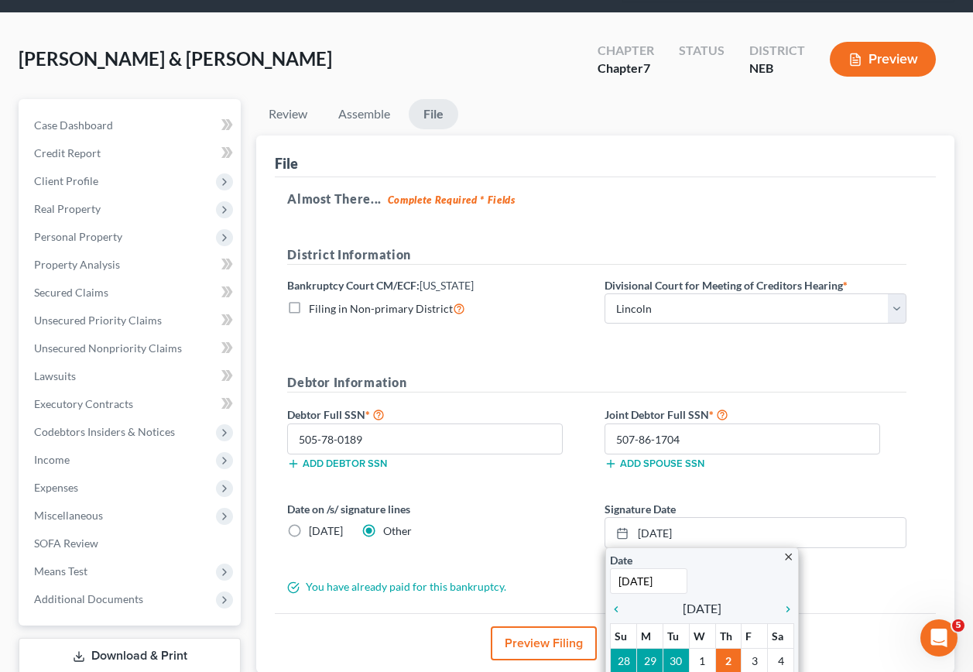
drag, startPoint x: 703, startPoint y: 628, endPoint x: 690, endPoint y: 608, distance: 23.4
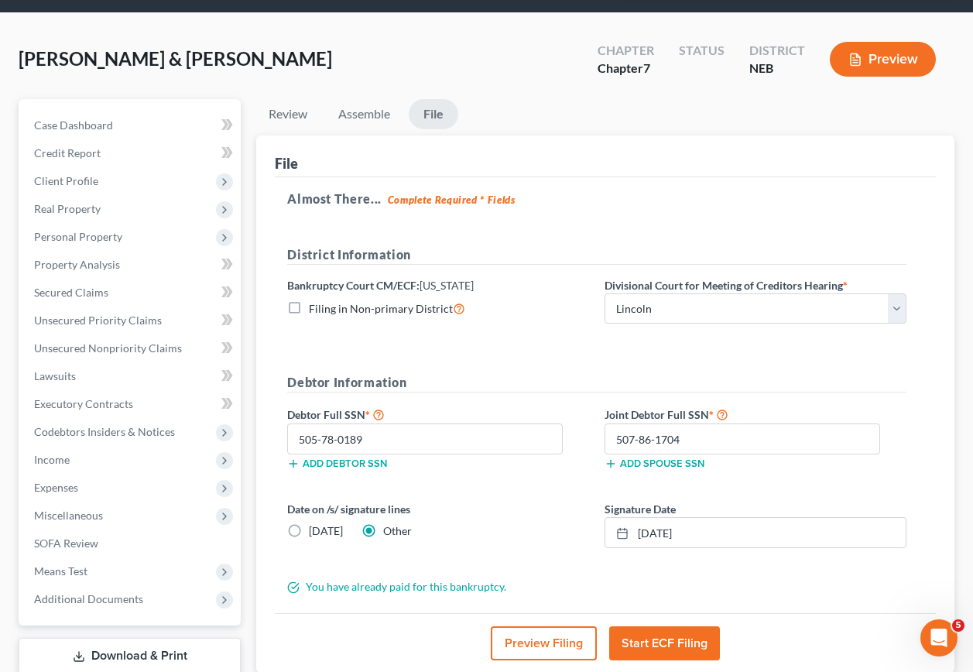
click at [673, 626] on button "Start ECF Filing" at bounding box center [664, 643] width 111 height 34
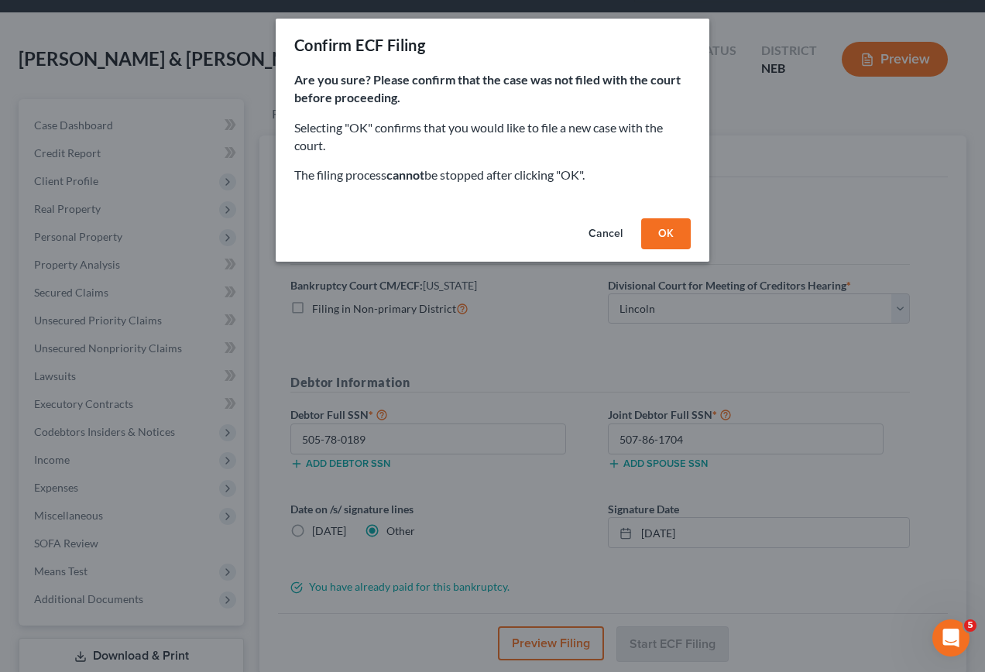
click at [673, 228] on button "OK" at bounding box center [666, 233] width 50 height 31
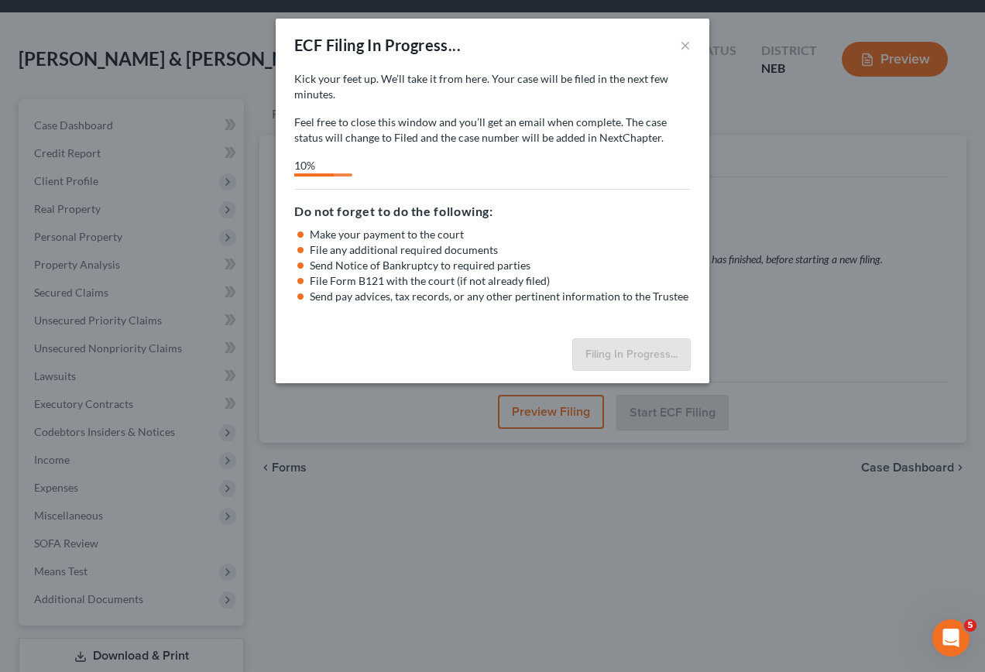
select select "0"
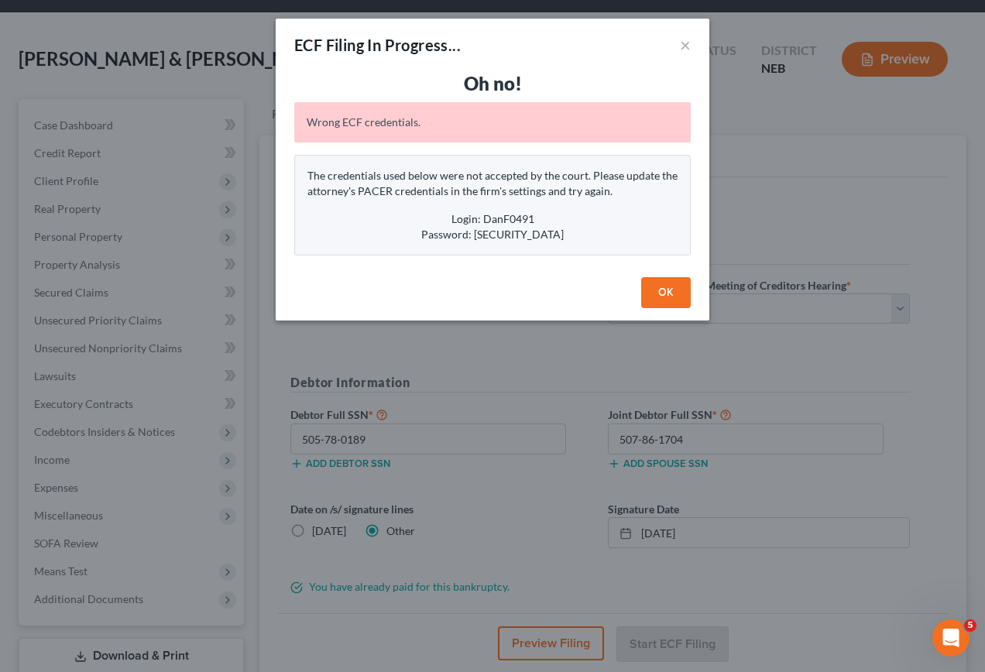
click at [668, 293] on button "OK" at bounding box center [666, 292] width 50 height 31
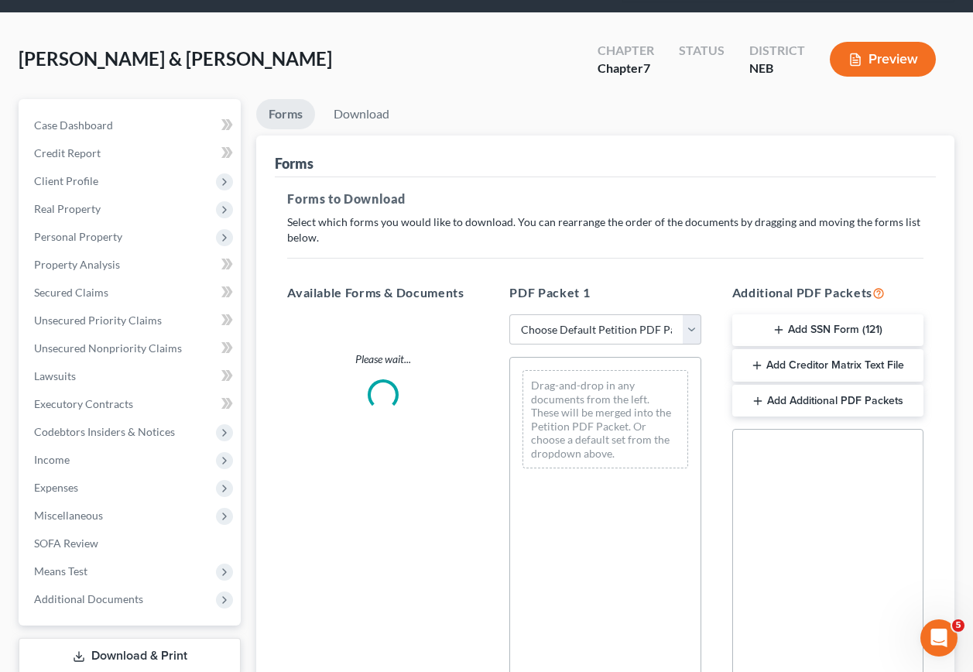
scroll to position [300, 0]
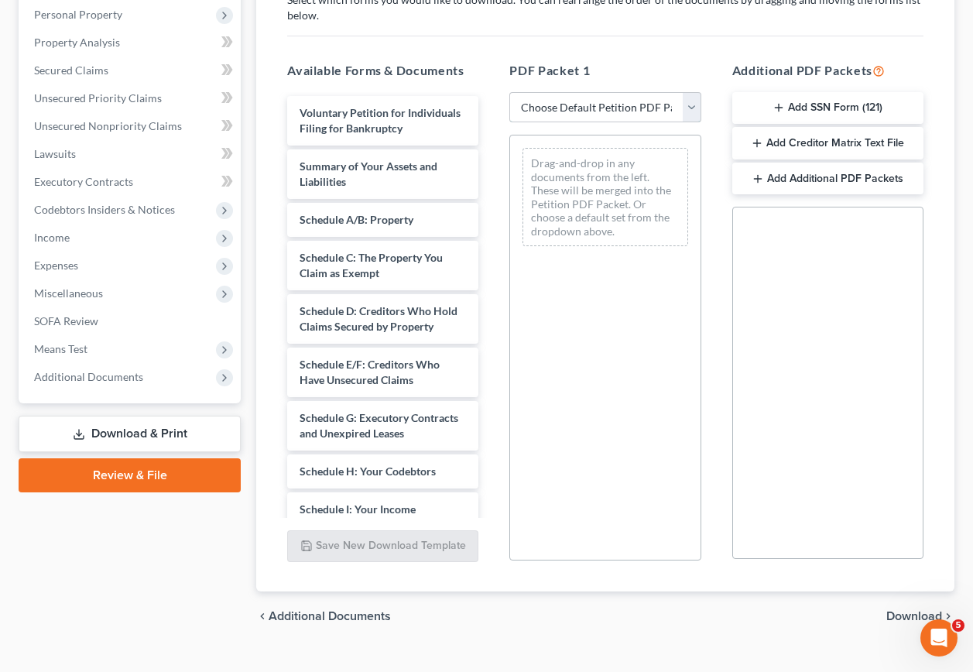
click at [688, 92] on select "Choose Default Petition PDF Packet Complete Bankruptcy Petition (all forms and …" at bounding box center [604, 107] width 191 height 31
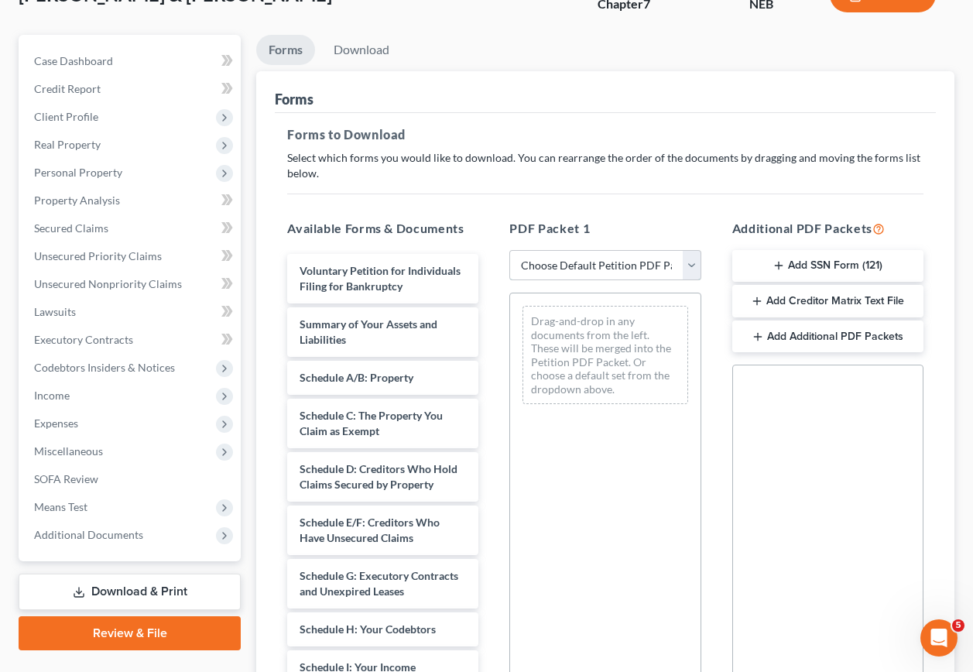
scroll to position [0, 0]
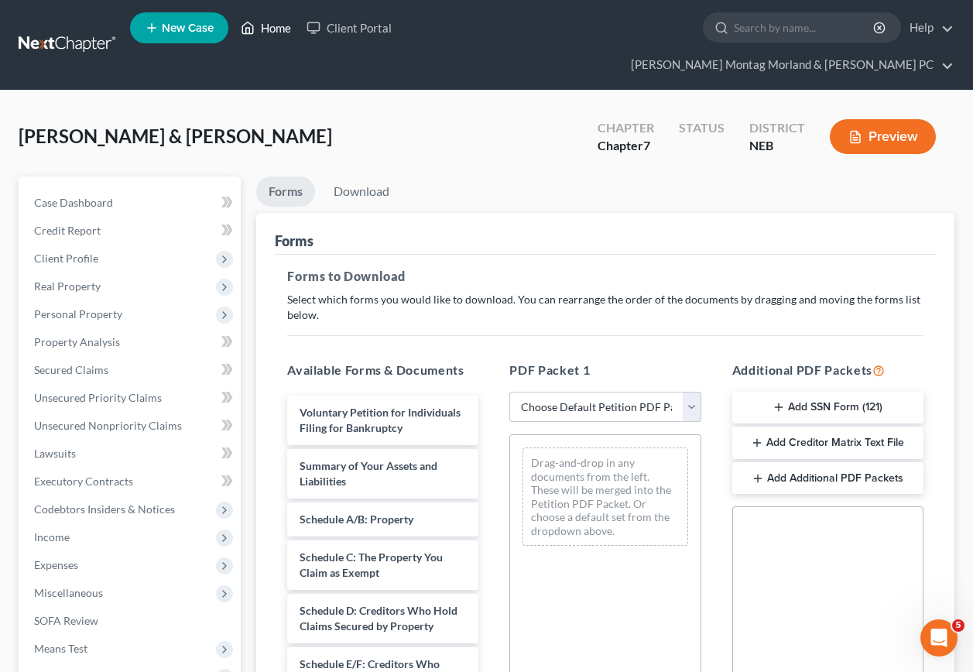
click at [272, 36] on link "Home" at bounding box center [266, 28] width 66 height 28
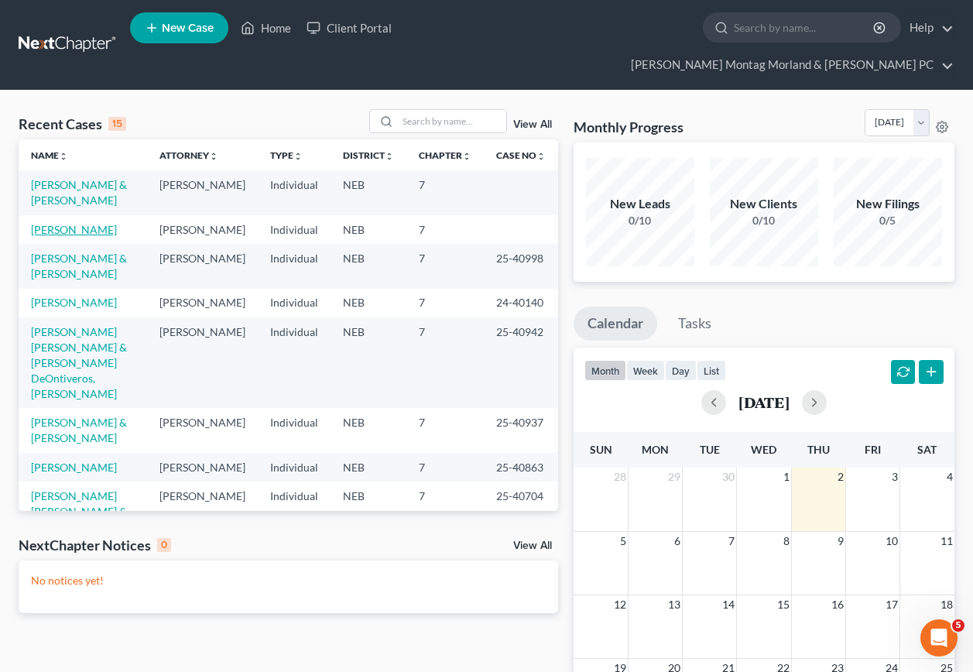
click at [87, 223] on link "[PERSON_NAME]" at bounding box center [74, 229] width 86 height 13
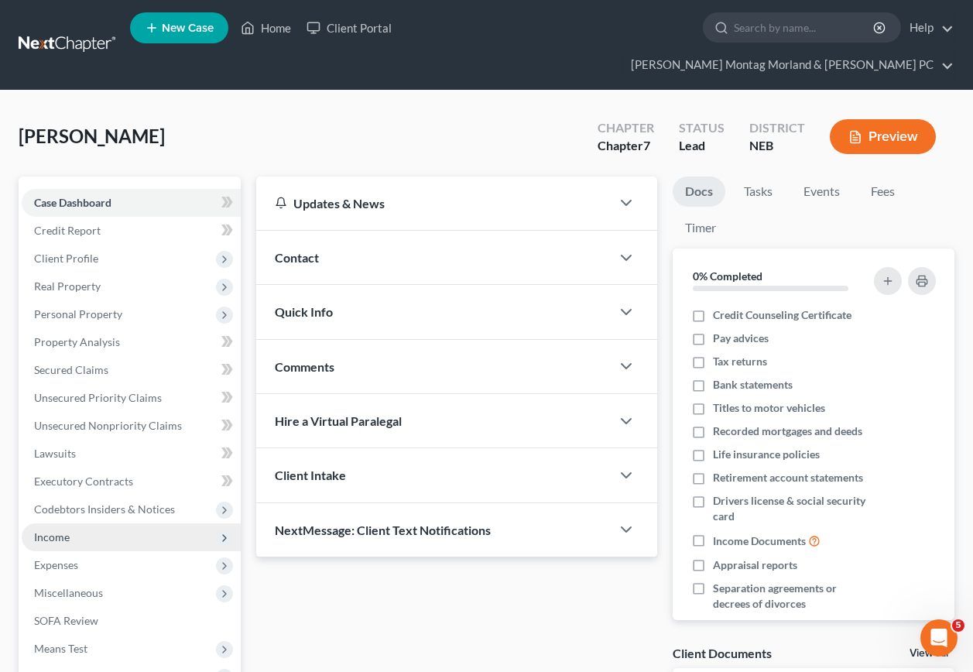
click at [55, 530] on span "Income" at bounding box center [52, 536] width 36 height 13
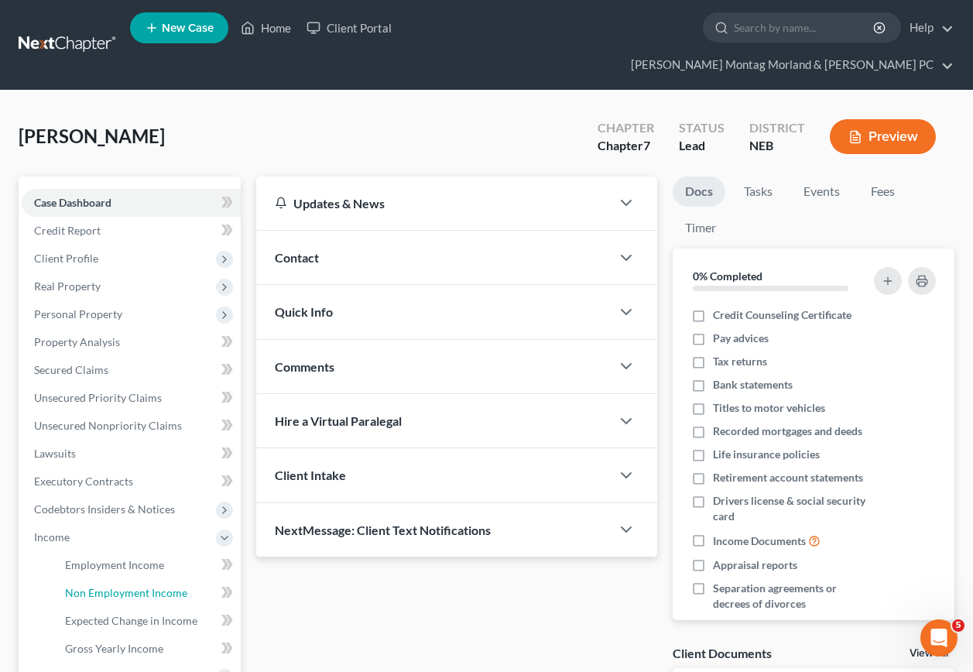
drag, startPoint x: 110, startPoint y: 563, endPoint x: 279, endPoint y: 477, distance: 190.1
click at [111, 586] on span "Non Employment Income" at bounding box center [126, 592] width 122 height 13
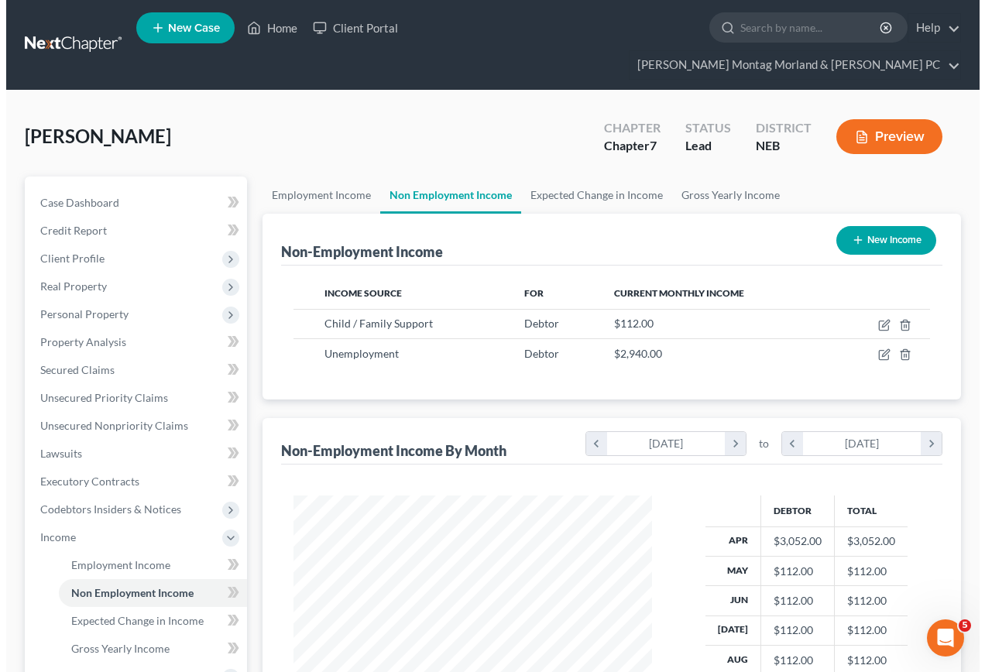
scroll to position [278, 389]
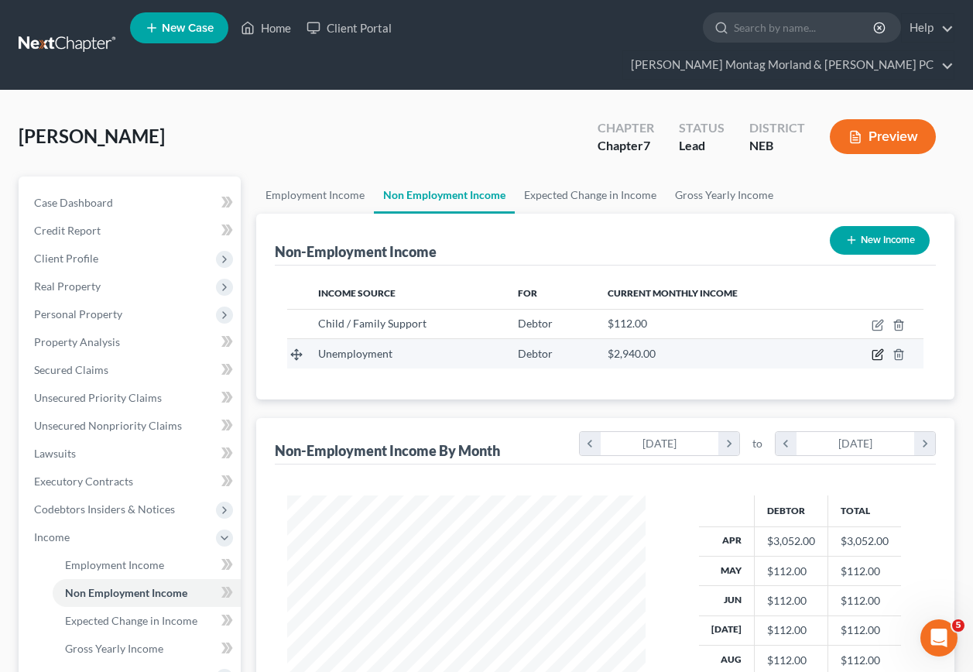
click at [882, 351] on icon "button" at bounding box center [876, 355] width 9 height 9
select select "0"
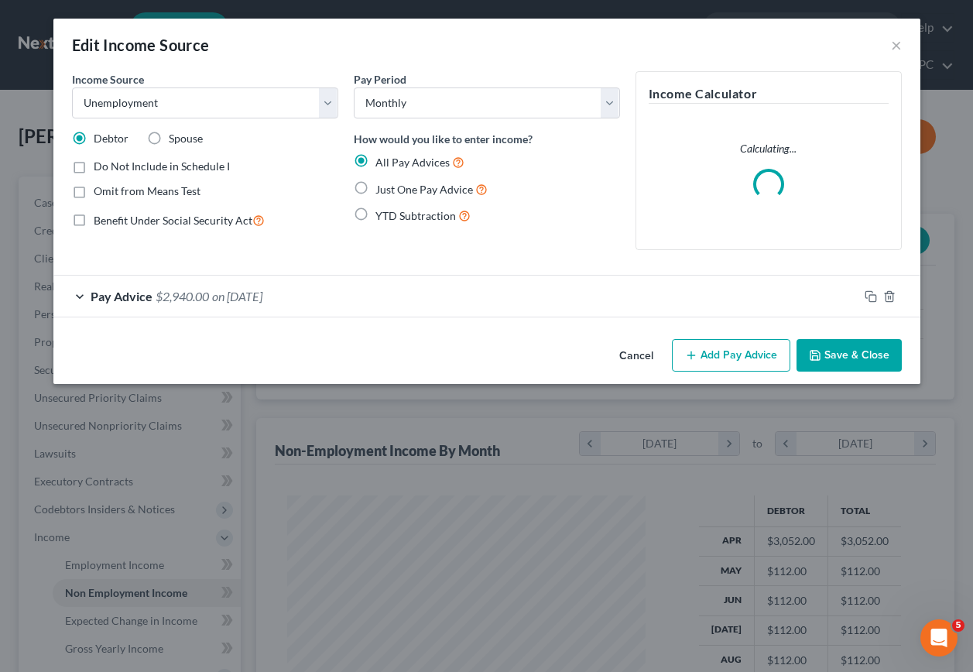
scroll to position [278, 395]
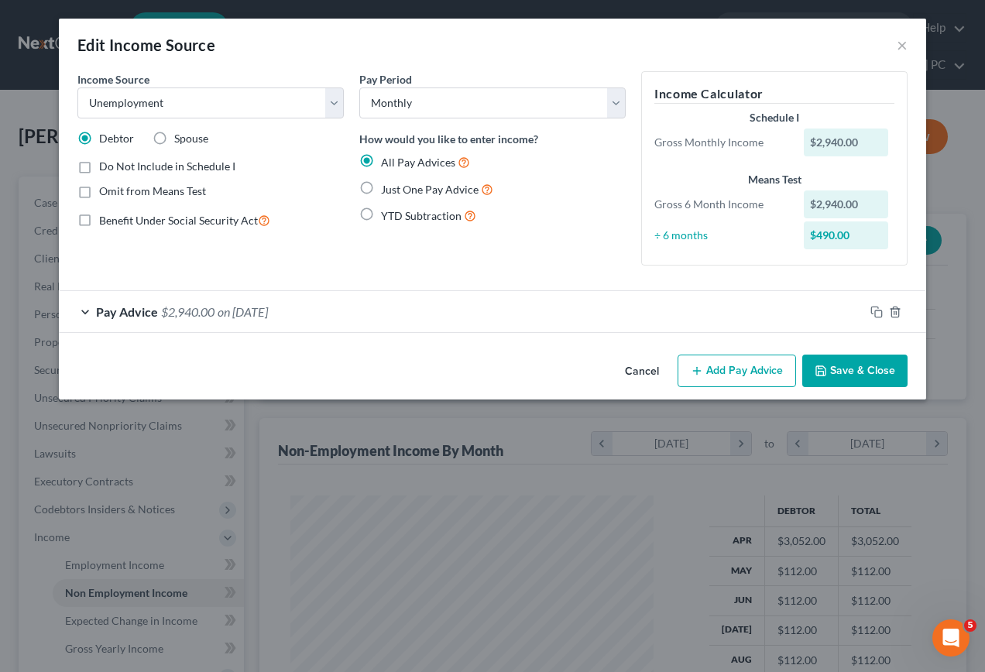
click at [724, 375] on button "Add Pay Advice" at bounding box center [736, 371] width 118 height 33
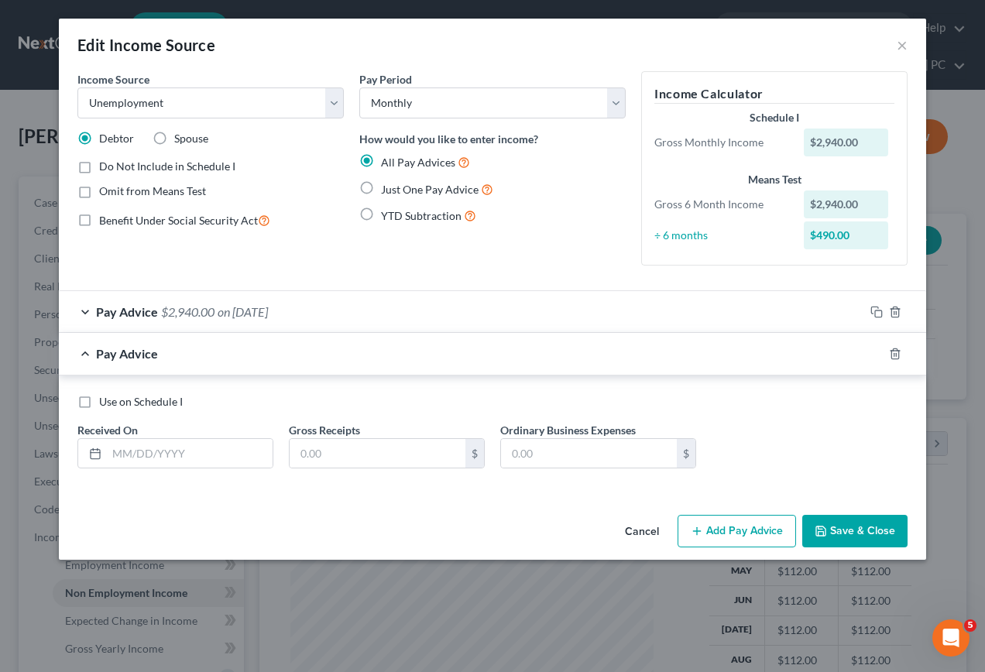
click at [99, 403] on label "Use on Schedule I" at bounding box center [141, 401] width 84 height 15
click at [105, 403] on input "Use on Schedule I" at bounding box center [110, 399] width 10 height 10
checkbox input "true"
click at [200, 454] on input "text" at bounding box center [190, 453] width 166 height 29
type input "[DATE]"
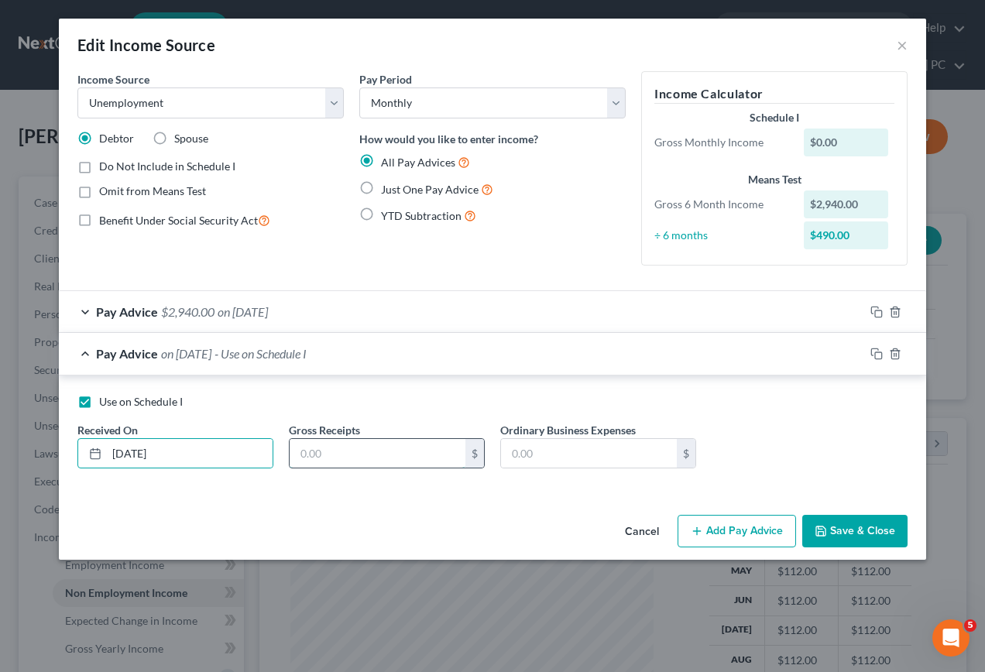
click at [362, 440] on input "text" at bounding box center [378, 453] width 176 height 29
type input "490.00"
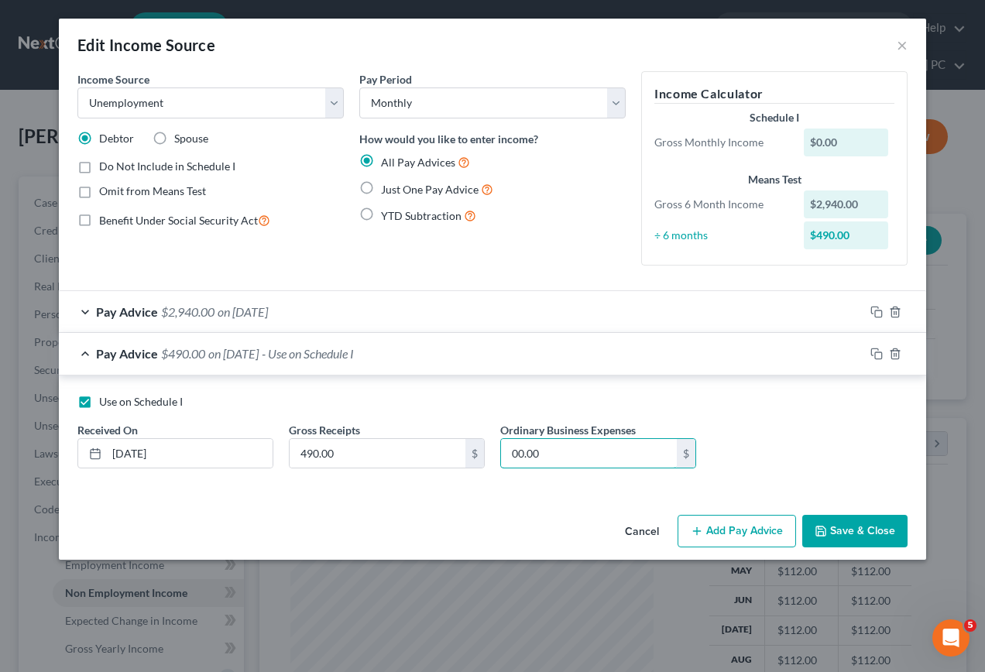
type input "00.00"
click at [840, 531] on button "Save & Close" at bounding box center [854, 531] width 105 height 33
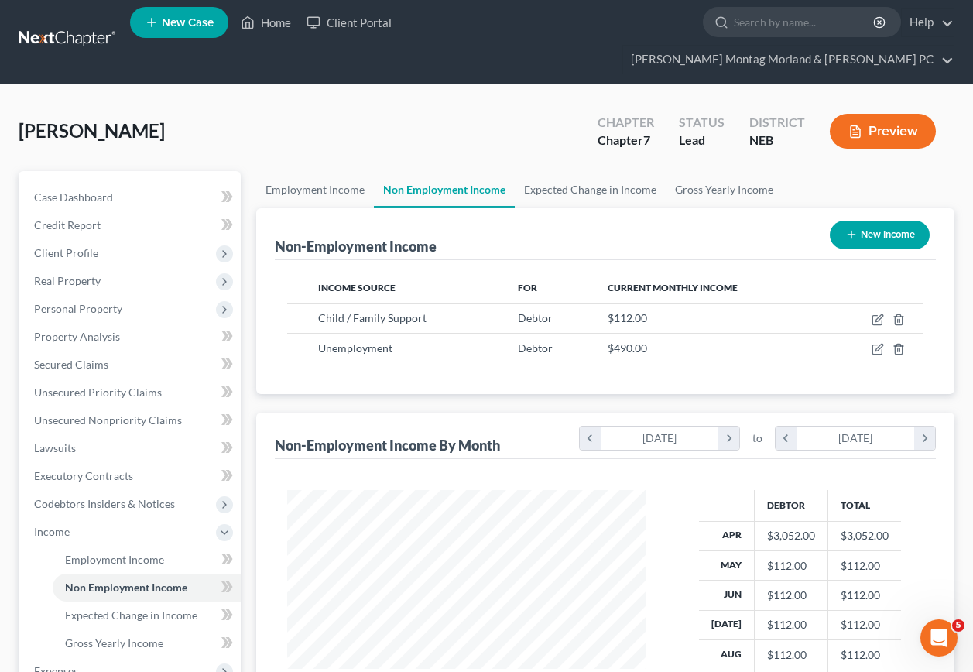
scroll to position [232, 0]
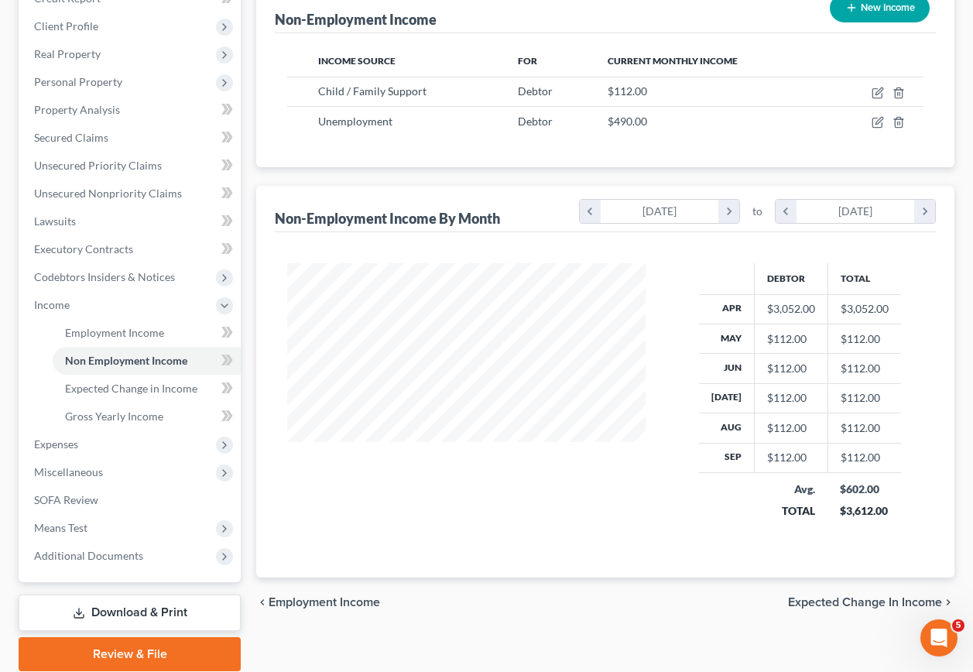
click at [108, 595] on link "Download & Print" at bounding box center [130, 613] width 222 height 36
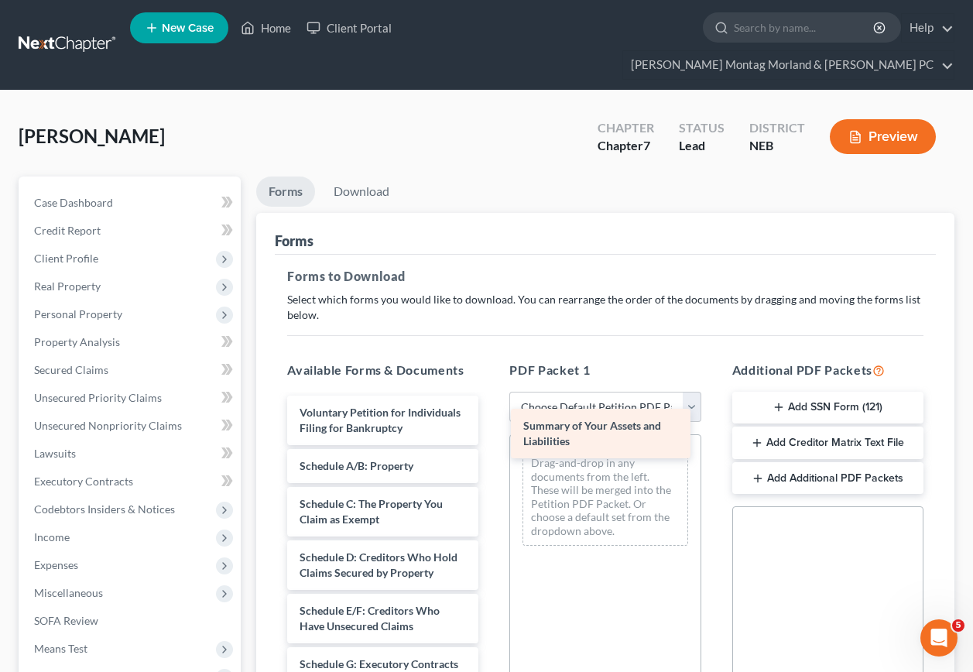
drag, startPoint x: 344, startPoint y: 461, endPoint x: 574, endPoint y: 432, distance: 230.9
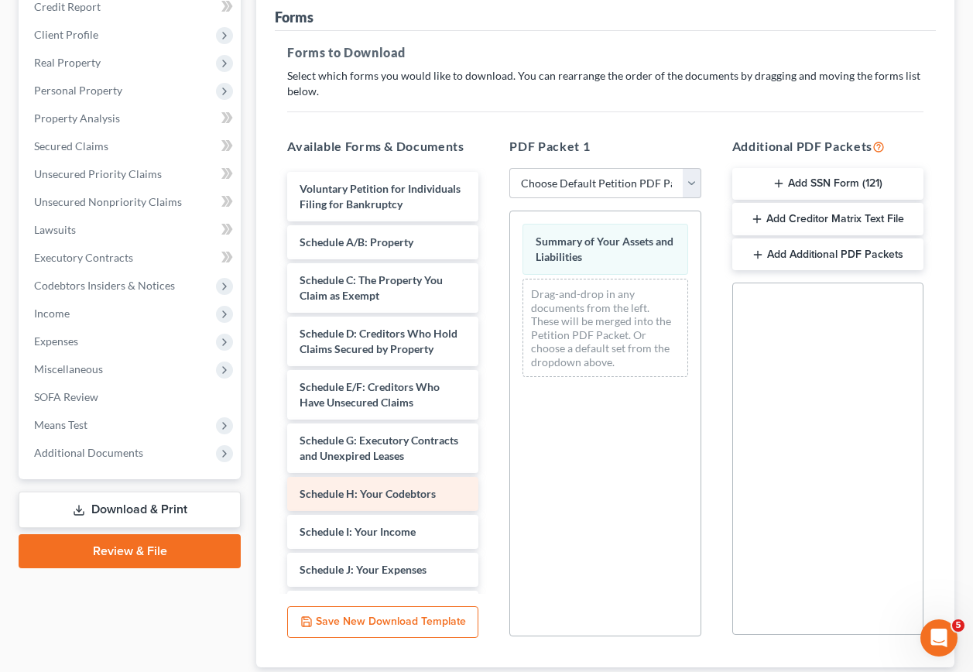
scroll to position [232, 0]
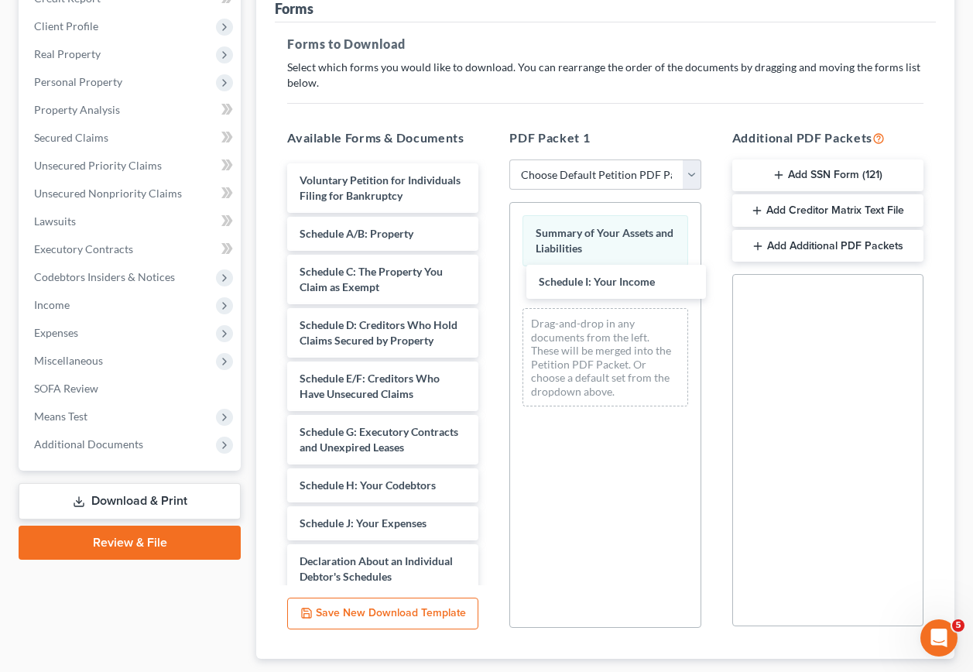
drag, startPoint x: 386, startPoint y: 542, endPoint x: 622, endPoint y: 279, distance: 352.5
click at [491, 281] on div "Schedule I: Your Income Voluntary Petition for Individuals Filing for Bankruptc…" at bounding box center [383, 573] width 216 height 820
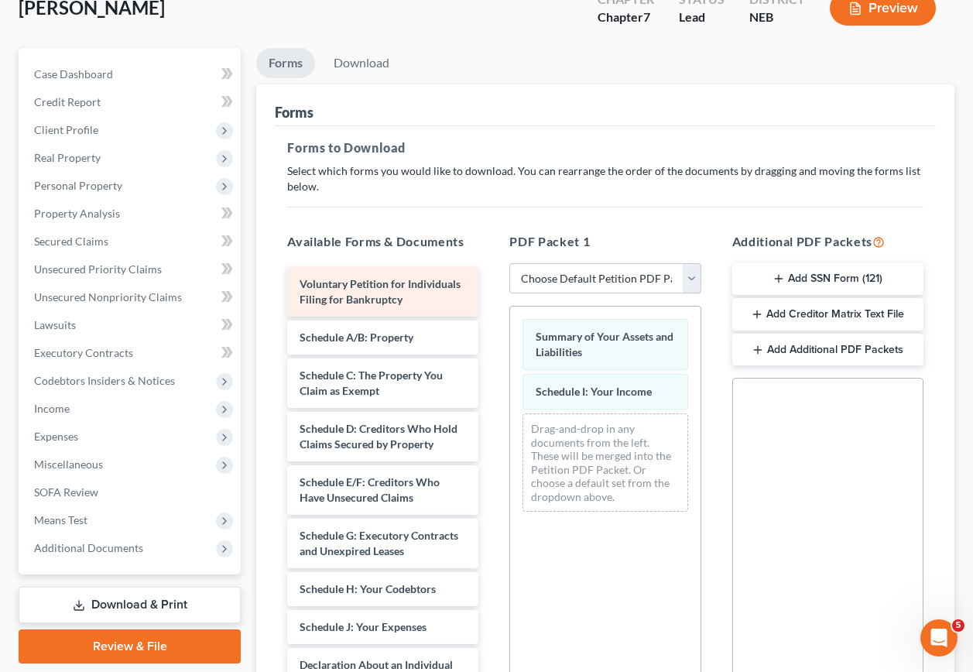
scroll to position [0, 0]
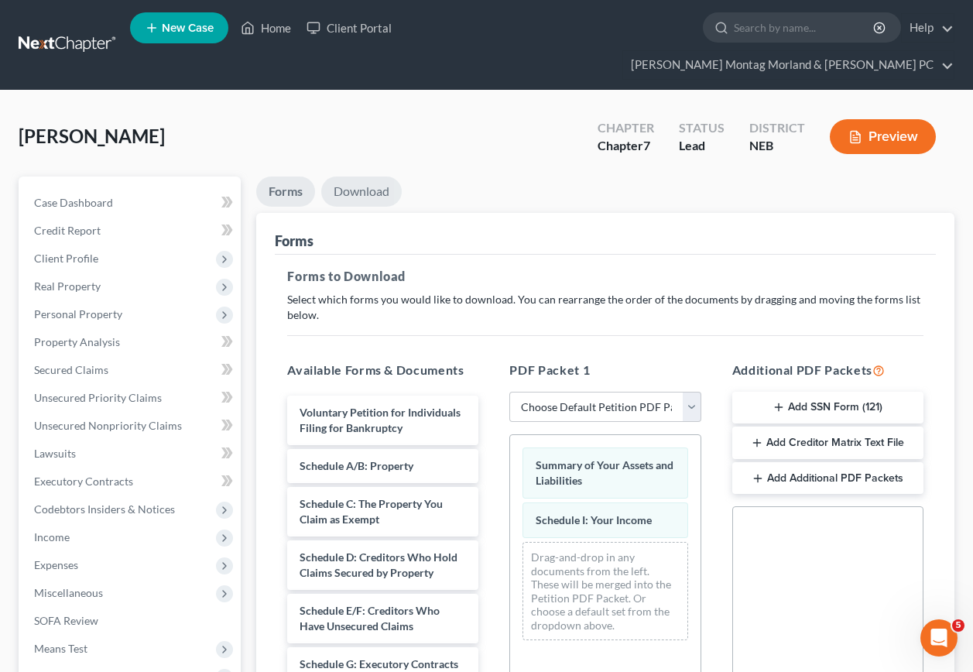
click at [358, 176] on link "Download" at bounding box center [361, 191] width 81 height 30
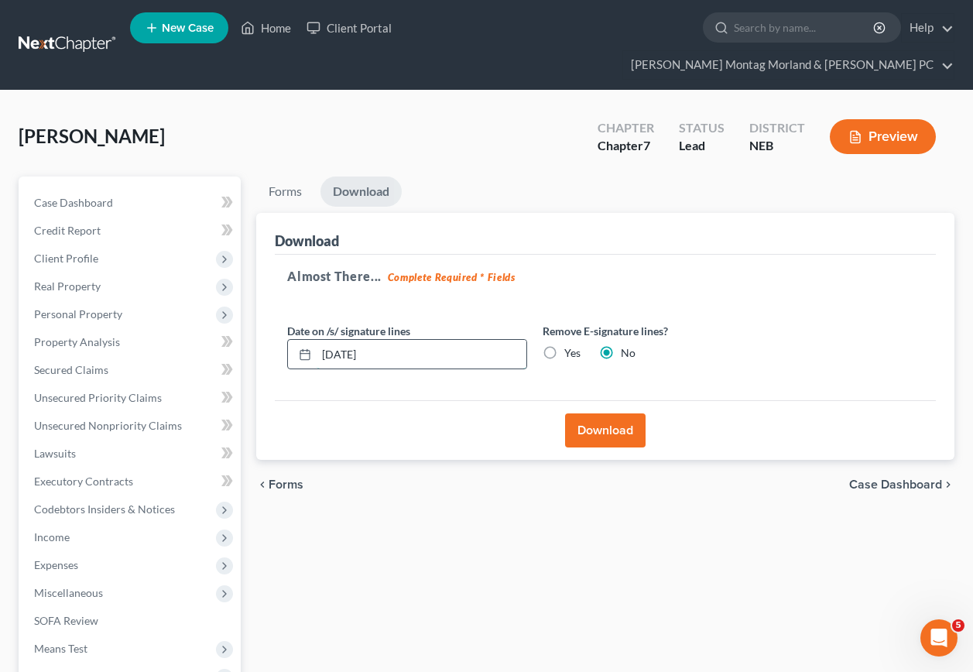
drag, startPoint x: 386, startPoint y: 326, endPoint x: 310, endPoint y: 335, distance: 76.4
click at [310, 339] on div "[DATE]" at bounding box center [407, 354] width 240 height 31
drag, startPoint x: 550, startPoint y: 324, endPoint x: 560, endPoint y: 397, distance: 74.3
click at [564, 345] on label "Yes" at bounding box center [572, 352] width 16 height 15
click at [571, 345] on input "Yes" at bounding box center [576, 350] width 10 height 10
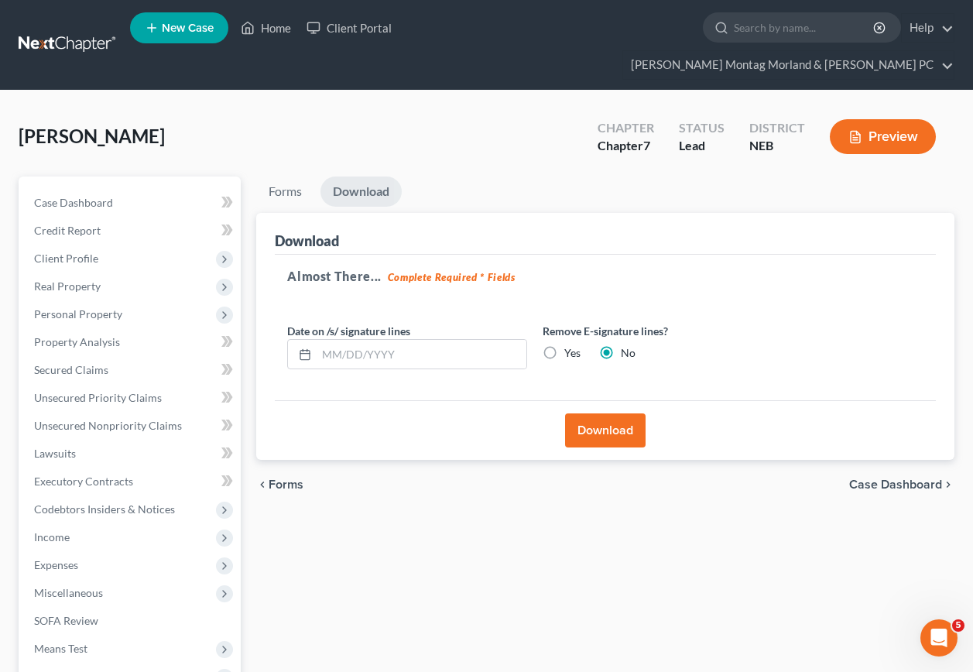
radio input "true"
radio input "false"
click at [596, 417] on button "Download" at bounding box center [605, 430] width 81 height 34
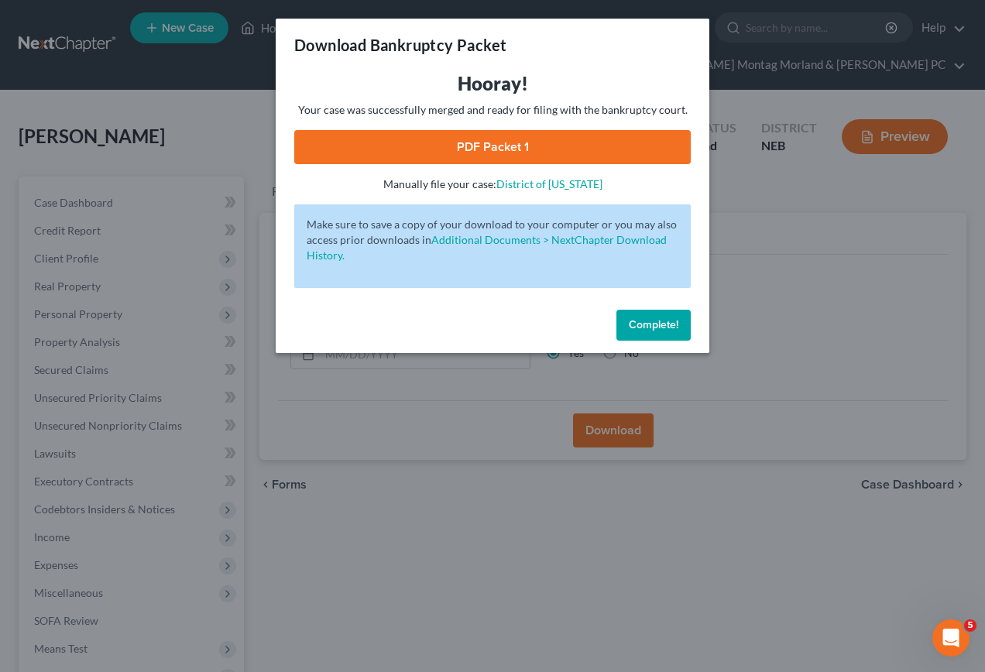
click at [503, 152] on link "PDF Packet 1" at bounding box center [492, 147] width 396 height 34
drag, startPoint x: 656, startPoint y: 322, endPoint x: 547, endPoint y: 330, distance: 109.4
click at [656, 323] on span "Complete!" at bounding box center [654, 324] width 50 height 13
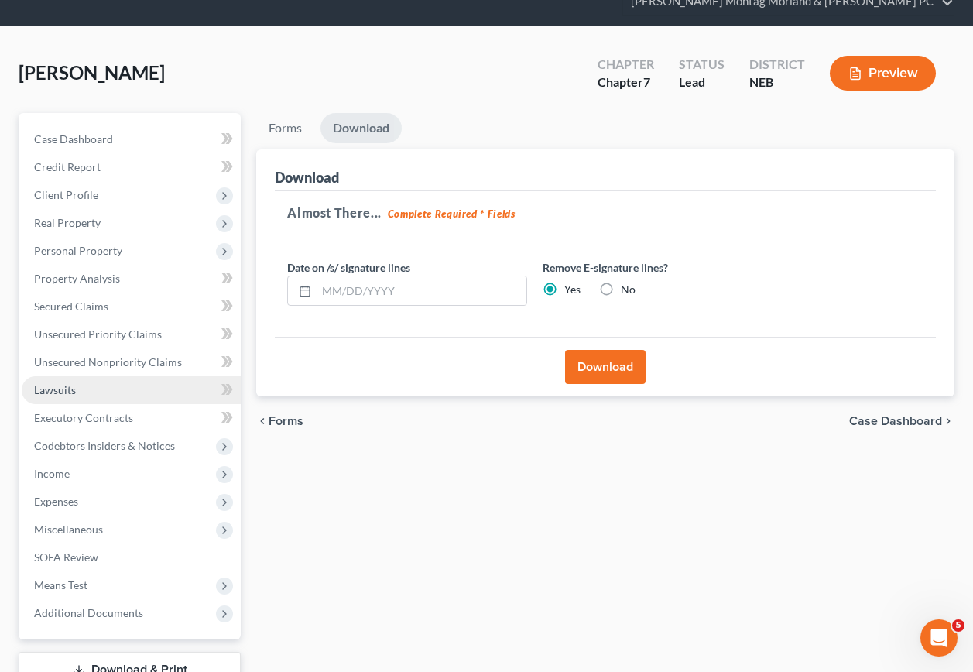
scroll to position [151, 0]
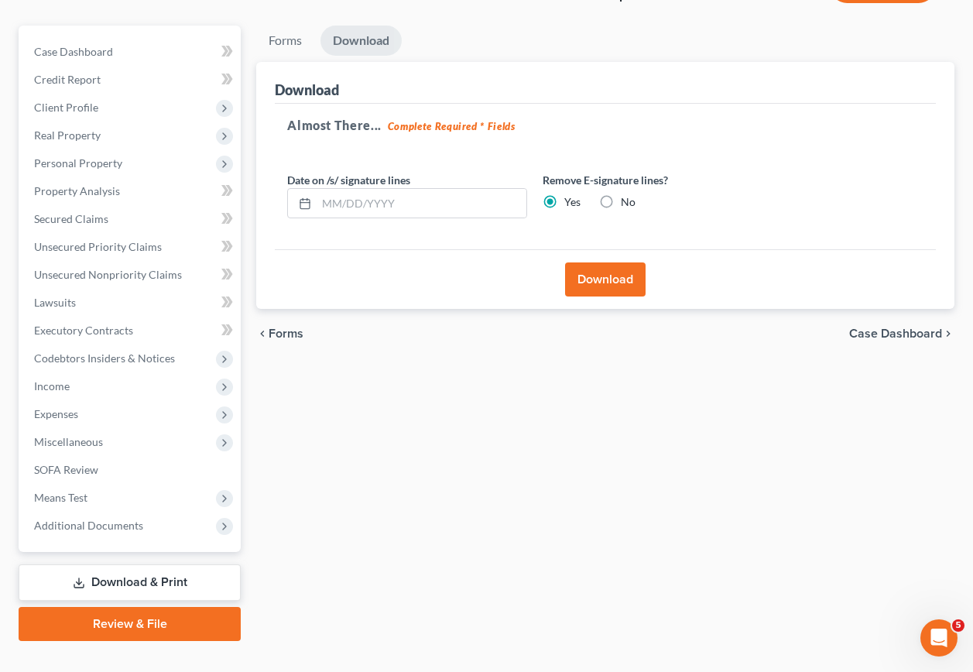
click at [115, 564] on link "Download & Print" at bounding box center [130, 582] width 222 height 36
click at [120, 564] on link "Download & Print" at bounding box center [130, 582] width 222 height 36
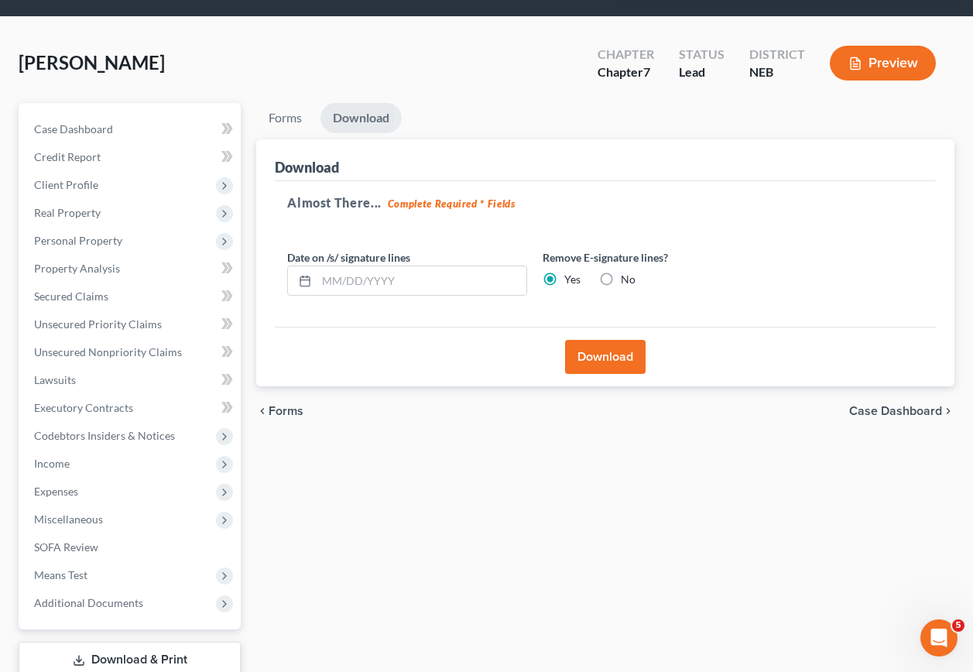
scroll to position [0, 0]
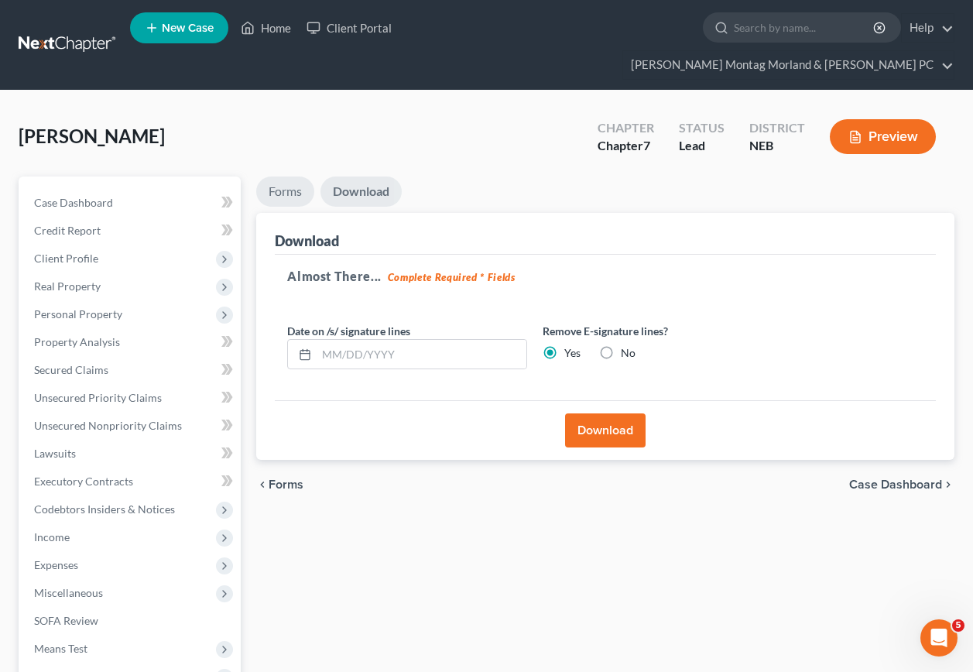
click at [291, 176] on link "Forms" at bounding box center [285, 191] width 58 height 30
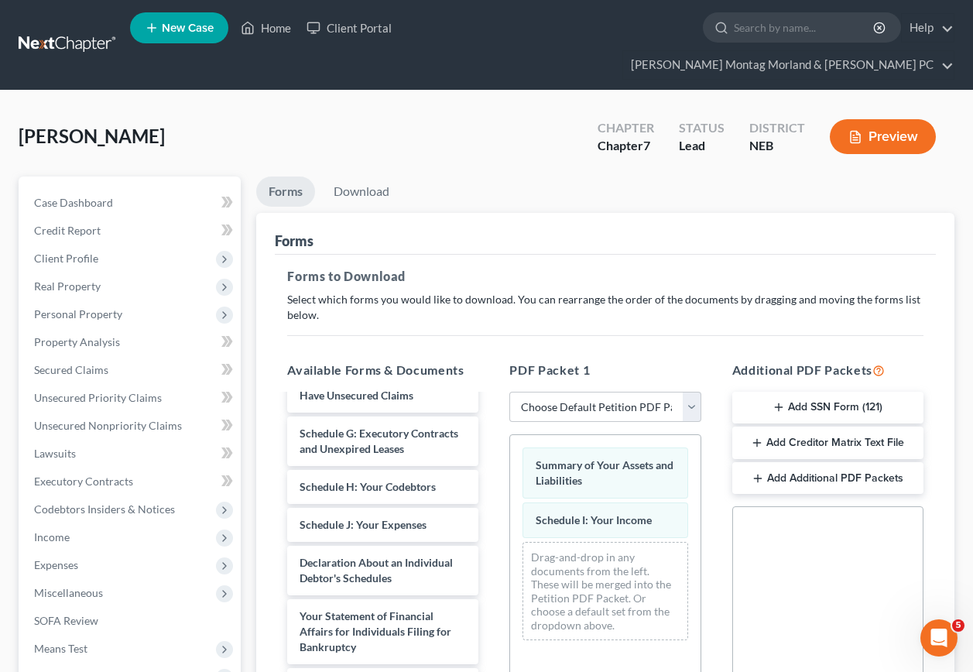
scroll to position [232, 0]
drag, startPoint x: 383, startPoint y: 543, endPoint x: 408, endPoint y: 518, distance: 35.6
click at [408, 518] on div "Schedule J: Your Expenses Voluntary Petition for Individuals Filing for Bankrup…" at bounding box center [383, 573] width 216 height 820
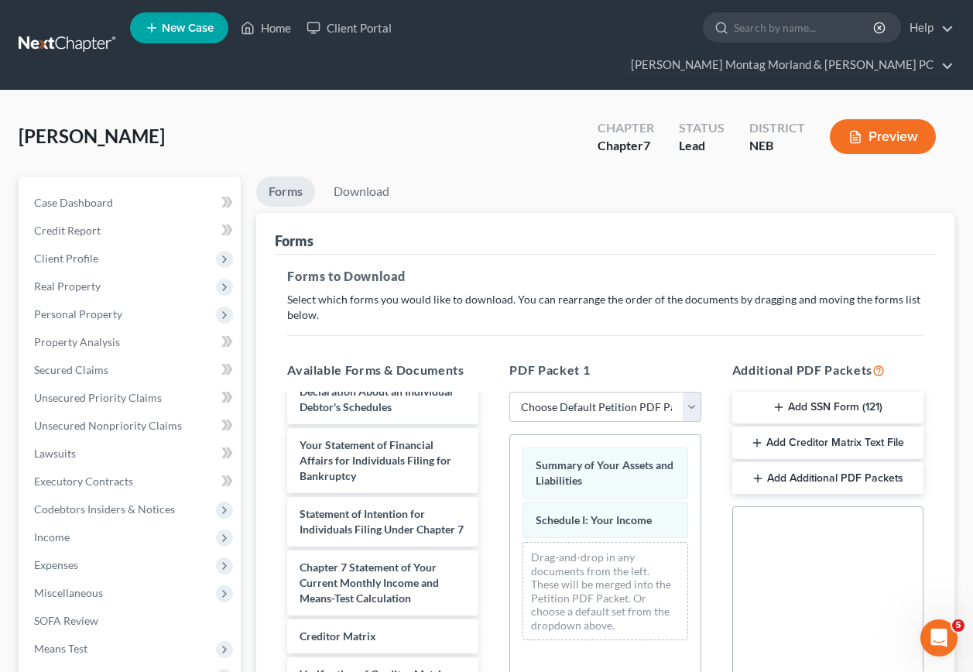
scroll to position [464, 0]
drag, startPoint x: 283, startPoint y: 33, endPoint x: 276, endPoint y: 43, distance: 12.5
click at [282, 33] on link "Home" at bounding box center [266, 28] width 66 height 28
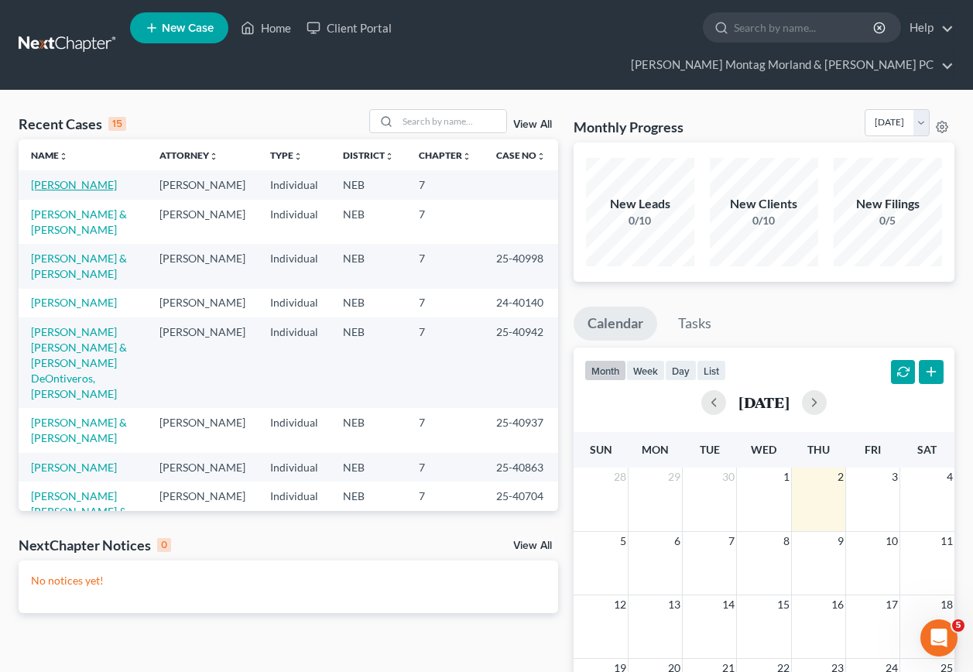
click at [53, 178] on link "[PERSON_NAME]" at bounding box center [74, 184] width 86 height 13
drag, startPoint x: 53, startPoint y: 153, endPoint x: 71, endPoint y: 163, distance: 20.8
click at [53, 178] on link "[PERSON_NAME]" at bounding box center [74, 184] width 86 height 13
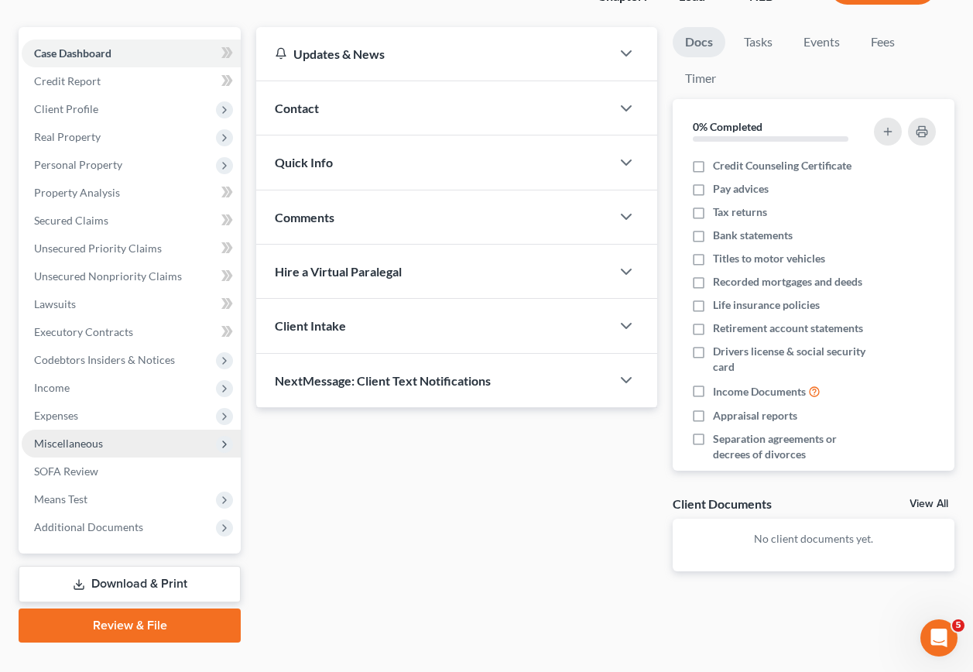
scroll to position [151, 0]
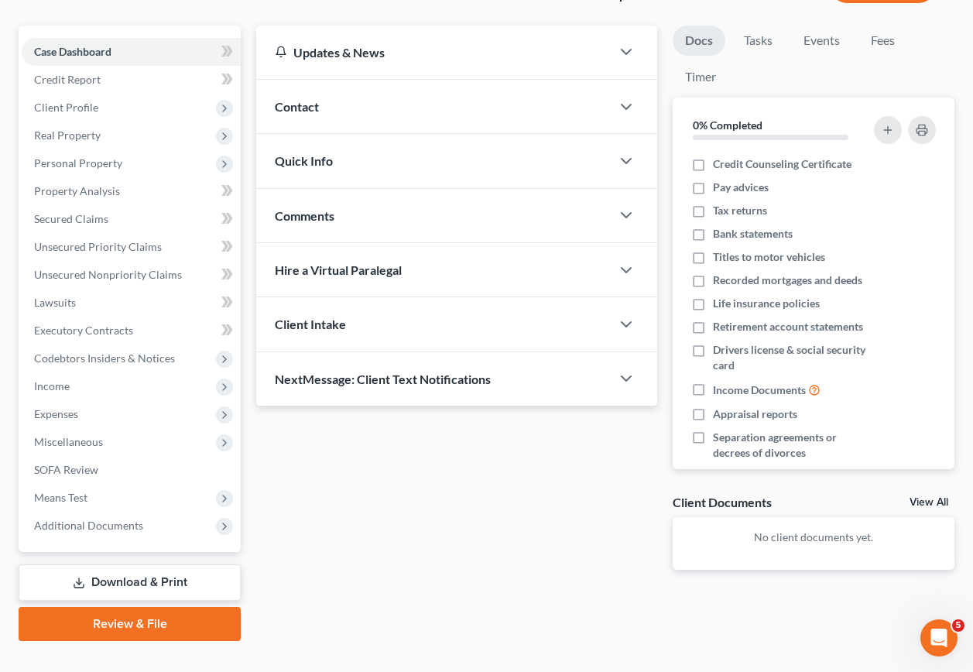
drag, startPoint x: 125, startPoint y: 559, endPoint x: 348, endPoint y: 435, distance: 255.0
click at [125, 564] on link "Download & Print" at bounding box center [130, 582] width 222 height 36
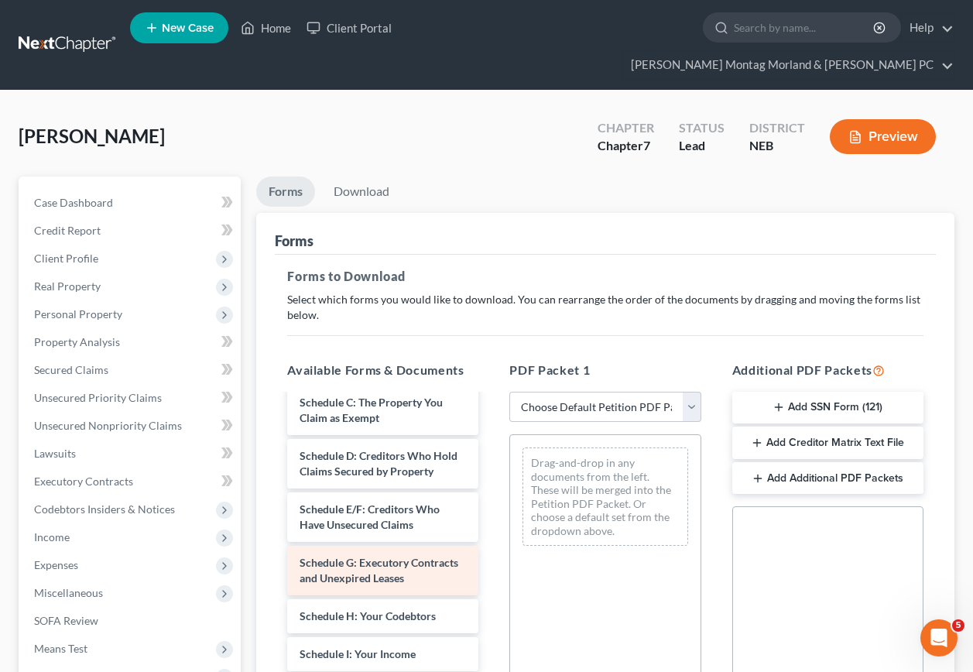
scroll to position [232, 0]
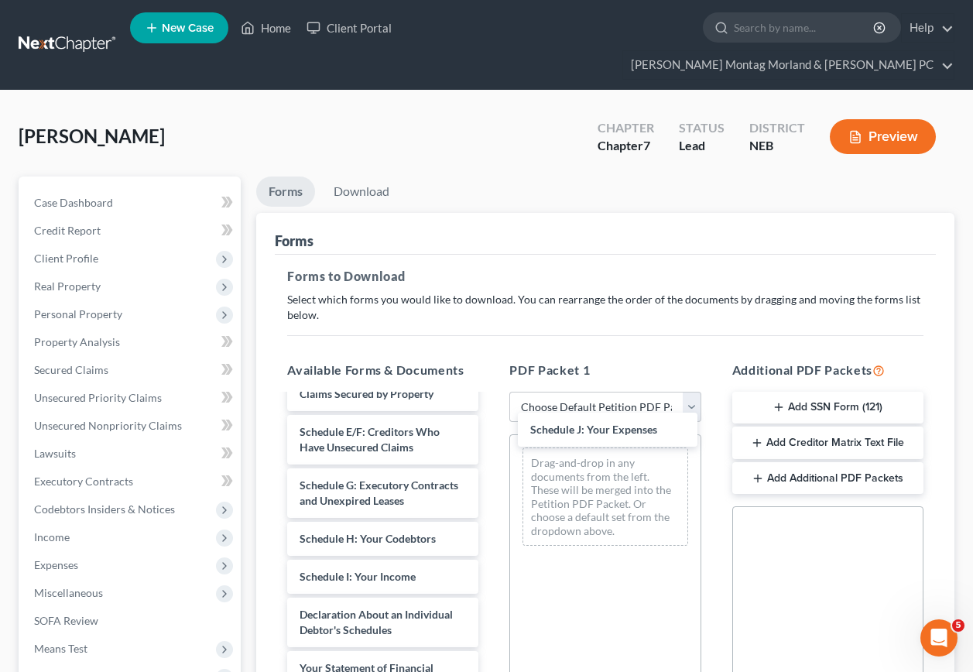
drag, startPoint x: 386, startPoint y: 628, endPoint x: 613, endPoint y: 426, distance: 303.7
click at [491, 422] on div "Schedule J: Your Expenses Voluntary Petition for Individuals Filing for Bankrup…" at bounding box center [383, 599] width 216 height 873
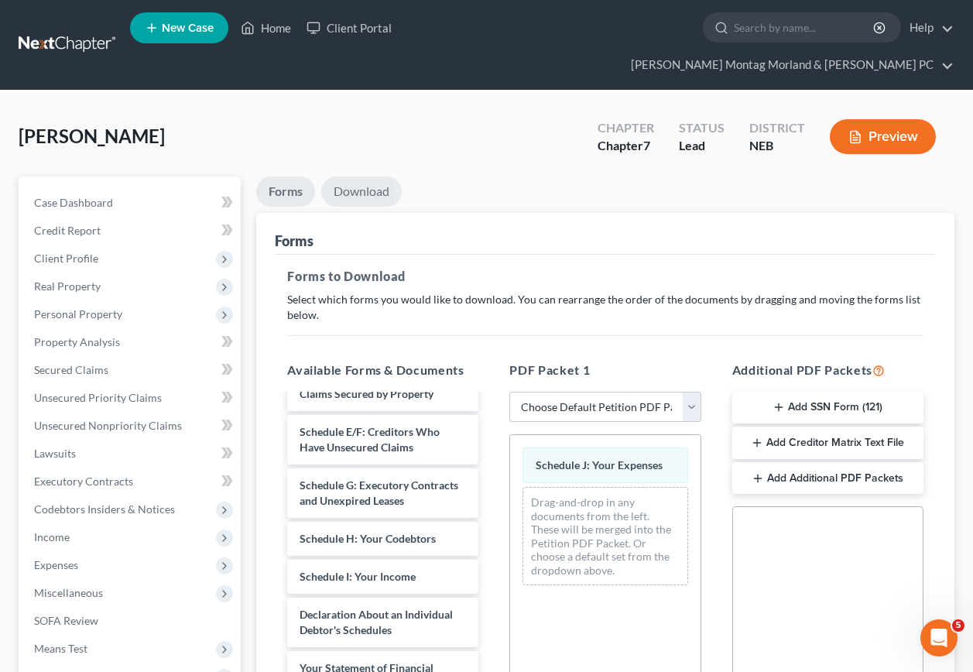
drag, startPoint x: 362, startPoint y: 170, endPoint x: 368, endPoint y: 186, distance: 17.4
click at [362, 176] on link "Download" at bounding box center [361, 191] width 81 height 30
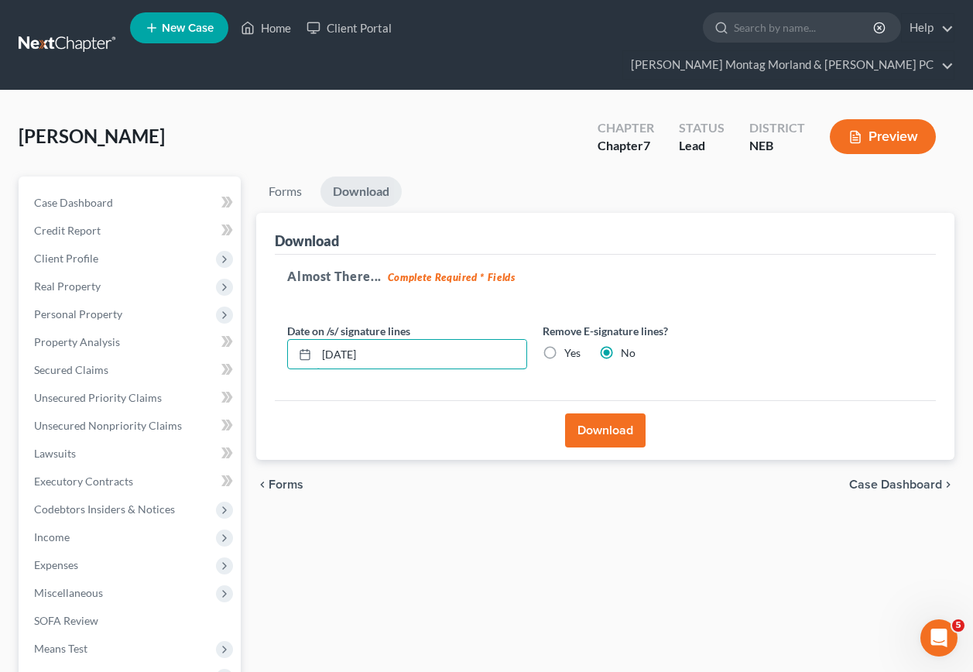
drag, startPoint x: 402, startPoint y: 331, endPoint x: 241, endPoint y: 333, distance: 161.0
click at [241, 333] on div "Petition Navigation Case Dashboard Payments Invoices Payments Payments Credit R…" at bounding box center [486, 483] width 951 height 615
click at [564, 345] on label "Yes" at bounding box center [572, 352] width 16 height 15
click at [571, 345] on input "Yes" at bounding box center [576, 350] width 10 height 10
radio input "true"
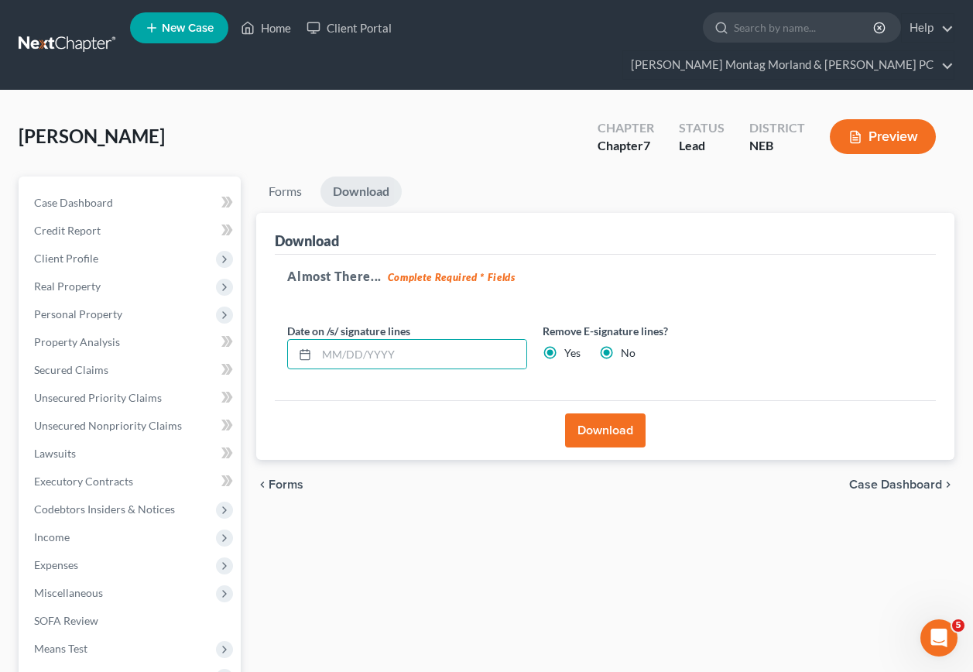
radio input "false"
click at [603, 413] on button "Download" at bounding box center [605, 430] width 81 height 34
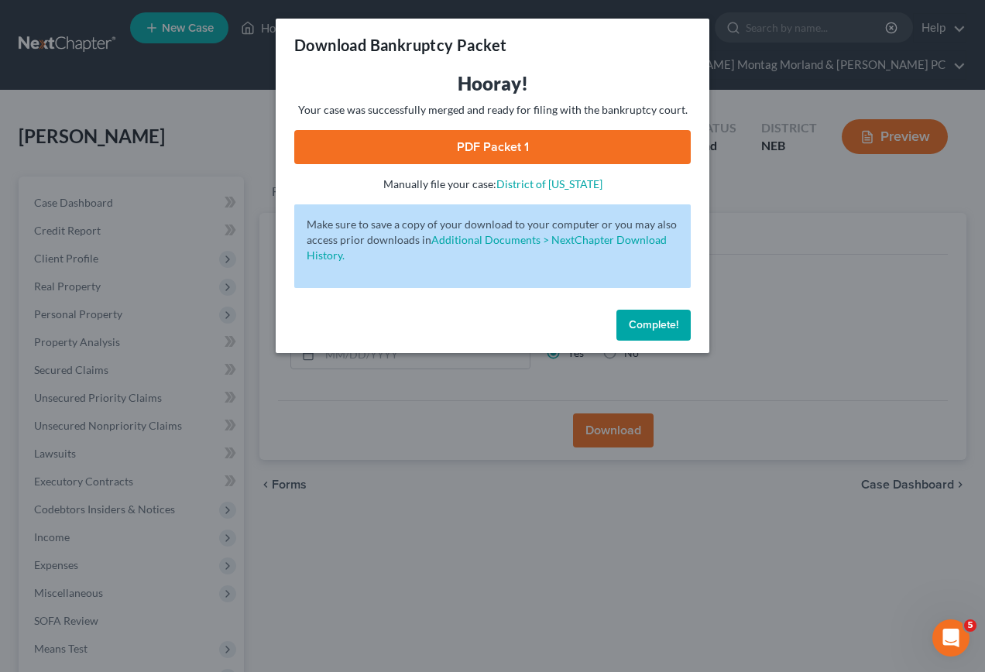
click at [555, 139] on link "PDF Packet 1" at bounding box center [492, 147] width 396 height 34
drag, startPoint x: 654, startPoint y: 317, endPoint x: 252, endPoint y: 353, distance: 404.2
click at [653, 317] on button "Complete!" at bounding box center [653, 325] width 74 height 31
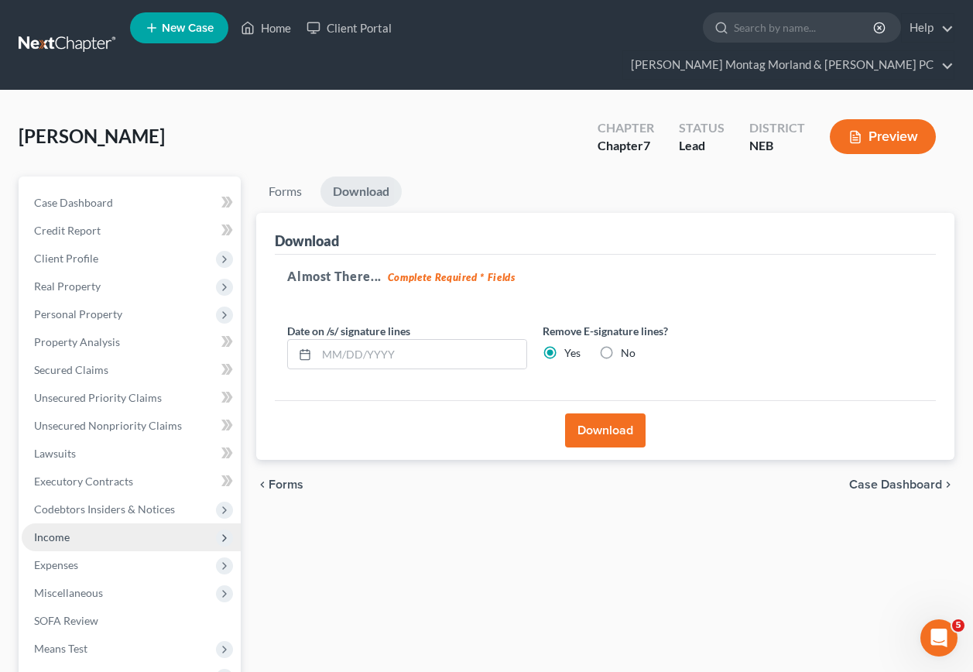
drag, startPoint x: 55, startPoint y: 510, endPoint x: 245, endPoint y: 485, distance: 192.1
click at [57, 530] on span "Income" at bounding box center [52, 536] width 36 height 13
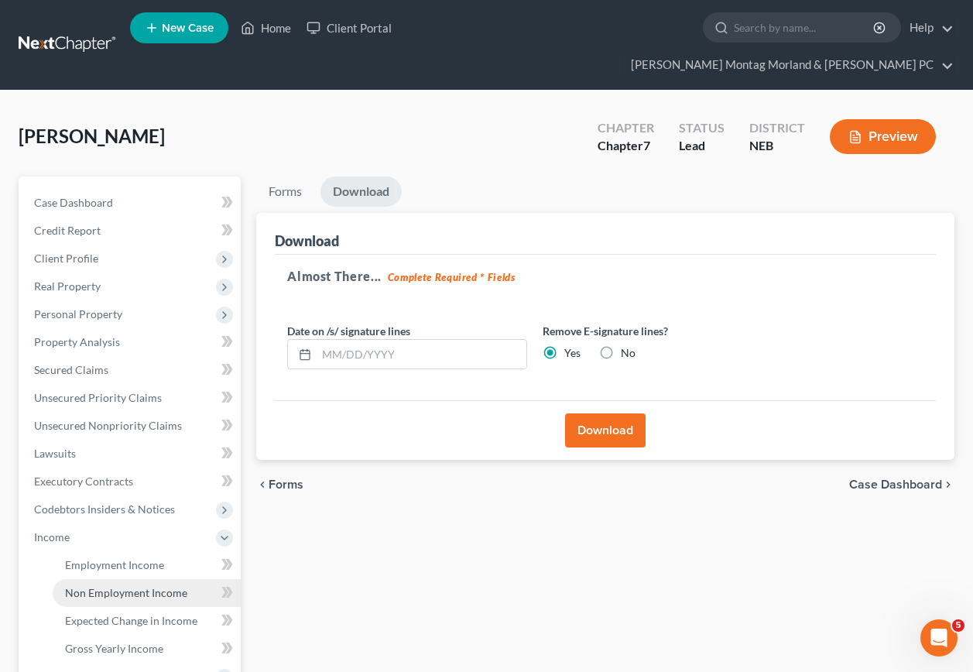
drag, startPoint x: 122, startPoint y: 563, endPoint x: 262, endPoint y: 536, distance: 142.7
click at [124, 586] on span "Non Employment Income" at bounding box center [126, 592] width 122 height 13
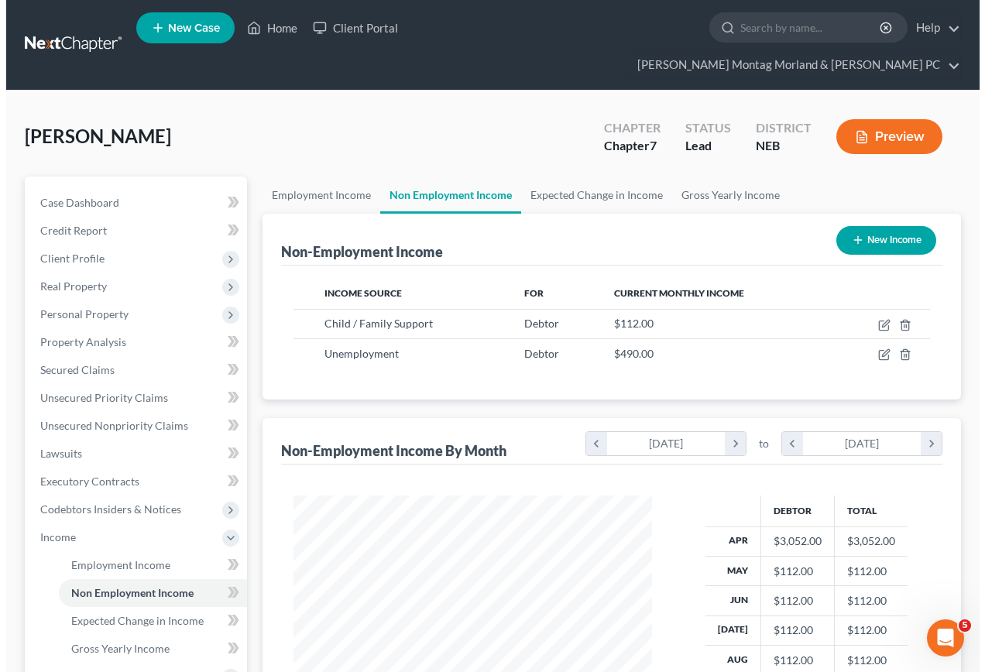
scroll to position [278, 389]
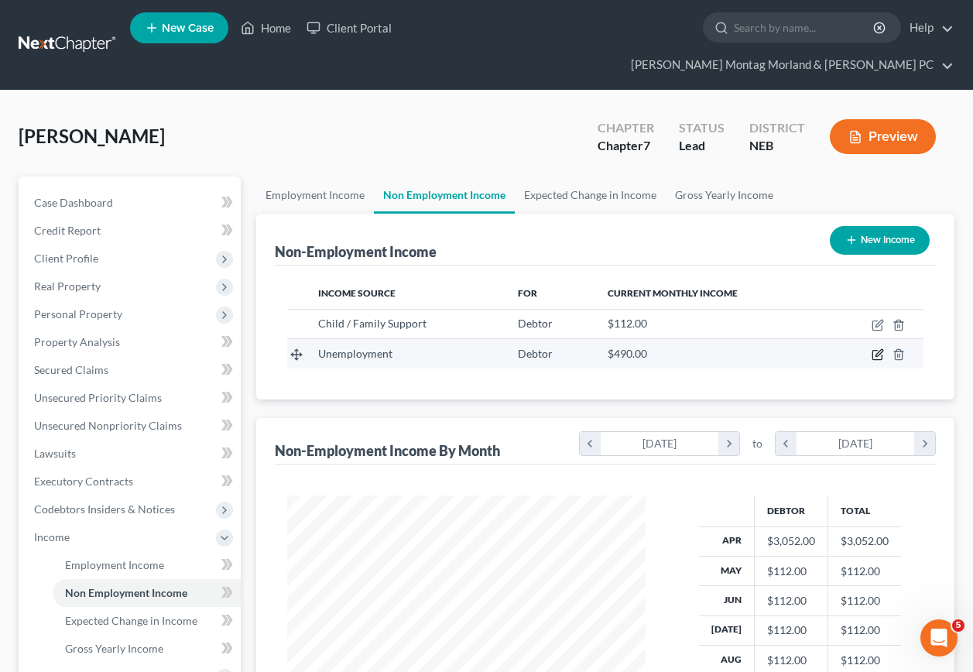
click at [879, 348] on icon "button" at bounding box center [878, 354] width 12 height 12
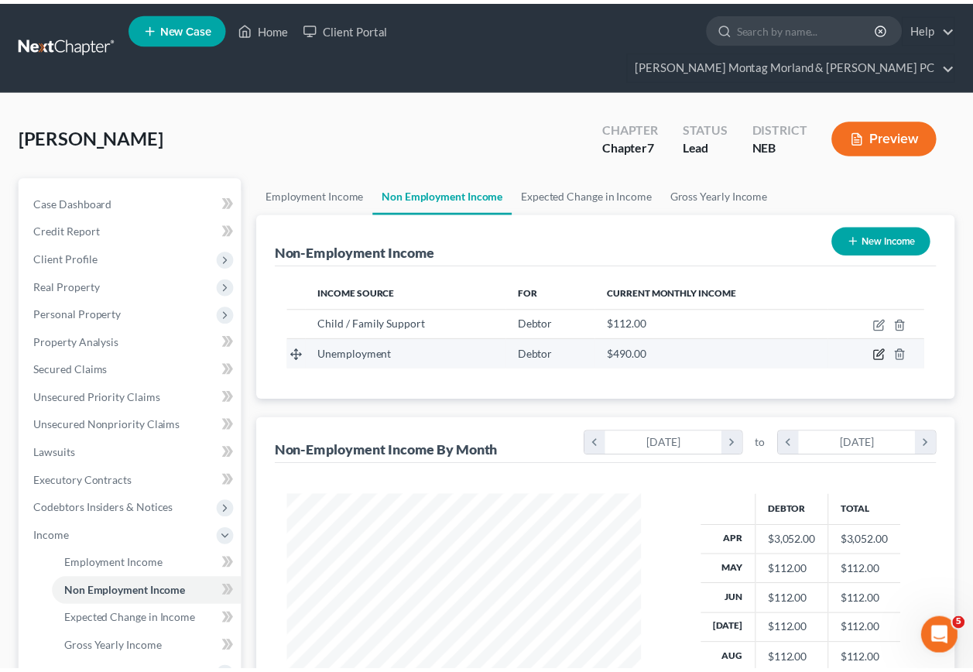
scroll to position [278, 395]
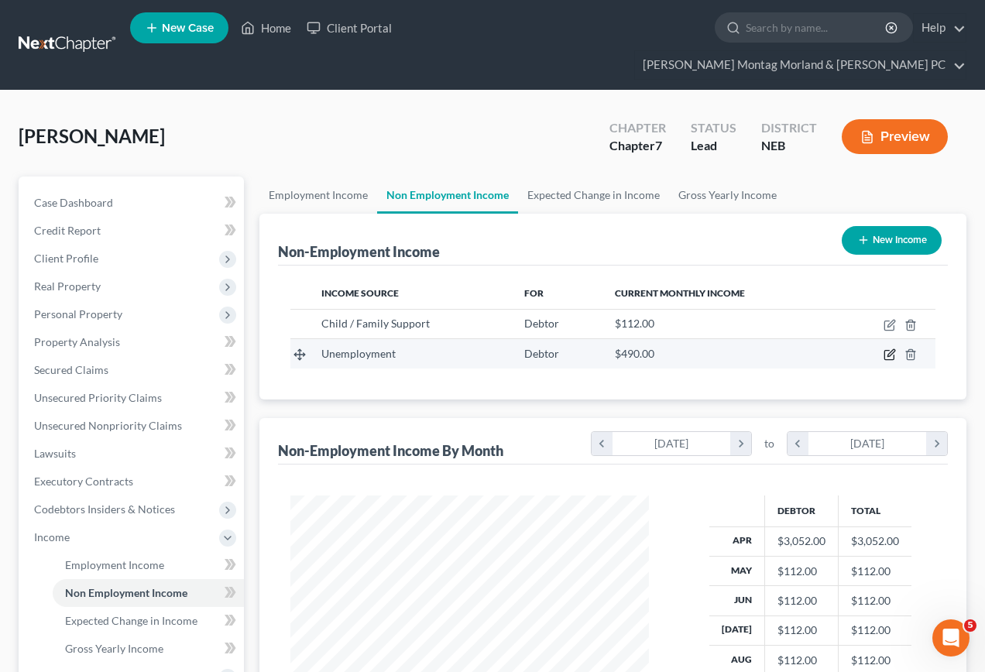
select select "0"
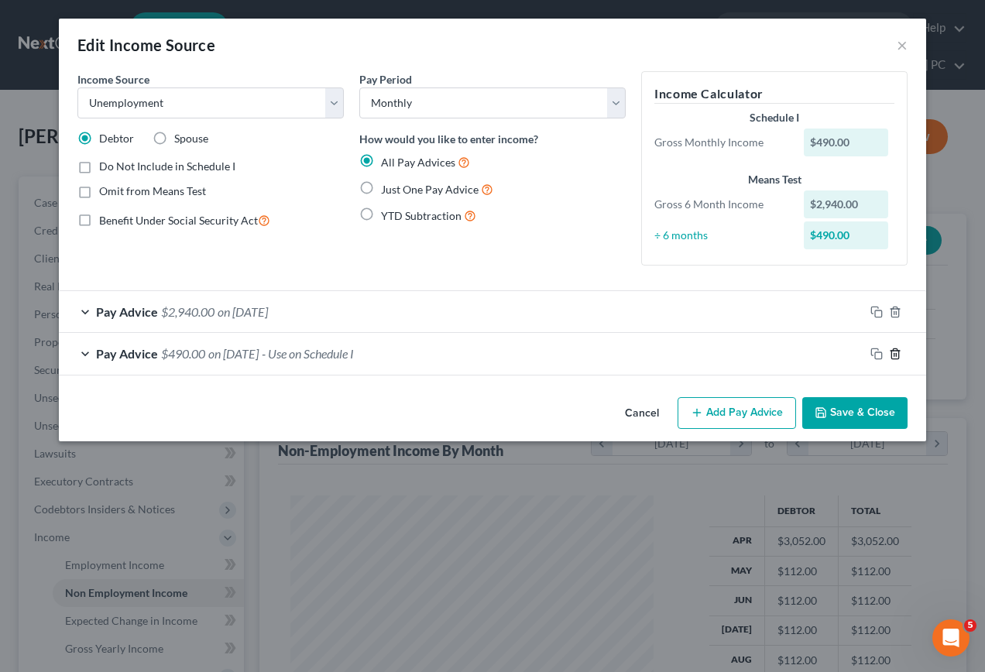
click at [898, 353] on icon "button" at bounding box center [894, 353] width 7 height 10
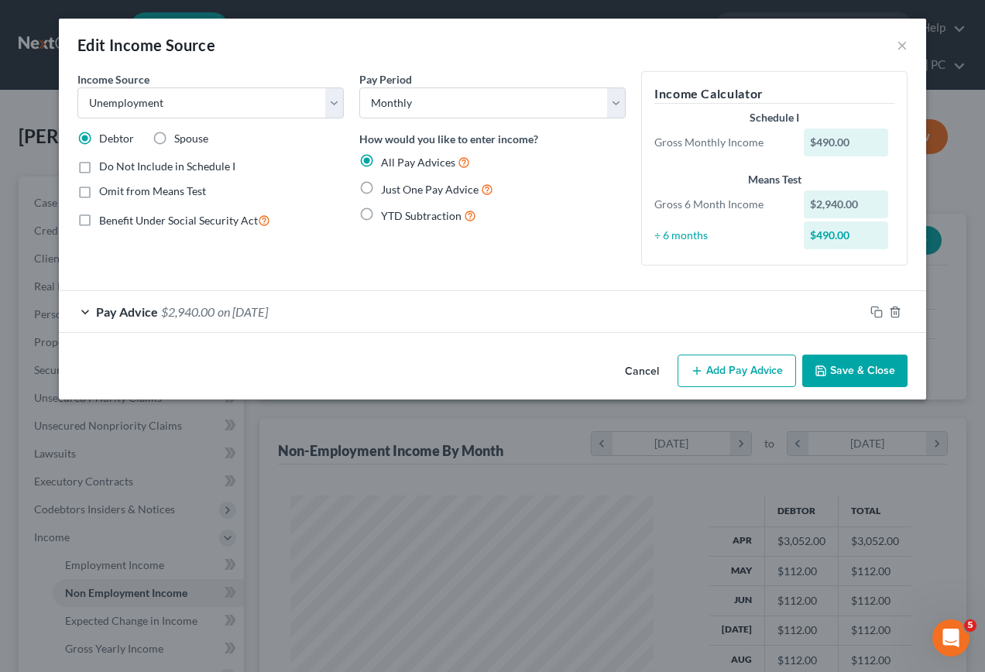
click at [858, 372] on button "Save & Close" at bounding box center [854, 371] width 105 height 33
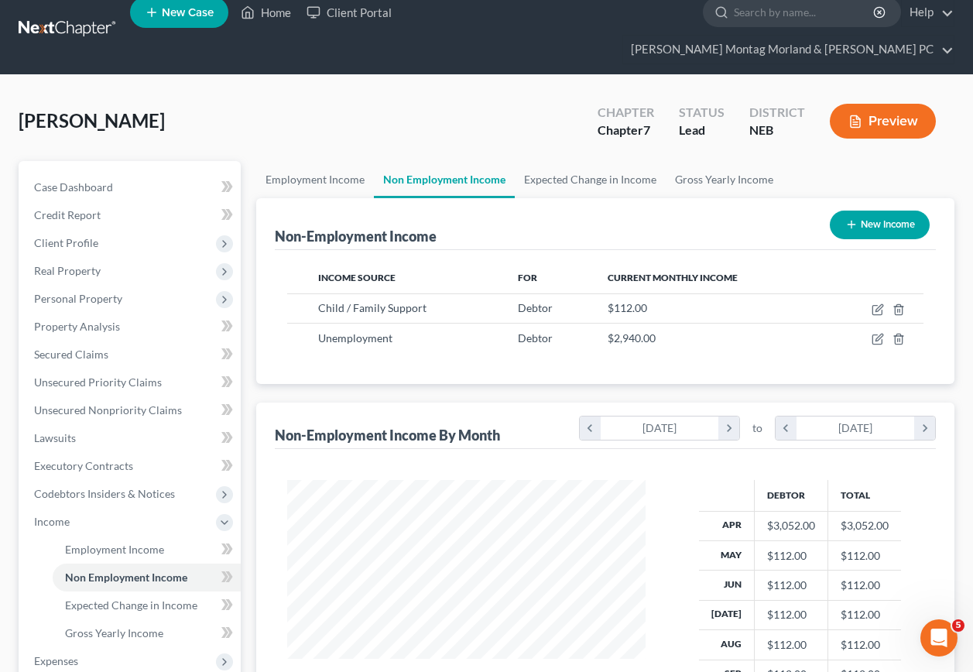
scroll to position [262, 0]
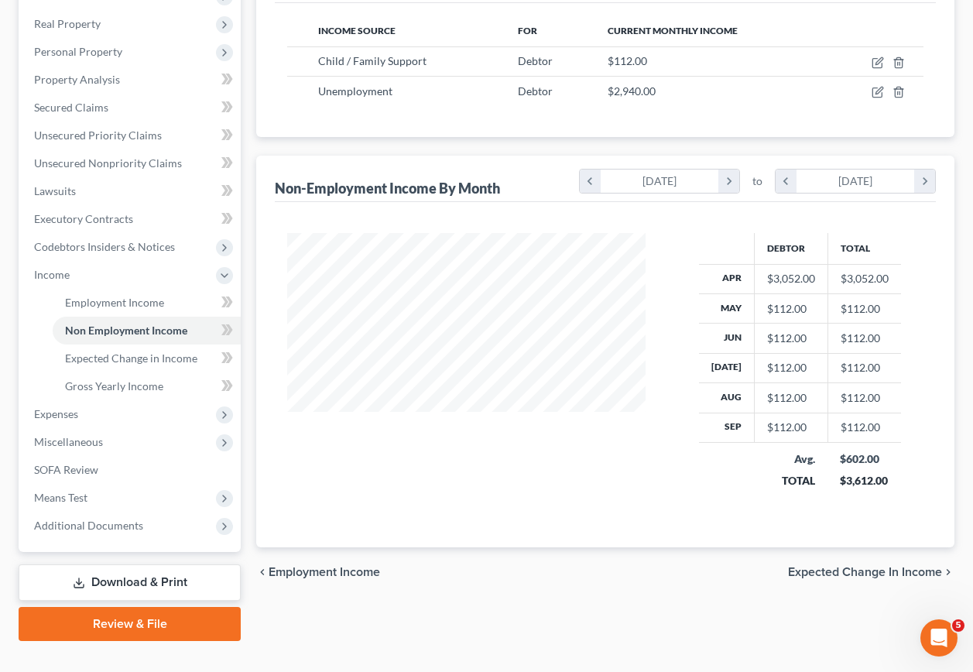
click at [116, 564] on link "Download & Print" at bounding box center [130, 582] width 222 height 36
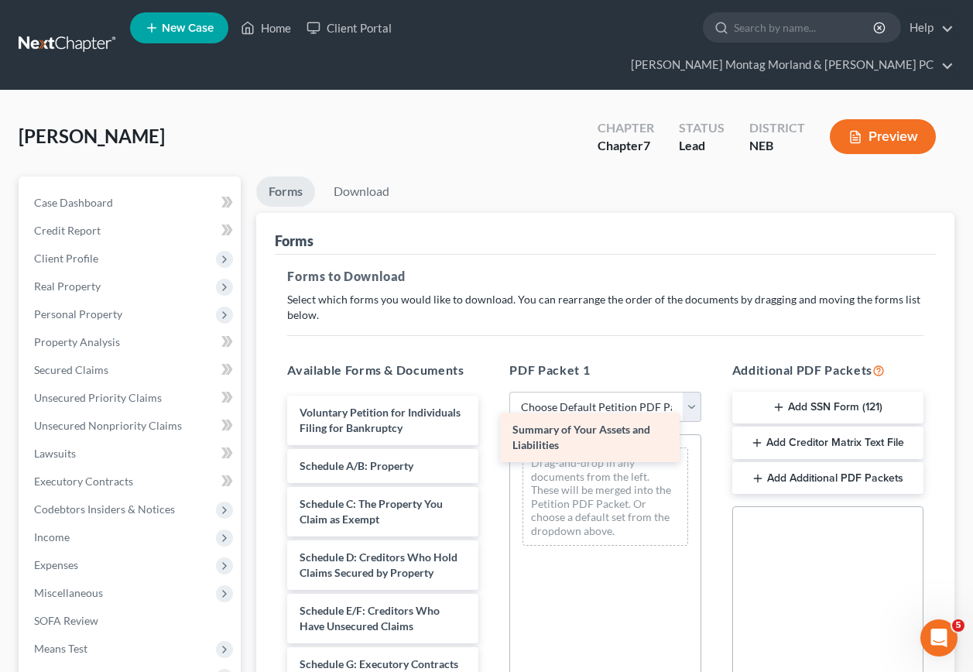
drag, startPoint x: 356, startPoint y: 457, endPoint x: 571, endPoint y: 434, distance: 215.6
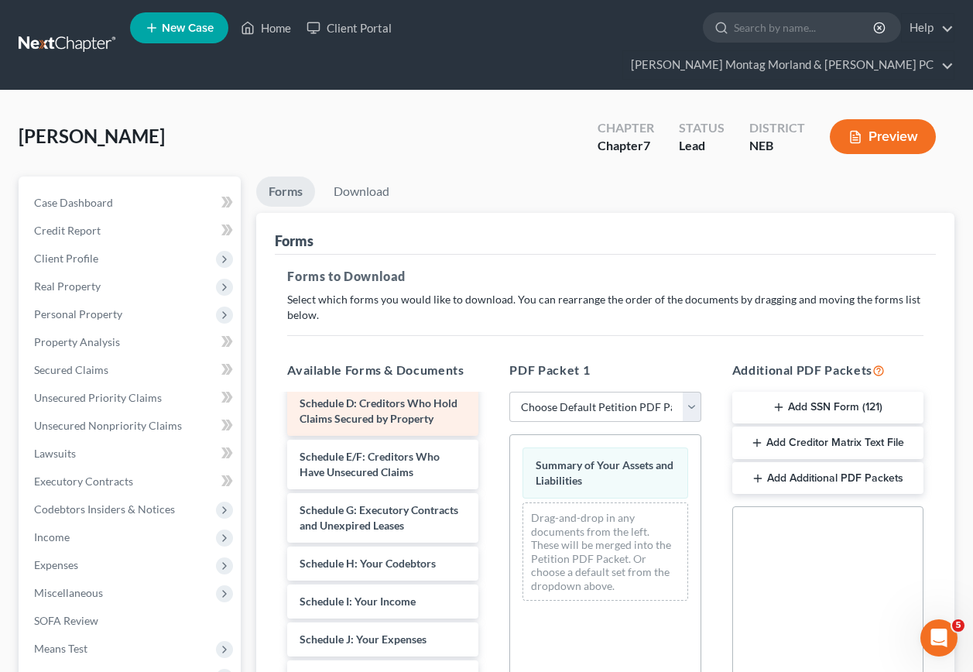
scroll to position [155, 0]
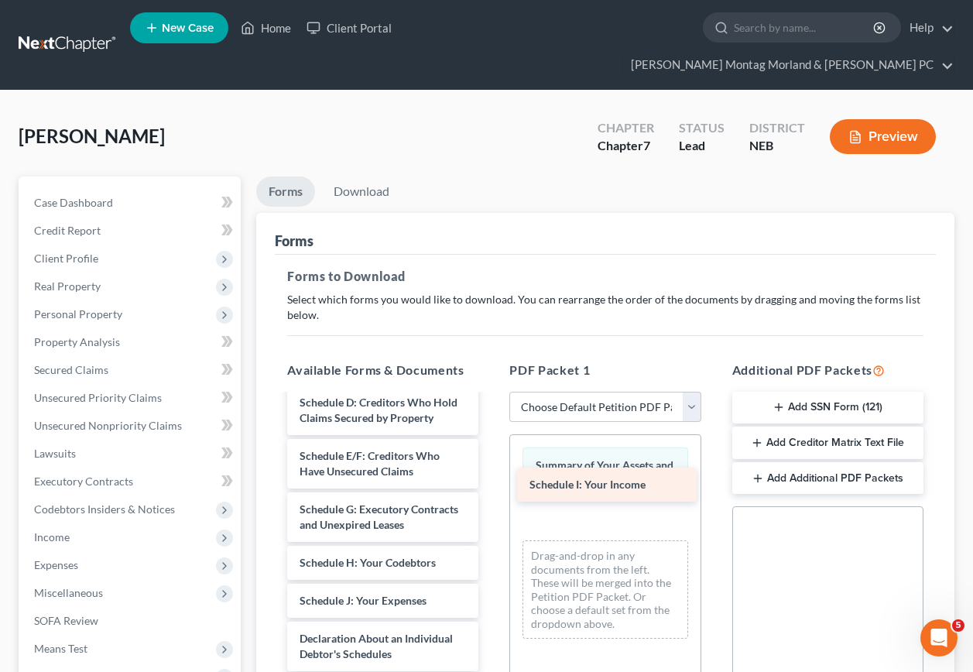
drag, startPoint x: 392, startPoint y: 627, endPoint x: 611, endPoint y: 493, distance: 256.1
click at [491, 492] on div "Schedule I: Your Income Voluntary Petition for Individuals Filing for Bankruptc…" at bounding box center [383, 651] width 216 height 820
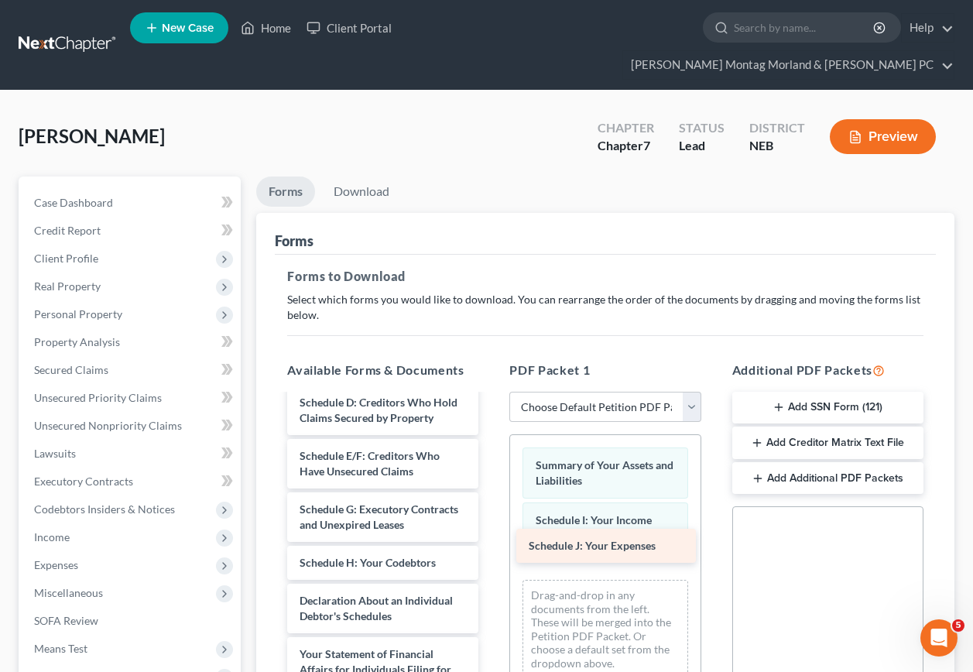
drag, startPoint x: 420, startPoint y: 623, endPoint x: 649, endPoint y: 550, distance: 240.6
click at [491, 550] on div "Schedule J: Your Expenses Voluntary Petition for Individuals Filing for Bankrup…" at bounding box center [383, 632] width 216 height 782
click at [351, 176] on link "Download" at bounding box center [361, 191] width 81 height 30
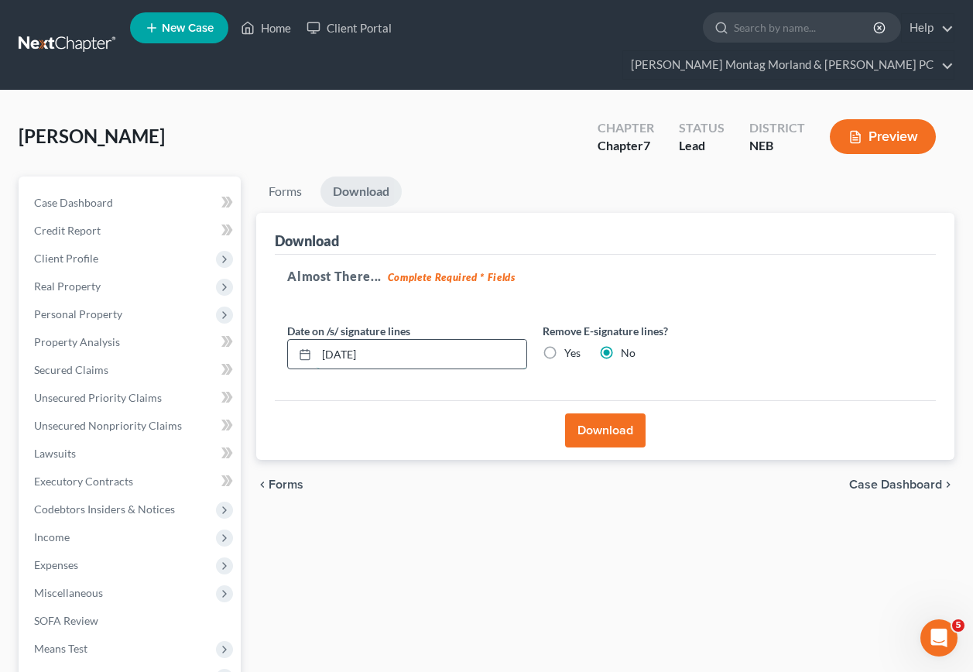
drag, startPoint x: 395, startPoint y: 329, endPoint x: 304, endPoint y: 336, distance: 90.8
click at [304, 339] on div "[DATE]" at bounding box center [407, 354] width 240 height 31
click at [564, 345] on label "Yes" at bounding box center [572, 352] width 16 height 15
click at [571, 345] on input "Yes" at bounding box center [576, 350] width 10 height 10
radio input "true"
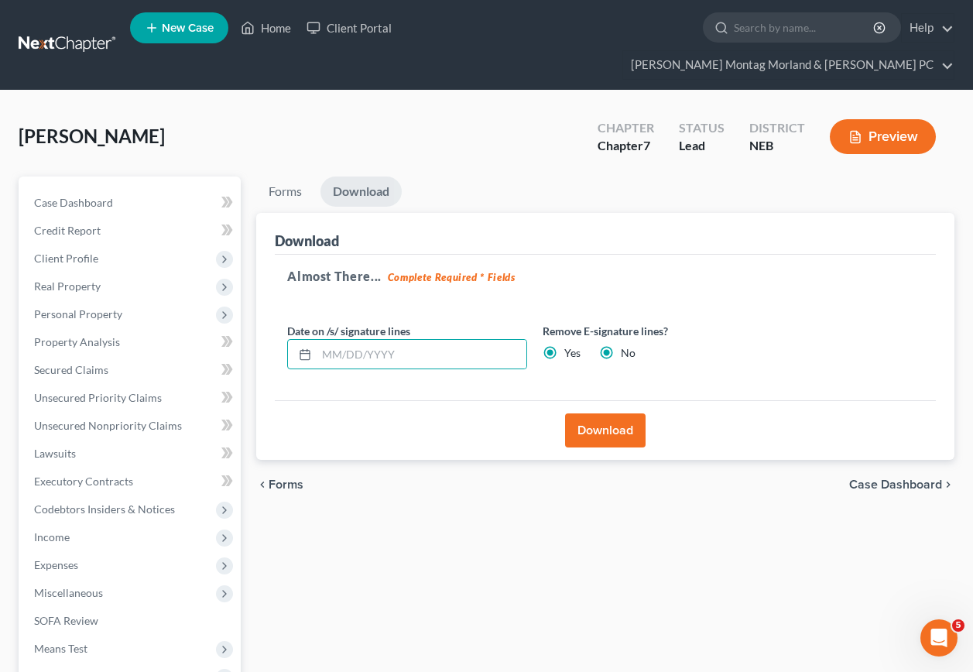
radio input "false"
click at [595, 413] on button "Download" at bounding box center [605, 430] width 81 height 34
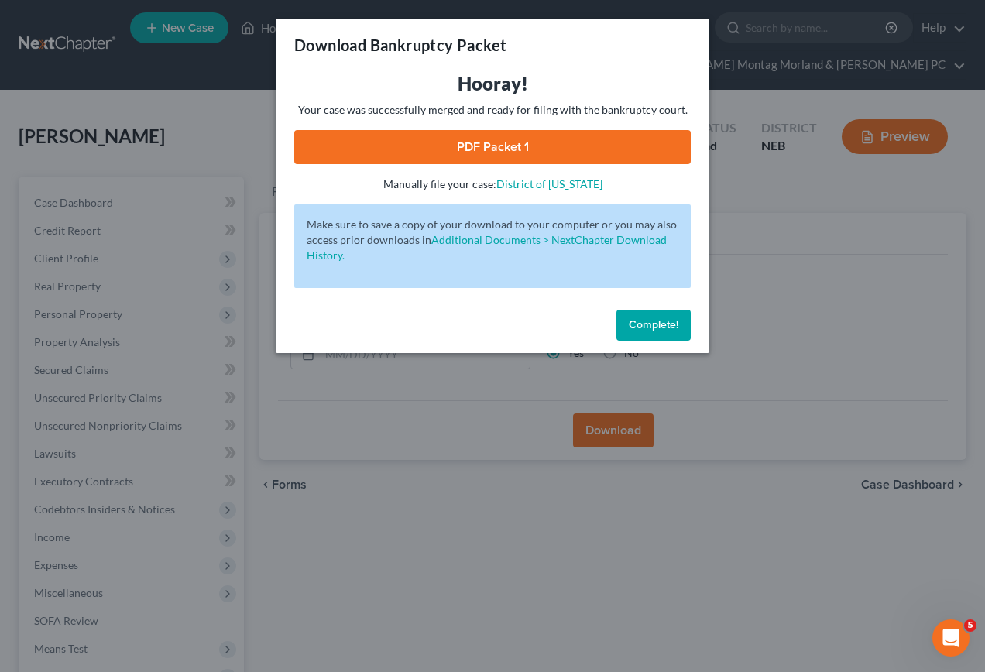
click at [476, 147] on link "PDF Packet 1" at bounding box center [492, 147] width 396 height 34
drag, startPoint x: 655, startPoint y: 320, endPoint x: 586, endPoint y: 331, distance: 69.6
click at [653, 321] on span "Complete!" at bounding box center [654, 324] width 50 height 13
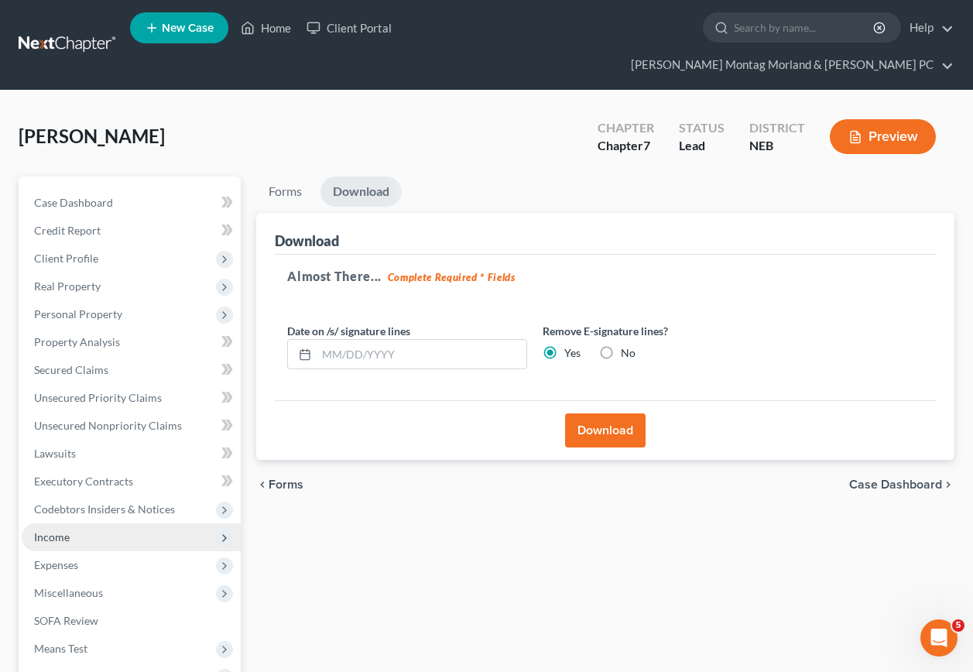
click at [58, 530] on span "Income" at bounding box center [52, 536] width 36 height 13
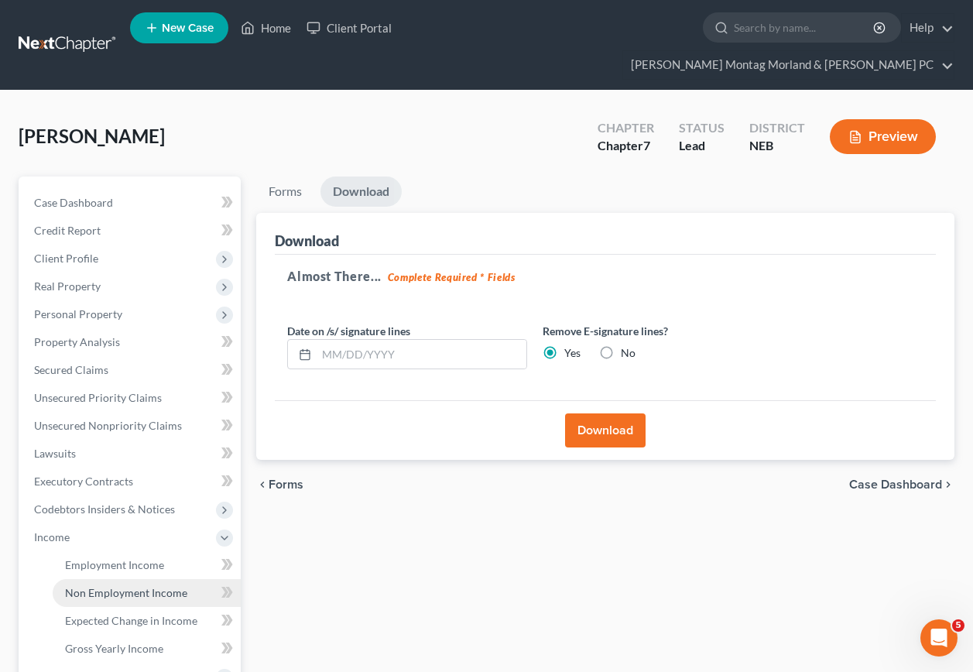
click at [132, 586] on span "Non Employment Income" at bounding box center [126, 592] width 122 height 13
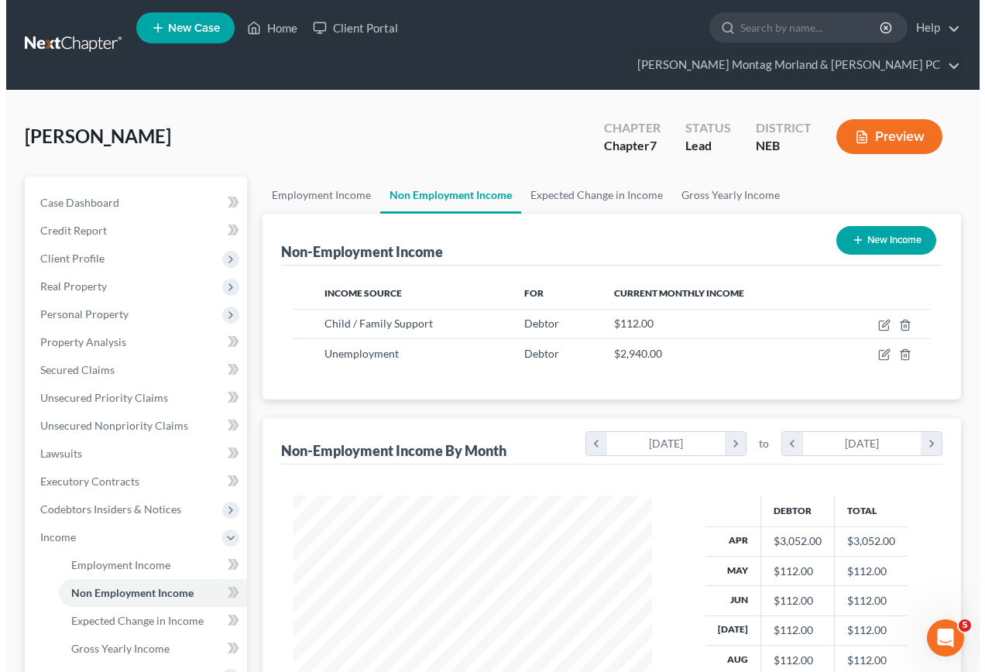
scroll to position [278, 389]
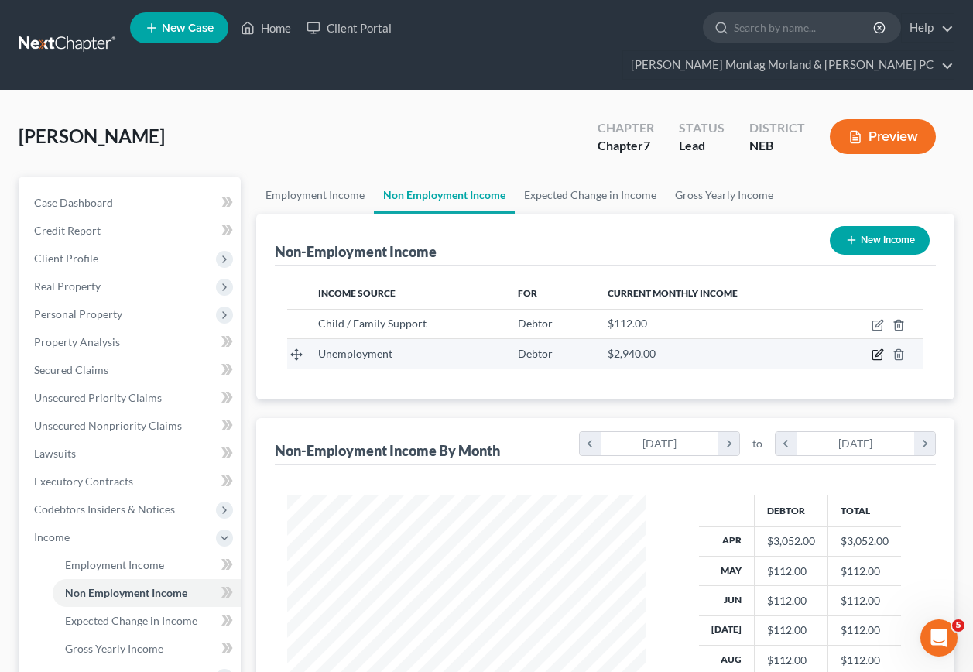
click at [880, 348] on icon "button" at bounding box center [878, 354] width 12 height 12
select select "0"
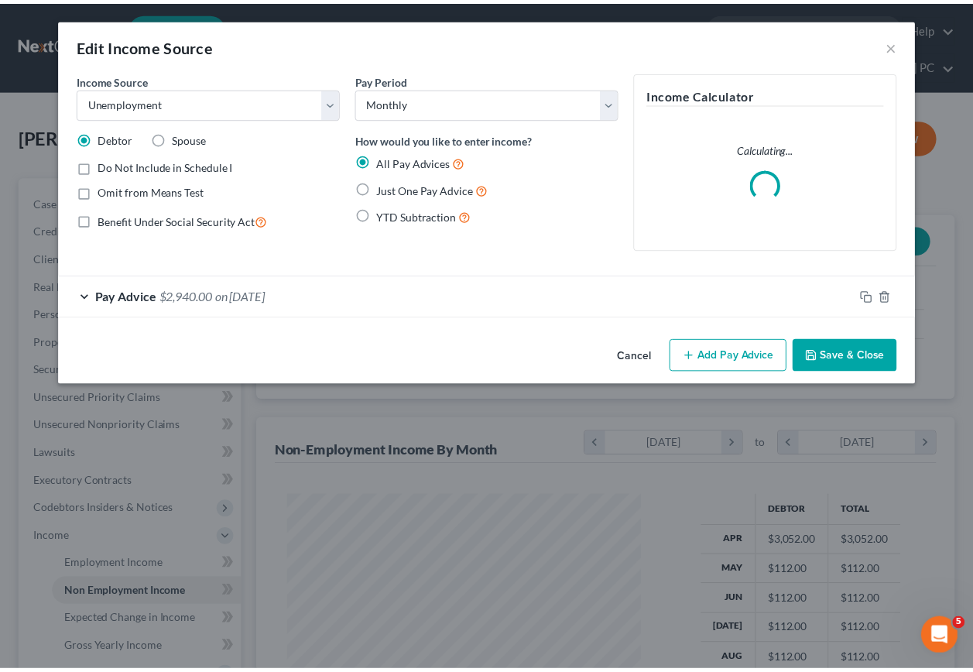
scroll to position [278, 395]
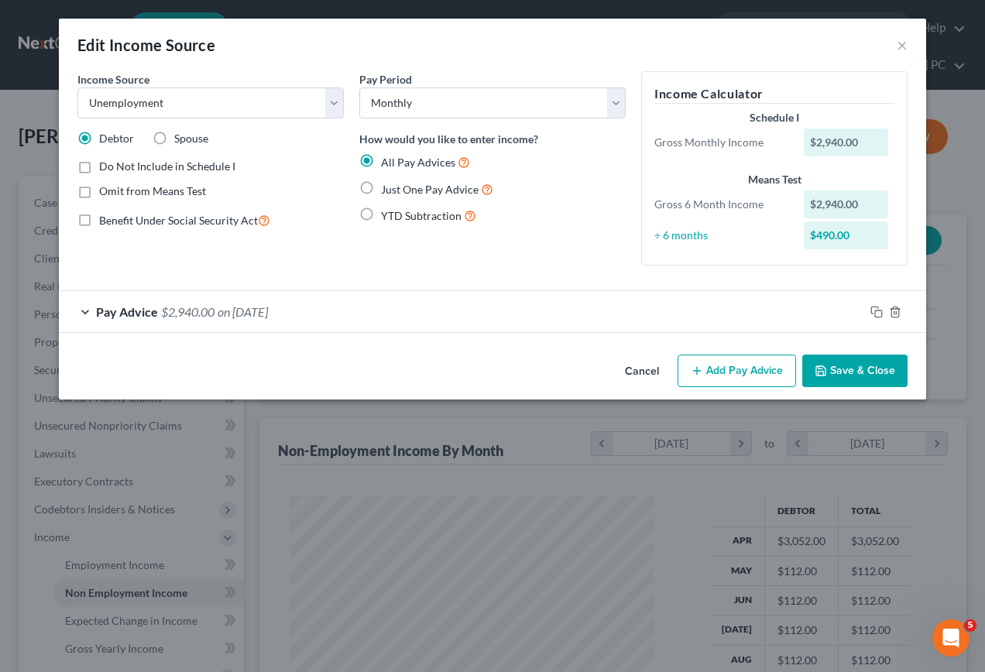
click at [99, 170] on label "Do Not Include in Schedule I" at bounding box center [167, 166] width 136 height 15
click at [105, 169] on input "Do Not Include in Schedule I" at bounding box center [110, 164] width 10 height 10
checkbox input "true"
click at [845, 368] on button "Save & Close" at bounding box center [854, 371] width 105 height 33
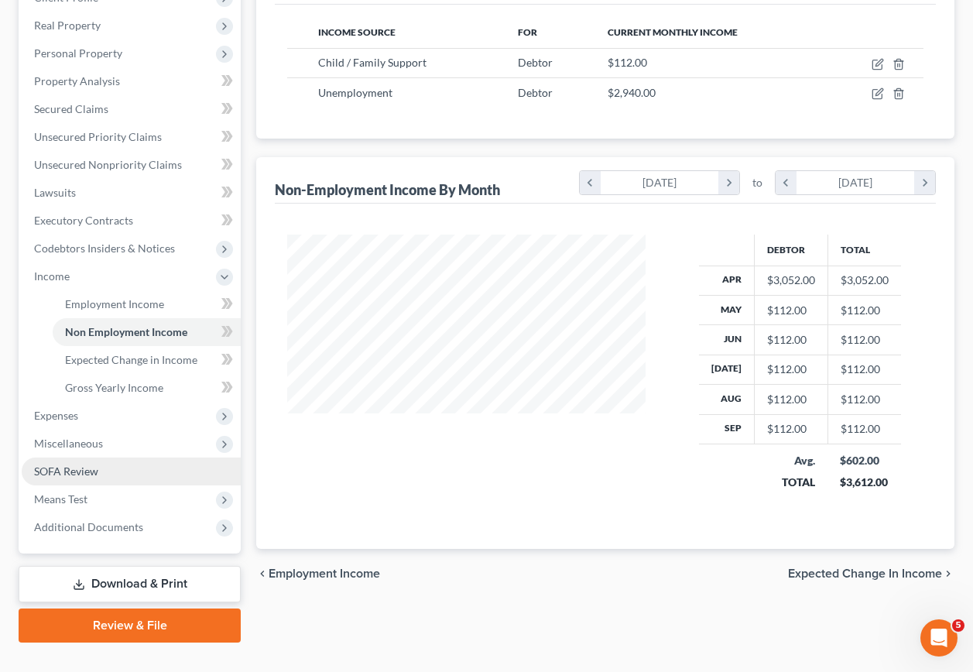
scroll to position [262, 0]
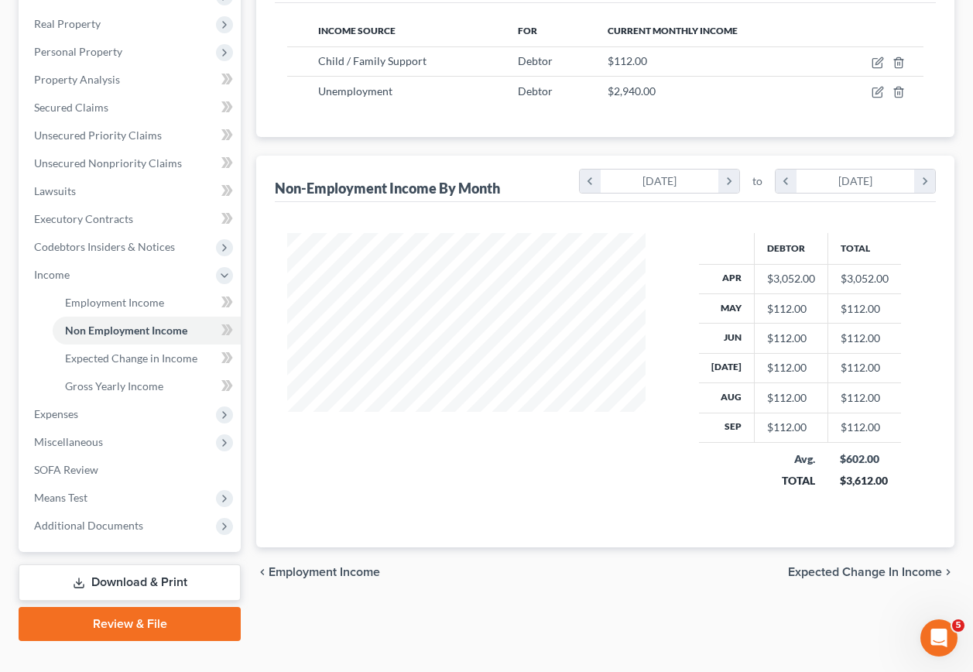
drag, startPoint x: 130, startPoint y: 550, endPoint x: 154, endPoint y: 527, distance: 33.4
click at [130, 564] on link "Download & Print" at bounding box center [130, 582] width 222 height 36
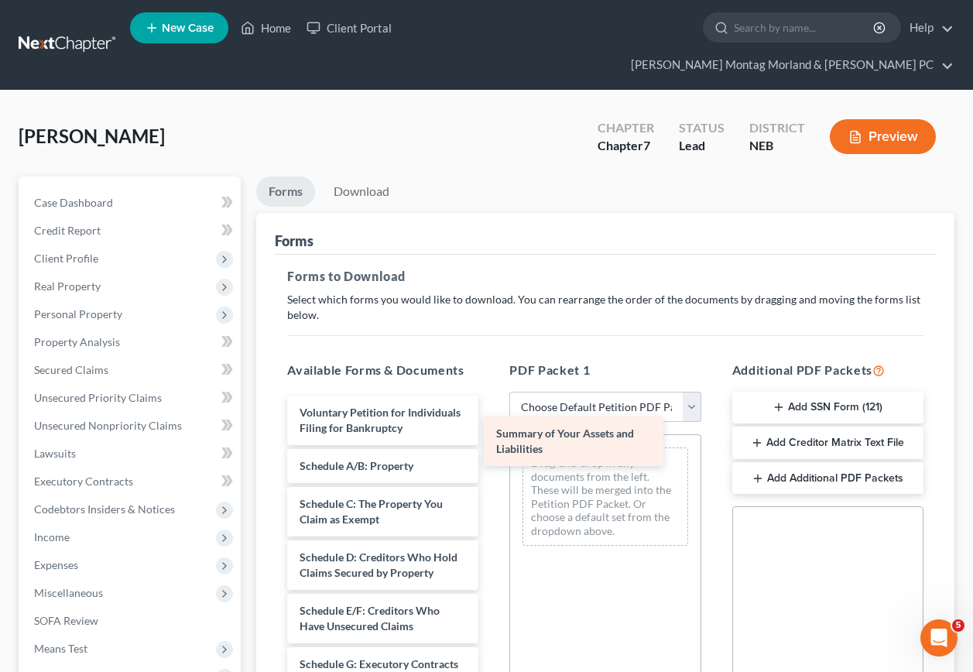
drag, startPoint x: 348, startPoint y: 455, endPoint x: 557, endPoint y: 433, distance: 210.2
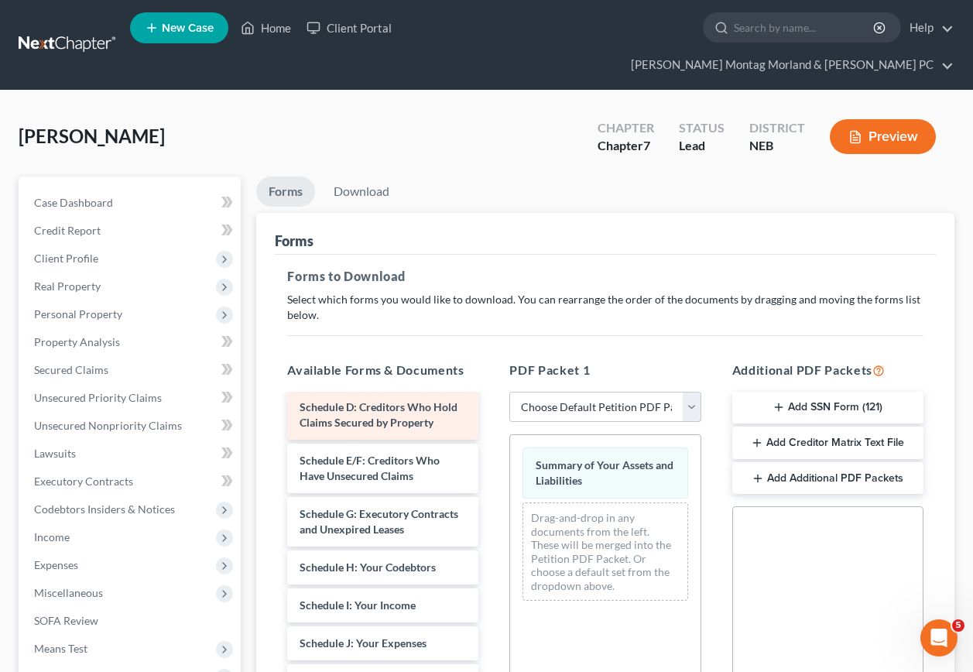
scroll to position [155, 0]
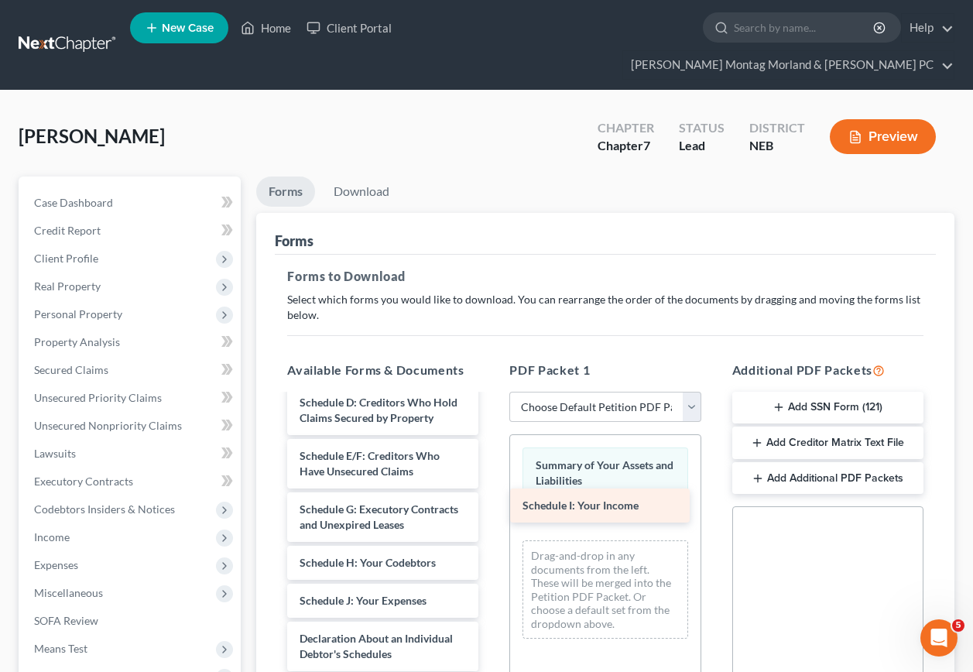
drag, startPoint x: 396, startPoint y: 620, endPoint x: 618, endPoint y: 505, distance: 250.3
click at [491, 501] on div "Schedule I: Your Income Voluntary Petition for Individuals Filing for Bankruptc…" at bounding box center [383, 651] width 216 height 820
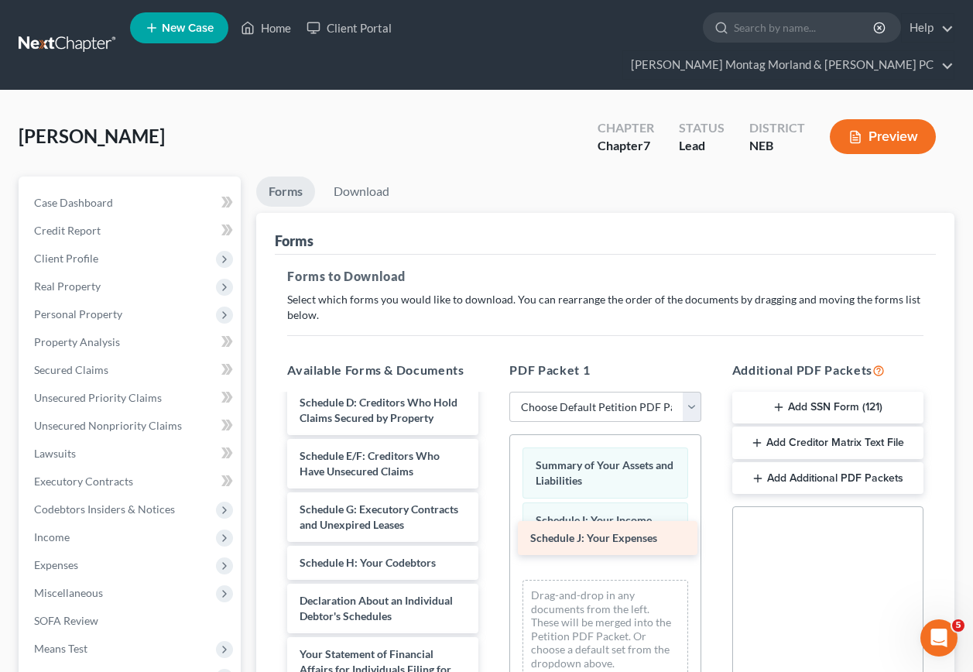
drag, startPoint x: 413, startPoint y: 621, endPoint x: 643, endPoint y: 539, distance: 244.8
click at [491, 539] on div "Schedule J: Your Expenses Voluntary Petition for Individuals Filing for Bankrup…" at bounding box center [383, 632] width 216 height 782
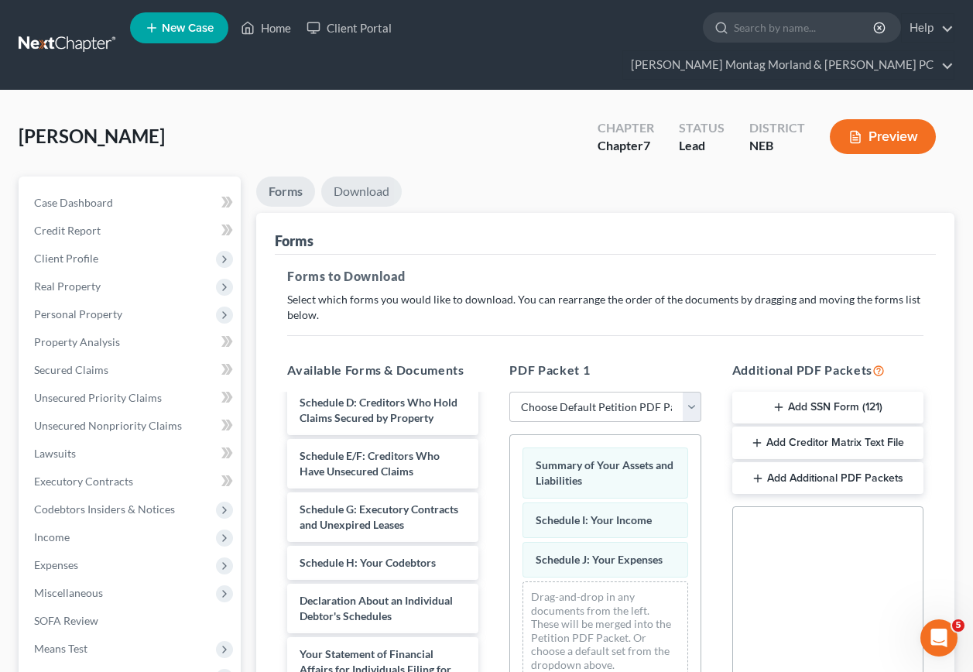
click at [365, 176] on link "Download" at bounding box center [361, 191] width 81 height 30
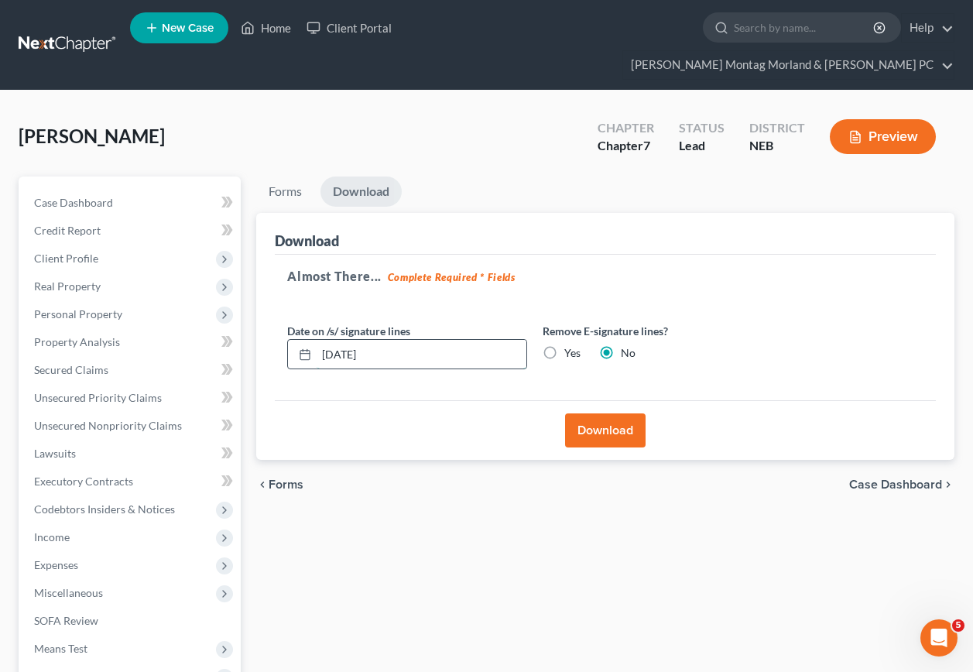
drag, startPoint x: 382, startPoint y: 331, endPoint x: 290, endPoint y: 337, distance: 93.1
click at [290, 339] on div "[DATE]" at bounding box center [407, 354] width 240 height 31
click at [564, 345] on label "Yes" at bounding box center [572, 352] width 16 height 15
click at [571, 345] on input "Yes" at bounding box center [576, 350] width 10 height 10
radio input "true"
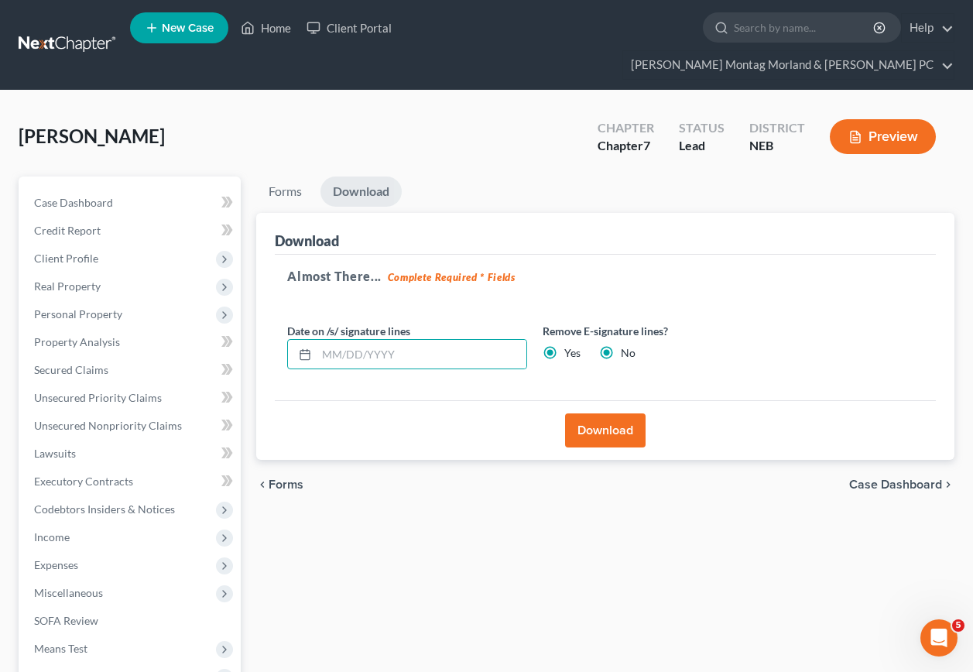
radio input "false"
click at [586, 413] on button "Download" at bounding box center [605, 430] width 81 height 34
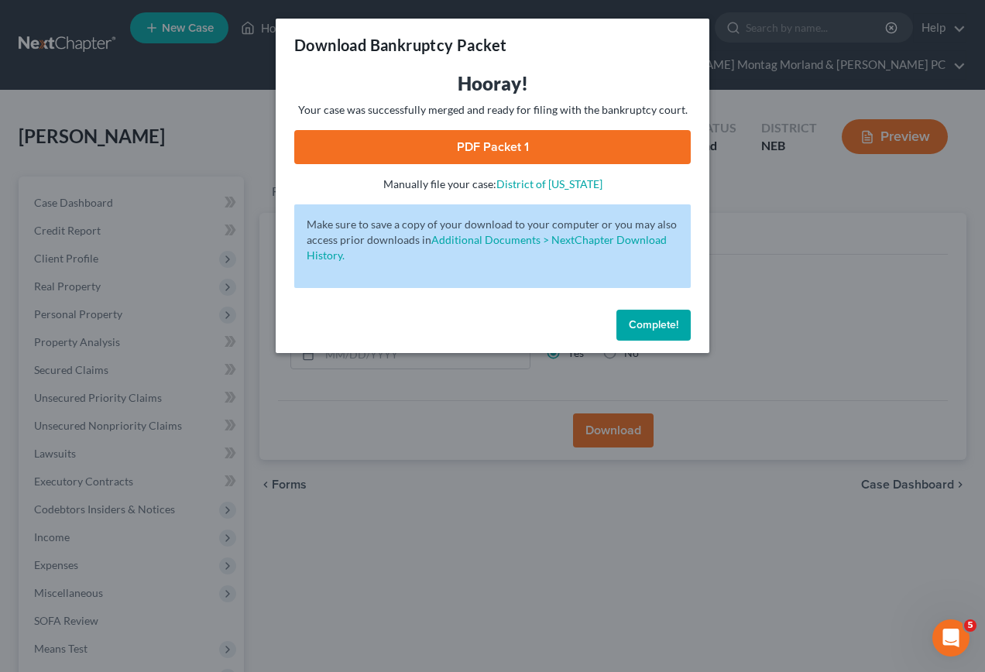
click at [487, 154] on link "PDF Packet 1" at bounding box center [492, 147] width 396 height 34
click at [666, 323] on span "Complete!" at bounding box center [654, 324] width 50 height 13
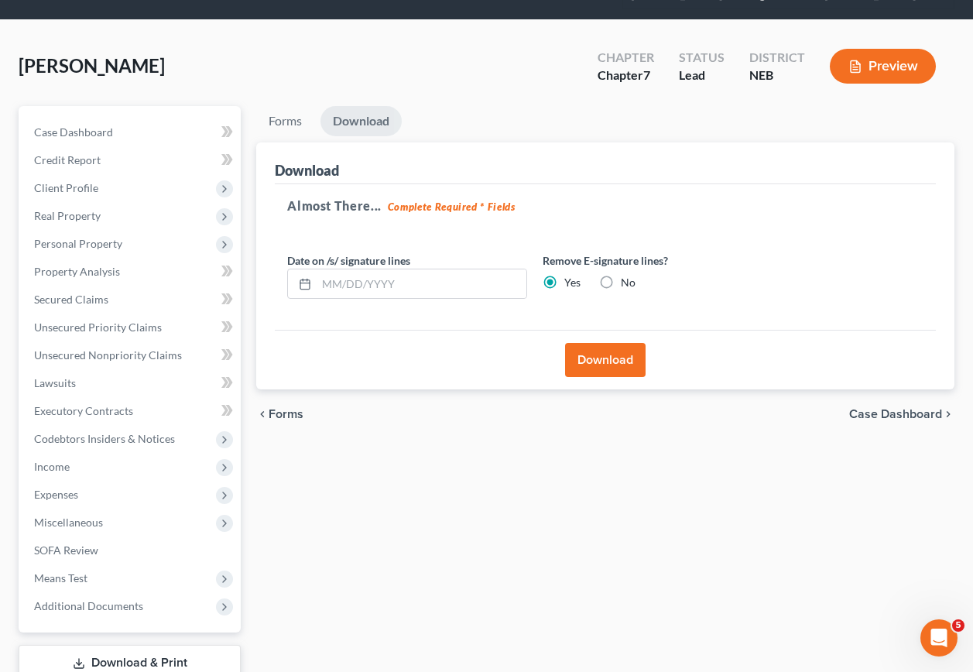
scroll to position [151, 0]
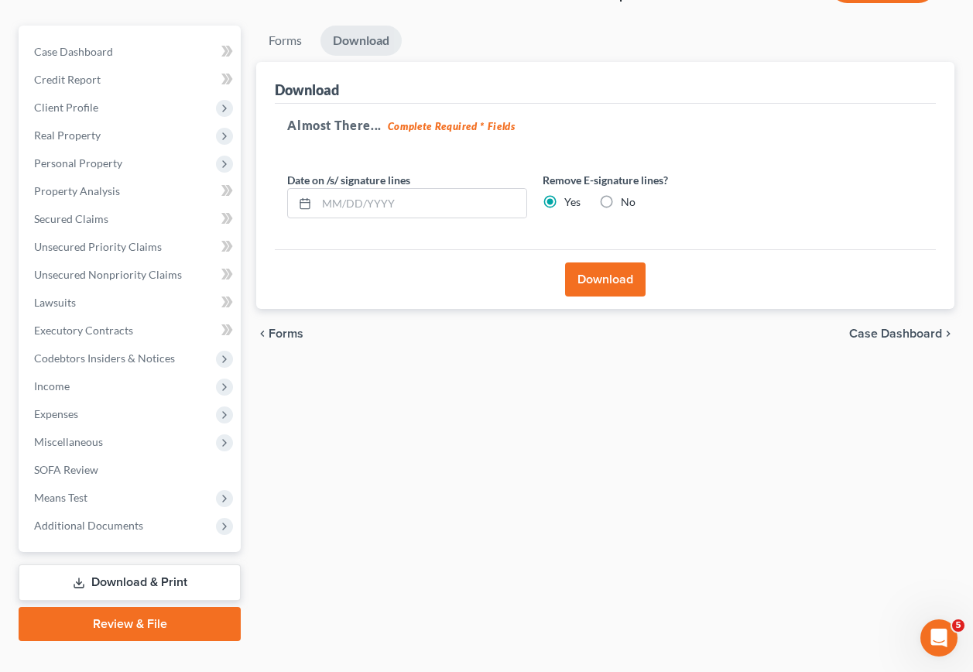
drag, startPoint x: 137, startPoint y: 550, endPoint x: 123, endPoint y: 541, distance: 16.7
click at [137, 564] on link "Download & Print" at bounding box center [130, 582] width 222 height 36
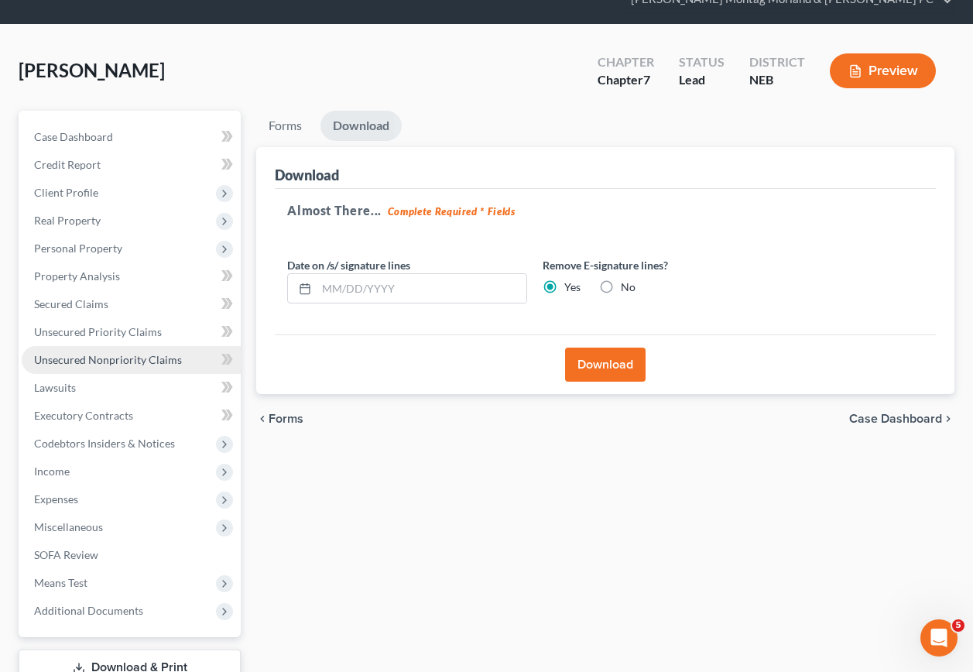
scroll to position [0, 0]
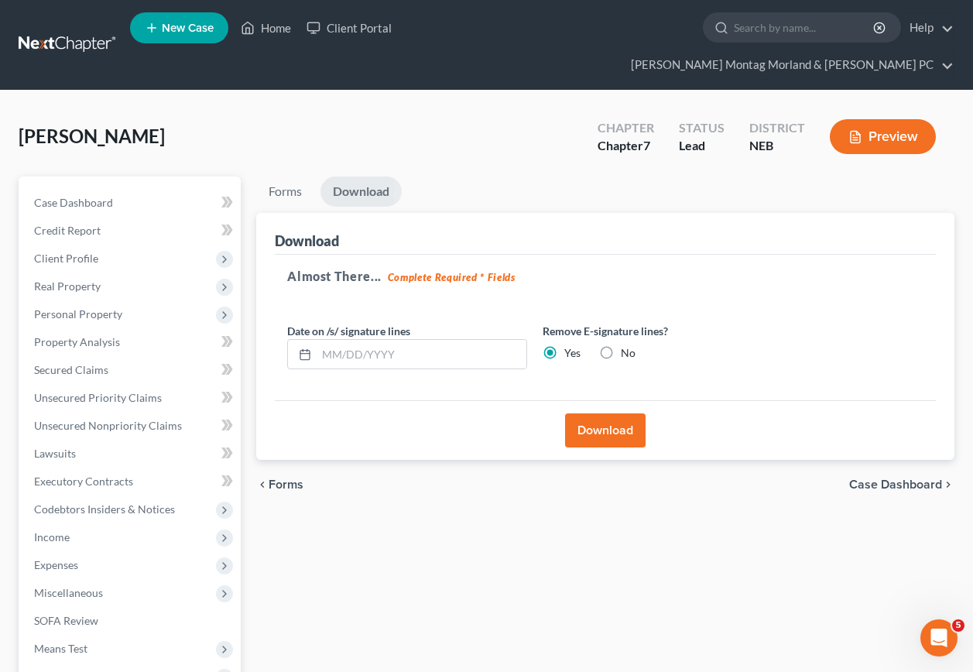
click at [898, 478] on span "Case Dashboard" at bounding box center [895, 484] width 93 height 12
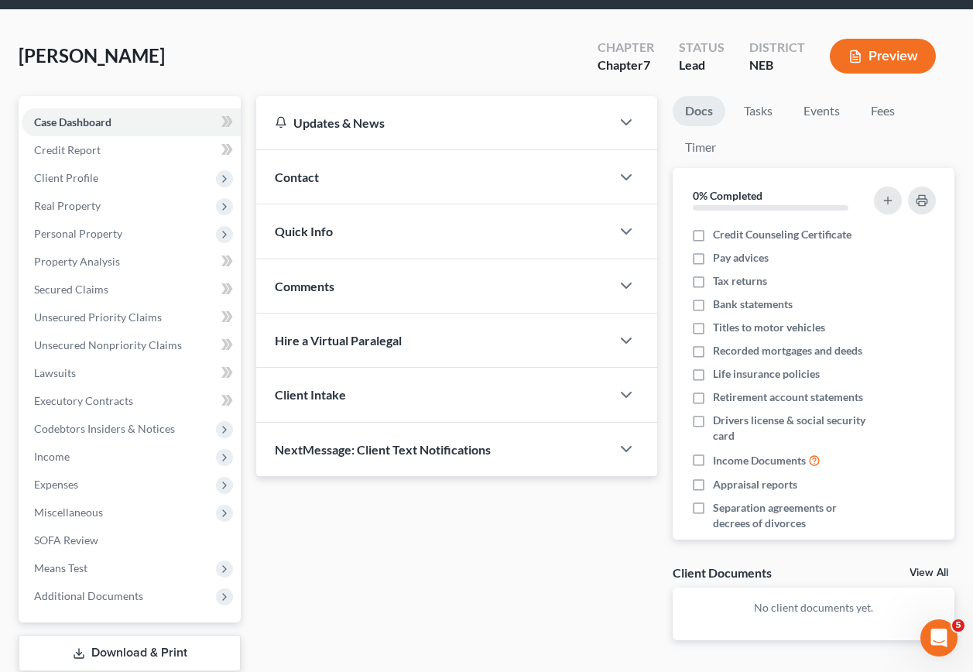
scroll to position [151, 0]
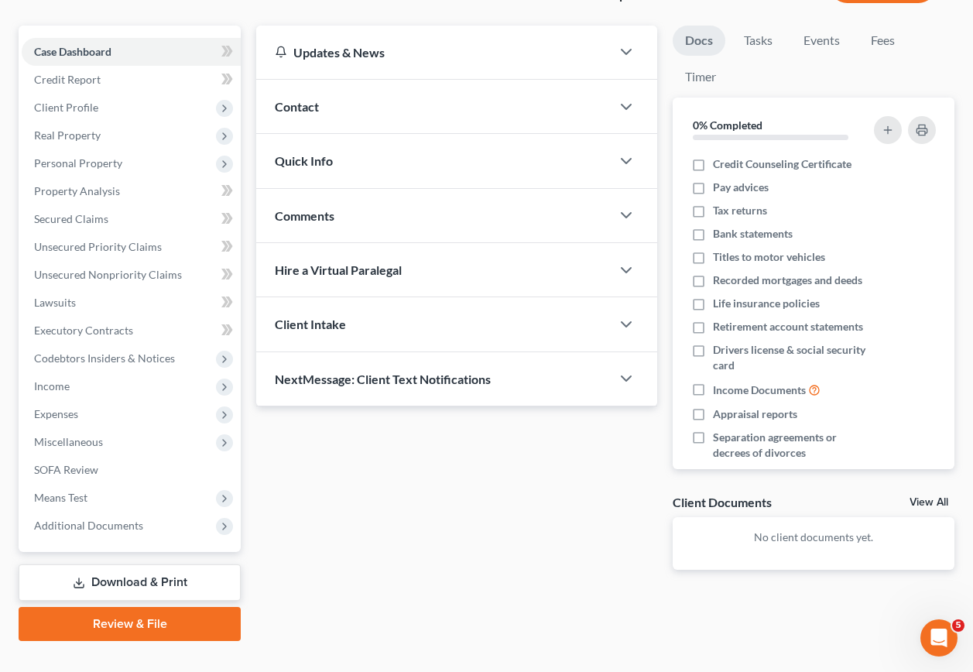
click at [139, 564] on link "Download & Print" at bounding box center [130, 582] width 222 height 36
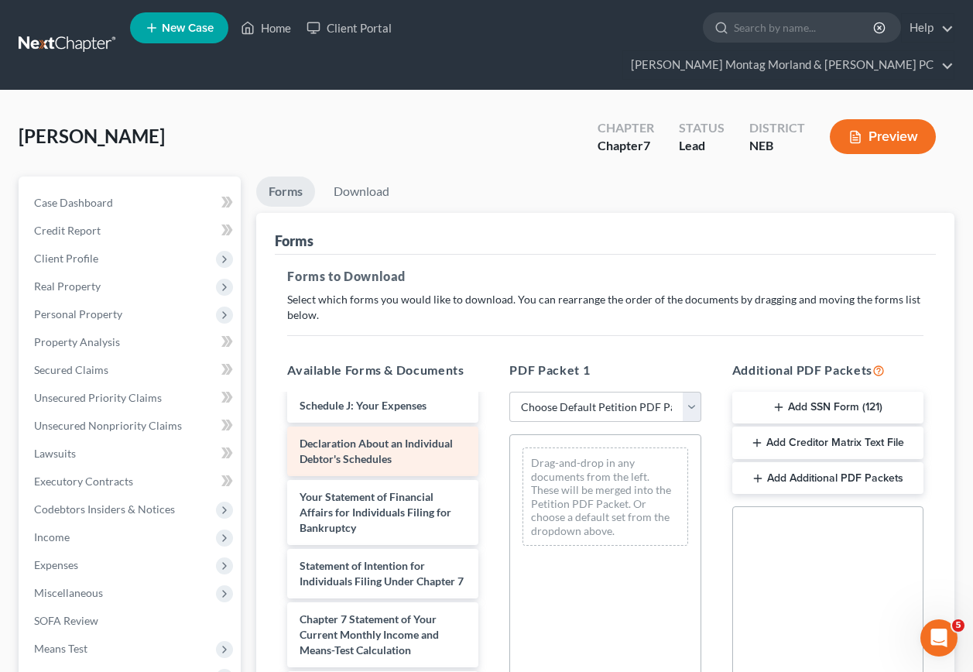
scroll to position [464, 0]
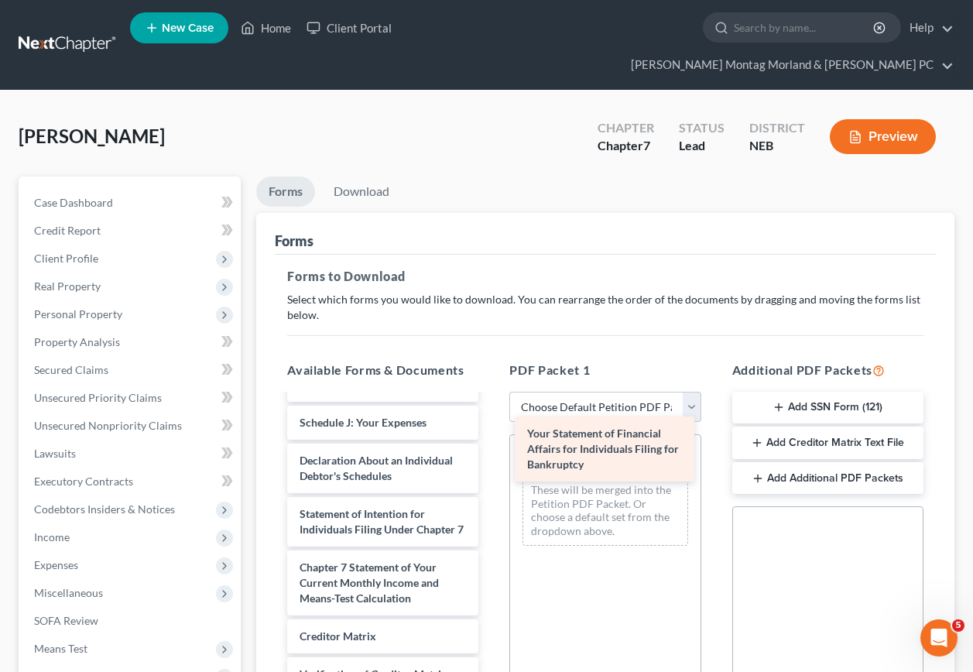
drag, startPoint x: 389, startPoint y: 509, endPoint x: 617, endPoint y: 451, distance: 235.1
click at [491, 451] on div "Your Statement of Financial Affairs for Individuals Filing for Bankruptcy Volun…" at bounding box center [383, 392] width 216 height 842
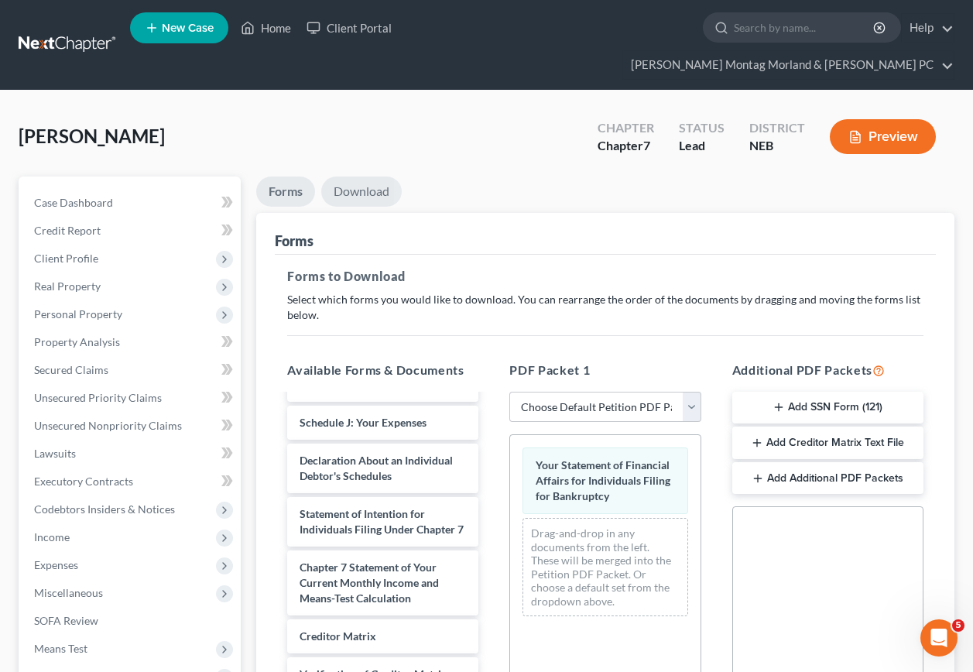
drag, startPoint x: 368, startPoint y: 159, endPoint x: 397, endPoint y: 190, distance: 42.7
click at [368, 176] on link "Download" at bounding box center [361, 191] width 81 height 30
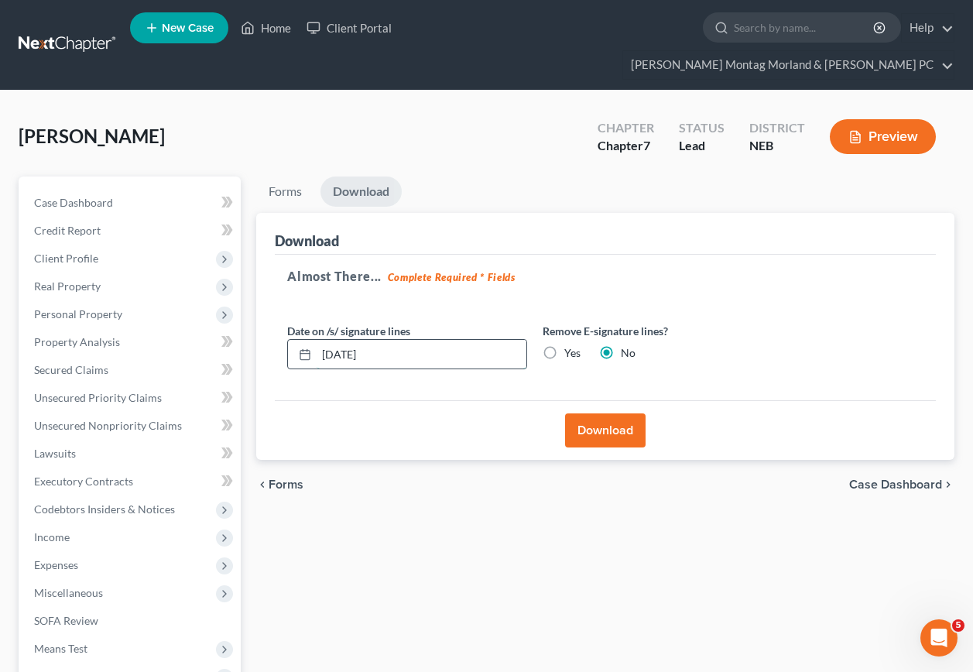
drag, startPoint x: 406, startPoint y: 320, endPoint x: 323, endPoint y: 327, distance: 83.2
click at [317, 340] on input "[DATE]" at bounding box center [422, 354] width 210 height 29
click at [564, 345] on label "Yes" at bounding box center [572, 352] width 16 height 15
click at [571, 345] on input "Yes" at bounding box center [576, 350] width 10 height 10
radio input "true"
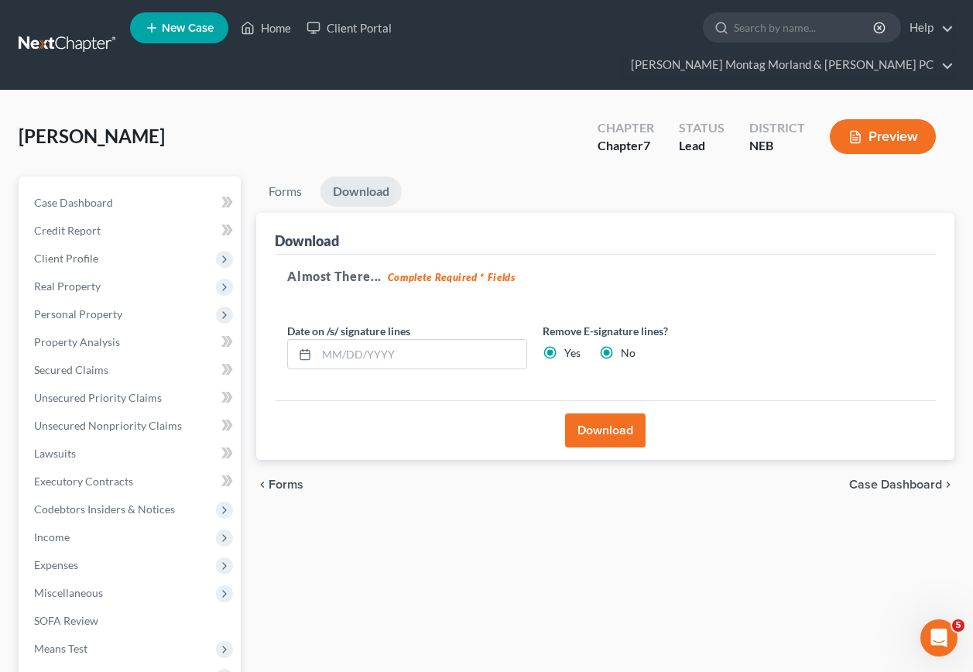
radio input "false"
click at [590, 413] on button "Download" at bounding box center [605, 430] width 81 height 34
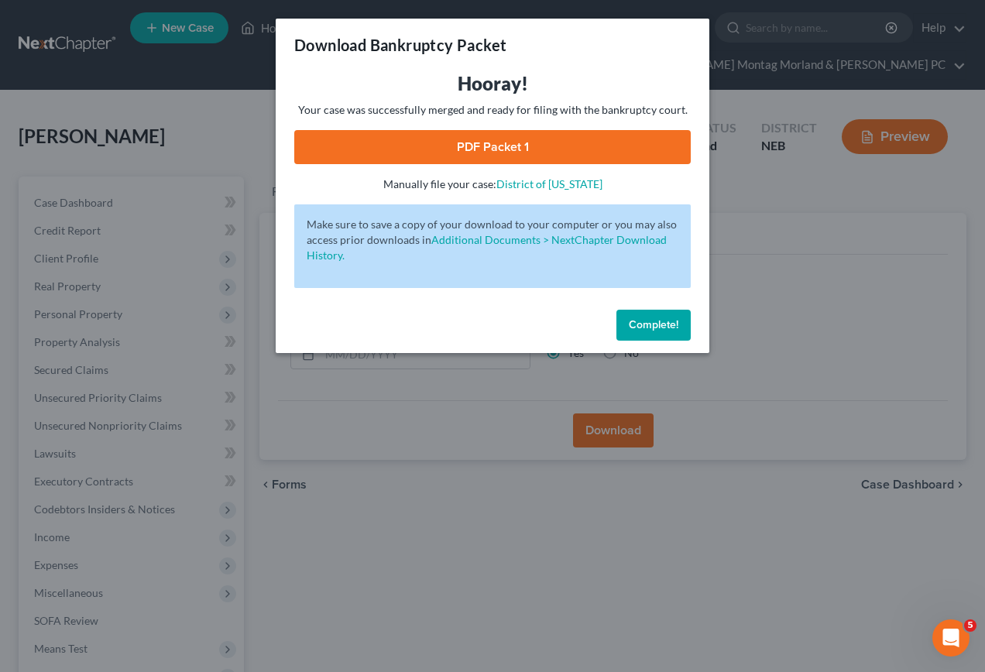
click at [471, 134] on link "PDF Packet 1" at bounding box center [492, 147] width 396 height 34
click at [644, 331] on span "Complete!" at bounding box center [654, 324] width 50 height 13
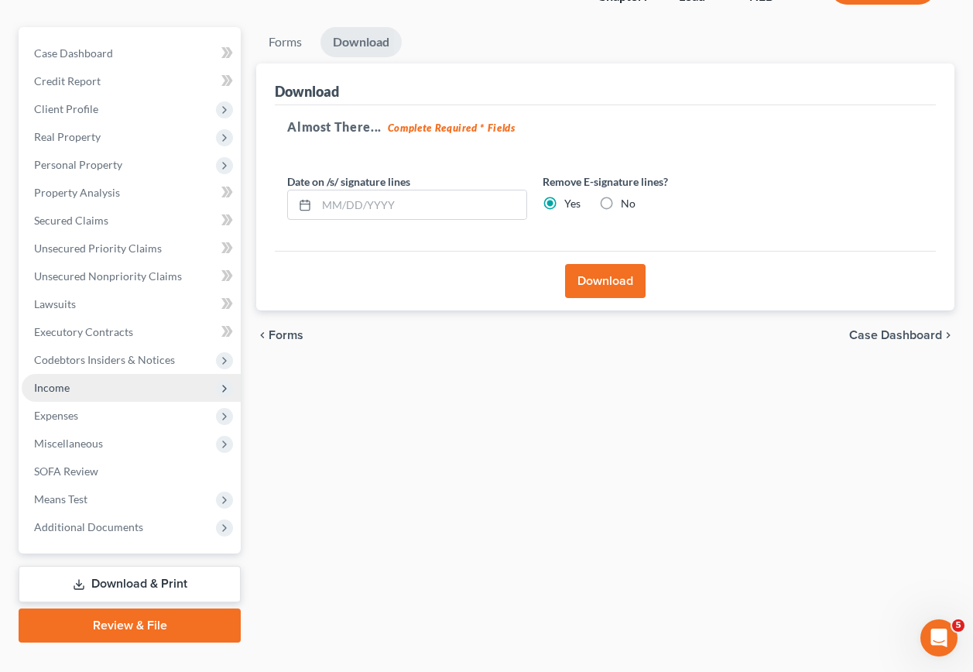
scroll to position [151, 0]
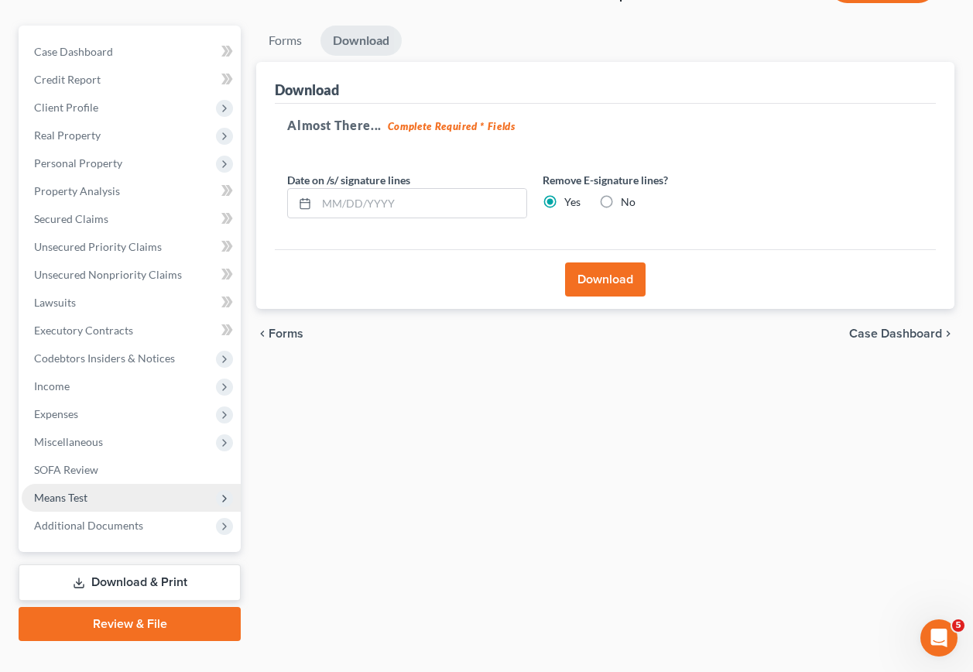
click at [84, 491] on span "Means Test" at bounding box center [60, 497] width 53 height 13
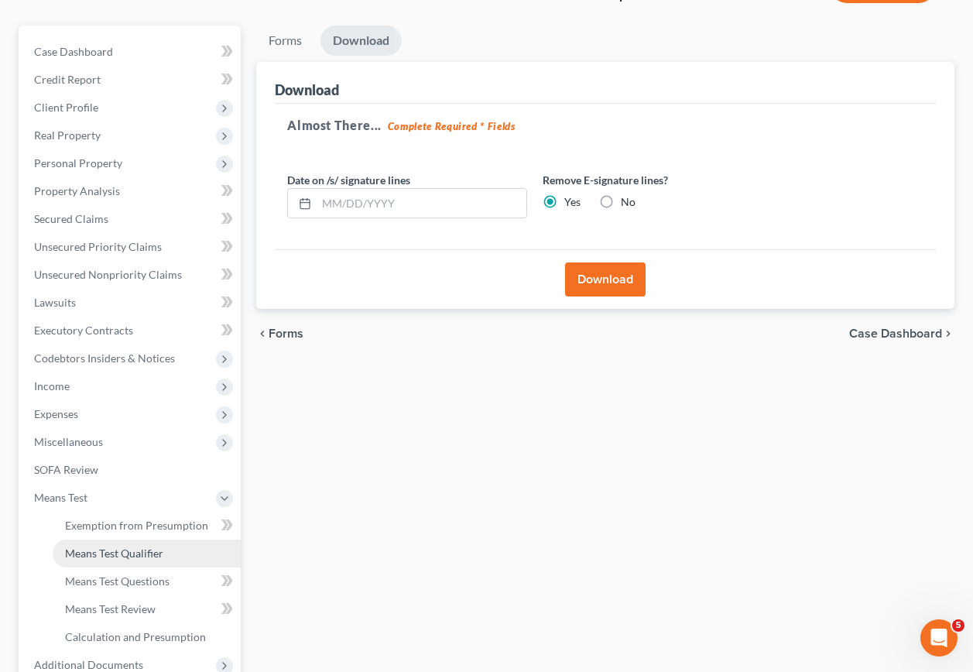
click at [135, 547] on span "Means Test Qualifier" at bounding box center [114, 553] width 98 height 13
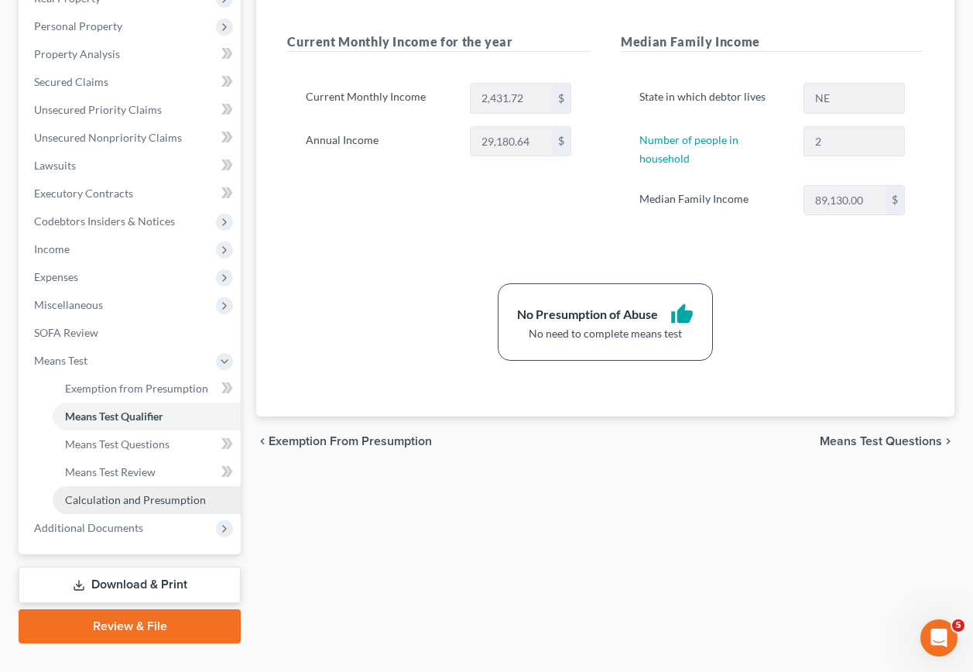
scroll to position [290, 0]
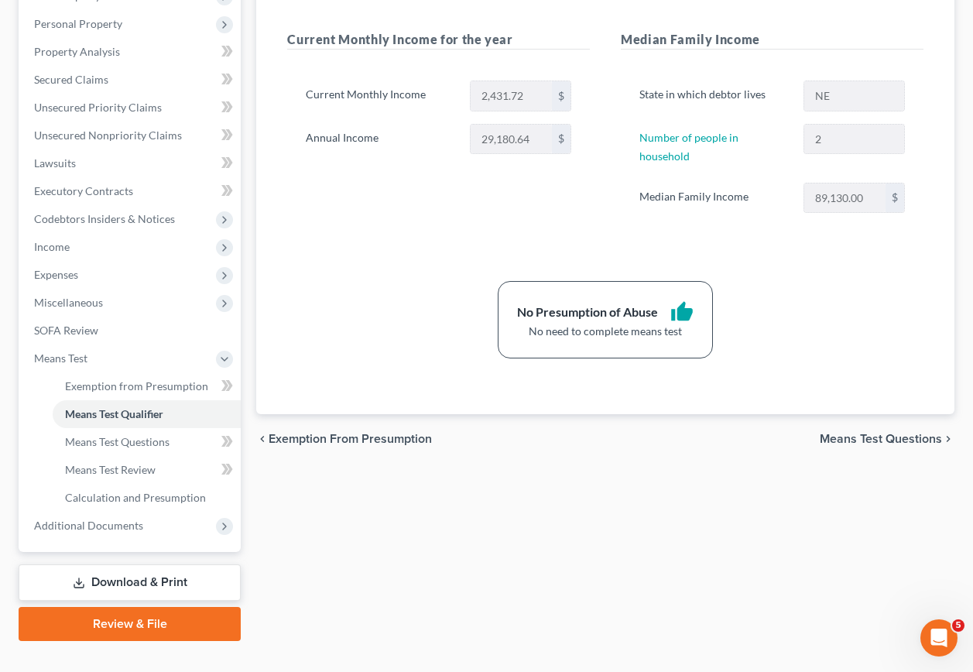
click at [121, 564] on link "Download & Print" at bounding box center [130, 582] width 222 height 36
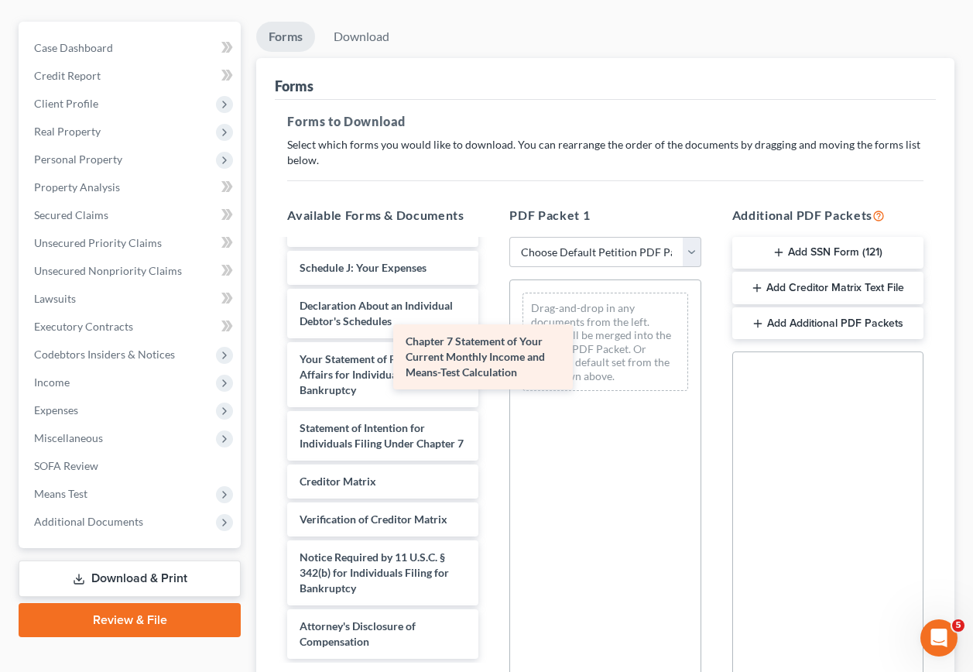
scroll to position [486, 0]
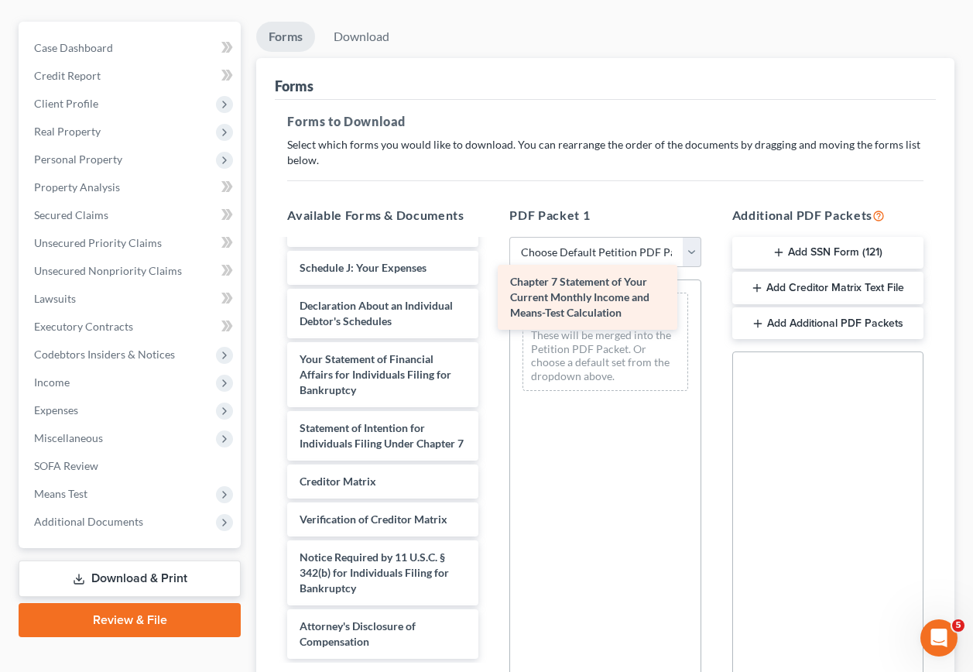
drag, startPoint x: 396, startPoint y: 393, endPoint x: 607, endPoint y: 290, distance: 234.4
click at [491, 290] on div "Chapter 7 Statement of Your Current Monthly Income and Means-Test Calculation V…" at bounding box center [383, 238] width 216 height 842
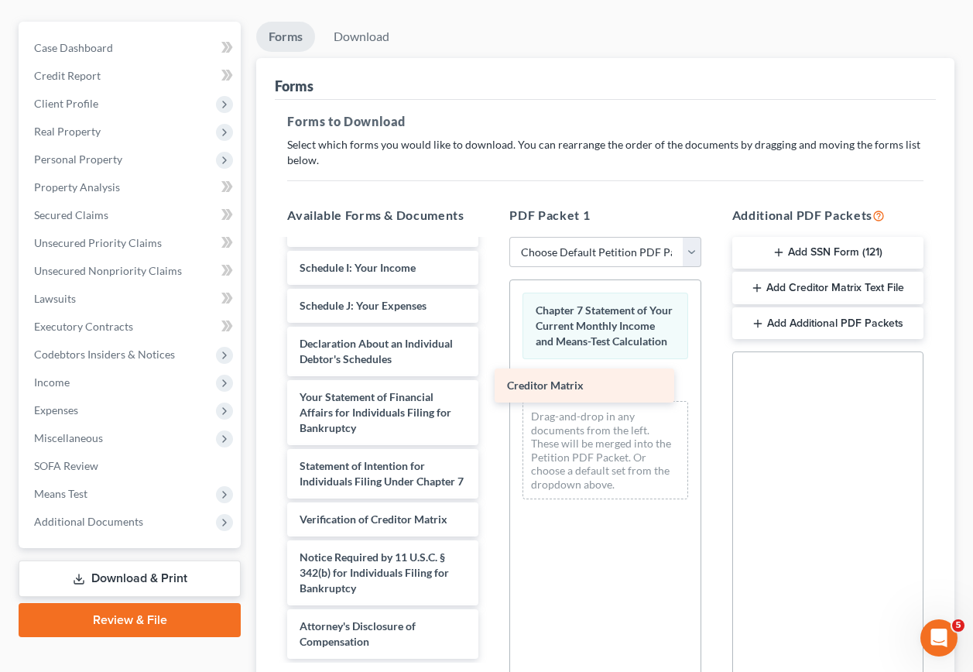
scroll to position [448, 0]
drag, startPoint x: 362, startPoint y: 456, endPoint x: 599, endPoint y: 375, distance: 251.2
click at [491, 375] on div "Creditor Matrix Voluntary Petition for Individuals Filing for Bankruptcy Summar…" at bounding box center [383, 256] width 216 height 804
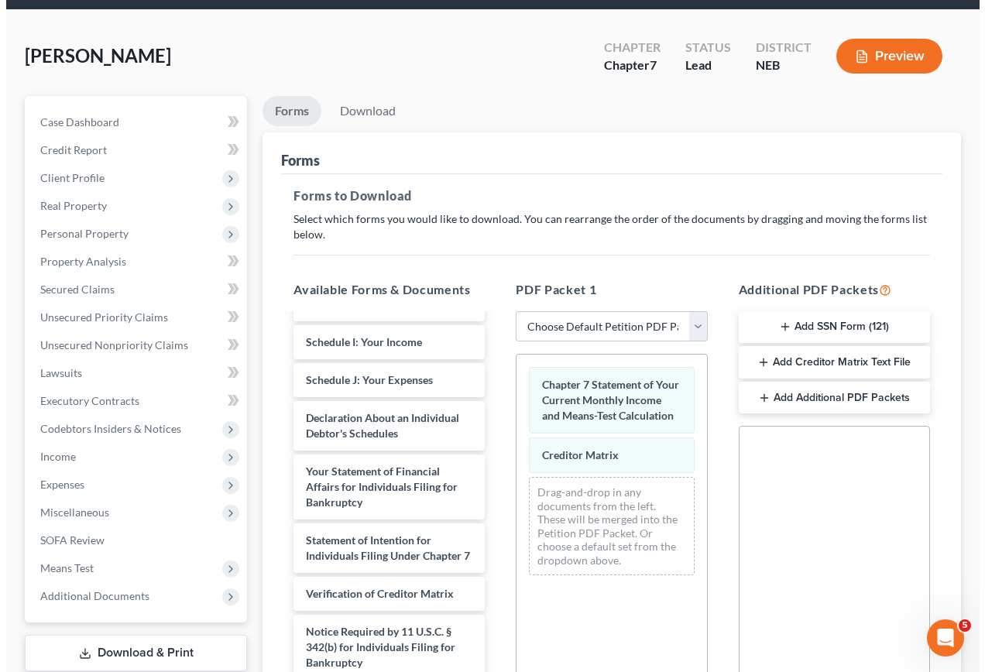
scroll to position [0, 0]
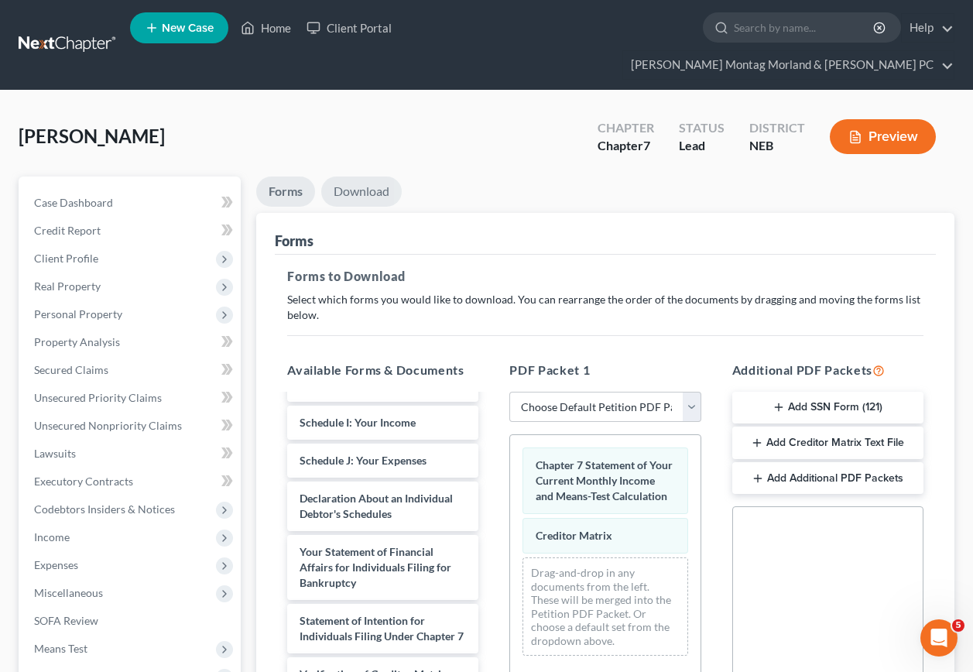
click at [365, 176] on link "Download" at bounding box center [361, 191] width 81 height 30
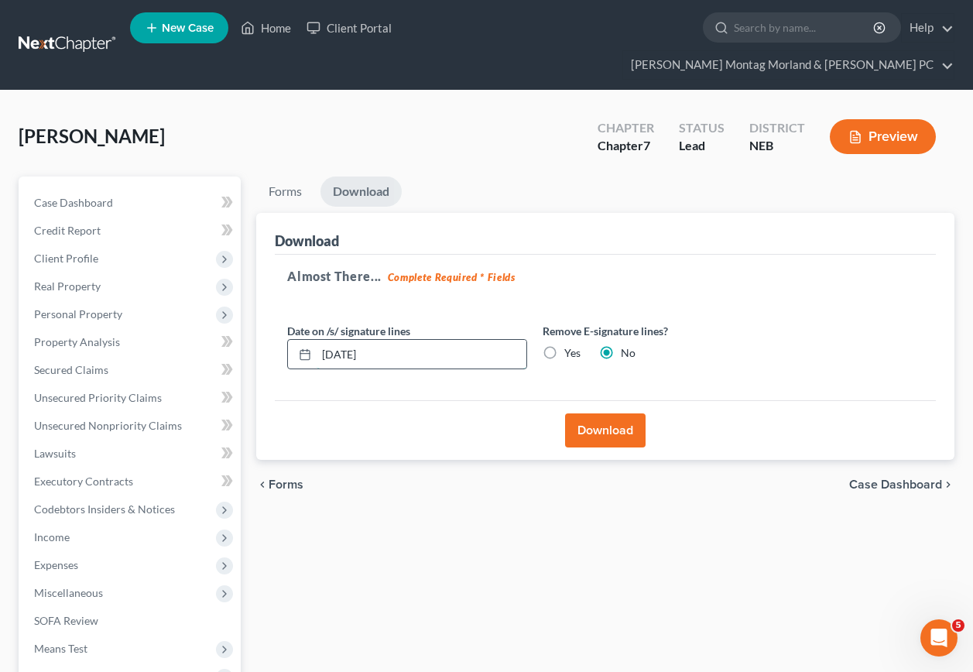
drag, startPoint x: 394, startPoint y: 327, endPoint x: 307, endPoint y: 310, distance: 88.4
click at [288, 339] on div "[DATE]" at bounding box center [407, 354] width 240 height 31
drag, startPoint x: 553, startPoint y: 326, endPoint x: 562, endPoint y: 352, distance: 27.9
click at [564, 345] on label "Yes" at bounding box center [572, 352] width 16 height 15
click at [571, 345] on input "Yes" at bounding box center [576, 350] width 10 height 10
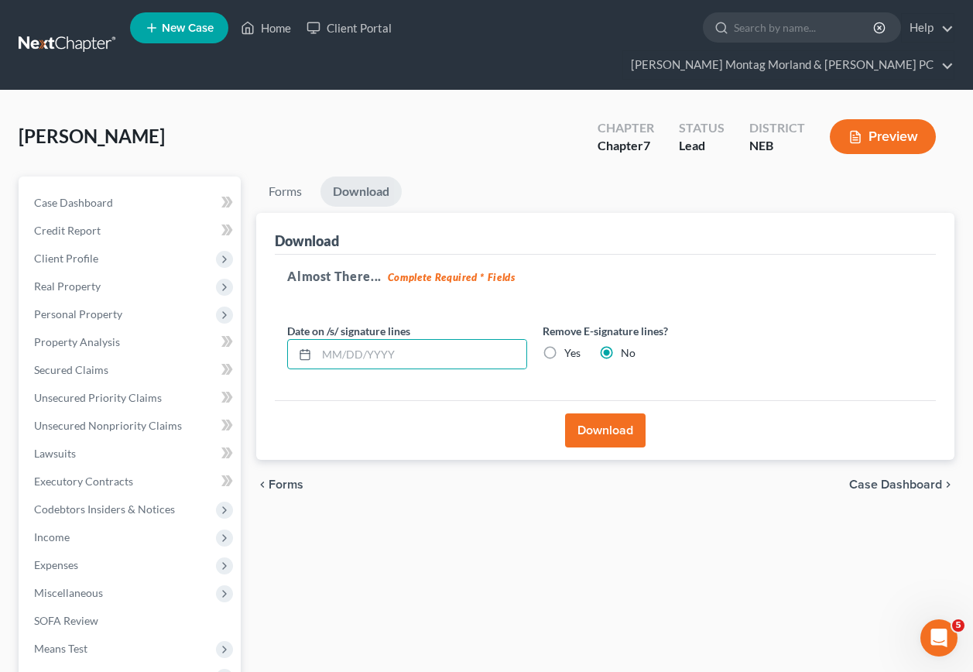
radio input "true"
radio input "false"
click at [605, 413] on button "Download" at bounding box center [605, 430] width 81 height 34
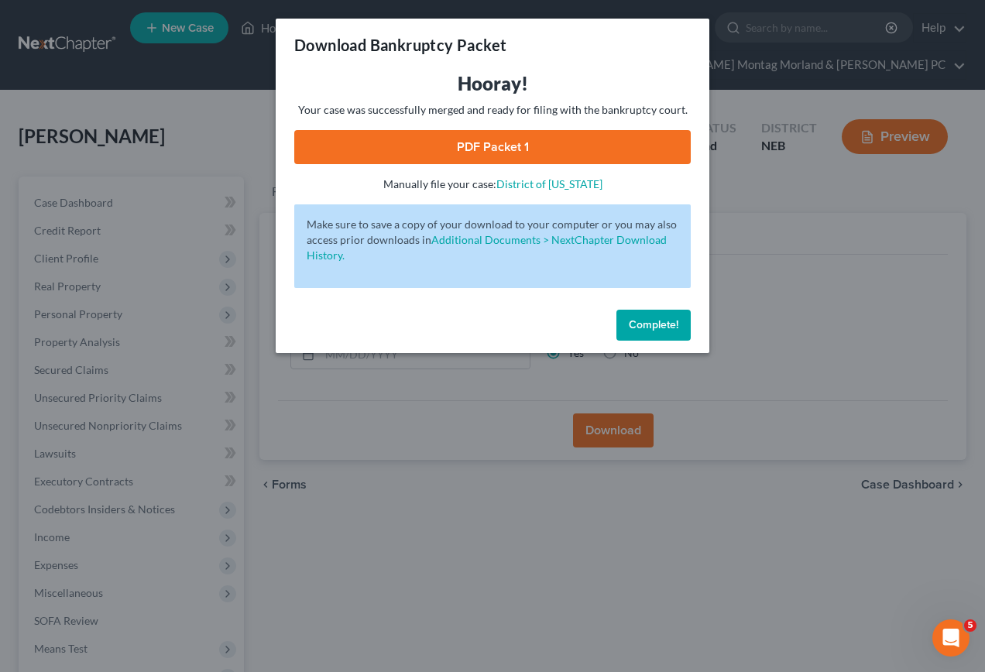
click at [466, 139] on link "PDF Packet 1" at bounding box center [492, 147] width 396 height 34
